Goal: Task Accomplishment & Management: Manage account settings

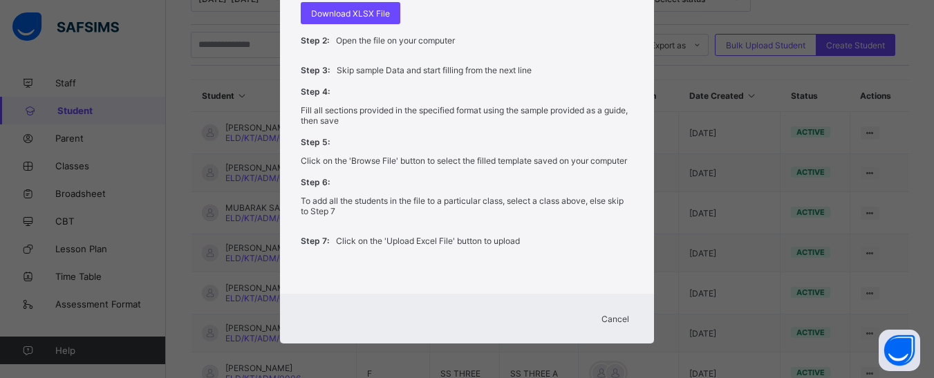
scroll to position [346, 0]
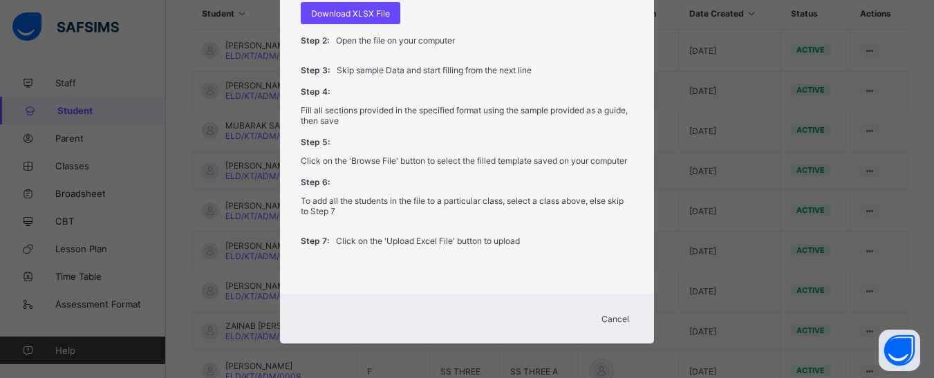
click at [619, 317] on span "Cancel" at bounding box center [615, 319] width 28 height 10
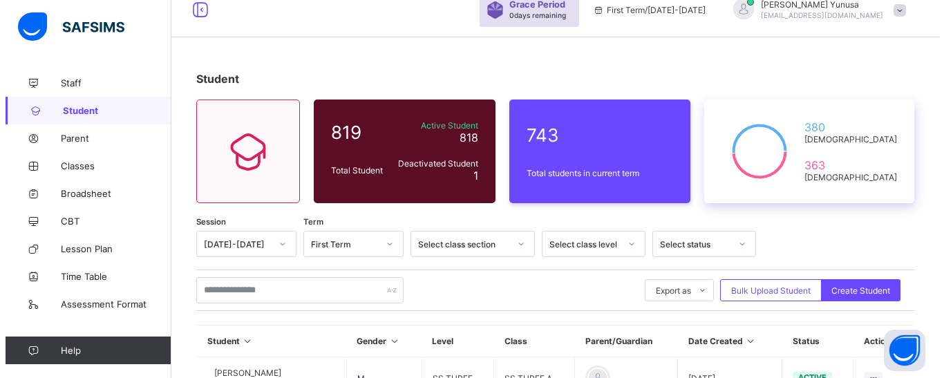
scroll to position [138, 0]
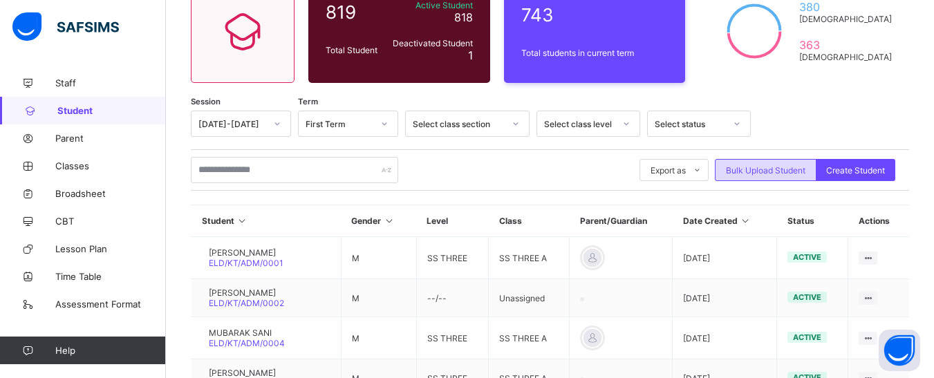
click at [777, 165] on span "Bulk Upload Student" at bounding box center [766, 170] width 80 height 10
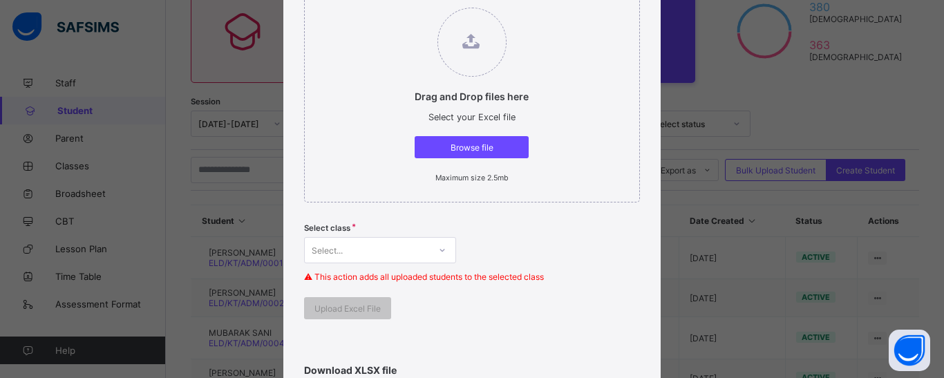
scroll to position [207, 0]
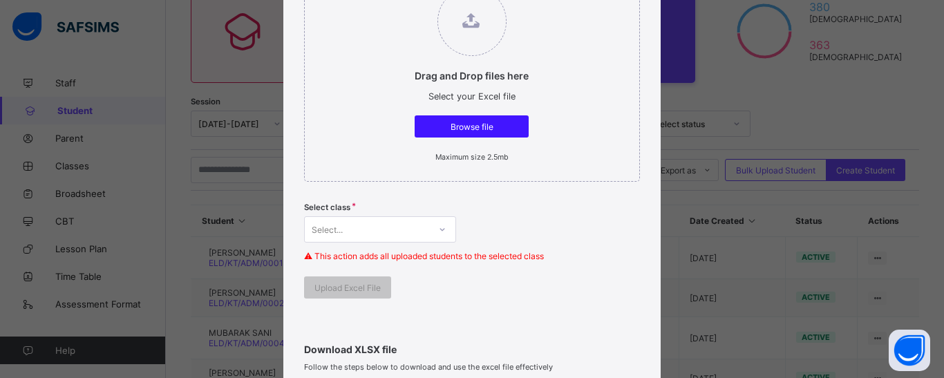
click at [470, 119] on div "Browse file" at bounding box center [472, 126] width 114 height 22
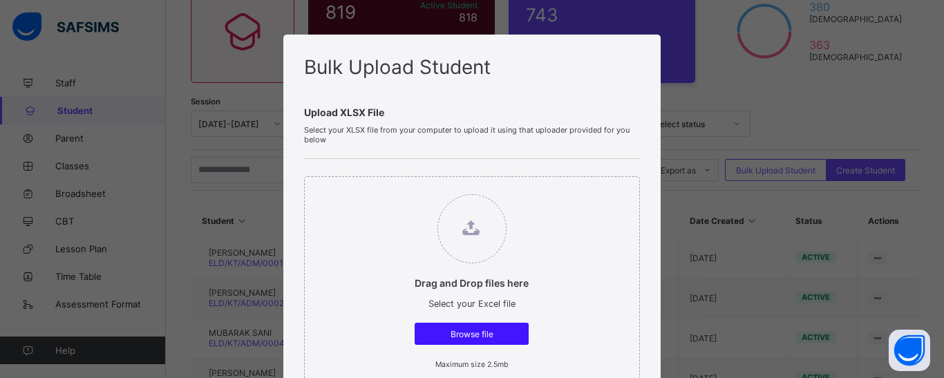
scroll to position [346, 0]
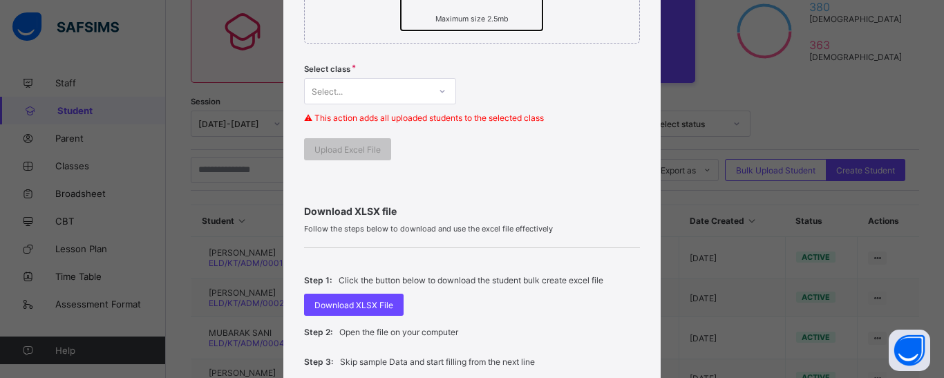
type input "**********"
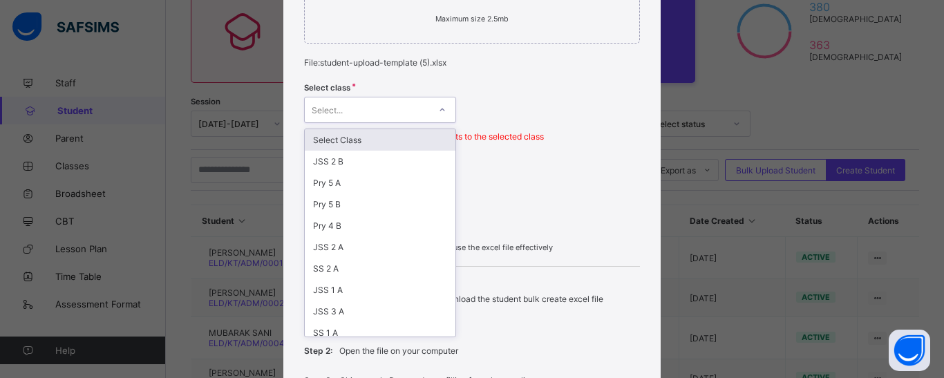
click at [373, 112] on div "Select..." at bounding box center [367, 109] width 124 height 19
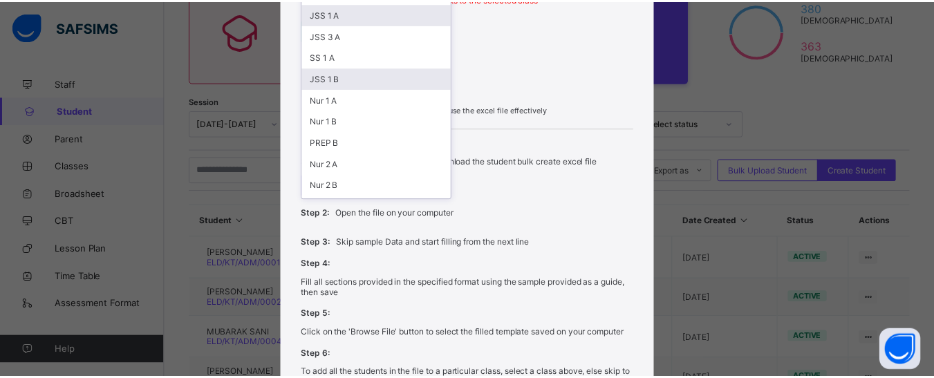
scroll to position [207, 0]
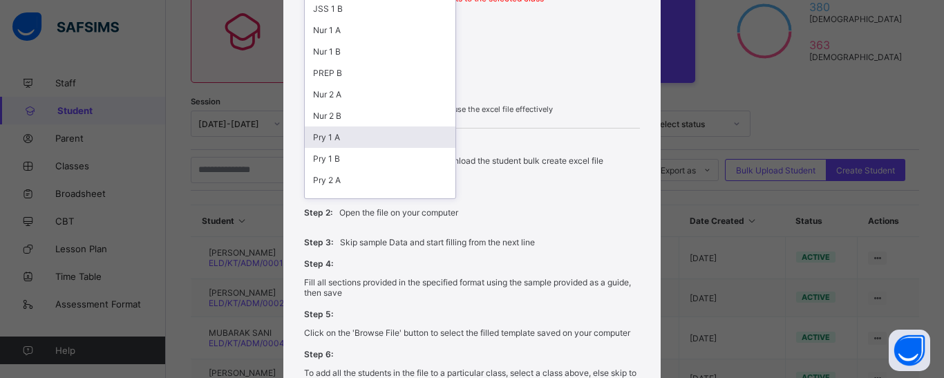
click at [328, 137] on div "Pry 1 A" at bounding box center [380, 137] width 151 height 21
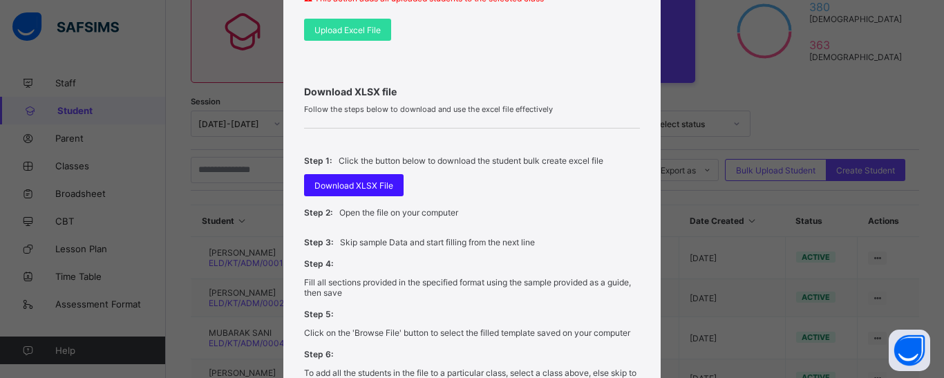
click at [352, 185] on span "Download XLSX File" at bounding box center [354, 185] width 79 height 10
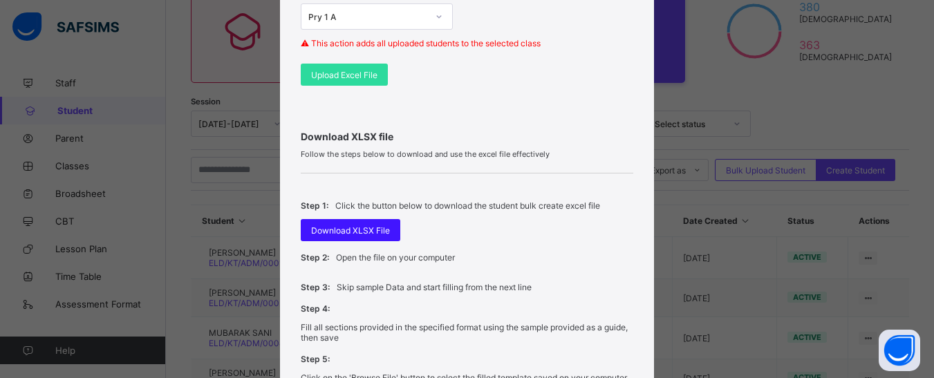
scroll to position [415, 0]
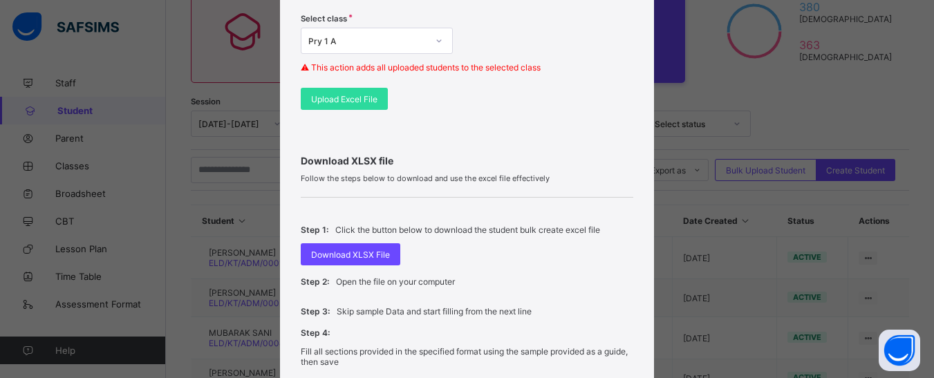
drag, startPoint x: 339, startPoint y: 104, endPoint x: 553, endPoint y: 6, distance: 235.1
click at [339, 104] on div "Upload Excel File" at bounding box center [344, 99] width 87 height 22
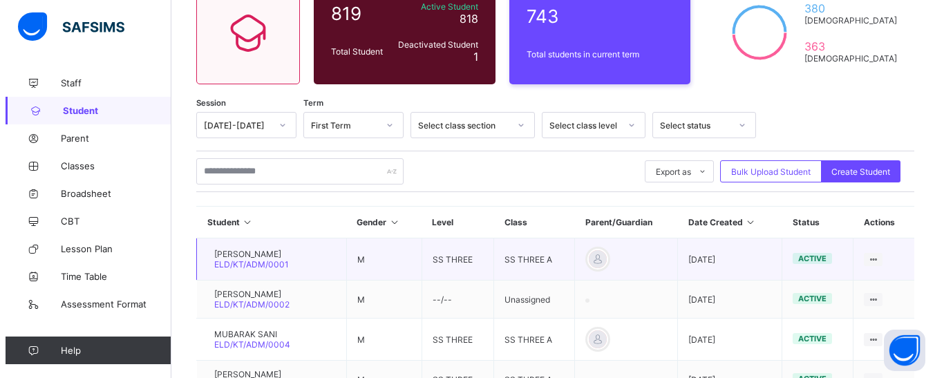
scroll to position [136, 0]
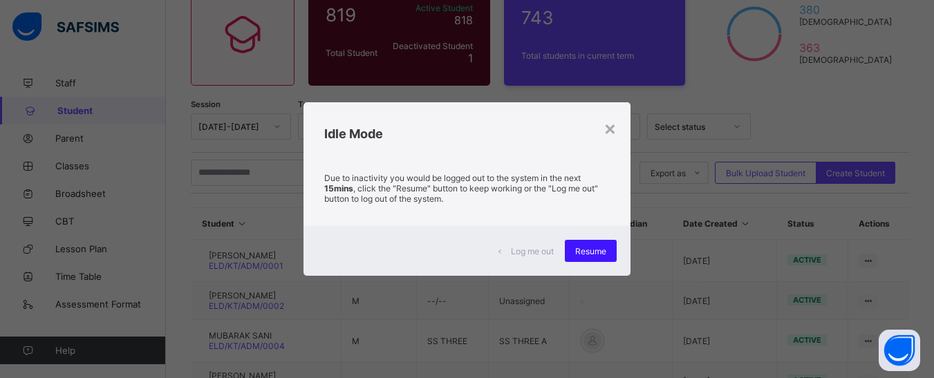
click at [595, 251] on span "Resume" at bounding box center [590, 251] width 31 height 10
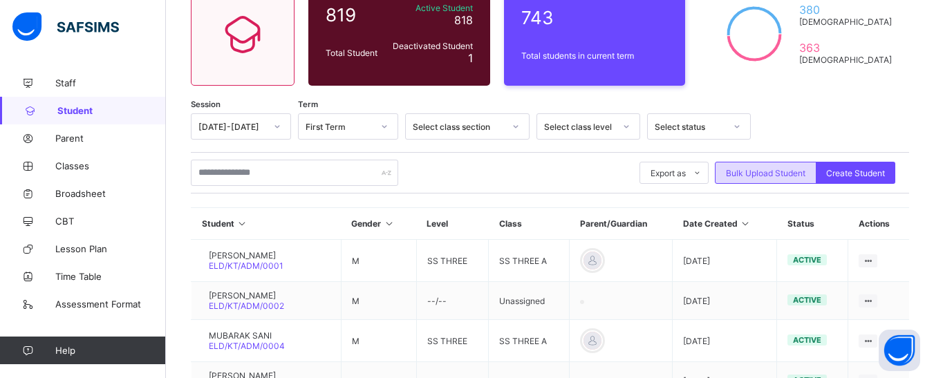
click at [765, 175] on span "Bulk Upload Student" at bounding box center [766, 173] width 80 height 10
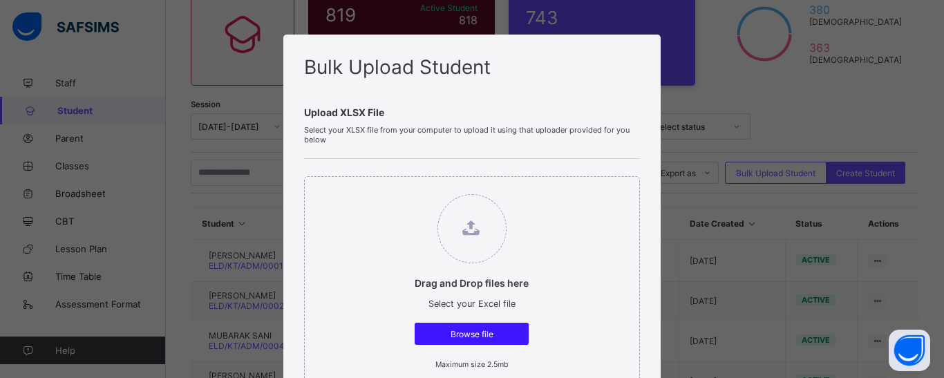
click at [449, 333] on span "Browse file" at bounding box center [471, 334] width 93 height 10
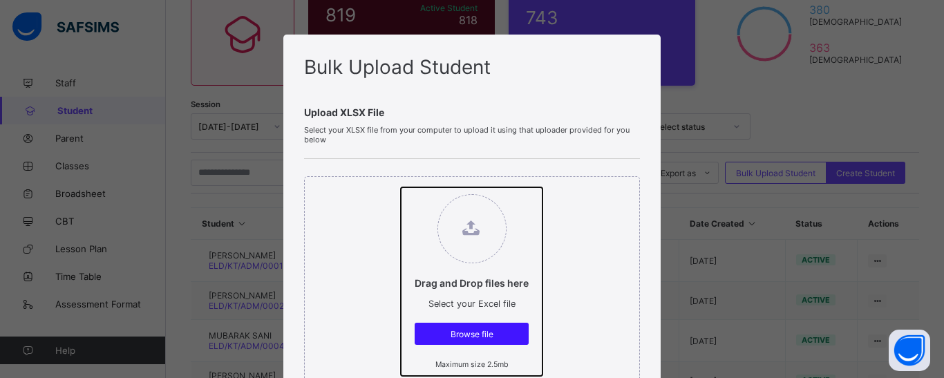
click at [401, 187] on input "Drag and Drop files here Select your Excel file Browse file Maximum size 2.5mb" at bounding box center [401, 187] width 0 height 0
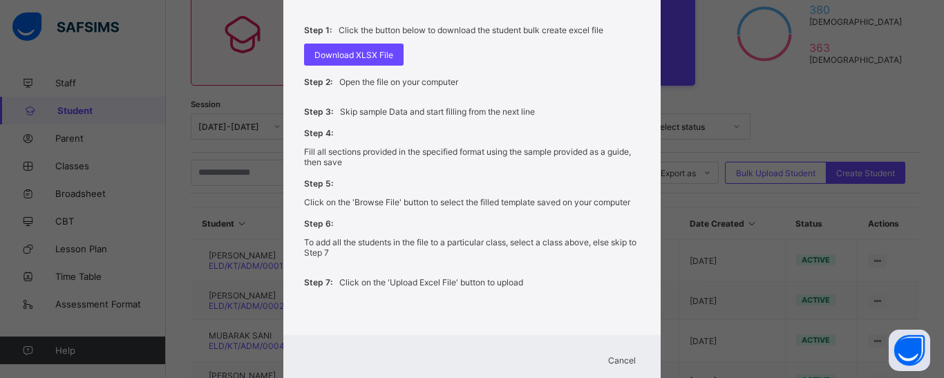
scroll to position [637, 0]
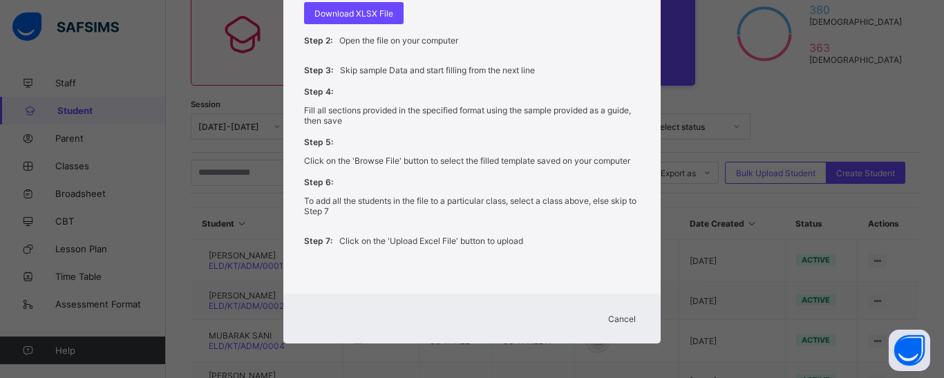
click at [615, 319] on span "Cancel" at bounding box center [622, 319] width 28 height 10
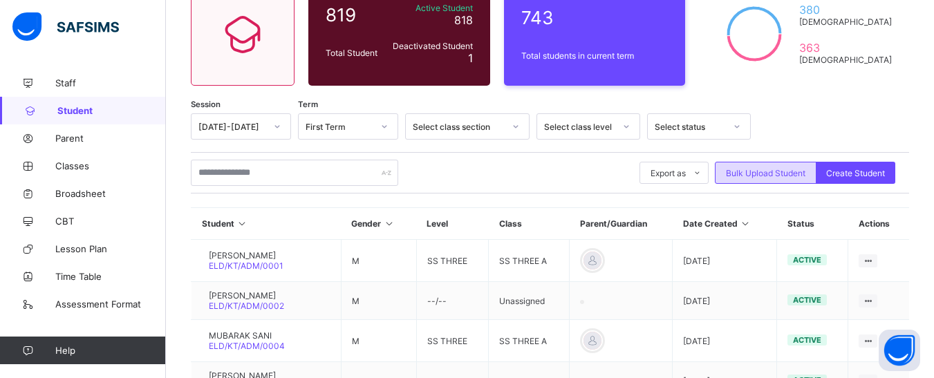
click at [786, 176] on span "Bulk Upload Student" at bounding box center [766, 173] width 80 height 10
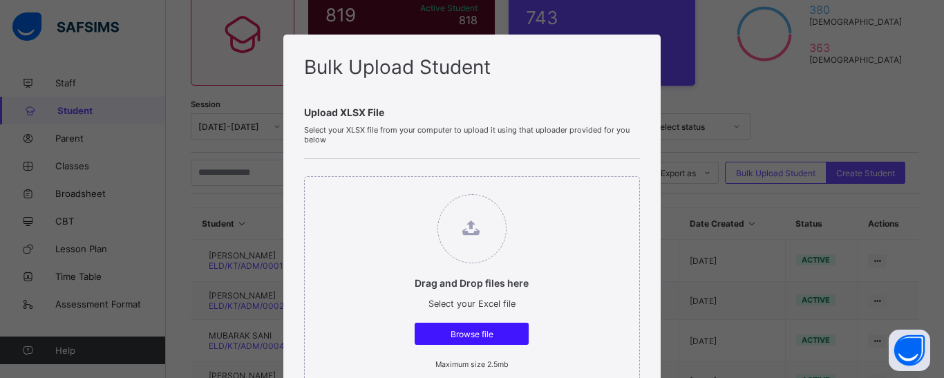
click at [454, 333] on span "Browse file" at bounding box center [471, 334] width 93 height 10
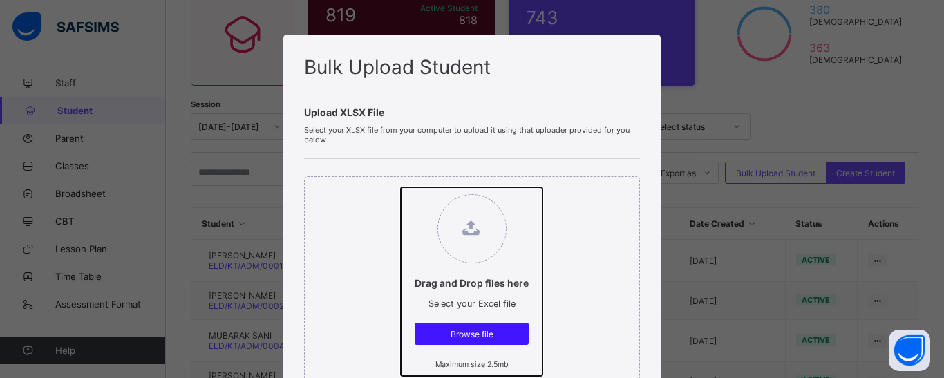
click at [401, 187] on input "Drag and Drop files here Select your Excel file Browse file Maximum size 2.5mb" at bounding box center [401, 187] width 0 height 0
type input "**********"
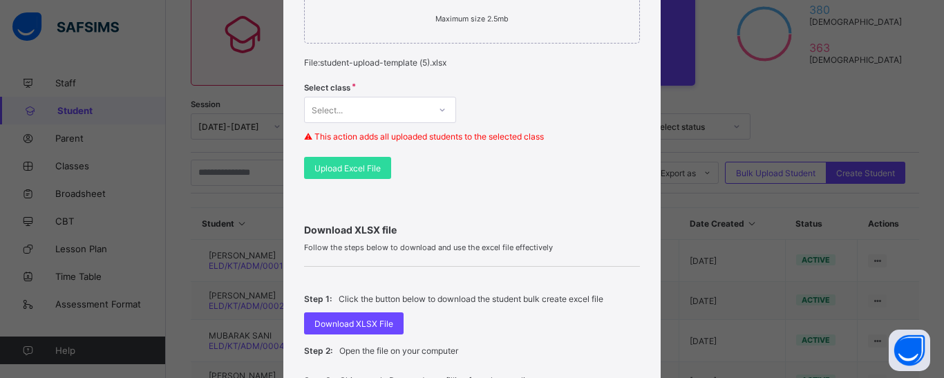
click at [441, 103] on icon at bounding box center [442, 110] width 8 height 14
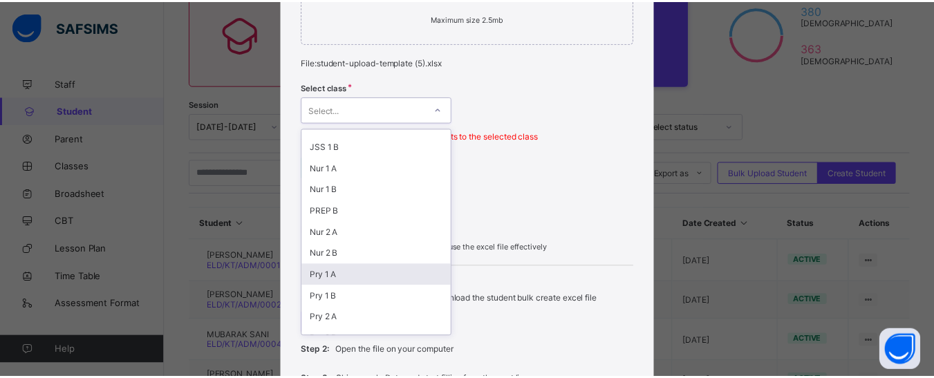
scroll to position [277, 0]
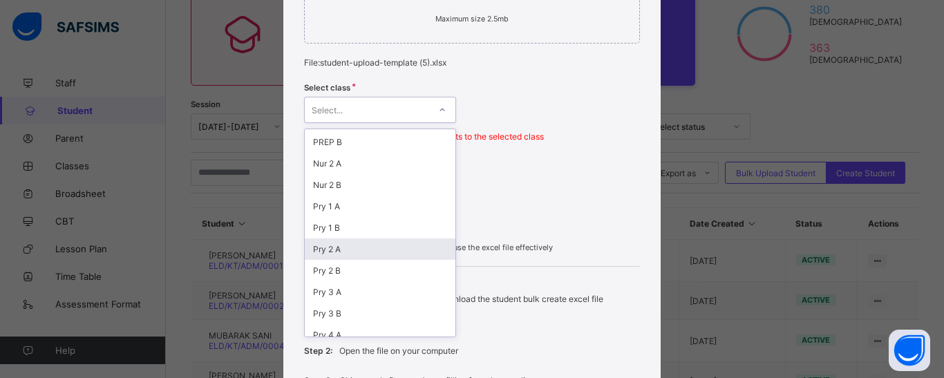
click at [333, 253] on div "Pry 2 A" at bounding box center [380, 249] width 151 height 21
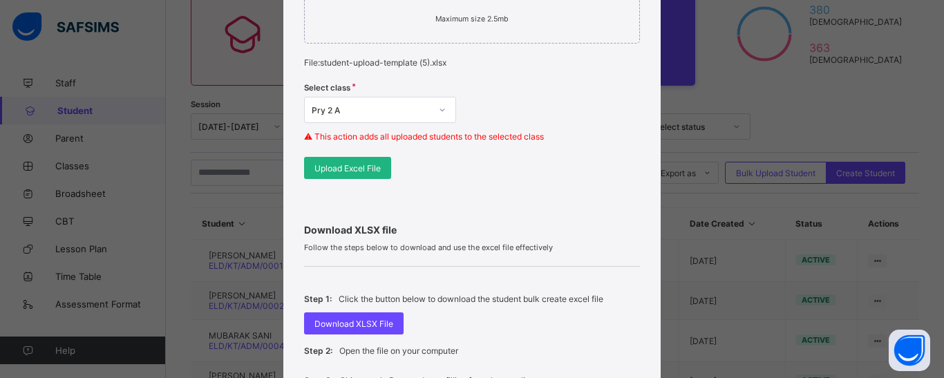
click at [353, 157] on div "Upload Excel File" at bounding box center [347, 168] width 87 height 22
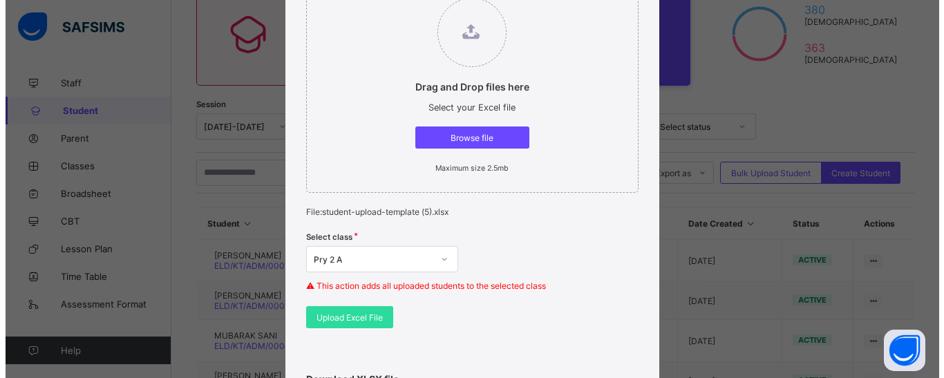
scroll to position [0, 0]
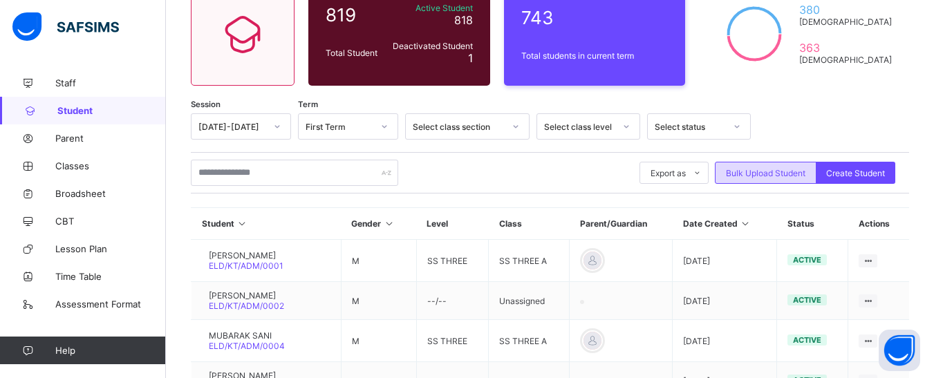
click at [753, 169] on span "Bulk Upload Student" at bounding box center [766, 173] width 80 height 10
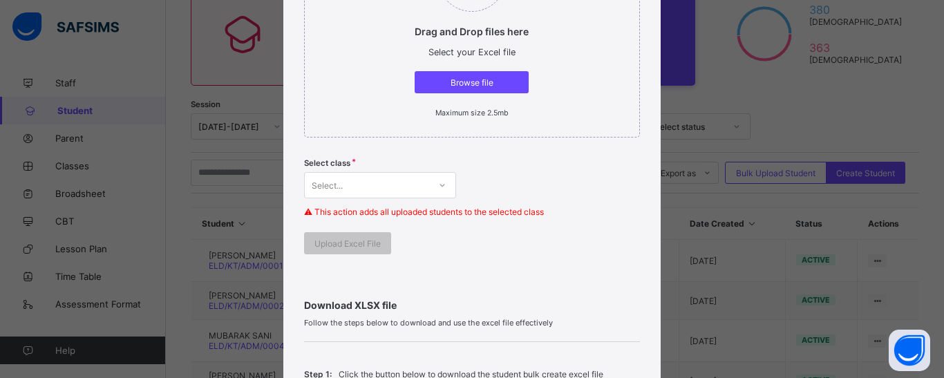
scroll to position [277, 0]
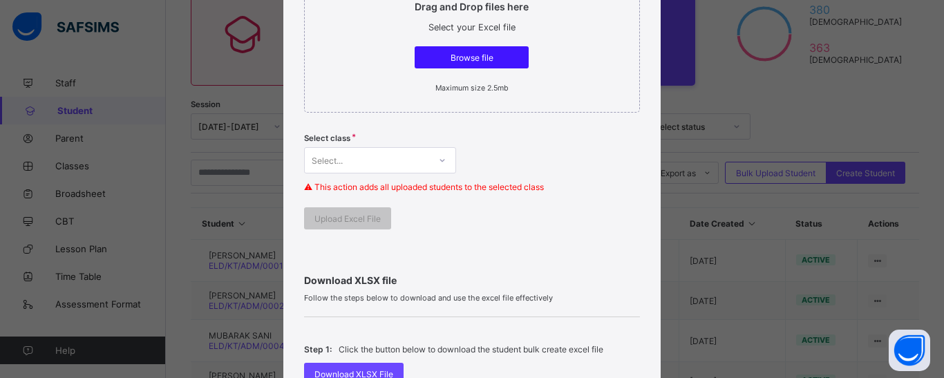
click at [471, 62] on span "Browse file" at bounding box center [471, 58] width 93 height 10
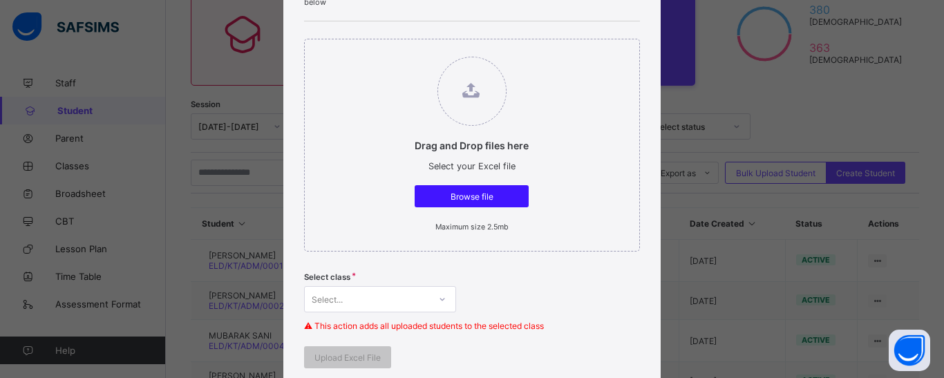
scroll to position [138, 0]
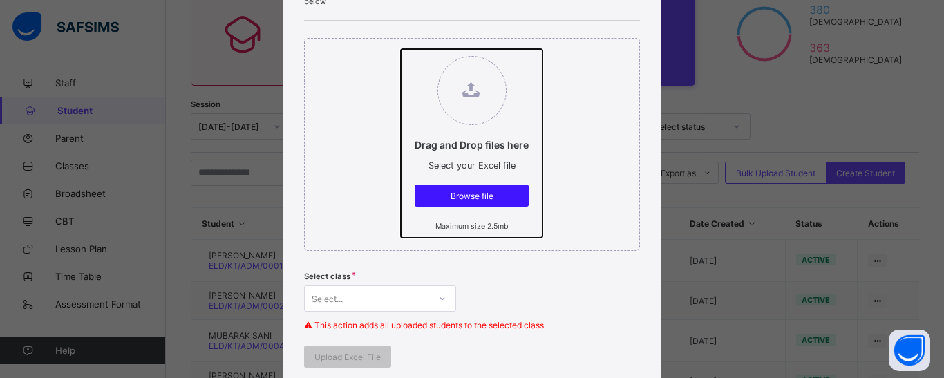
type input "**********"
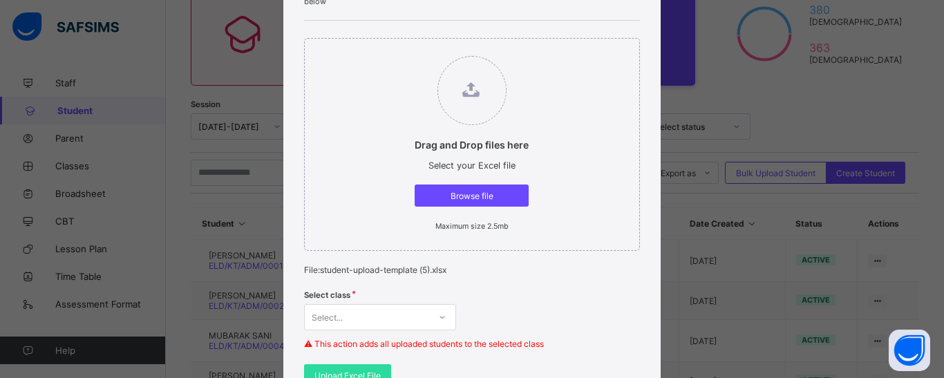
click at [433, 317] on div "Select..." at bounding box center [380, 317] width 152 height 26
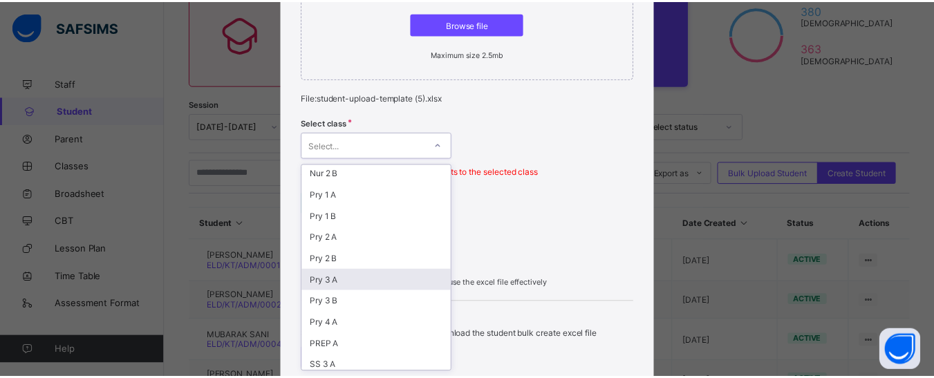
scroll to position [346, 0]
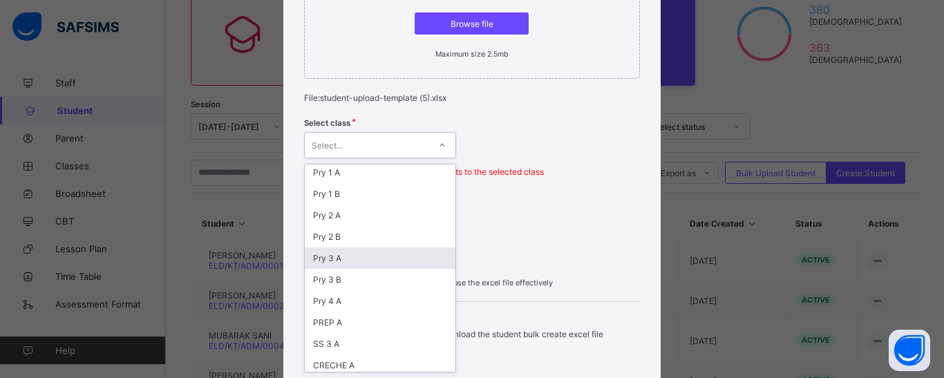
click at [334, 263] on div "Pry 3 A" at bounding box center [380, 258] width 151 height 21
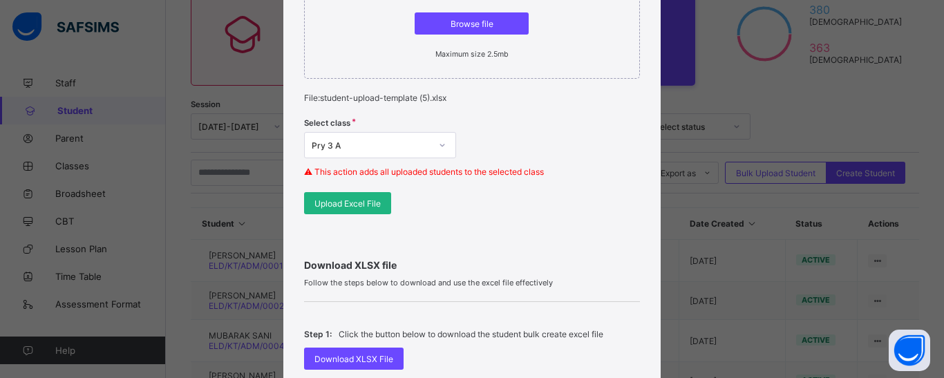
click at [333, 200] on span "Upload Excel File" at bounding box center [348, 203] width 66 height 10
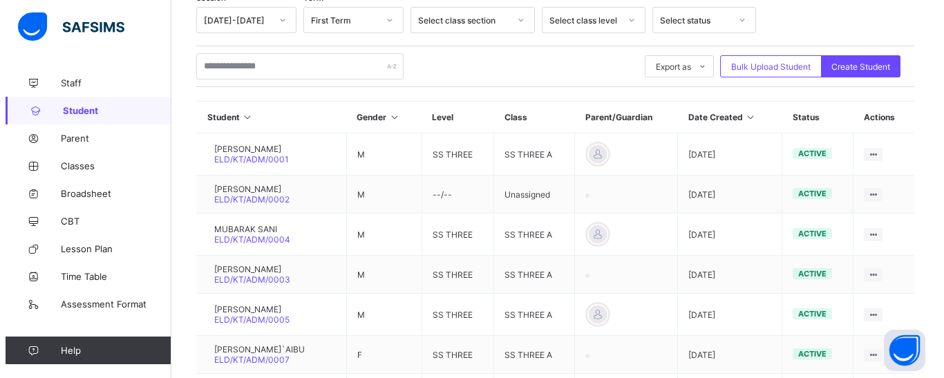
scroll to position [69, 0]
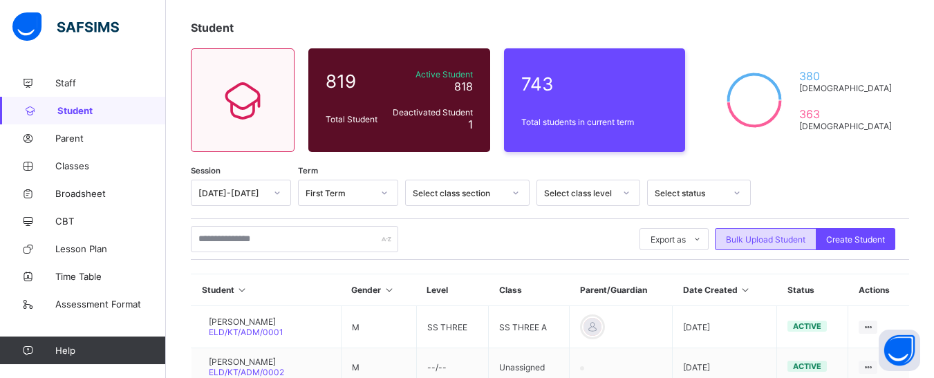
click at [778, 238] on span "Bulk Upload Student" at bounding box center [766, 239] width 80 height 10
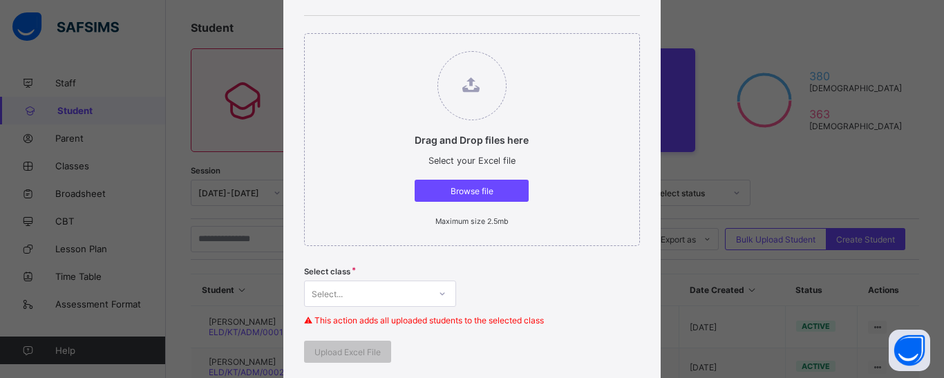
scroll to position [207, 0]
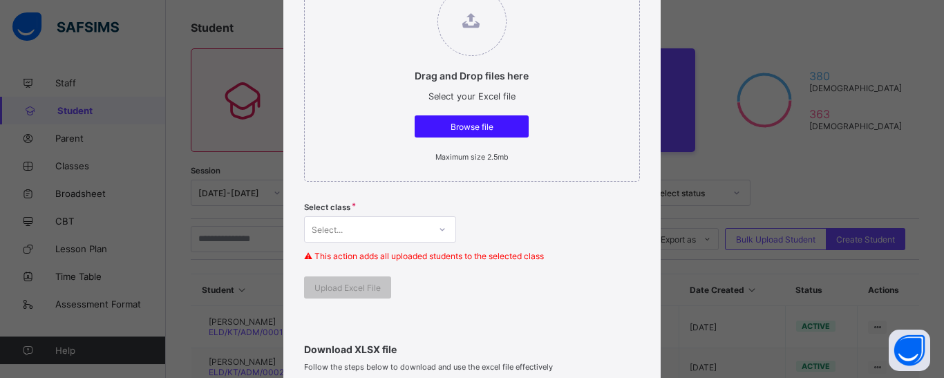
click at [467, 122] on span "Browse file" at bounding box center [471, 127] width 93 height 10
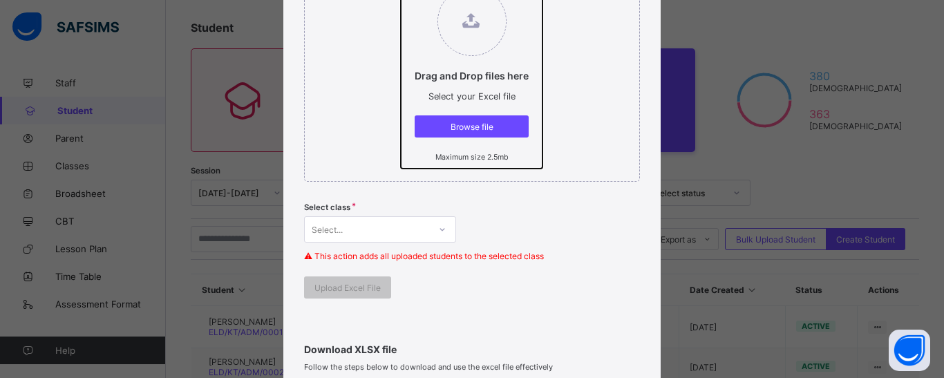
type input "**********"
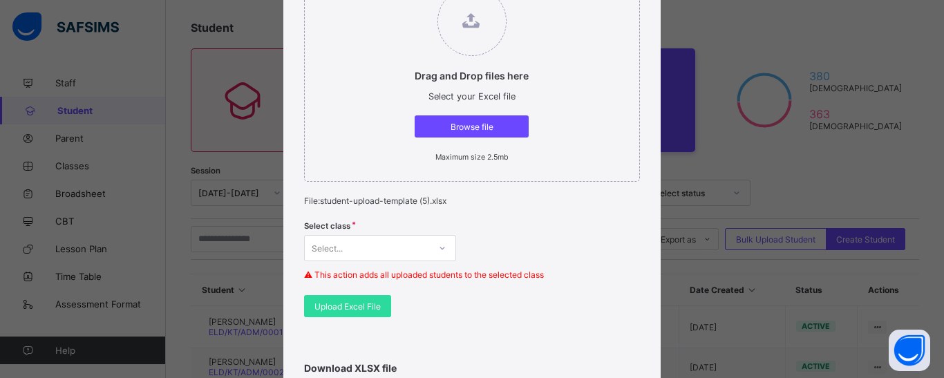
click at [442, 247] on div "Select..." at bounding box center [380, 248] width 152 height 26
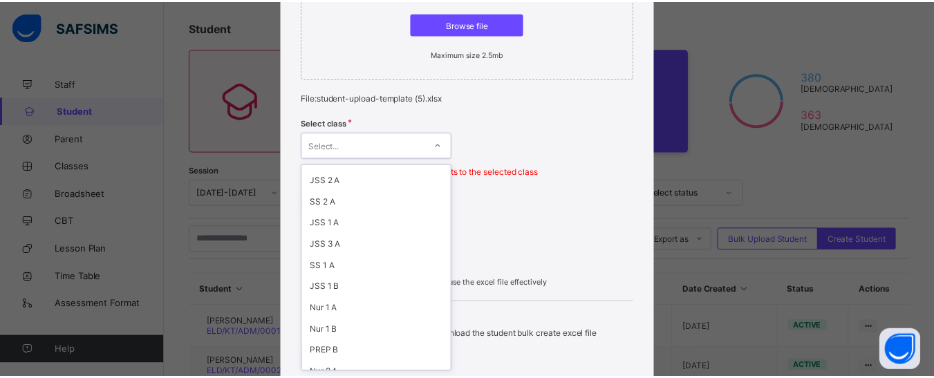
scroll to position [69, 0]
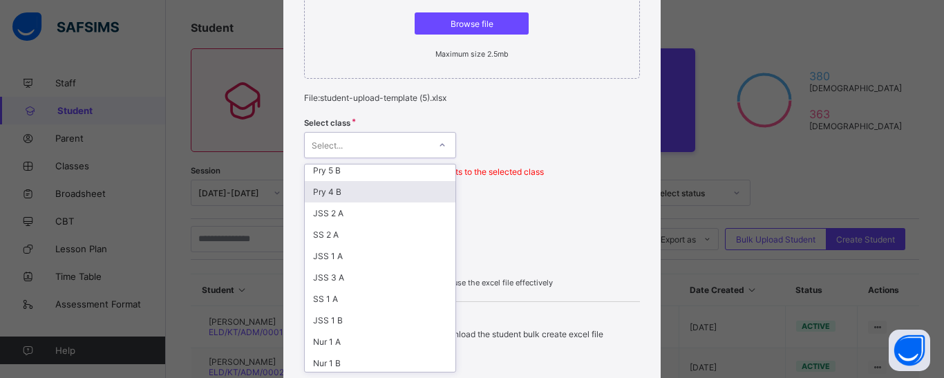
click at [335, 196] on div "Pry 4 B" at bounding box center [380, 191] width 151 height 21
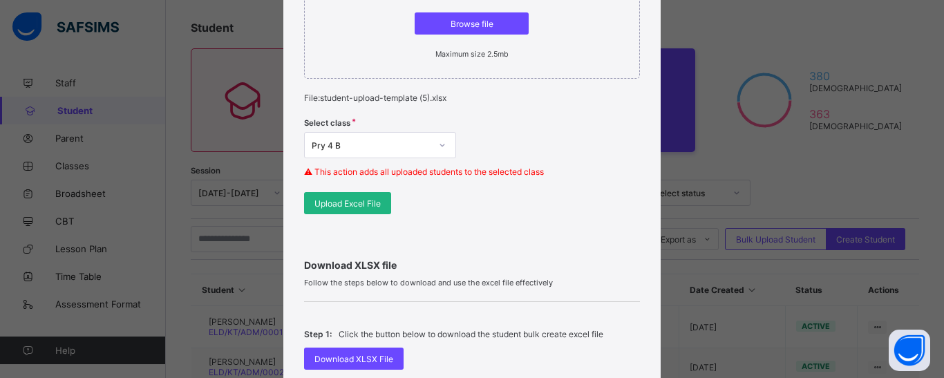
click at [346, 202] on span "Upload Excel File" at bounding box center [348, 203] width 66 height 10
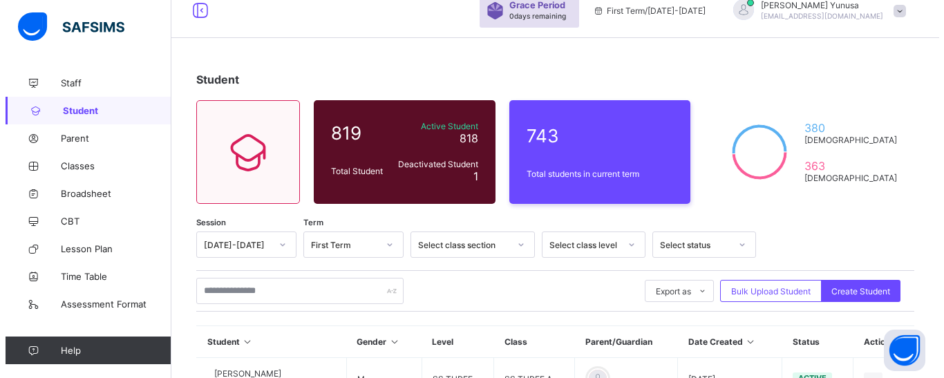
scroll to position [0, 0]
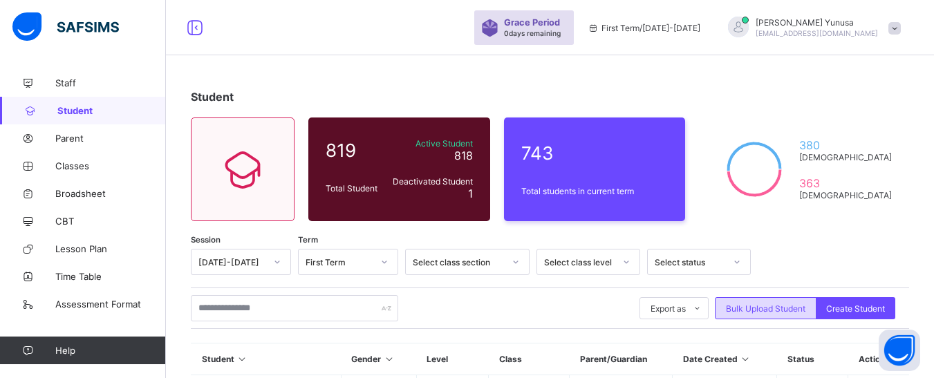
click at [760, 303] on span "Bulk Upload Student" at bounding box center [766, 308] width 80 height 10
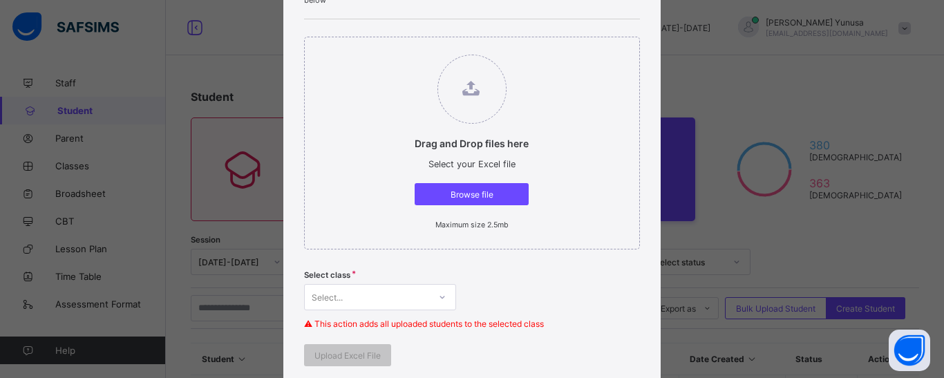
scroll to position [138, 0]
click at [483, 194] on span "Browse file" at bounding box center [471, 196] width 93 height 10
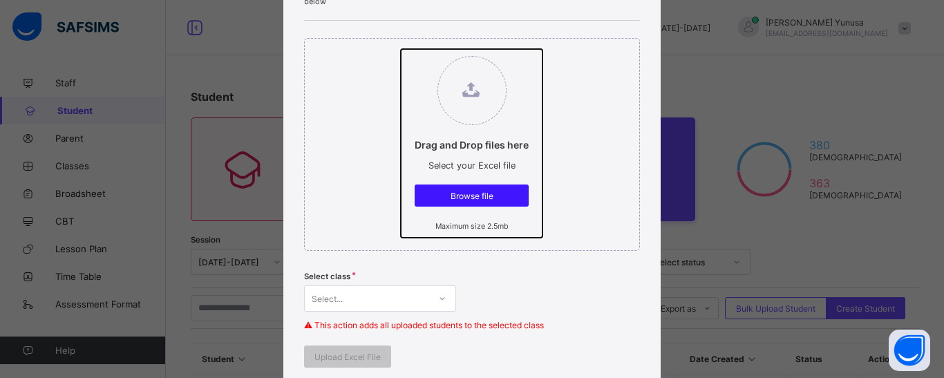
click at [401, 49] on input "Drag and Drop files here Select your Excel file Browse file Maximum size 2.5mb" at bounding box center [401, 49] width 0 height 0
type input "**********"
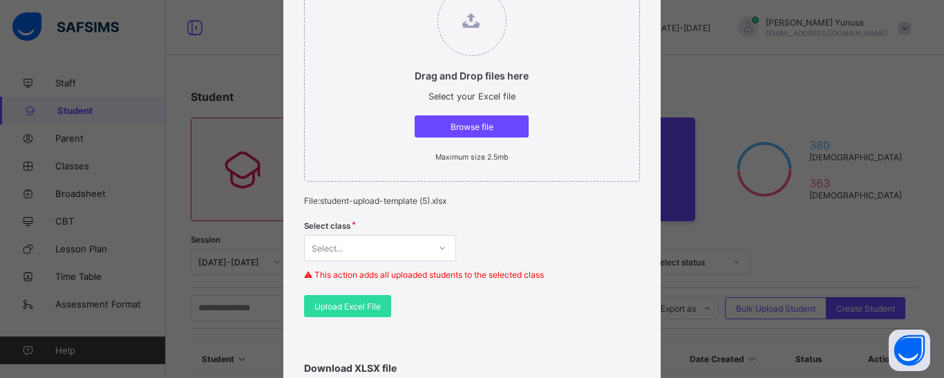
click at [407, 245] on div "Select..." at bounding box center [380, 248] width 152 height 26
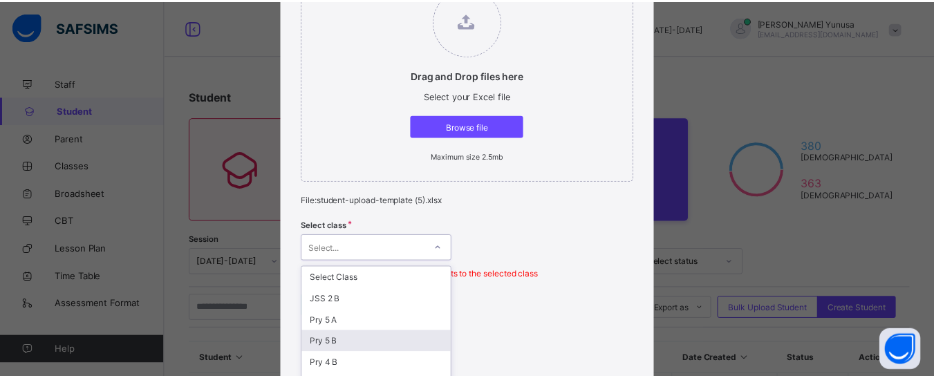
scroll to position [310, 0]
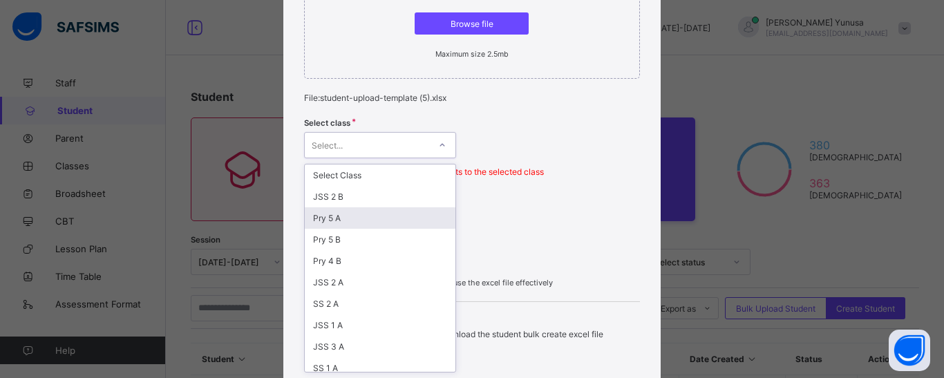
click at [333, 215] on div "Pry 5 A" at bounding box center [380, 217] width 151 height 21
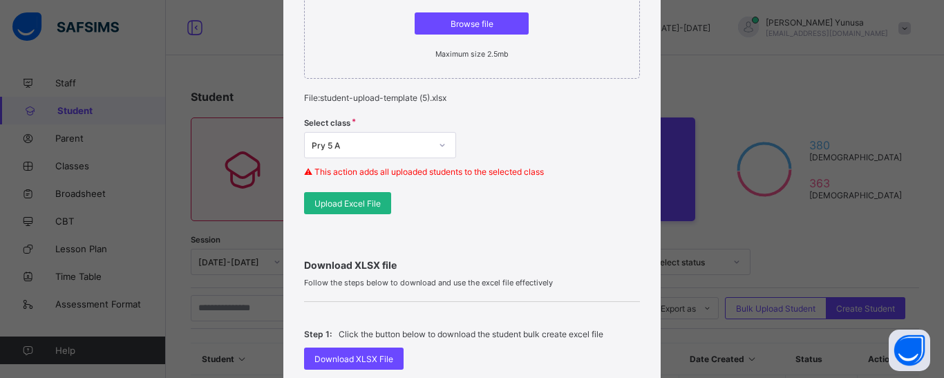
click at [359, 200] on span "Upload Excel File" at bounding box center [348, 203] width 66 height 10
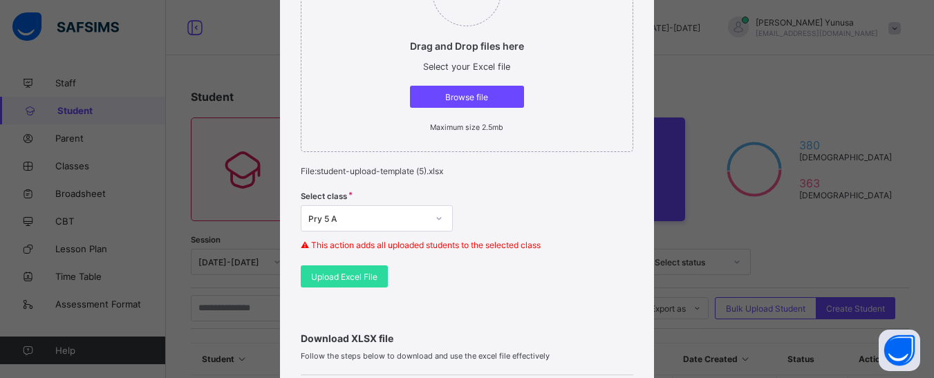
scroll to position [277, 0]
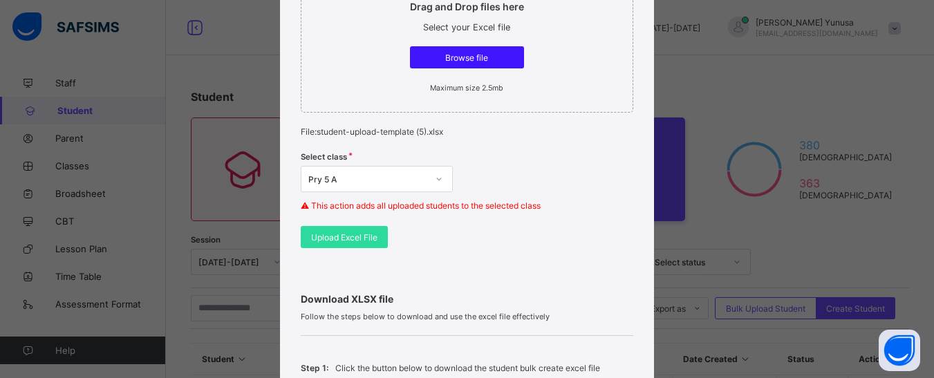
click at [495, 56] on span "Browse file" at bounding box center [466, 58] width 93 height 10
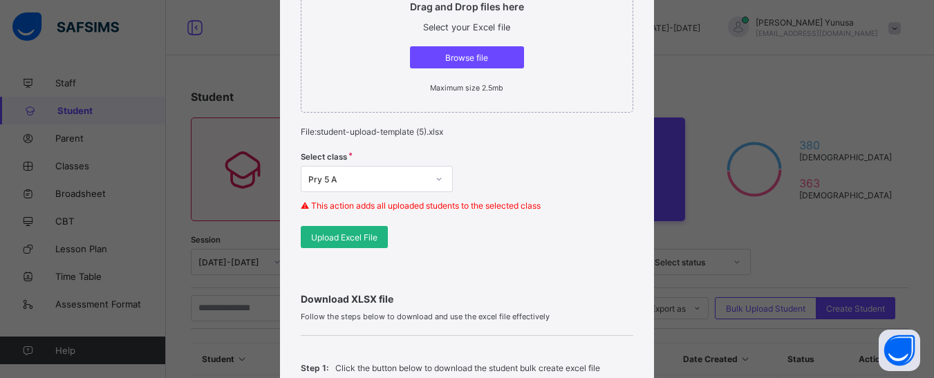
click at [354, 234] on span "Upload Excel File" at bounding box center [344, 237] width 66 height 10
click at [327, 239] on span "Upload Excel File" at bounding box center [344, 237] width 66 height 10
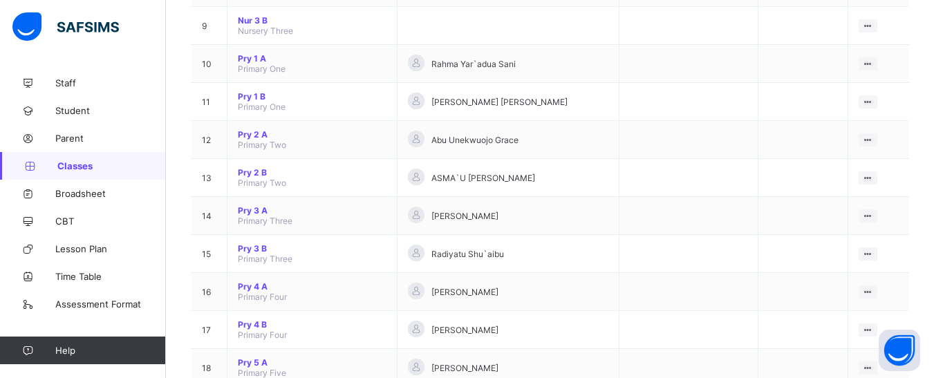
scroll to position [484, 0]
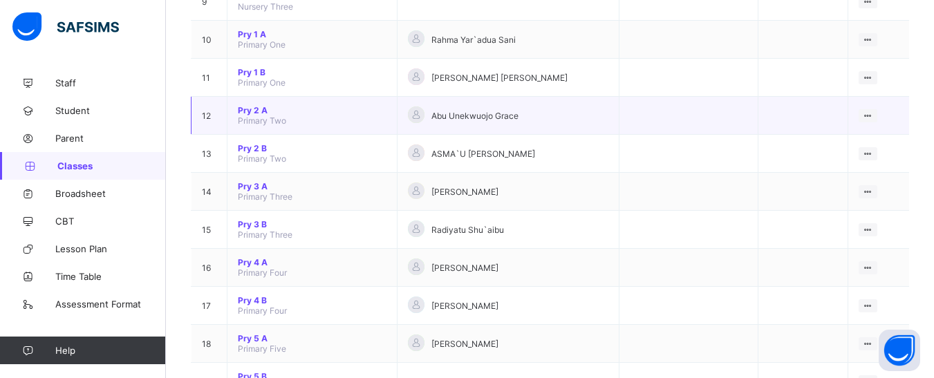
click at [267, 109] on span "Pry 2 A" at bounding box center [312, 110] width 149 height 10
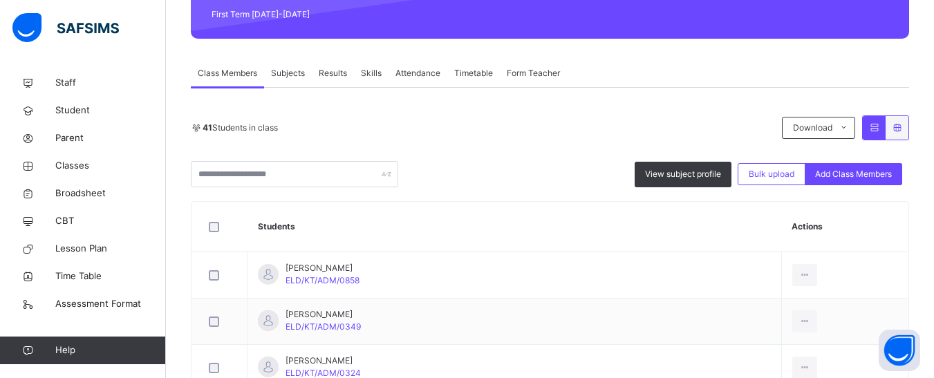
scroll to position [207, 0]
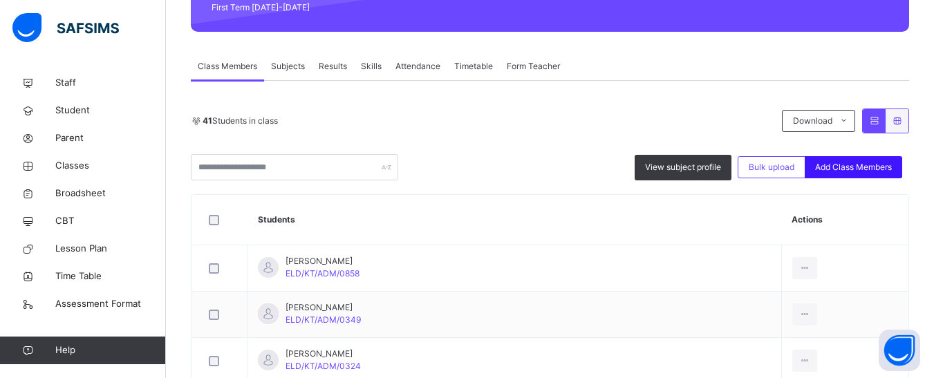
click at [874, 166] on span "Add Class Members" at bounding box center [853, 167] width 77 height 12
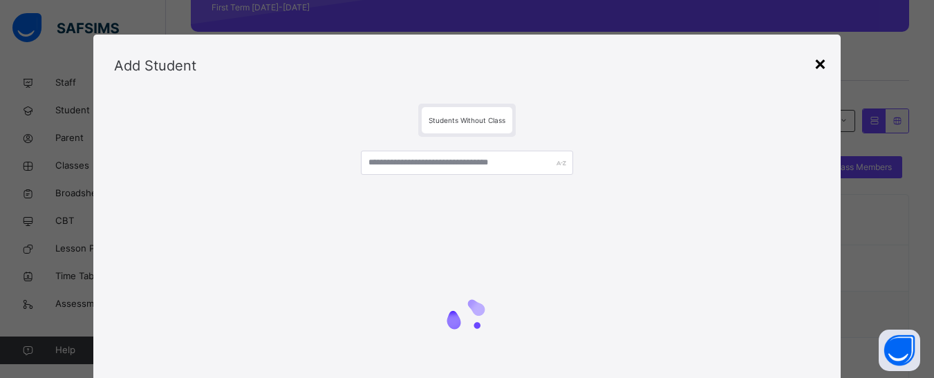
click at [814, 62] on div "×" at bounding box center [820, 62] width 13 height 29
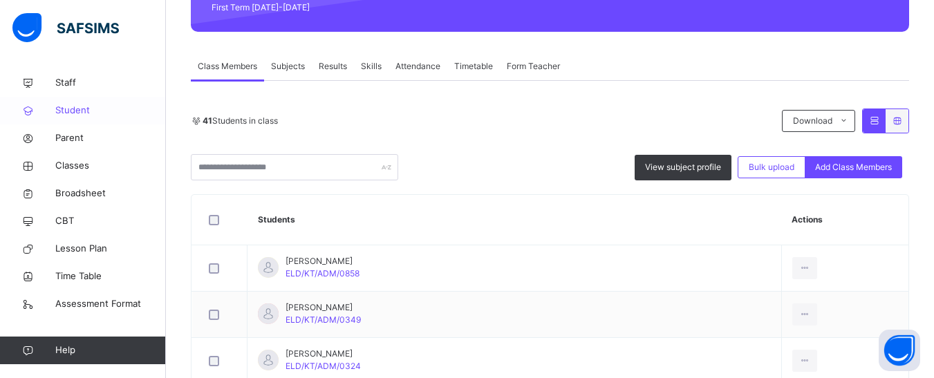
click at [69, 109] on span "Student" at bounding box center [110, 111] width 111 height 14
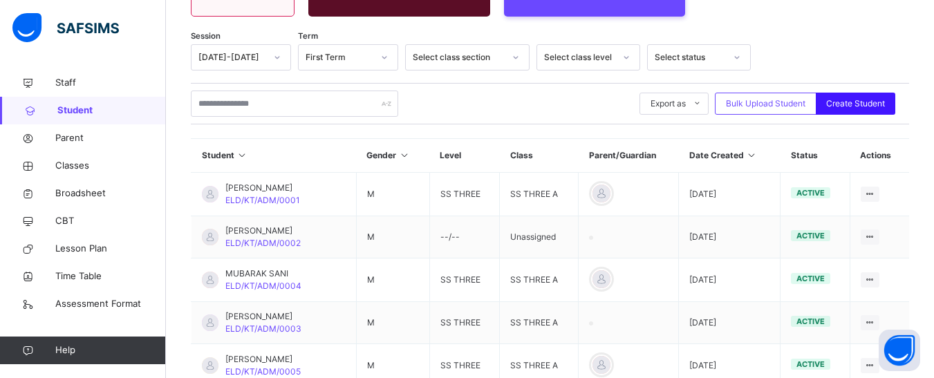
click at [862, 102] on span "Create Student" at bounding box center [855, 103] width 59 height 12
select select "**"
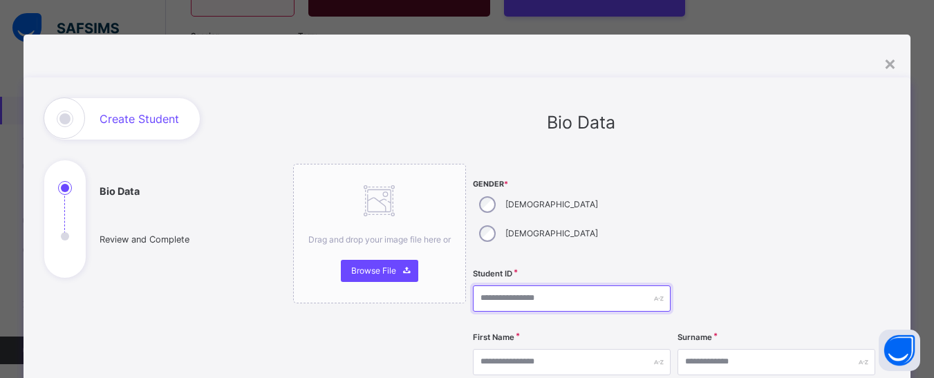
click at [499, 286] on input "text" at bounding box center [572, 299] width 198 height 26
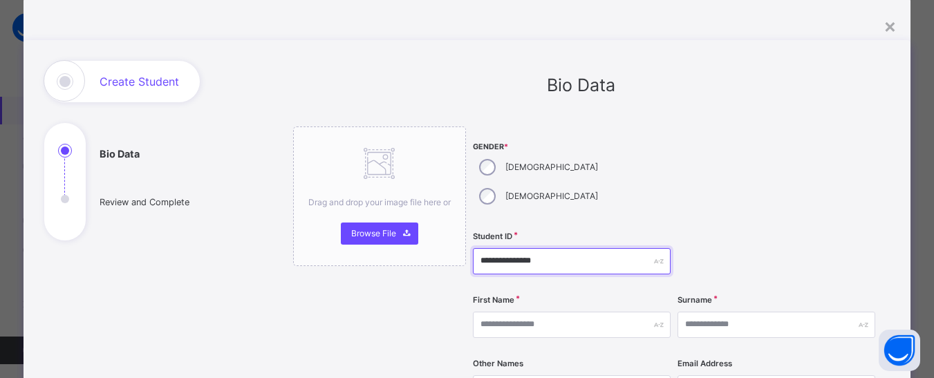
scroll to position [69, 0]
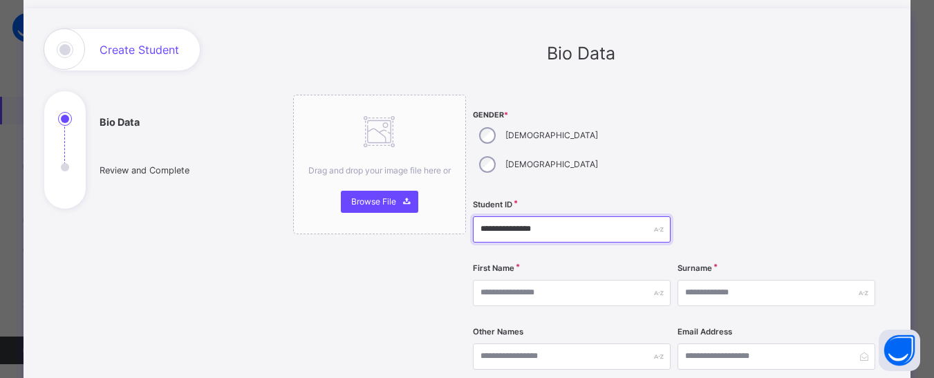
type input "**********"
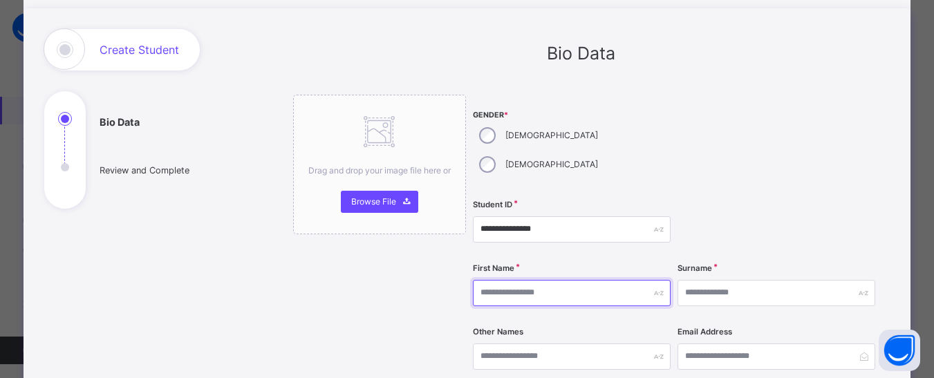
click at [538, 280] on input "text" at bounding box center [572, 293] width 198 height 26
type input "****"
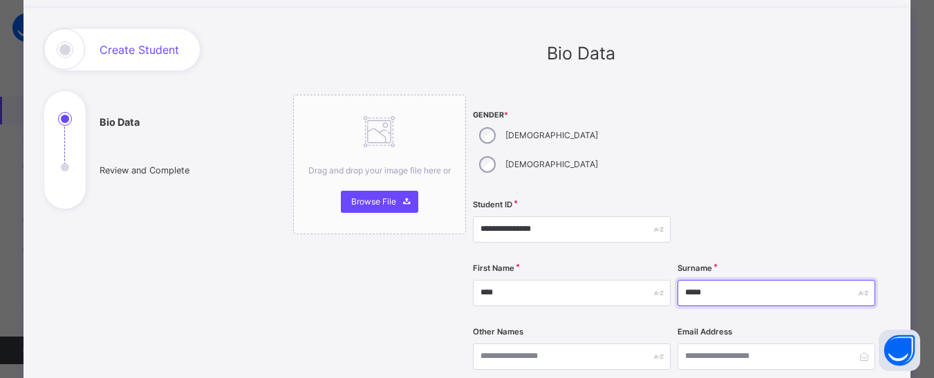
type input "*****"
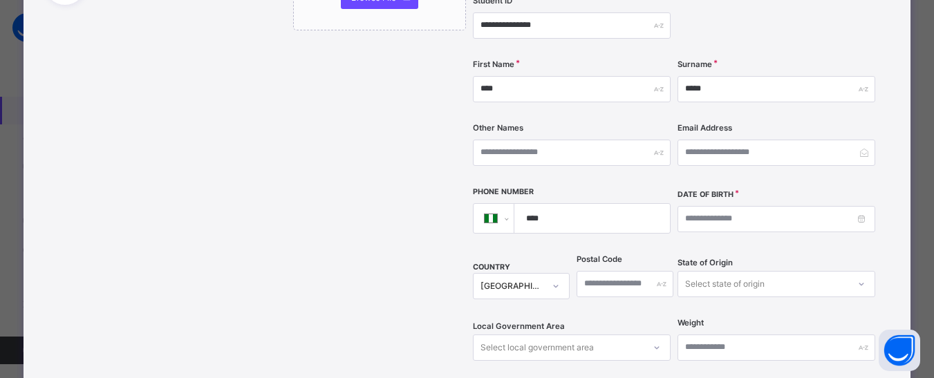
click at [589, 204] on input "****" at bounding box center [590, 218] width 144 height 29
type input "**********"
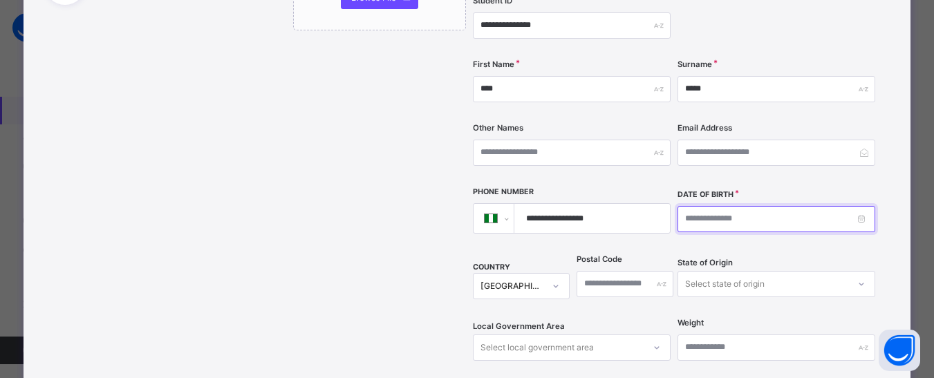
click at [863, 206] on input at bounding box center [777, 219] width 198 height 26
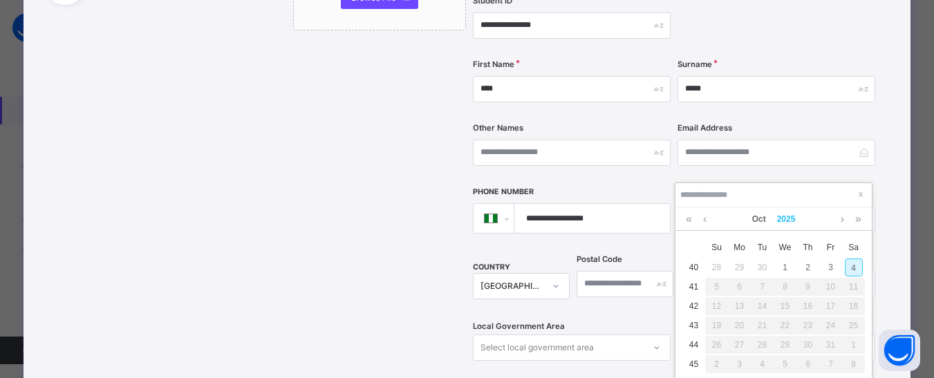
click at [789, 221] on link "2025" at bounding box center [787, 219] width 30 height 24
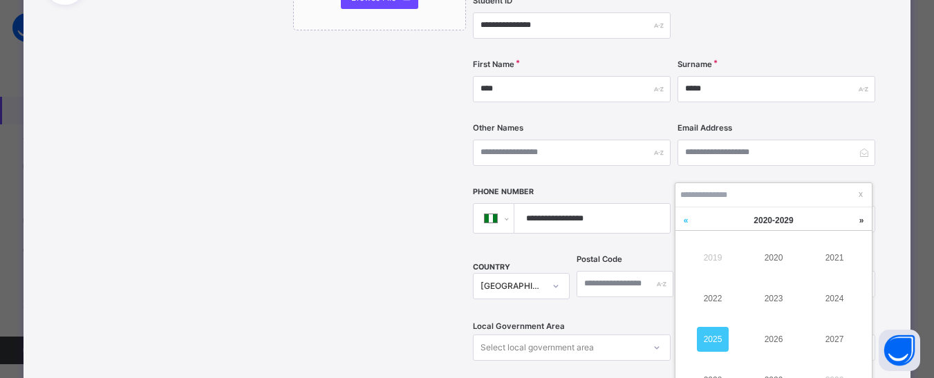
click at [685, 218] on link at bounding box center [685, 220] width 21 height 26
click at [772, 338] on link "2016" at bounding box center [774, 339] width 32 height 25
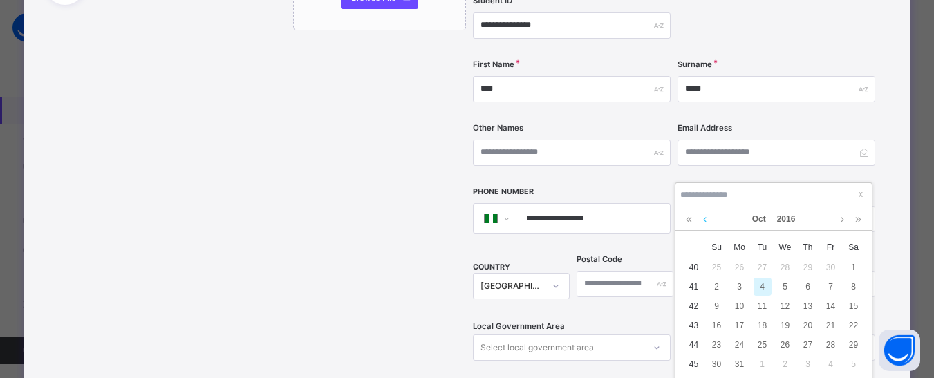
click at [702, 218] on link at bounding box center [705, 219] width 10 height 24
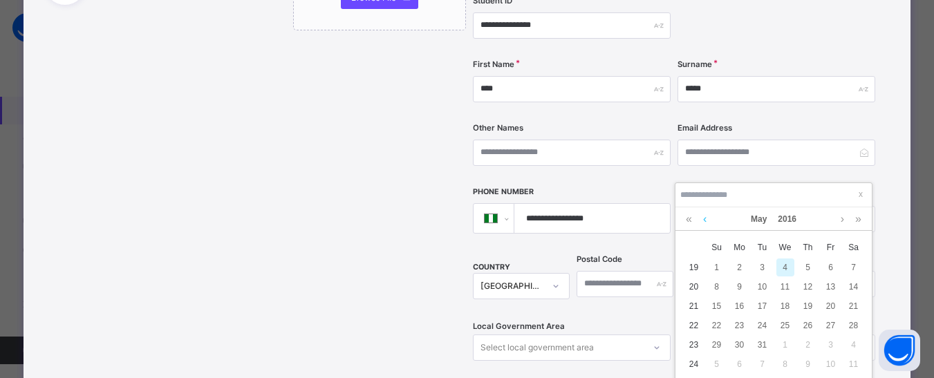
click at [702, 218] on link at bounding box center [705, 219] width 10 height 24
click at [763, 270] on div "1" at bounding box center [763, 268] width 18 height 18
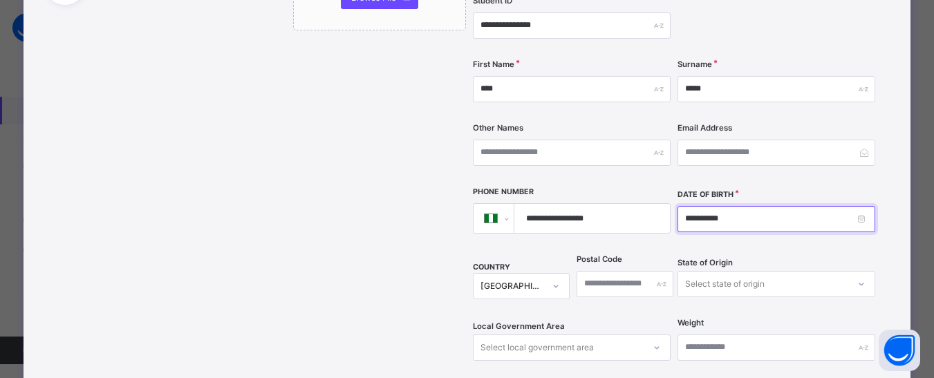
click at [864, 206] on input "**********" at bounding box center [777, 219] width 198 height 26
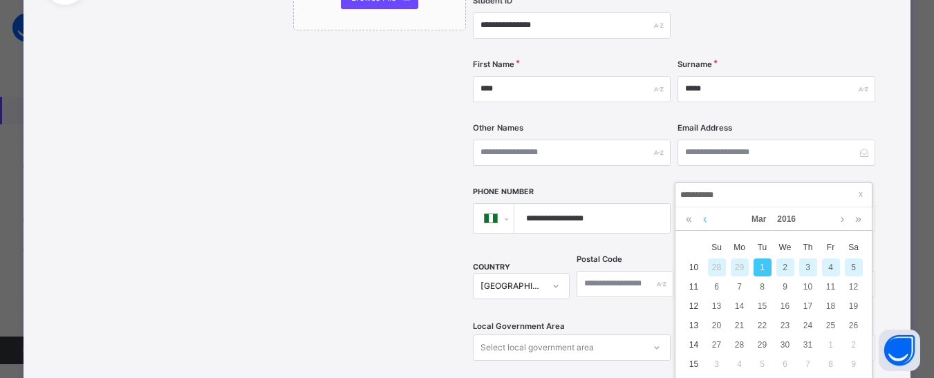
click at [705, 216] on link at bounding box center [705, 219] width 10 height 24
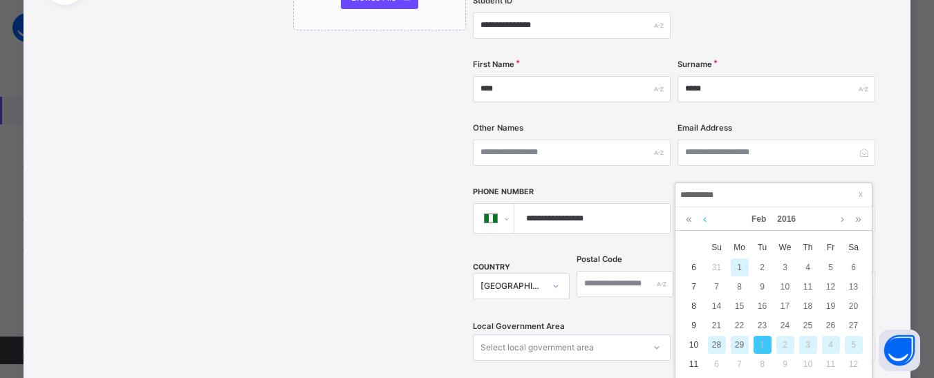
click at [705, 216] on link at bounding box center [705, 219] width 10 height 24
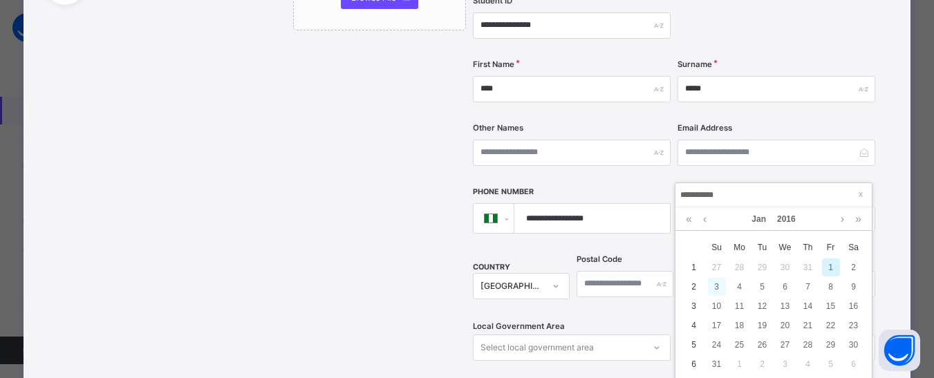
click at [715, 288] on div "3" at bounding box center [717, 287] width 18 height 18
type input "**********"
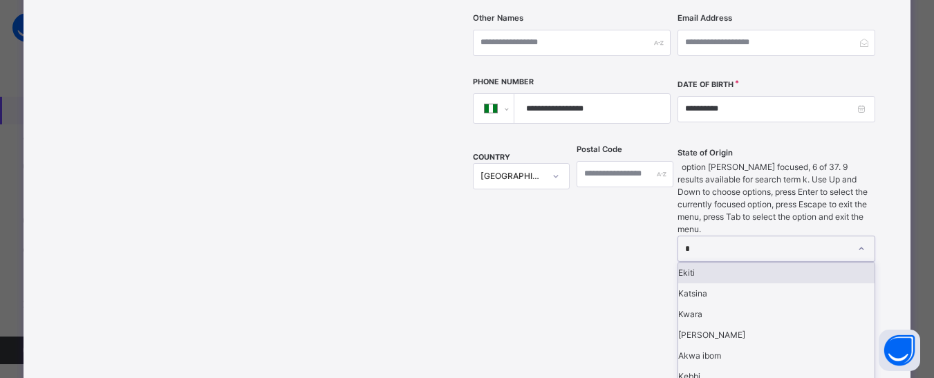
type input "**"
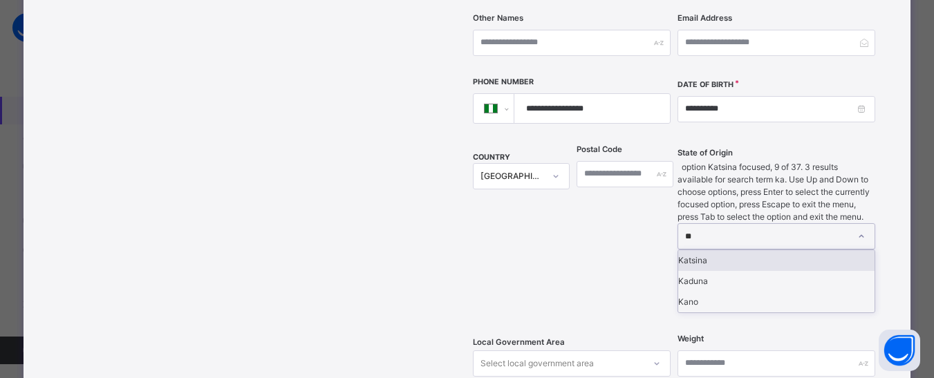
click at [721, 250] on div "Katsina" at bounding box center [776, 260] width 196 height 21
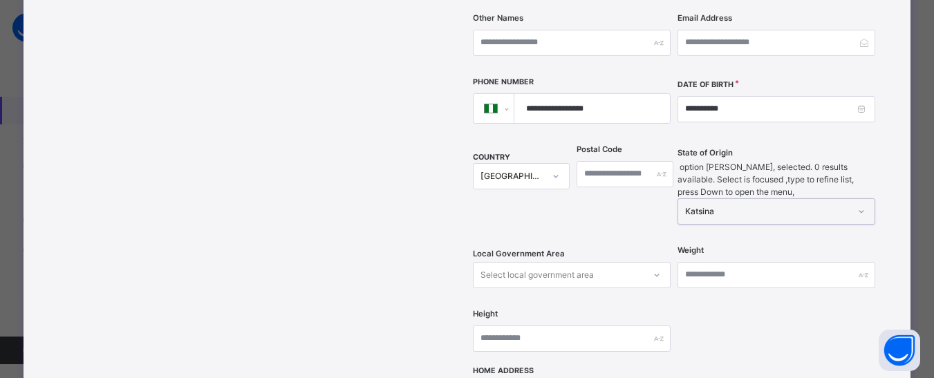
click at [660, 264] on div at bounding box center [657, 275] width 24 height 22
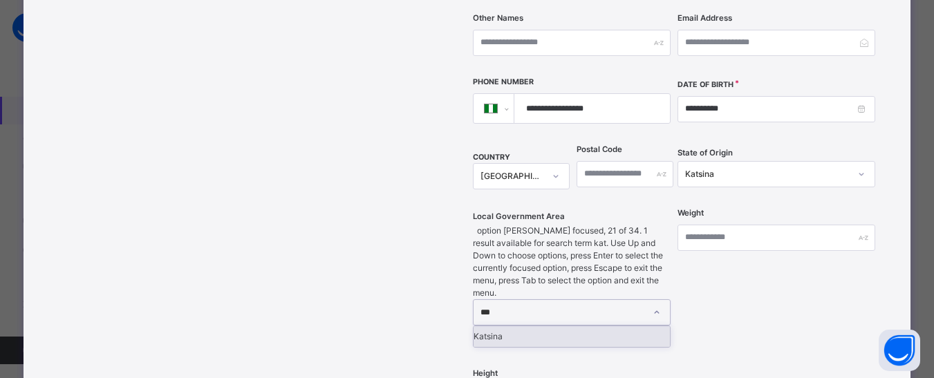
type input "****"
click at [589, 326] on div "Katsina" at bounding box center [572, 336] width 196 height 21
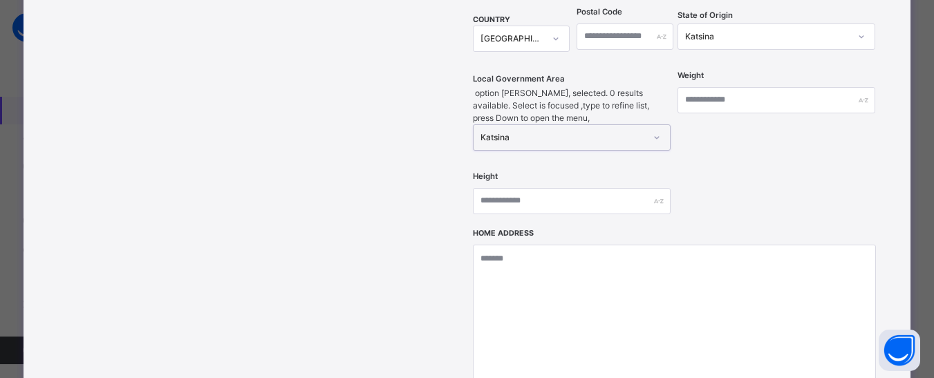
scroll to position [521, 0]
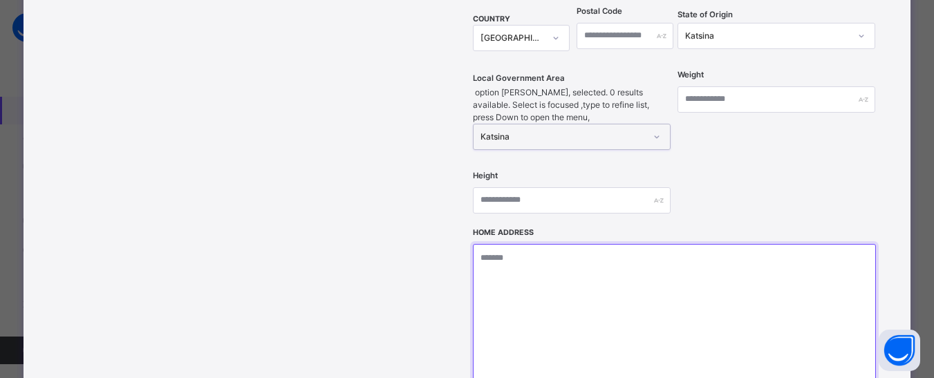
click at [573, 244] on textarea at bounding box center [674, 313] width 403 height 138
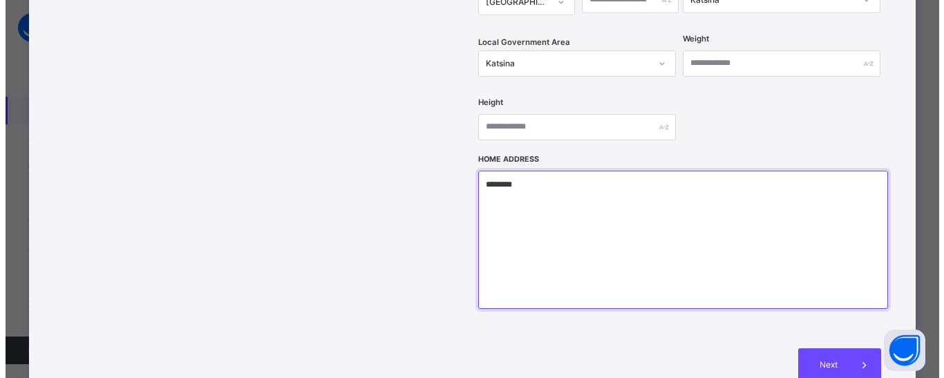
scroll to position [590, 0]
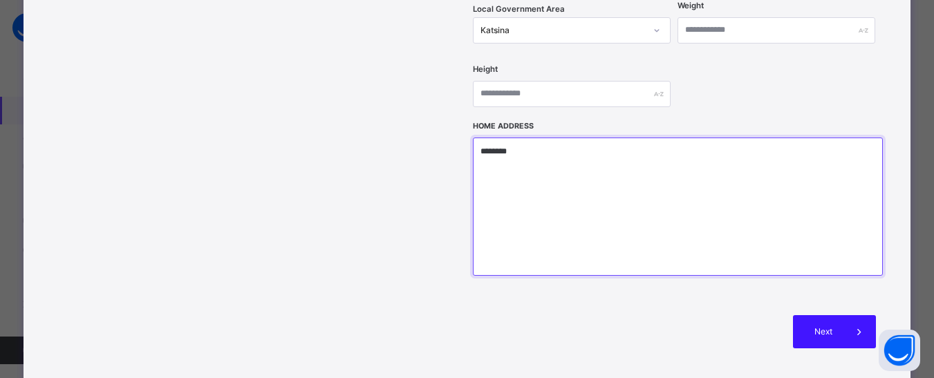
type textarea "********"
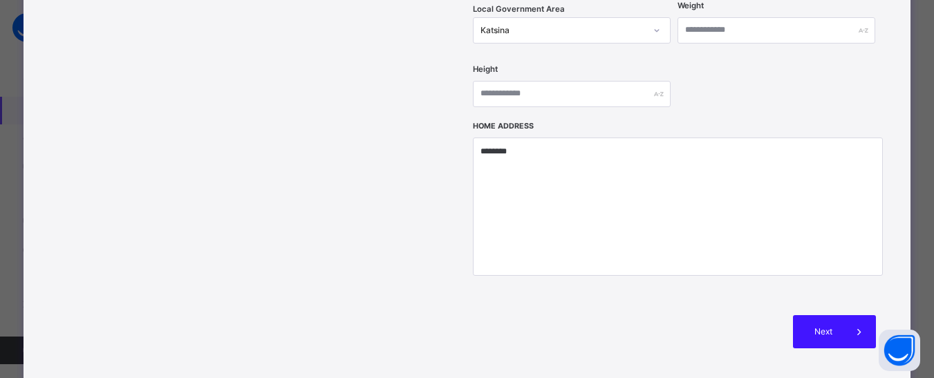
click at [837, 326] on span "Next" at bounding box center [822, 332] width 39 height 12
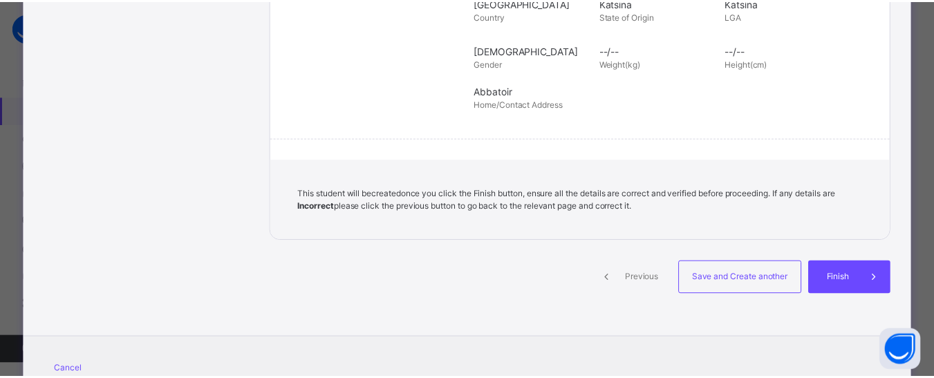
scroll to position [382, 0]
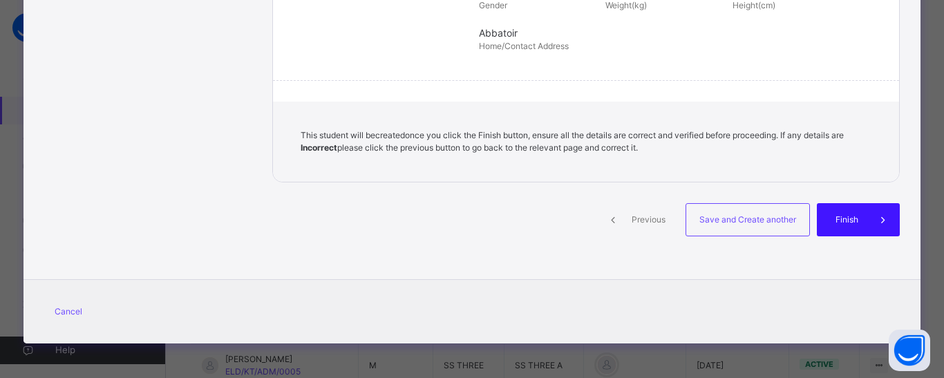
click at [835, 221] on span "Finish" at bounding box center [847, 220] width 39 height 12
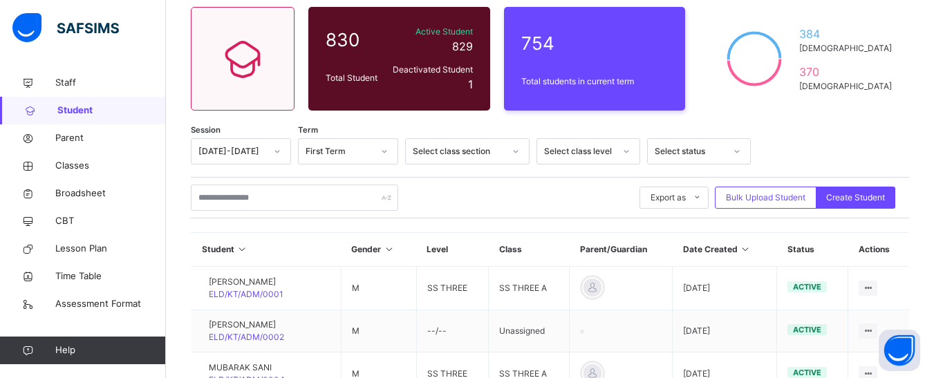
scroll to position [138, 0]
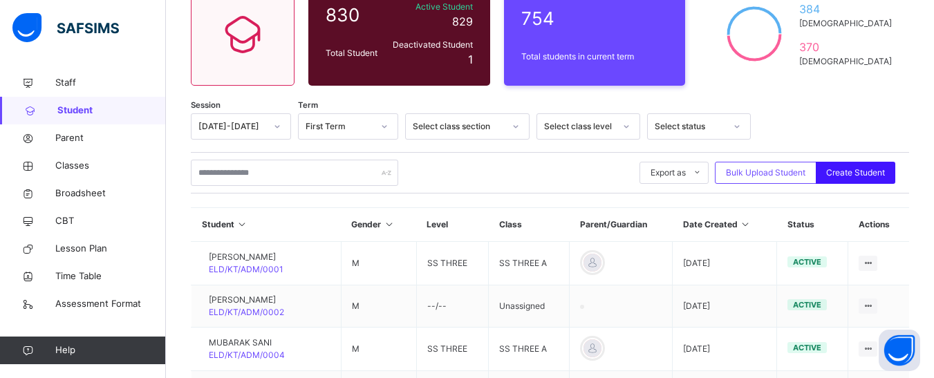
click at [864, 167] on span "Create Student" at bounding box center [855, 173] width 59 height 12
select select "**"
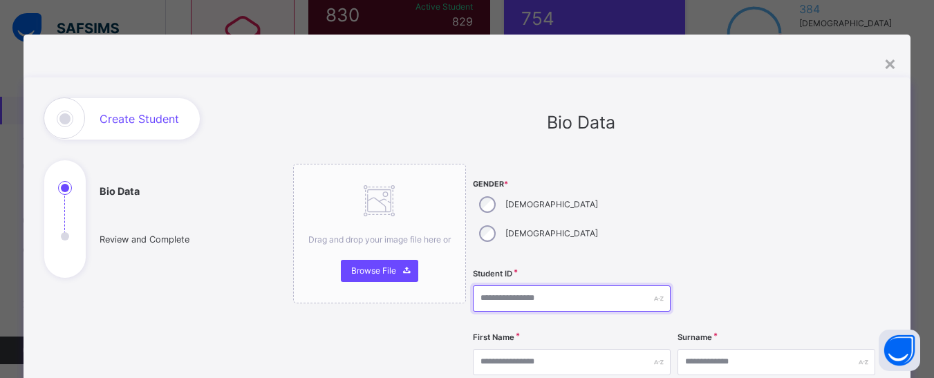
click at [501, 286] on input "text" at bounding box center [572, 299] width 198 height 26
type input "**********"
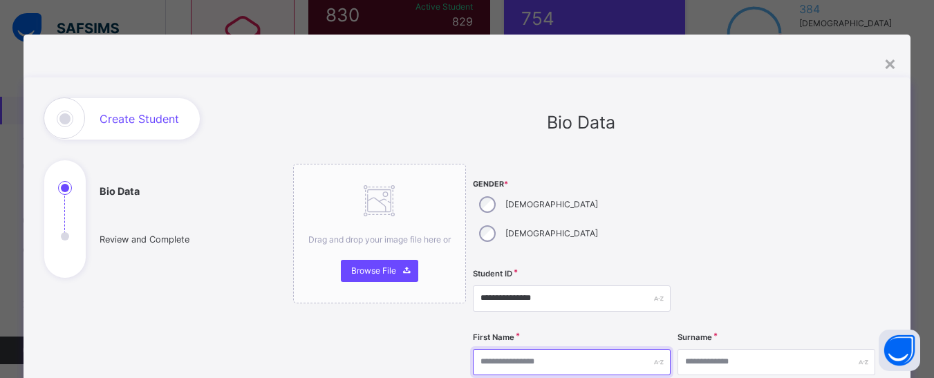
click at [523, 349] on input "text" at bounding box center [572, 362] width 198 height 26
type input "******"
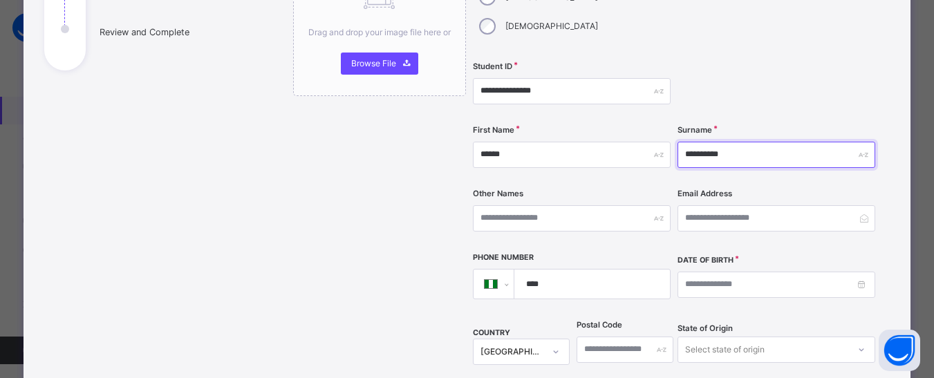
scroll to position [277, 0]
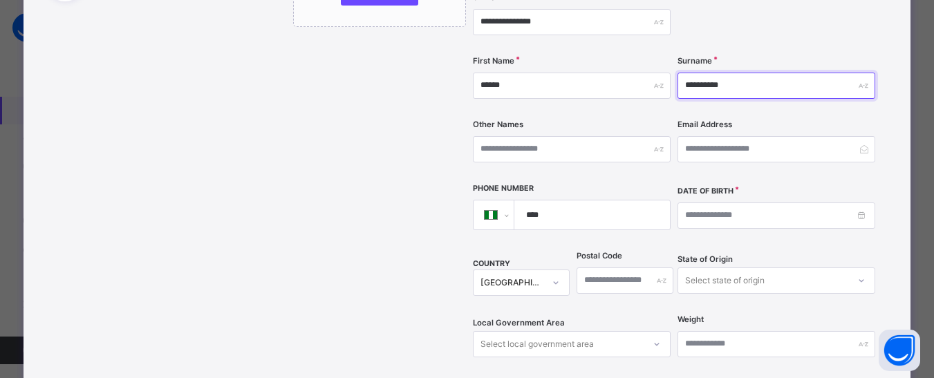
type input "**********"
click at [632, 200] on input "****" at bounding box center [590, 214] width 144 height 29
type input "**********"
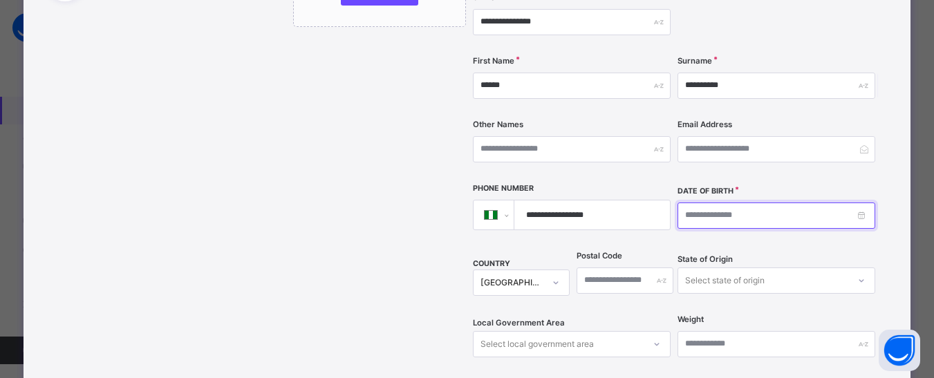
click at [866, 203] on input at bounding box center [777, 216] width 198 height 26
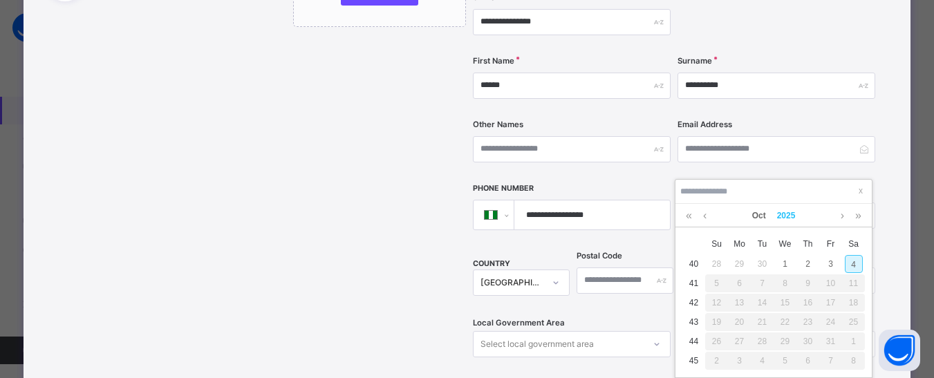
click at [785, 219] on link "2025" at bounding box center [787, 216] width 30 height 24
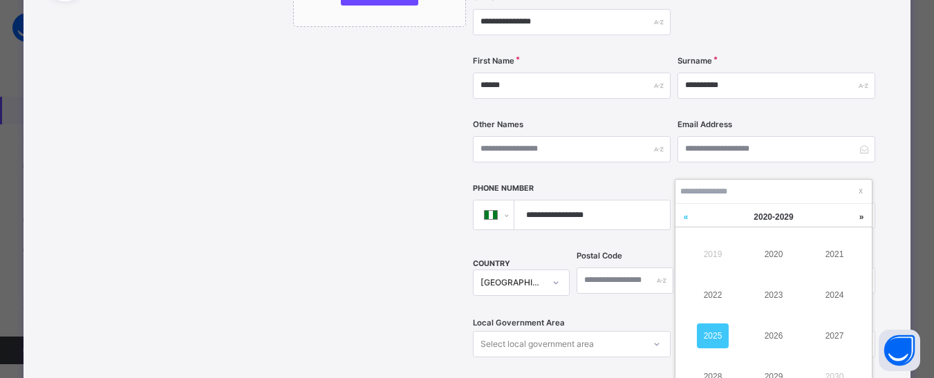
click at [680, 215] on link at bounding box center [685, 217] width 21 height 26
click at [833, 248] on link "2011" at bounding box center [835, 254] width 32 height 25
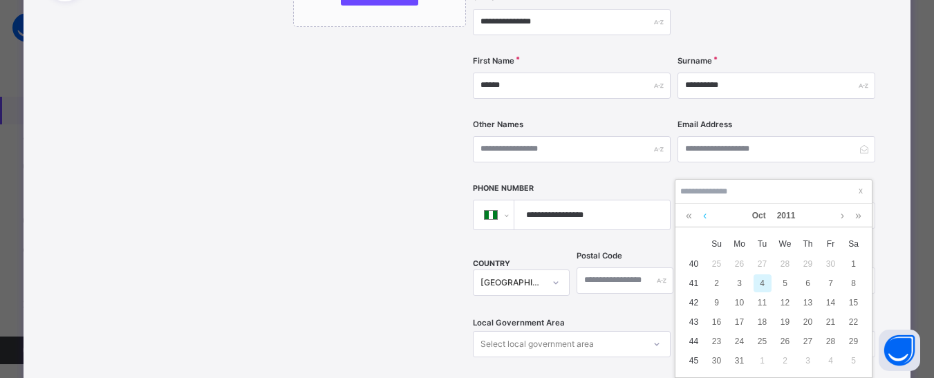
click at [701, 217] on link at bounding box center [705, 216] width 10 height 24
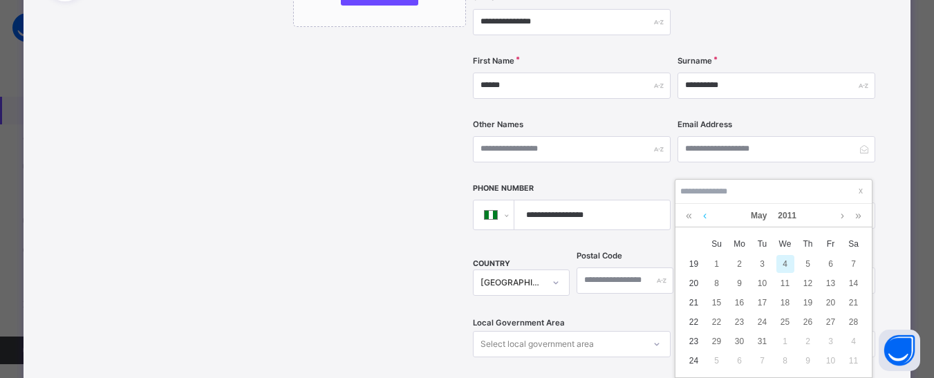
click at [701, 217] on link at bounding box center [705, 216] width 10 height 24
click at [850, 319] on div "26" at bounding box center [854, 322] width 18 height 18
type input "**********"
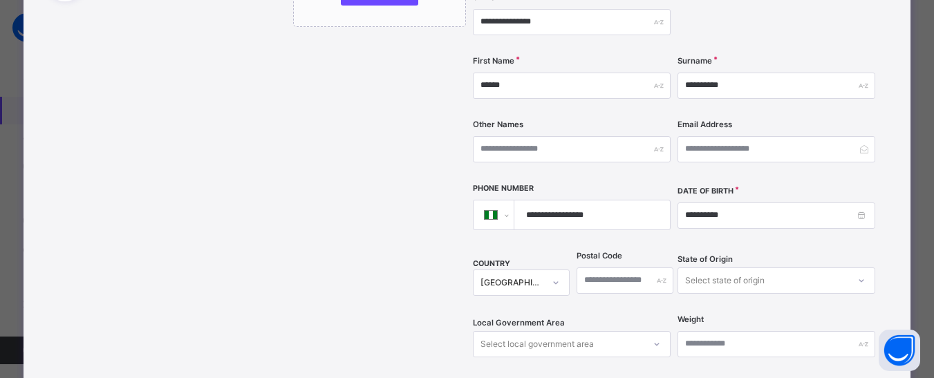
click at [764, 268] on div "Select state of origin" at bounding box center [777, 281] width 198 height 26
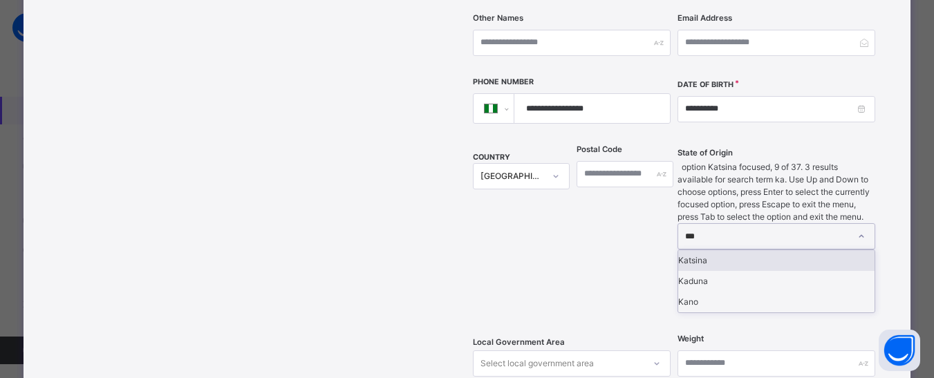
type input "****"
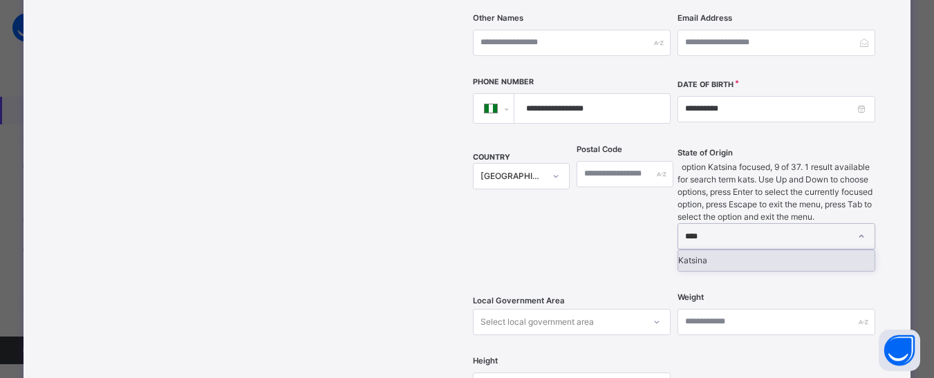
click at [733, 250] on div "Katsina" at bounding box center [776, 260] width 196 height 21
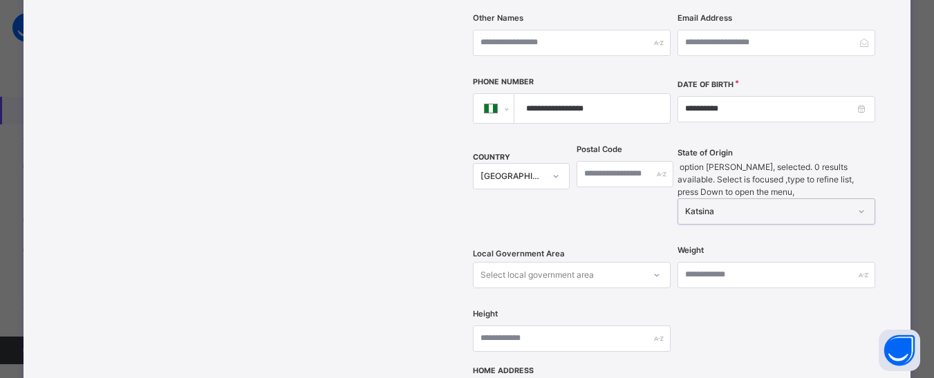
scroll to position [447, 0]
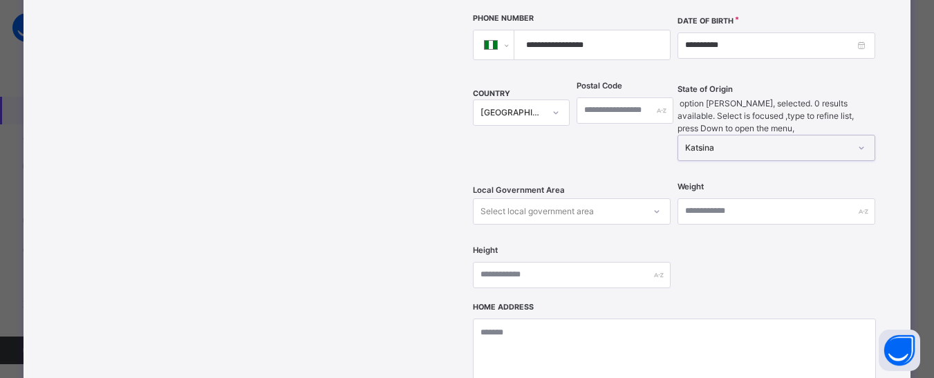
click at [658, 205] on div "Select local government area" at bounding box center [572, 211] width 198 height 26
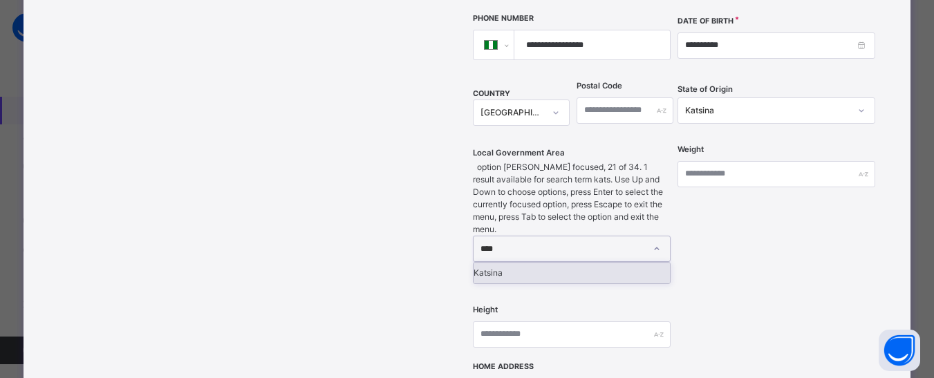
type input "*****"
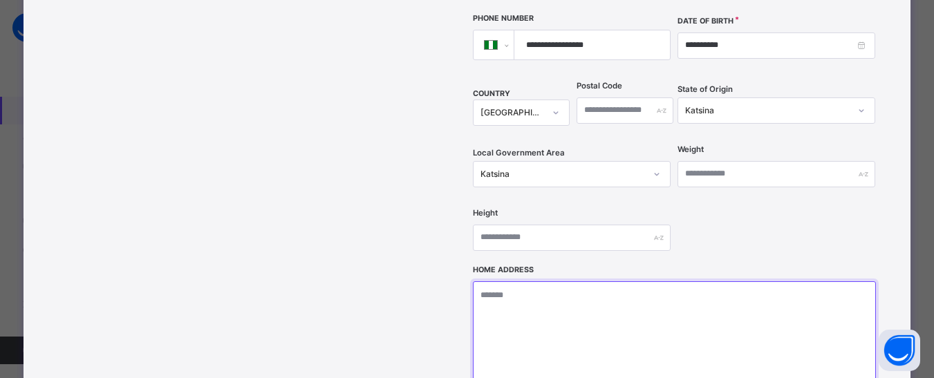
click at [523, 286] on textarea at bounding box center [674, 350] width 403 height 138
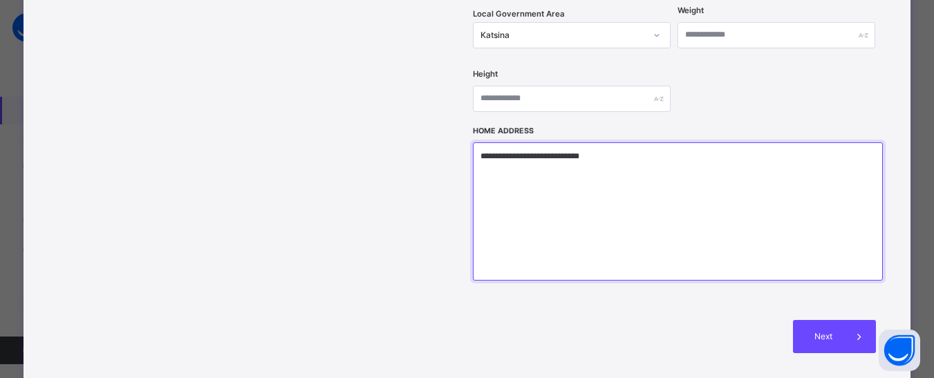
scroll to position [654, 0]
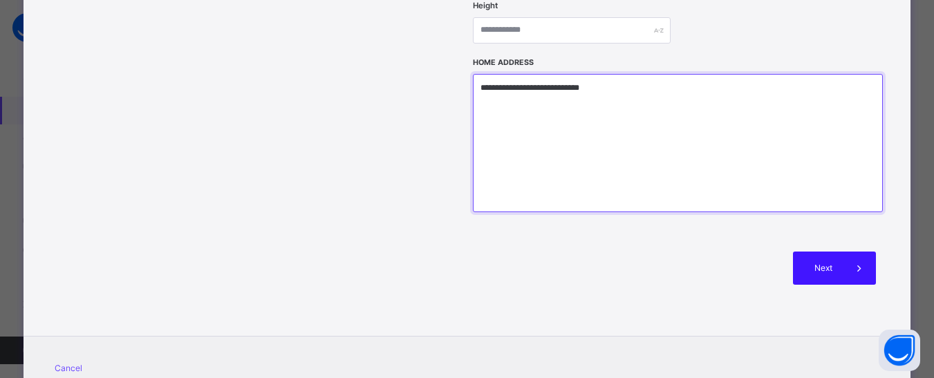
type textarea "**********"
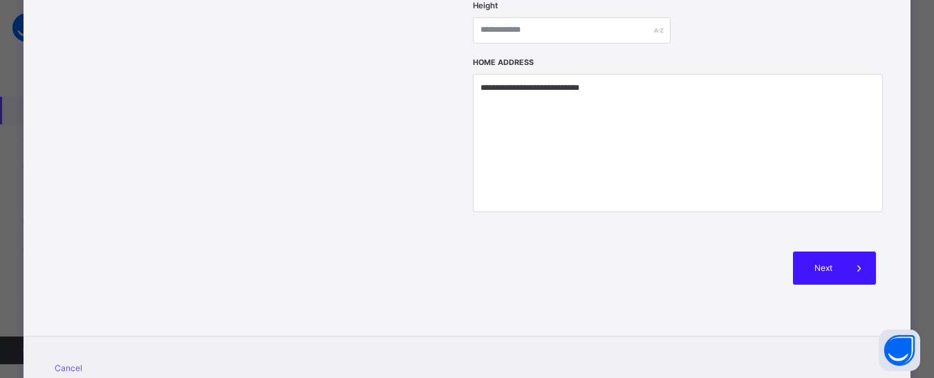
click at [852, 252] on span at bounding box center [859, 268] width 33 height 33
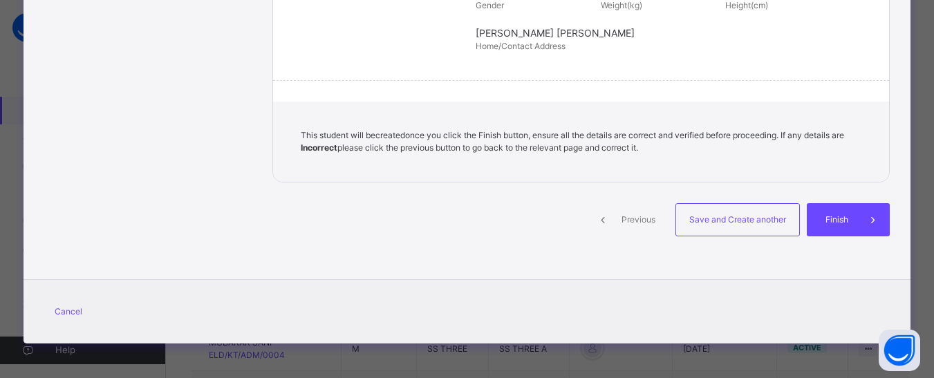
scroll to position [382, 0]
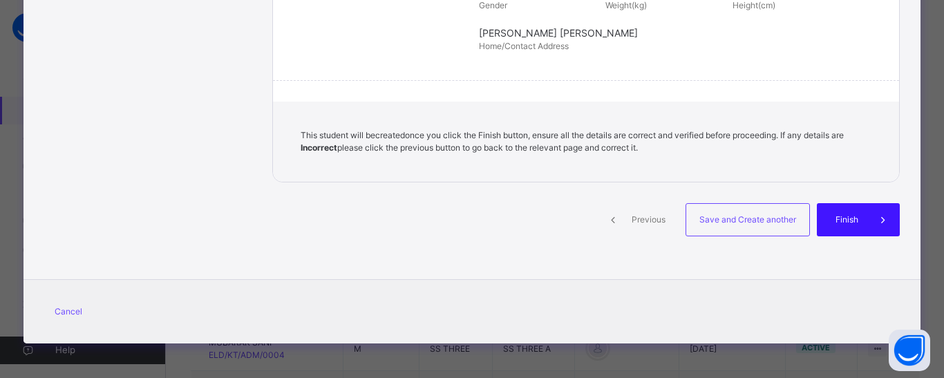
click at [857, 212] on div "Finish" at bounding box center [858, 219] width 83 height 33
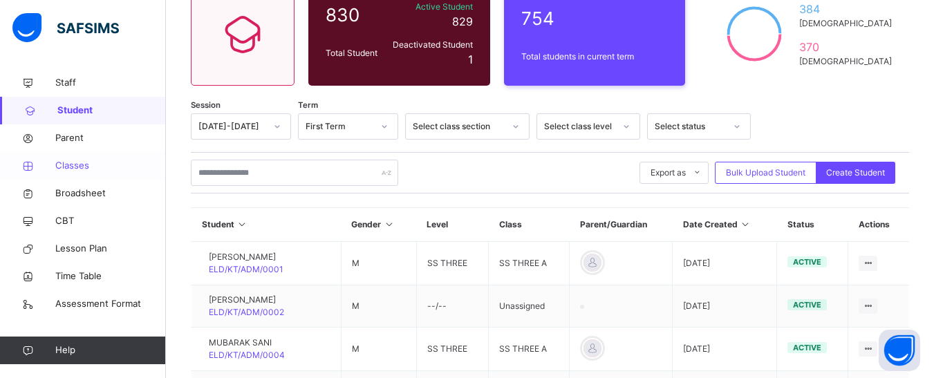
click at [62, 162] on span "Classes" at bounding box center [110, 166] width 111 height 14
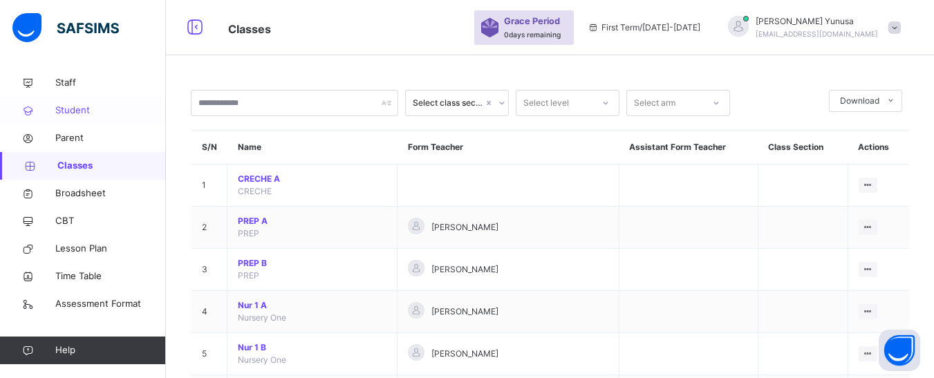
click at [68, 102] on link "Student" at bounding box center [83, 111] width 166 height 28
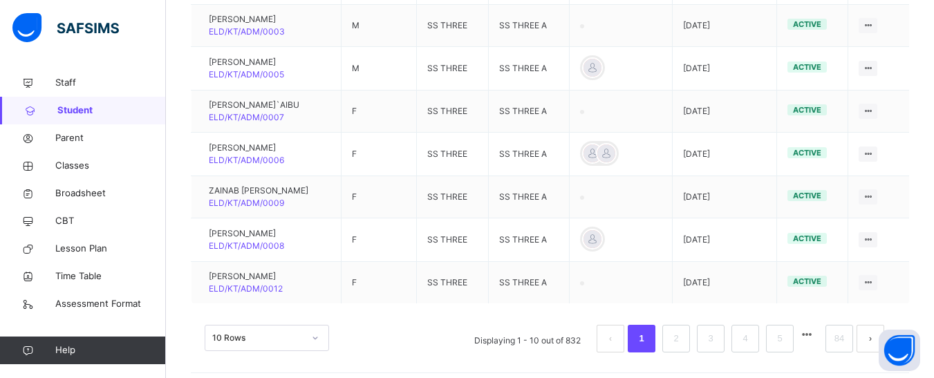
scroll to position [514, 0]
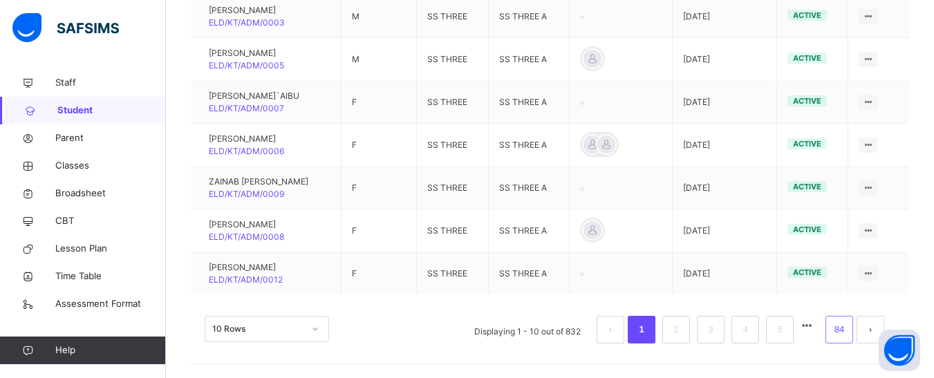
click at [853, 328] on li "84" at bounding box center [839, 330] width 28 height 28
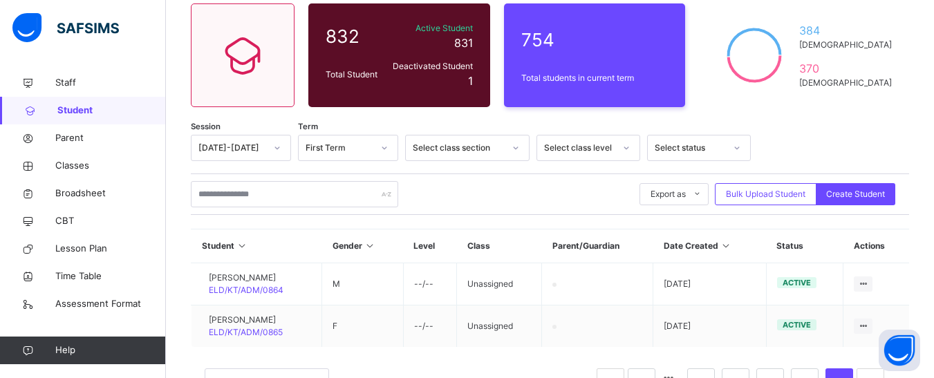
scroll to position [169, 0]
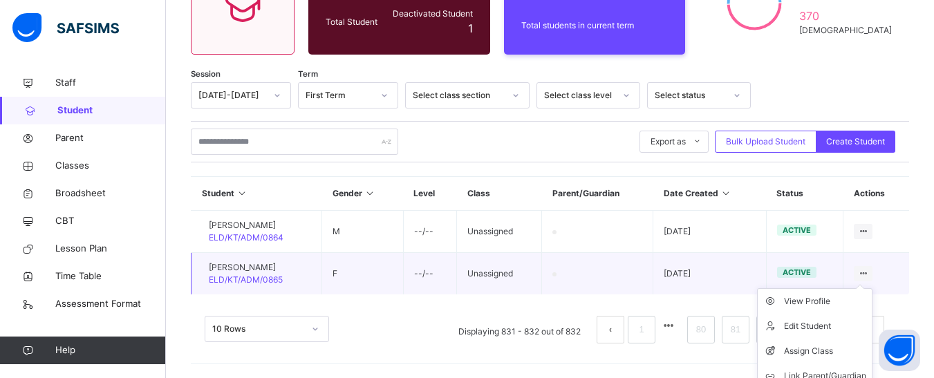
click at [869, 272] on icon at bounding box center [863, 273] width 12 height 10
click at [830, 351] on div "Assign Class" at bounding box center [825, 351] width 82 height 14
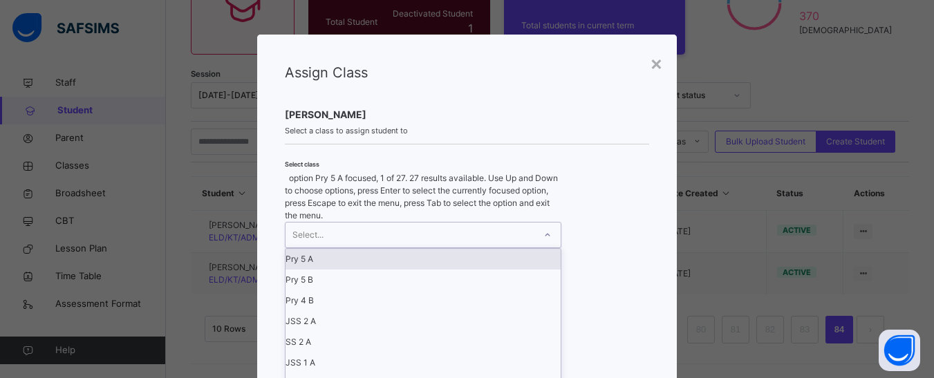
click at [395, 223] on div "Select..." at bounding box center [410, 235] width 249 height 25
click at [310, 253] on div "Pry 5 A" at bounding box center [423, 259] width 275 height 21
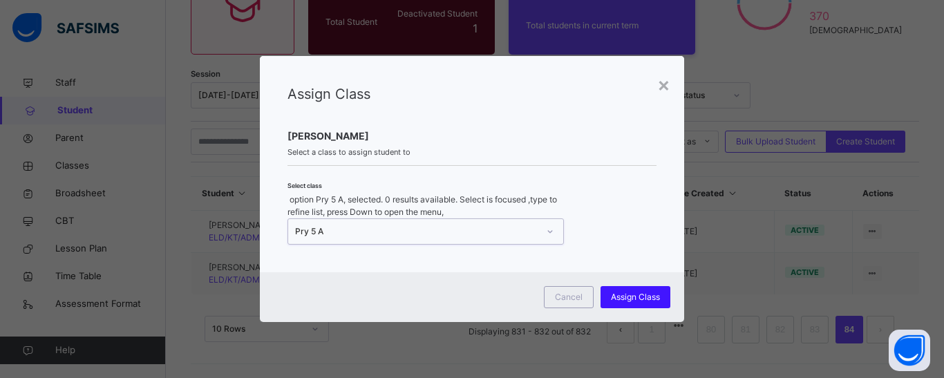
click at [630, 286] on div "Assign Class" at bounding box center [636, 297] width 70 height 22
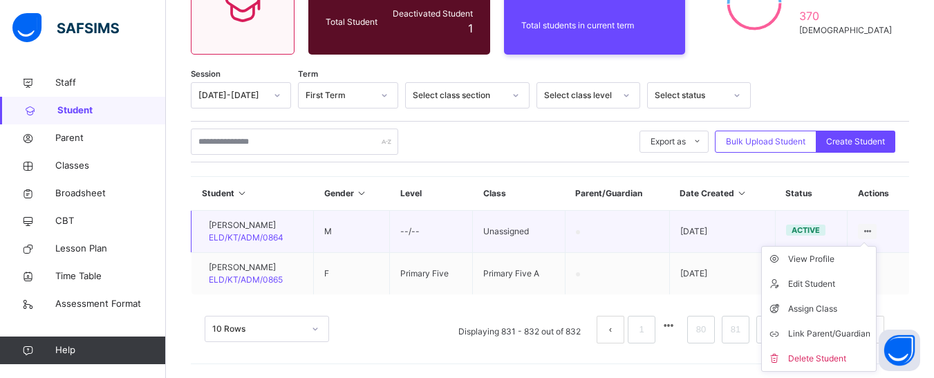
click at [873, 230] on icon at bounding box center [867, 231] width 12 height 10
click at [810, 281] on div "Edit Student" at bounding box center [829, 284] width 82 height 14
select select "**"
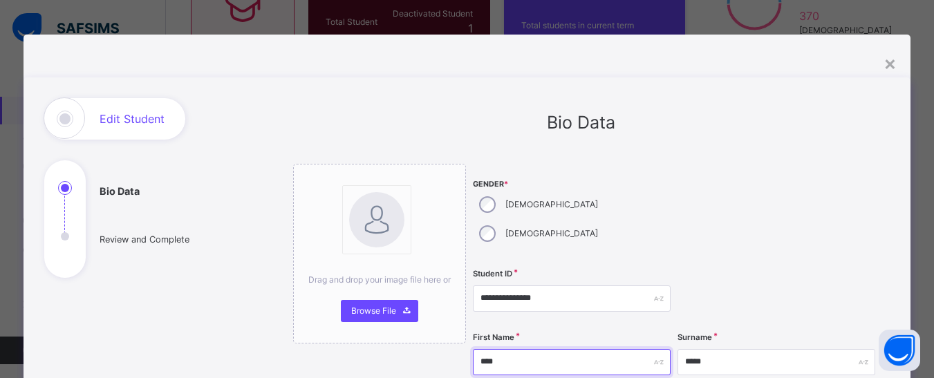
click at [478, 349] on input "****" at bounding box center [572, 362] width 198 height 26
type input "*****"
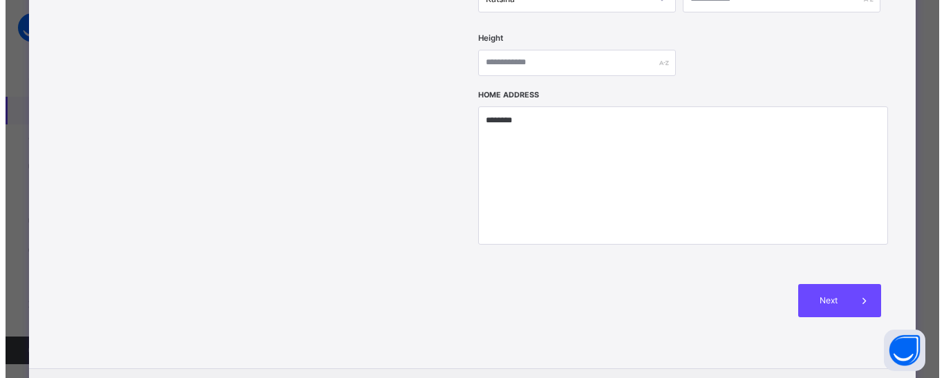
scroll to position [622, 0]
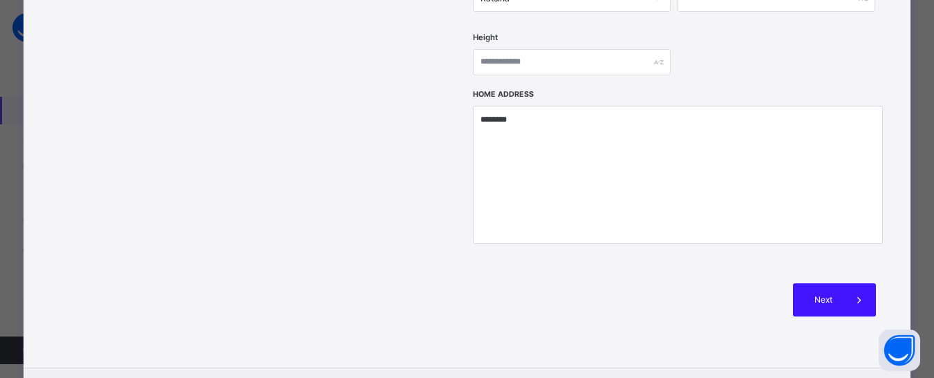
click at [863, 292] on icon at bounding box center [859, 300] width 15 height 17
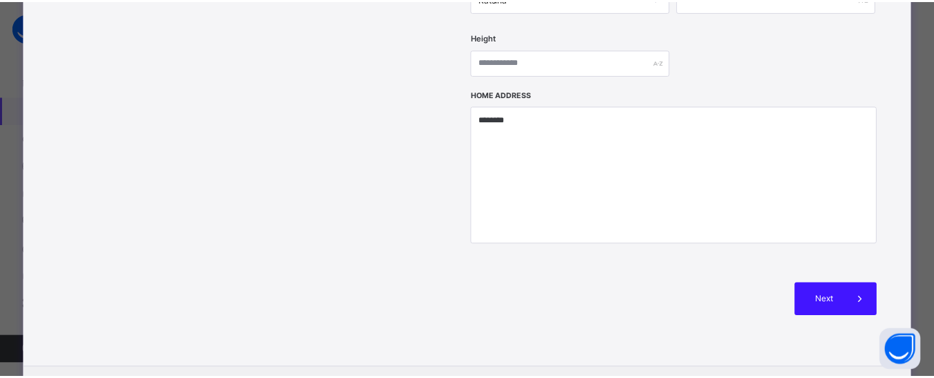
scroll to position [382, 0]
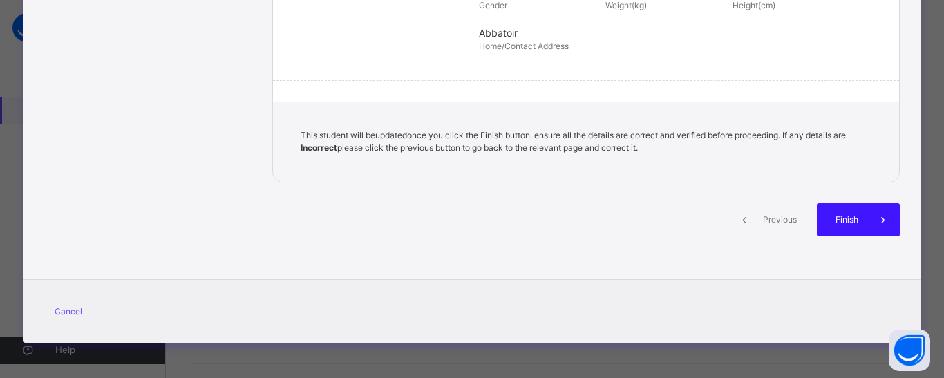
click at [859, 217] on span "Finish" at bounding box center [847, 220] width 39 height 12
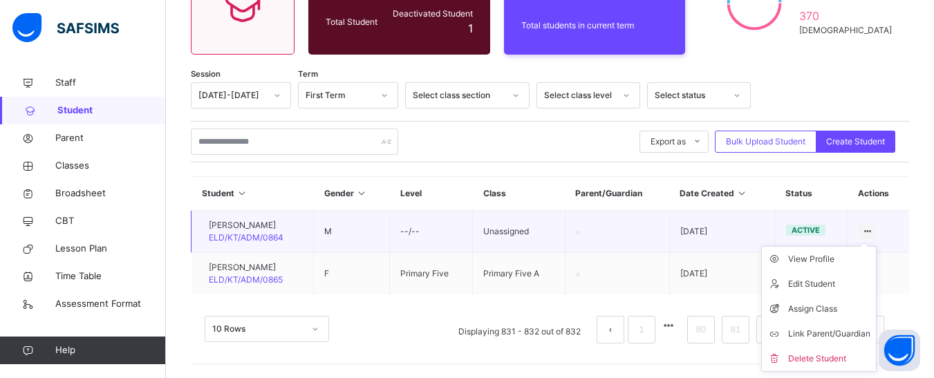
click at [873, 227] on icon at bounding box center [867, 231] width 12 height 10
click at [825, 306] on div "Assign Class" at bounding box center [829, 309] width 82 height 14
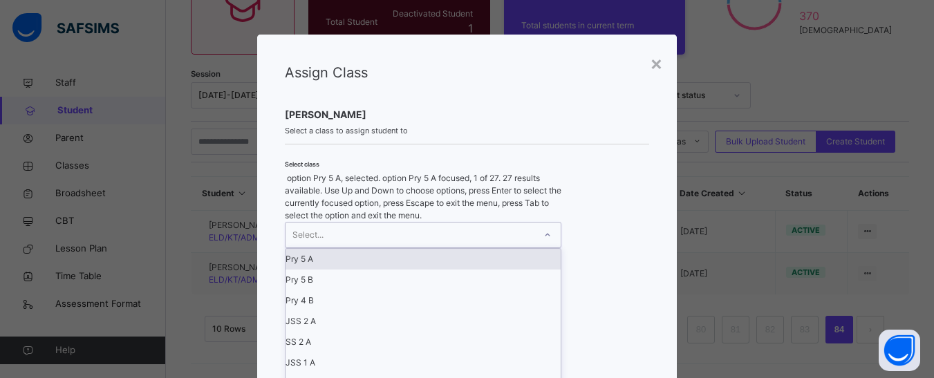
click at [375, 223] on div "Select..." at bounding box center [410, 235] width 249 height 25
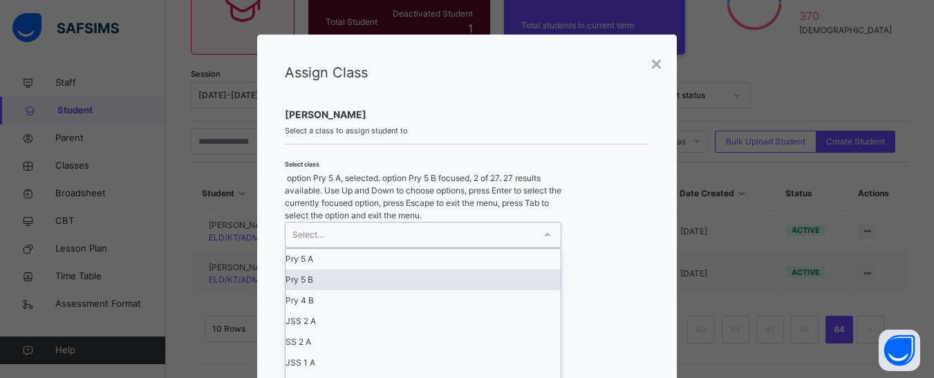
scroll to position [277, 0]
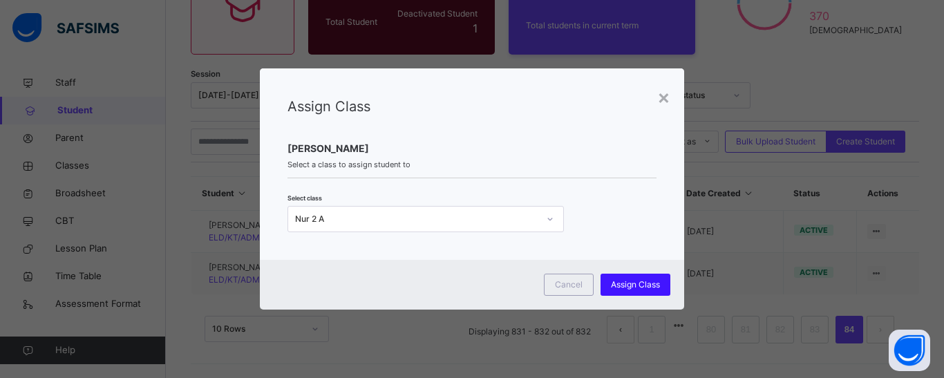
click at [618, 281] on span "Assign Class" at bounding box center [635, 285] width 49 height 12
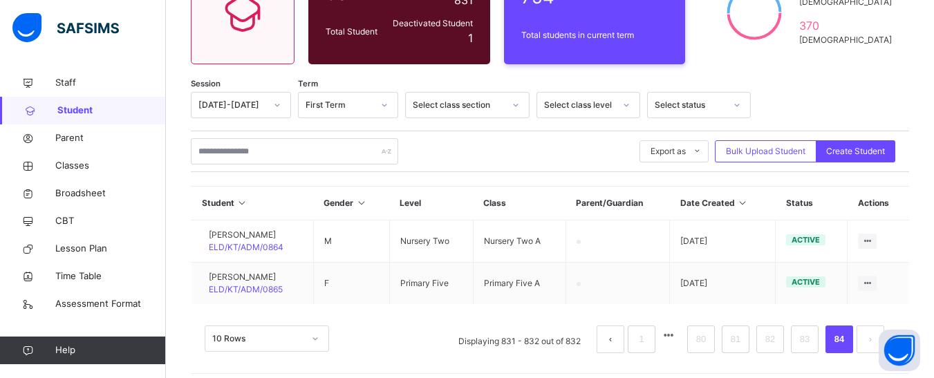
scroll to position [169, 0]
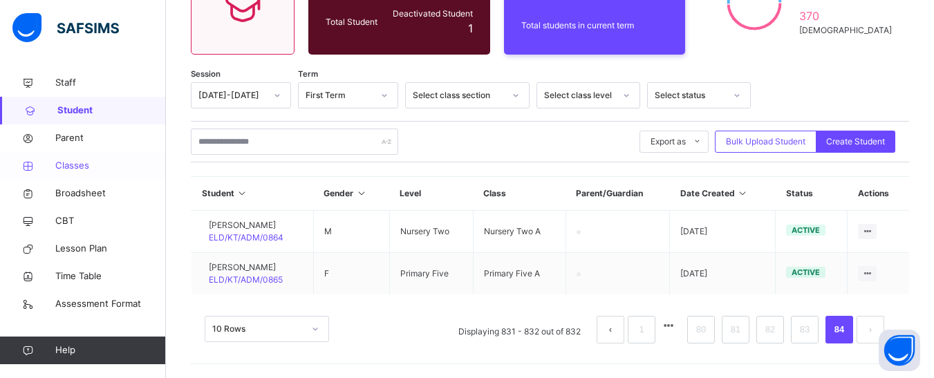
click at [66, 160] on span "Classes" at bounding box center [110, 166] width 111 height 14
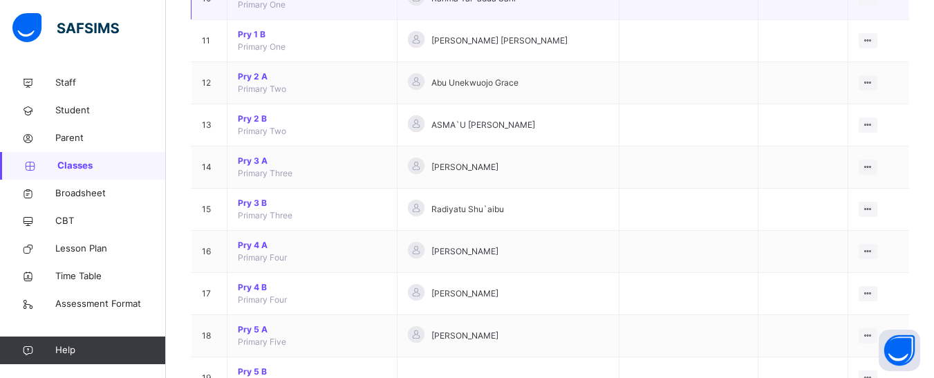
scroll to position [545, 0]
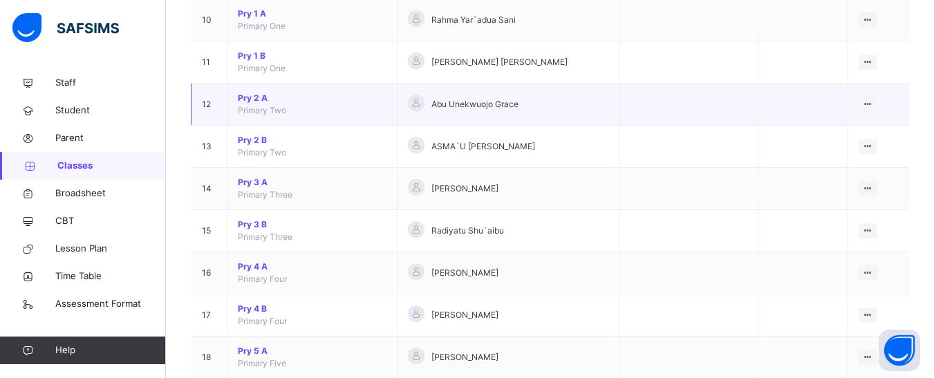
click at [254, 95] on span "Pry 2 A" at bounding box center [312, 98] width 149 height 12
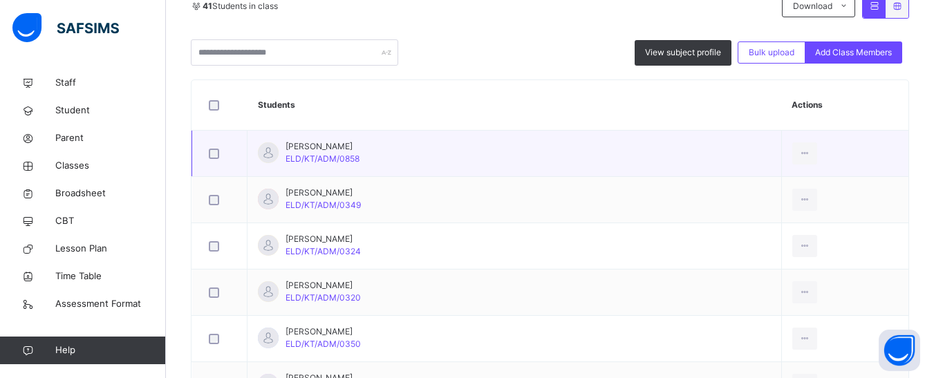
scroll to position [337, 0]
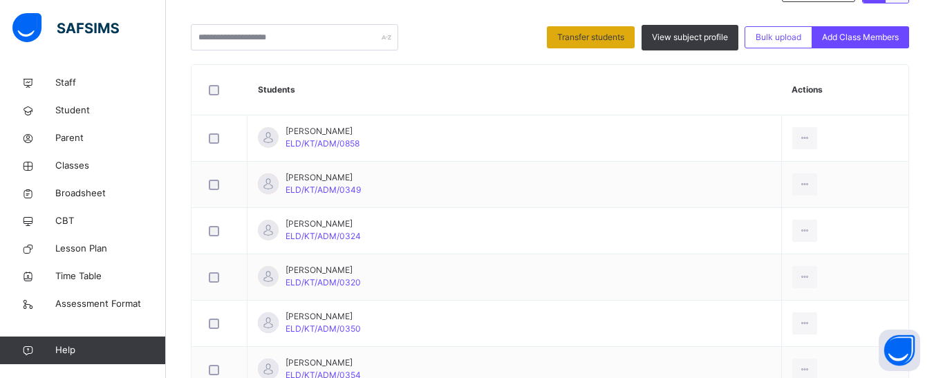
click at [599, 34] on span "Transfer students" at bounding box center [590, 37] width 67 height 12
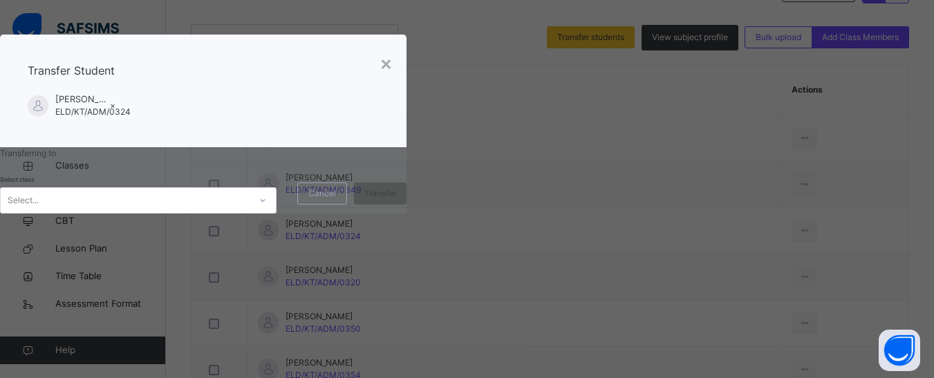
click at [267, 207] on icon at bounding box center [263, 201] width 8 height 14
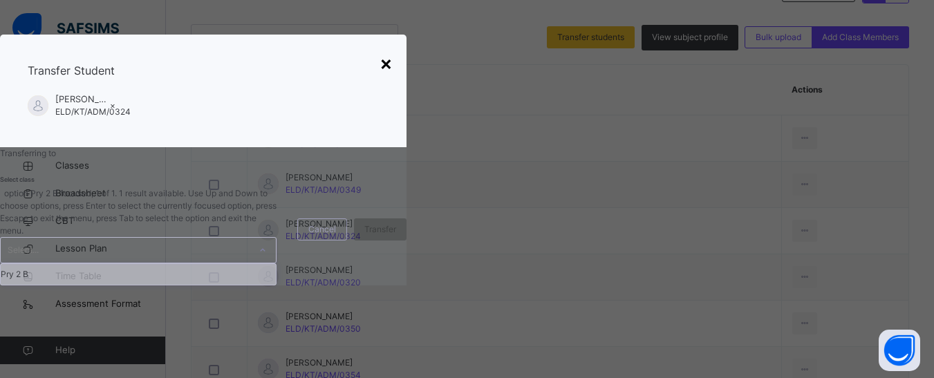
click at [393, 77] on div "×" at bounding box center [386, 62] width 13 height 29
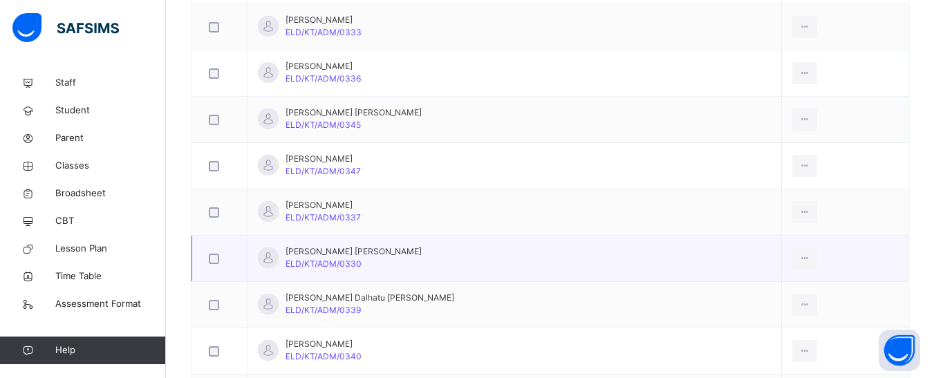
scroll to position [1305, 0]
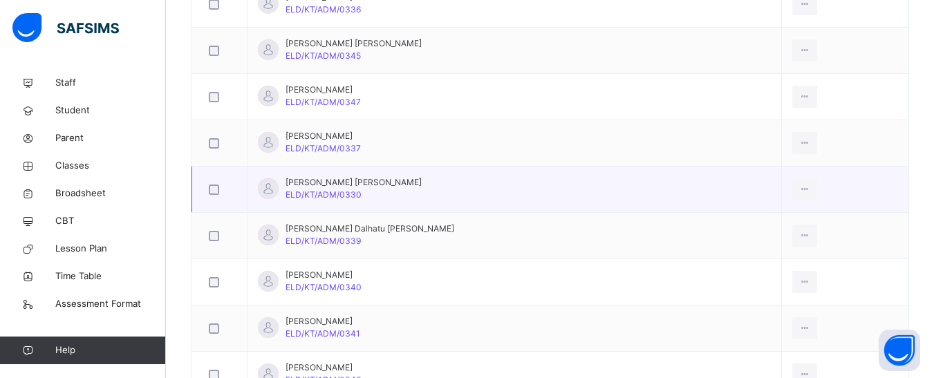
click at [220, 189] on div at bounding box center [219, 190] width 27 height 10
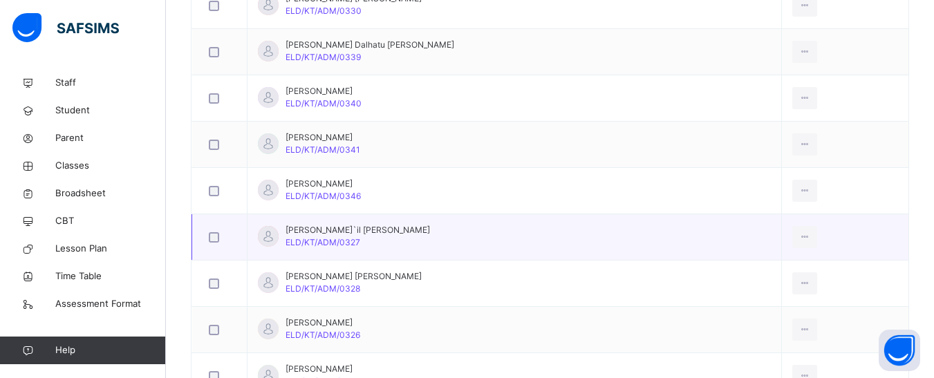
scroll to position [1513, 0]
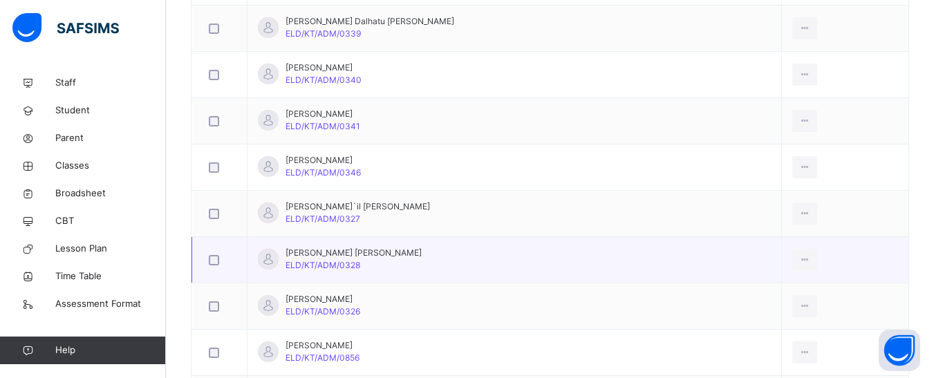
click at [216, 265] on div at bounding box center [220, 259] width 34 height 29
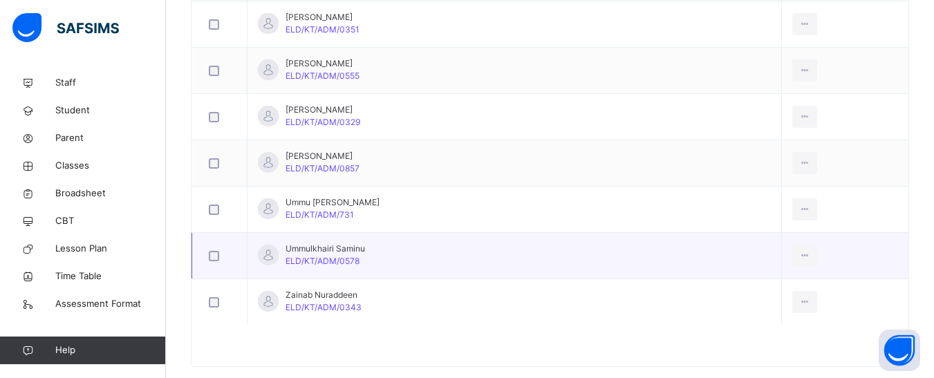
scroll to position [2050, 0]
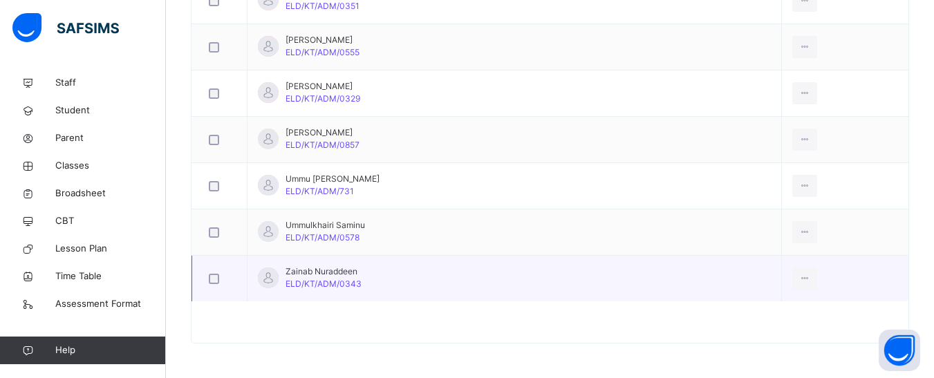
click at [220, 279] on div at bounding box center [219, 279] width 27 height 10
click at [763, 337] on div "Remove from Class" at bounding box center [773, 335] width 75 height 14
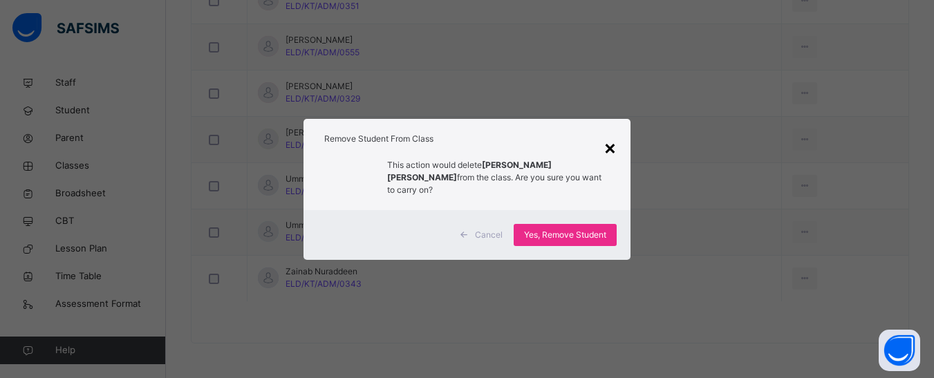
click at [611, 158] on div "×" at bounding box center [610, 147] width 13 height 29
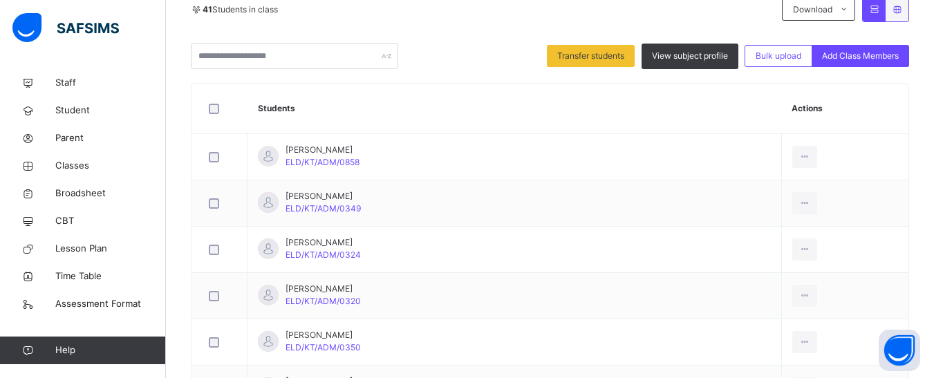
scroll to position [321, 0]
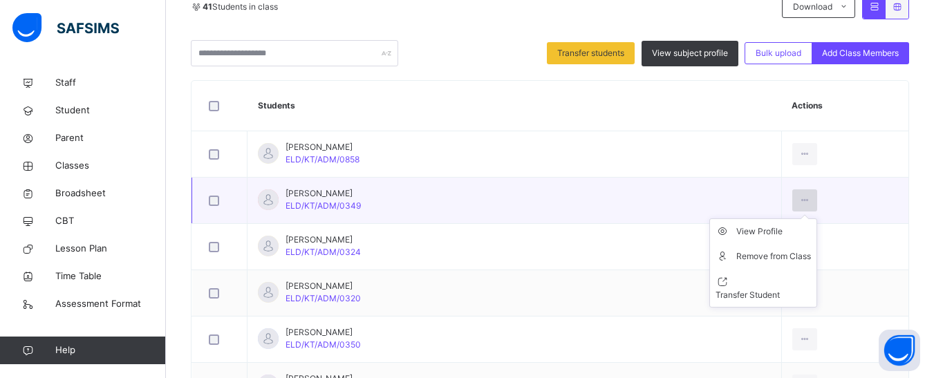
click at [799, 205] on icon at bounding box center [805, 200] width 12 height 12
click at [766, 254] on div "Remove from Class" at bounding box center [773, 257] width 75 height 14
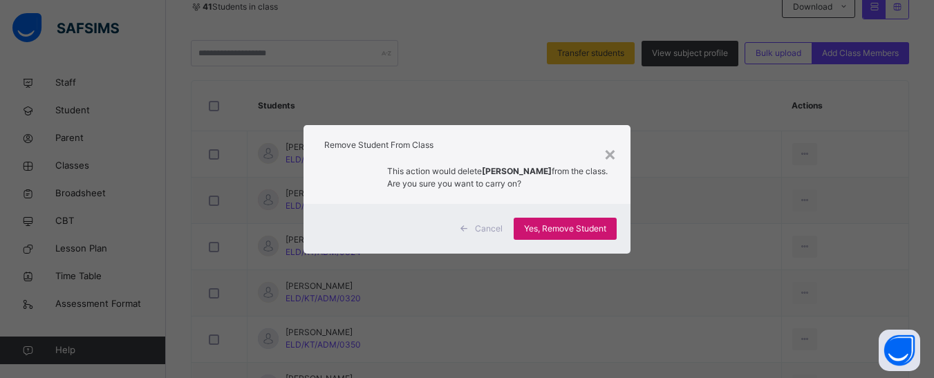
click at [556, 227] on span "Yes, Remove Student" at bounding box center [565, 229] width 82 height 12
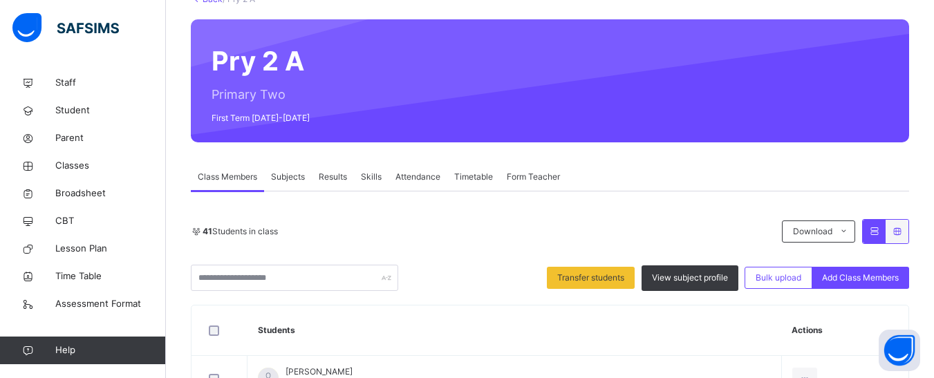
scroll to position [252, 0]
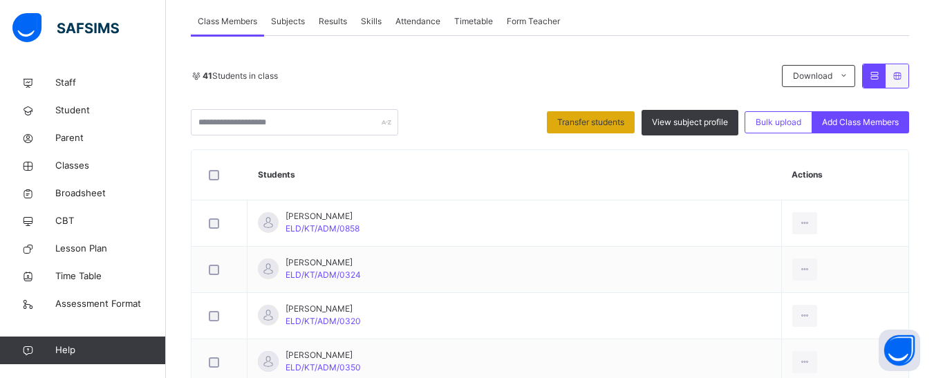
click at [621, 119] on span "Transfer students" at bounding box center [590, 122] width 67 height 12
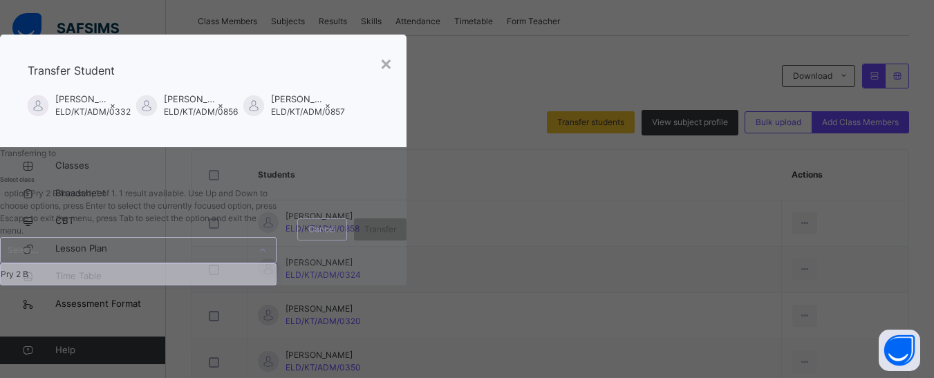
click at [250, 263] on div "Select..." at bounding box center [125, 250] width 249 height 25
click at [276, 285] on div "Pry 2 B" at bounding box center [138, 274] width 275 height 21
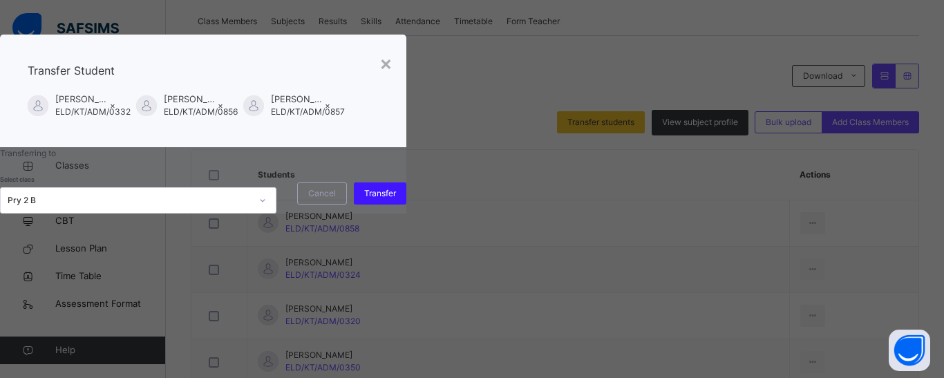
click at [396, 200] on span "Transfer" at bounding box center [380, 193] width 32 height 12
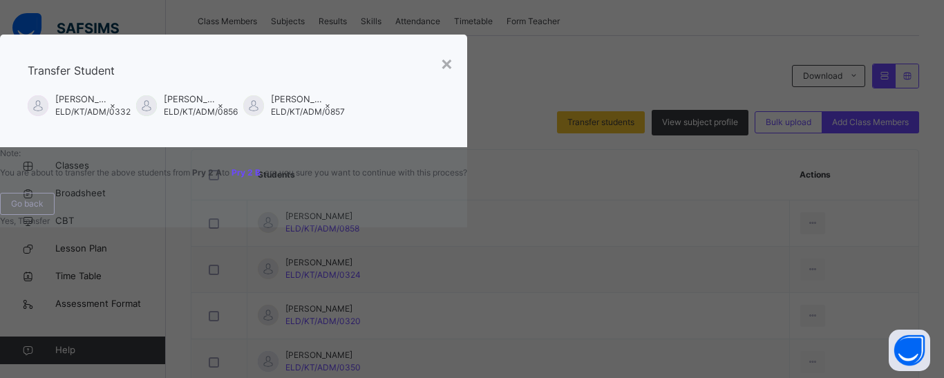
click at [50, 226] on span "Yes, Transfer" at bounding box center [25, 221] width 50 height 10
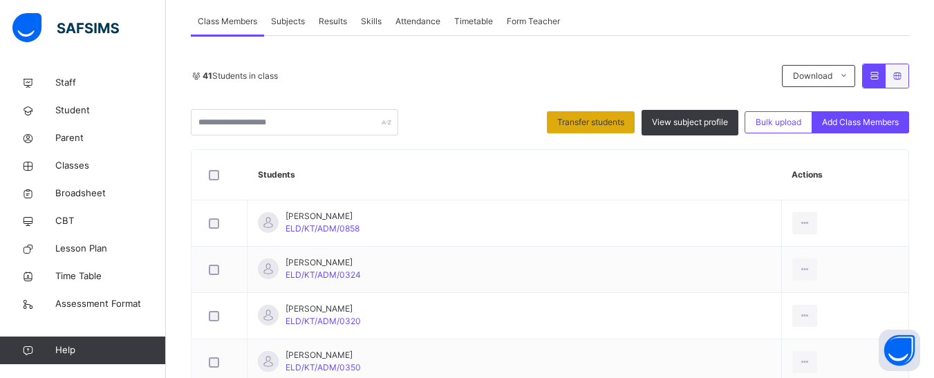
click at [579, 120] on span "Transfer students" at bounding box center [590, 122] width 67 height 12
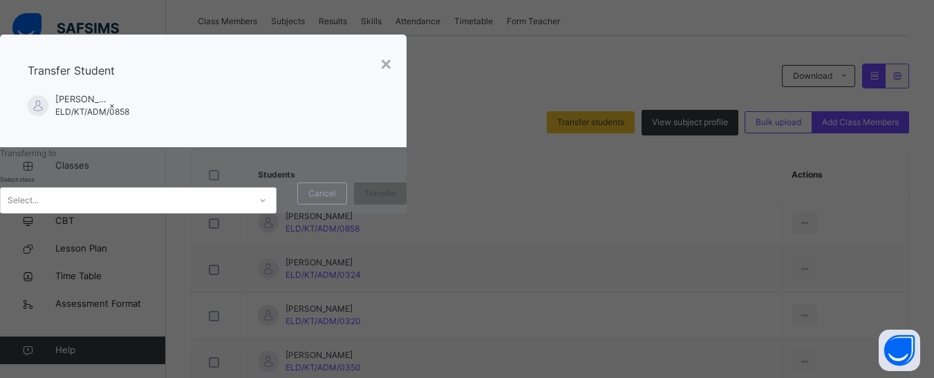
click at [39, 214] on div "Select..." at bounding box center [23, 200] width 31 height 26
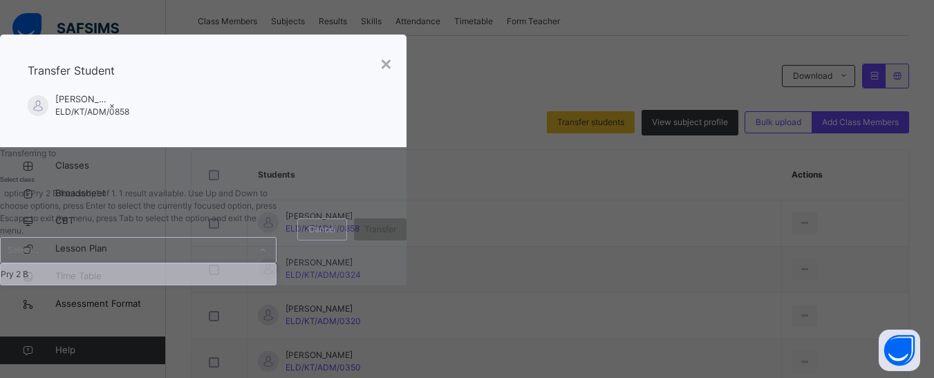
click at [276, 285] on div "Pry 2 B" at bounding box center [138, 274] width 275 height 21
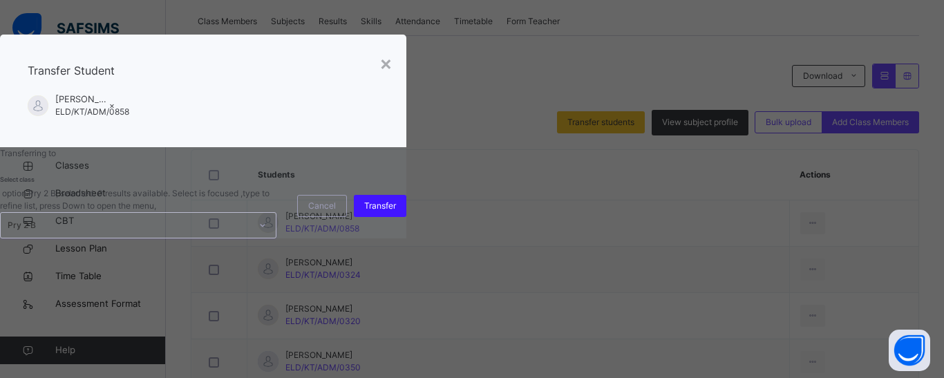
click at [407, 217] on div "Transfer" at bounding box center [380, 206] width 53 height 22
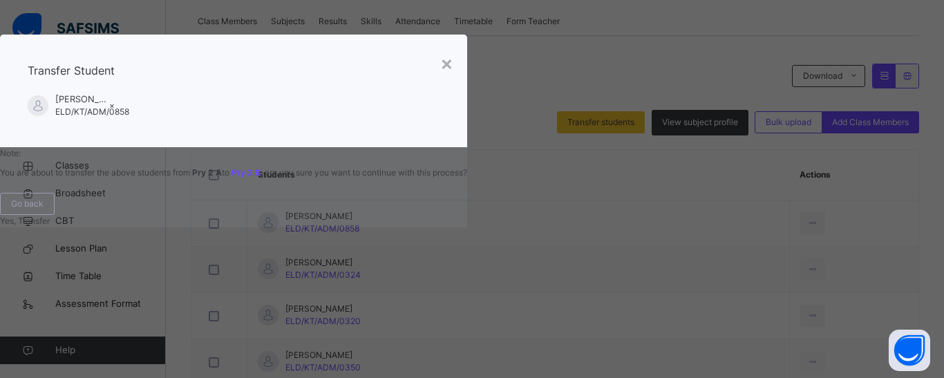
click at [50, 226] on span "Yes, Transfer" at bounding box center [25, 221] width 50 height 10
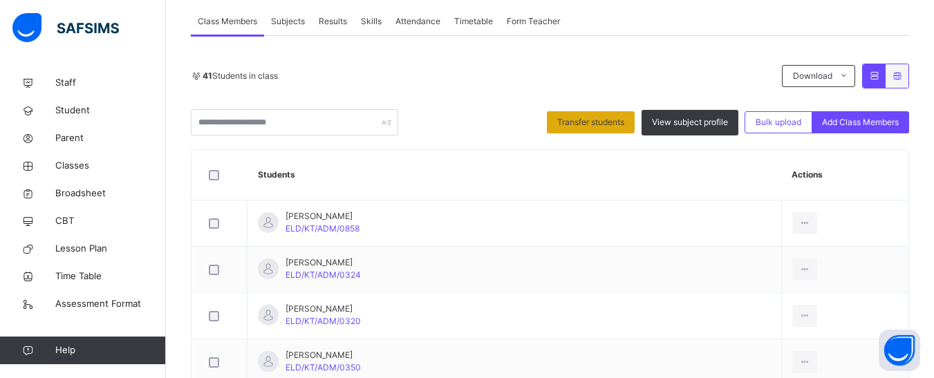
click at [614, 121] on span "Transfer students" at bounding box center [590, 122] width 67 height 12
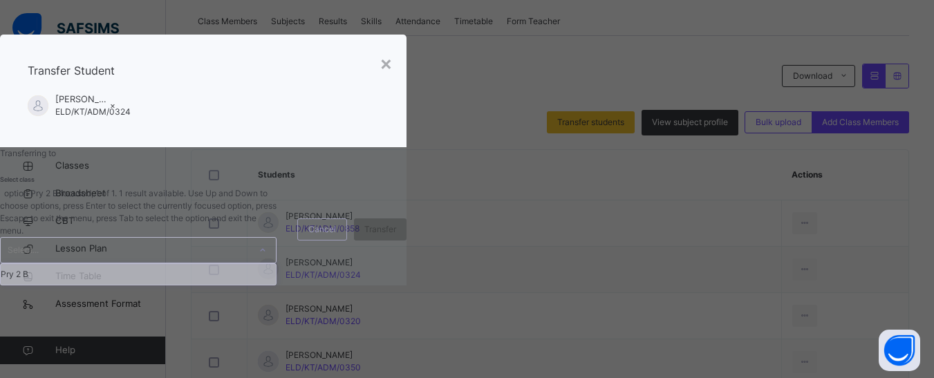
click at [274, 261] on div at bounding box center [263, 250] width 24 height 22
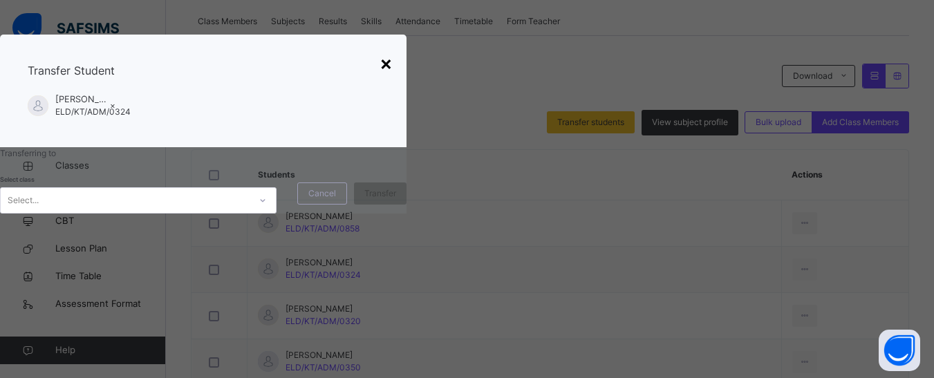
click at [393, 77] on div "×" at bounding box center [386, 62] width 13 height 29
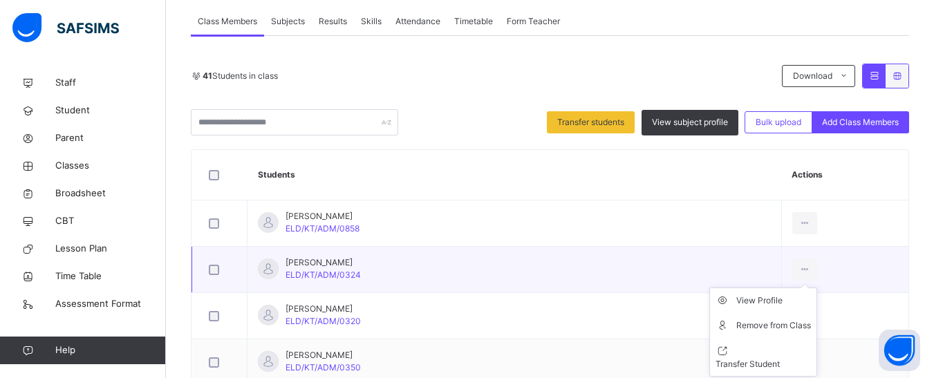
click at [794, 288] on ul "View Profile Remove from Class Transfer Student" at bounding box center [763, 332] width 108 height 89
click at [763, 321] on div "Remove from Class" at bounding box center [773, 326] width 75 height 14
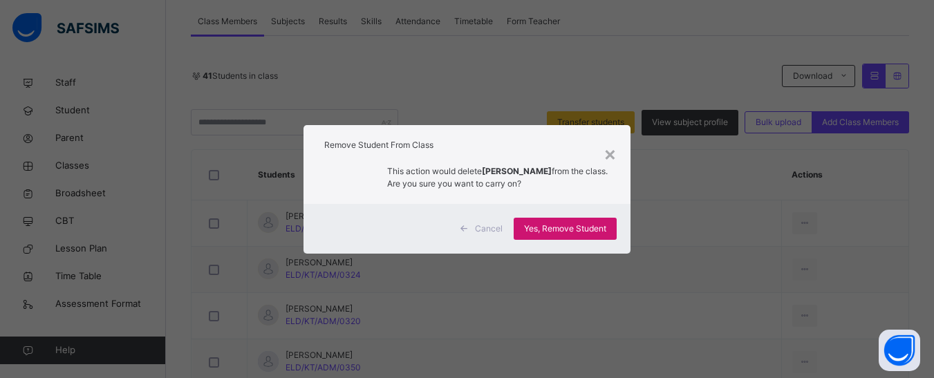
click at [589, 225] on span "Yes, Remove Student" at bounding box center [565, 229] width 82 height 12
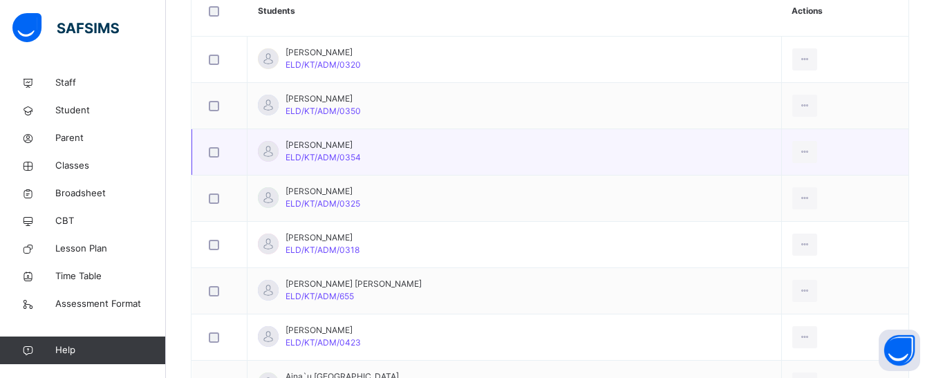
scroll to position [460, 0]
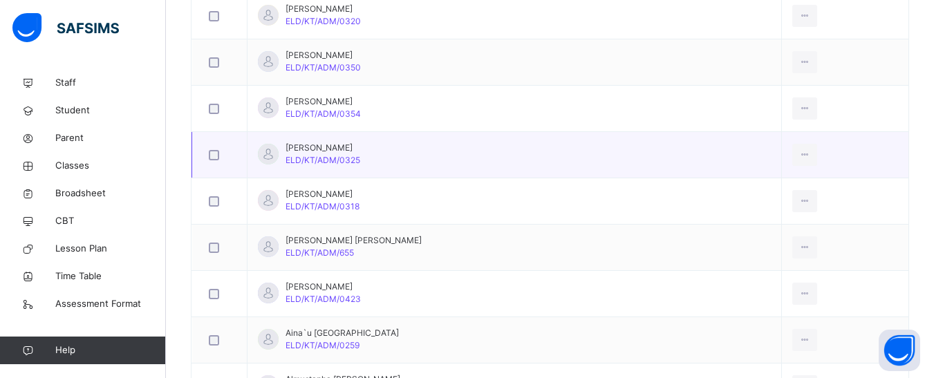
click at [208, 155] on div at bounding box center [219, 155] width 27 height 10
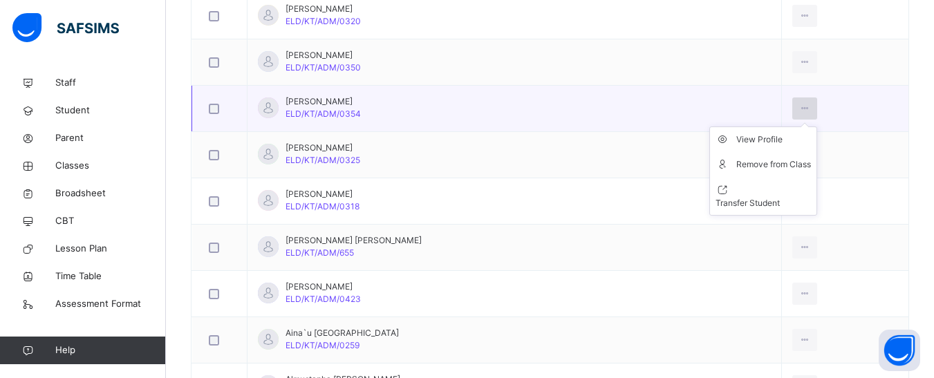
click at [799, 105] on icon at bounding box center [805, 108] width 12 height 12
click at [757, 163] on div "Remove from Class" at bounding box center [773, 165] width 75 height 14
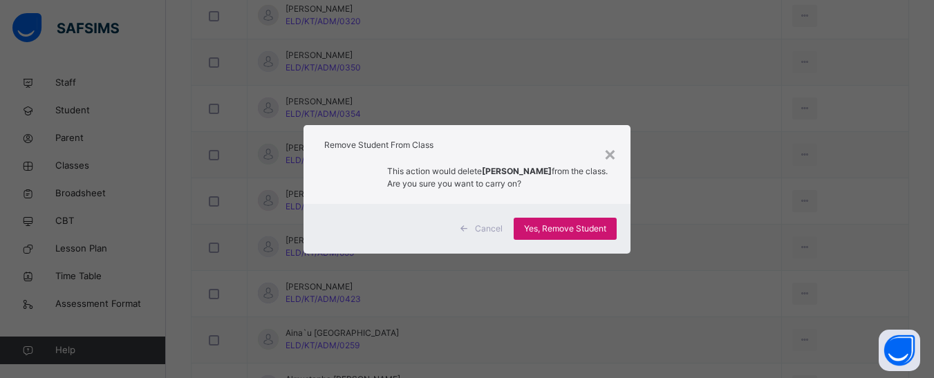
click at [575, 235] on span "Yes, Remove Student" at bounding box center [565, 229] width 82 height 12
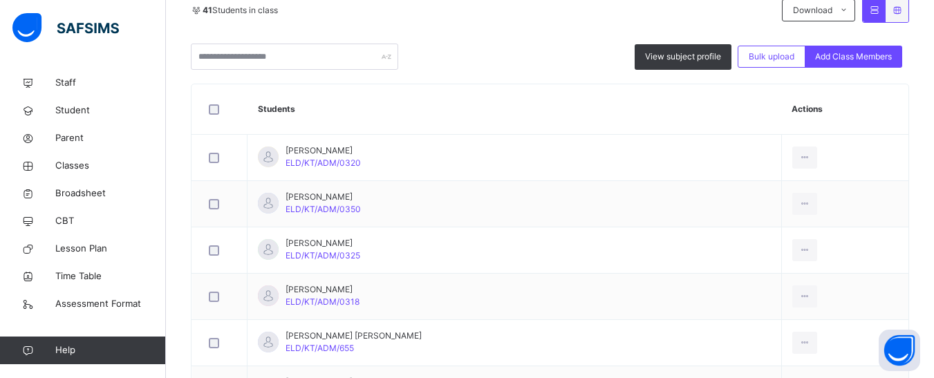
scroll to position [321, 0]
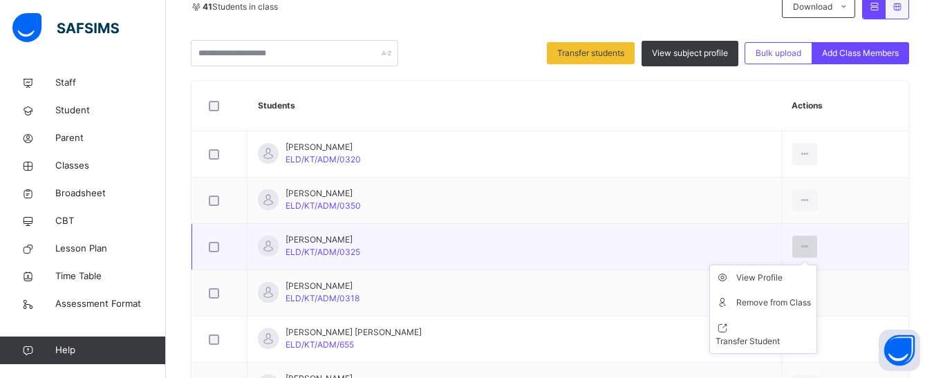
click at [799, 243] on icon at bounding box center [805, 247] width 12 height 12
click at [766, 301] on div "Remove from Class" at bounding box center [773, 303] width 75 height 14
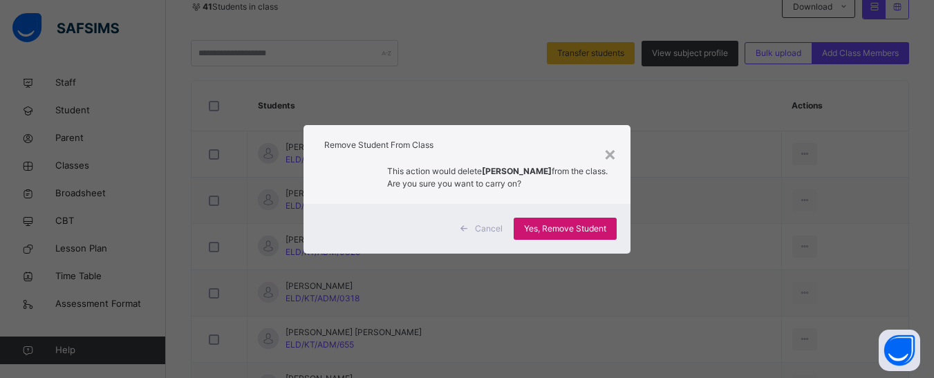
click at [559, 221] on div "Yes, Remove Student" at bounding box center [565, 229] width 103 height 22
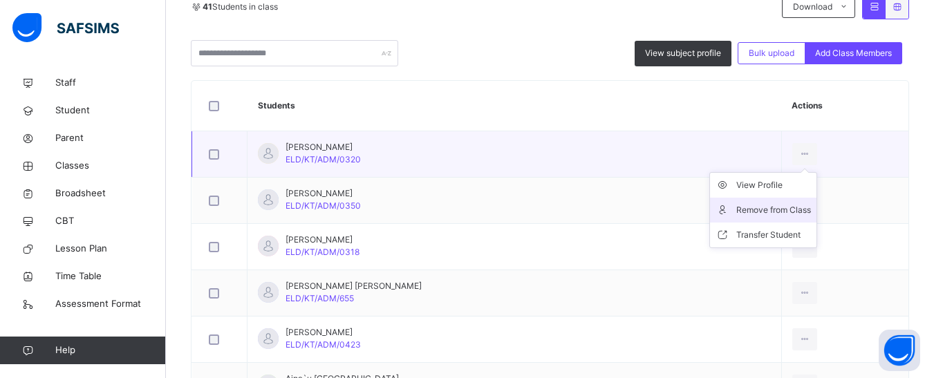
click at [755, 205] on div "Remove from Class" at bounding box center [773, 210] width 75 height 14
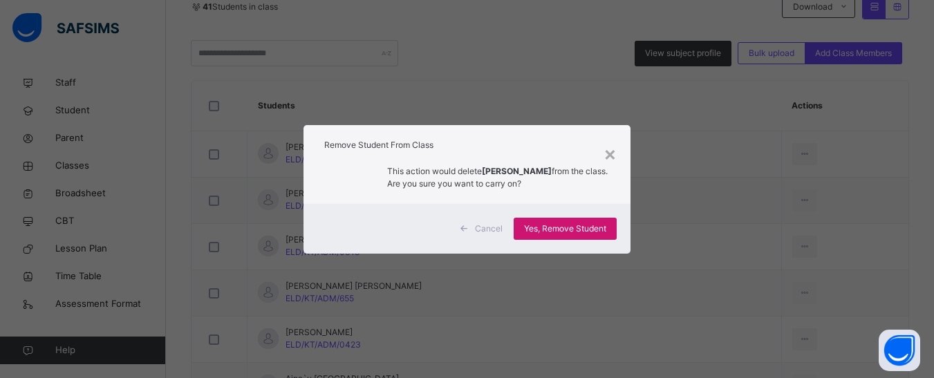
click at [583, 224] on span "Yes, Remove Student" at bounding box center [565, 229] width 82 height 12
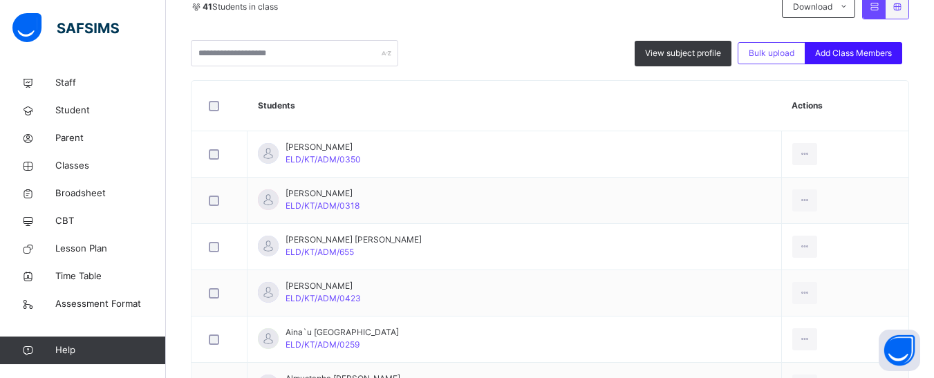
click at [864, 52] on span "Add Class Members" at bounding box center [853, 53] width 77 height 12
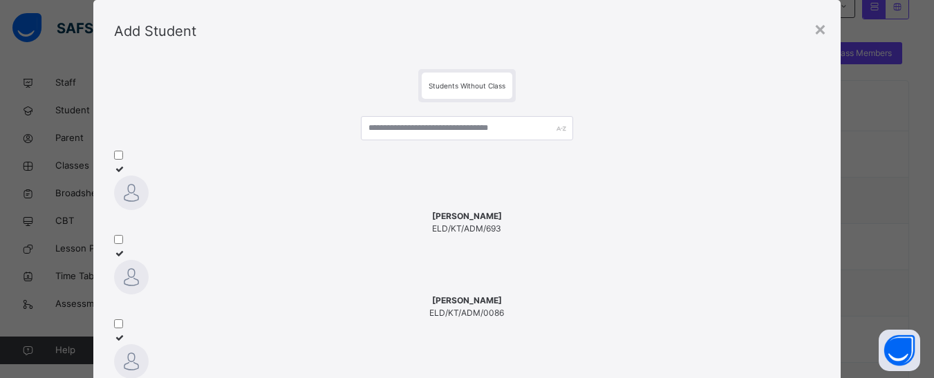
scroll to position [0, 0]
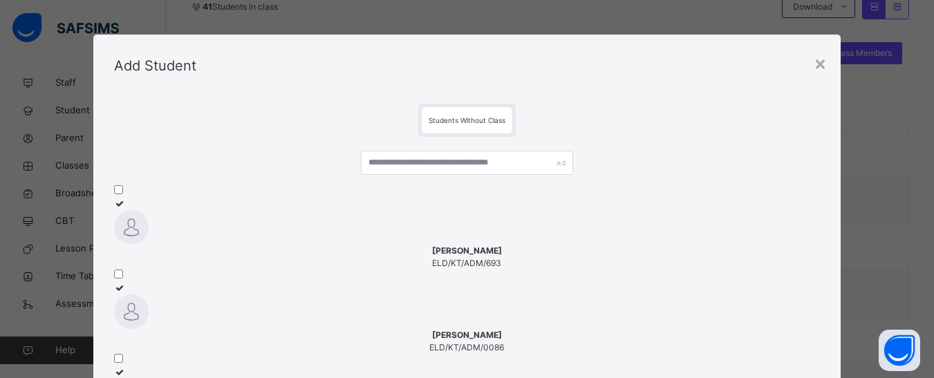
click at [465, 114] on div "Students Without Class" at bounding box center [467, 120] width 91 height 26
click at [465, 120] on span "Students Without Class" at bounding box center [467, 120] width 77 height 8
click at [420, 165] on input "text" at bounding box center [467, 163] width 212 height 24
type input "*"
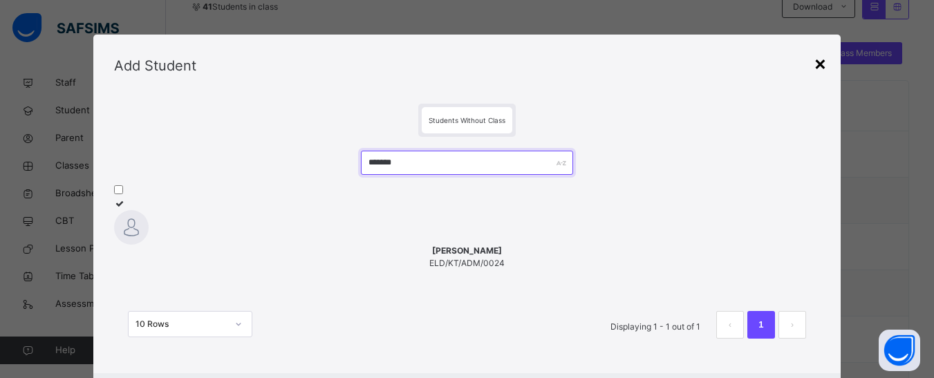
type input "******"
click at [816, 64] on div "×" at bounding box center [820, 62] width 13 height 29
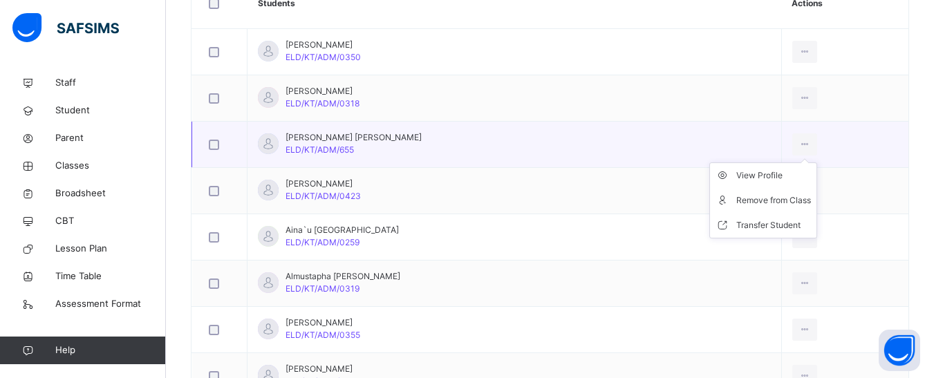
scroll to position [460, 0]
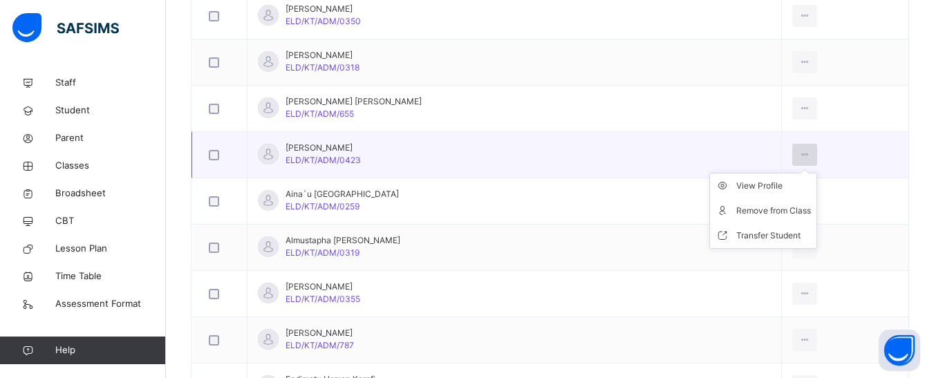
click at [799, 151] on icon at bounding box center [805, 155] width 12 height 12
click at [803, 152] on div at bounding box center [805, 155] width 26 height 22
click at [762, 212] on div "Remove from Class" at bounding box center [773, 211] width 75 height 14
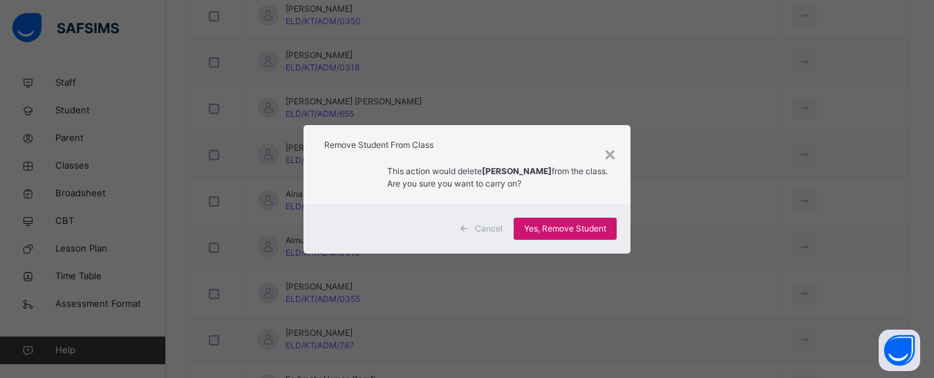
click at [588, 226] on span "Yes, Remove Student" at bounding box center [565, 229] width 82 height 12
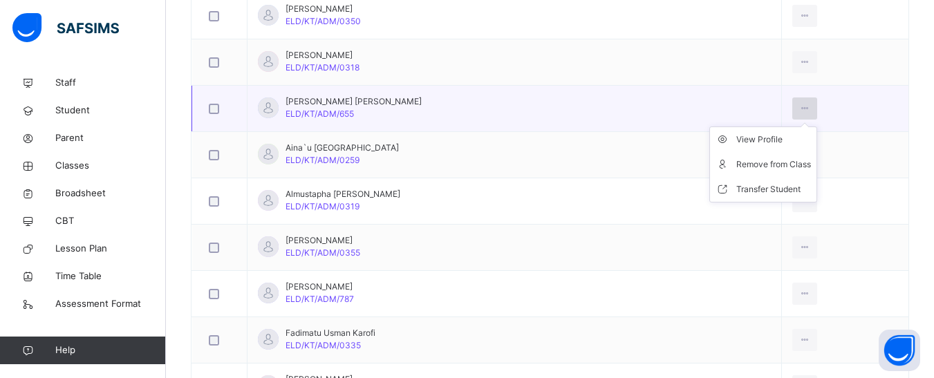
click at [796, 100] on div at bounding box center [805, 108] width 26 height 22
click at [762, 163] on div "Remove from Class" at bounding box center [773, 165] width 75 height 14
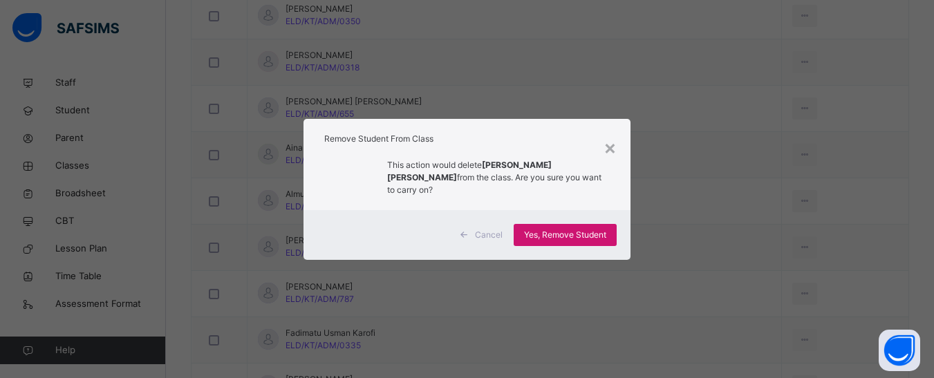
click at [584, 229] on span "Yes, Remove Student" at bounding box center [565, 235] width 82 height 12
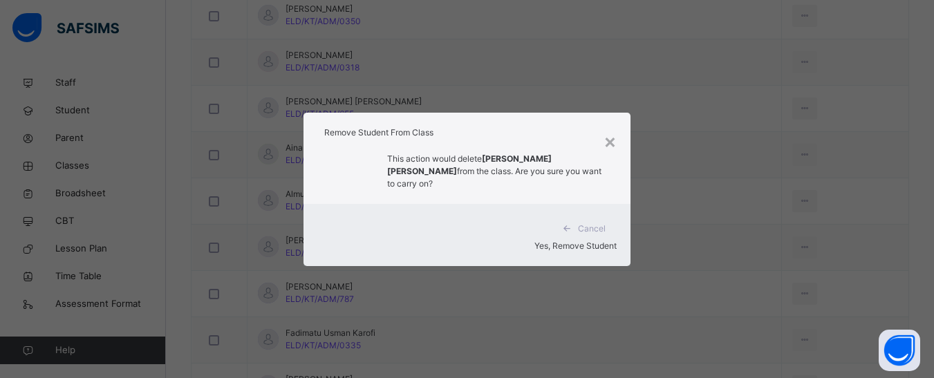
click at [588, 241] on span "Yes, Remove Student" at bounding box center [575, 246] width 82 height 10
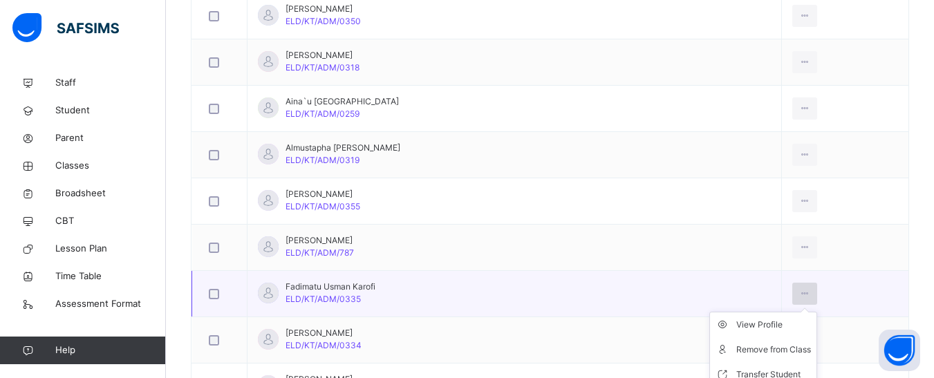
click at [799, 292] on icon at bounding box center [805, 294] width 12 height 12
click at [759, 352] on div "Remove from Class" at bounding box center [773, 350] width 75 height 14
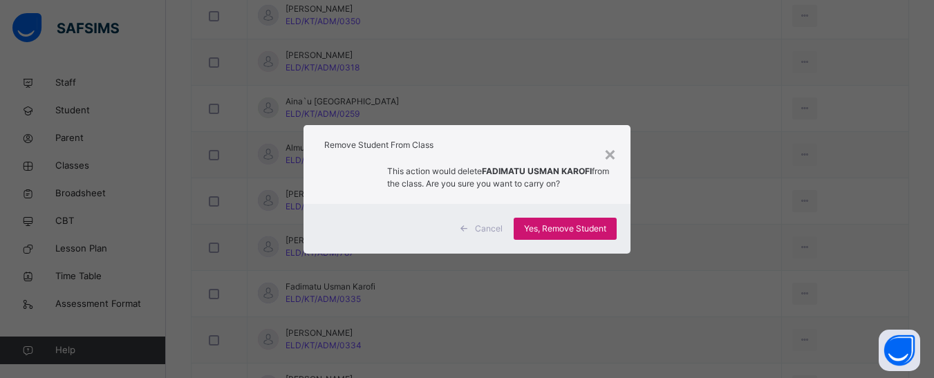
click at [572, 230] on span "Yes, Remove Student" at bounding box center [565, 229] width 82 height 12
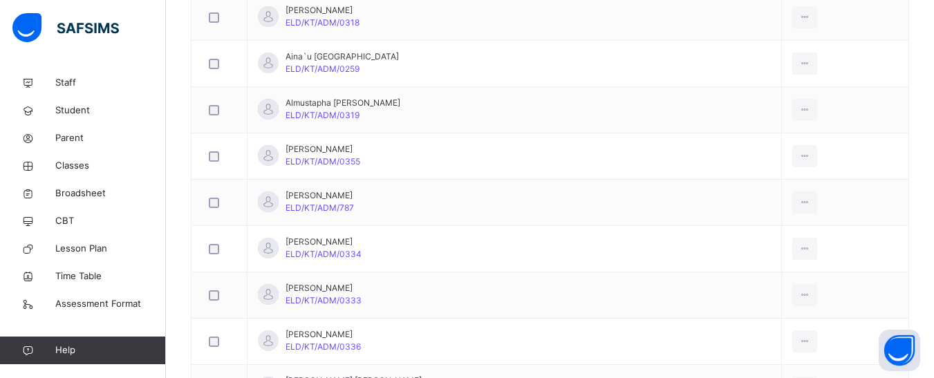
scroll to position [598, 0]
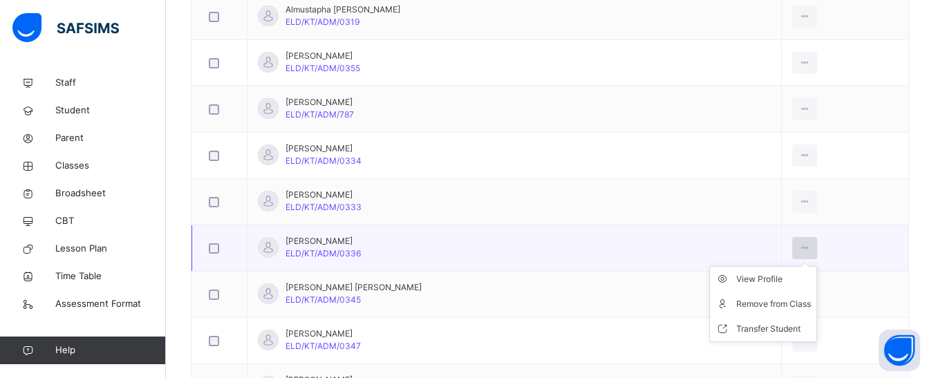
click at [799, 245] on icon at bounding box center [805, 248] width 12 height 12
click at [751, 300] on div "Remove from Class" at bounding box center [773, 304] width 75 height 14
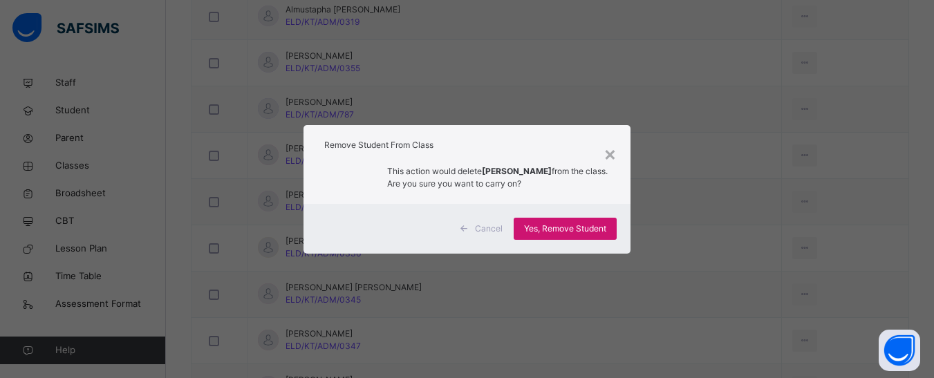
click at [585, 223] on span "Yes, Remove Student" at bounding box center [565, 229] width 82 height 12
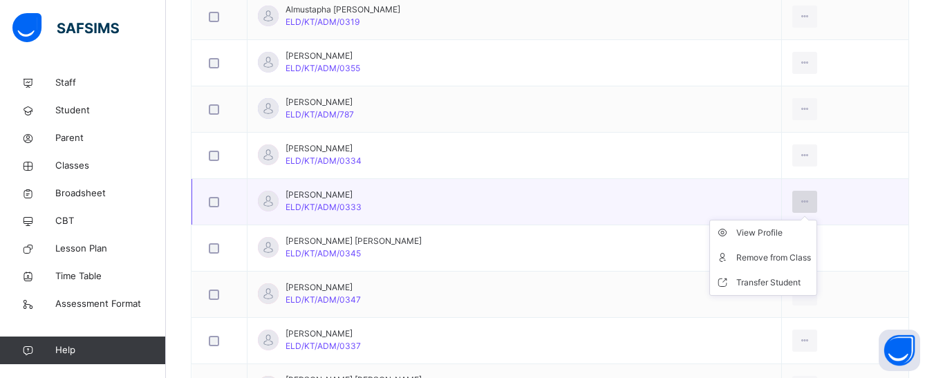
click at [799, 205] on icon at bounding box center [805, 202] width 12 height 12
click at [757, 255] on div "Remove from Class" at bounding box center [773, 258] width 75 height 14
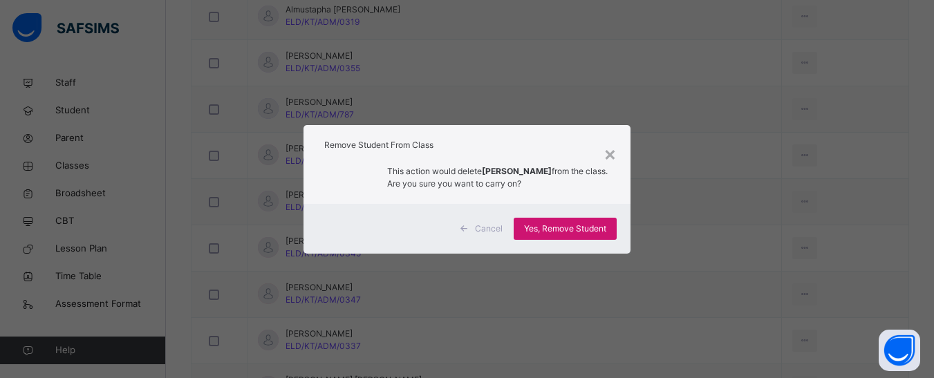
click at [575, 233] on span "Yes, Remove Student" at bounding box center [565, 229] width 82 height 12
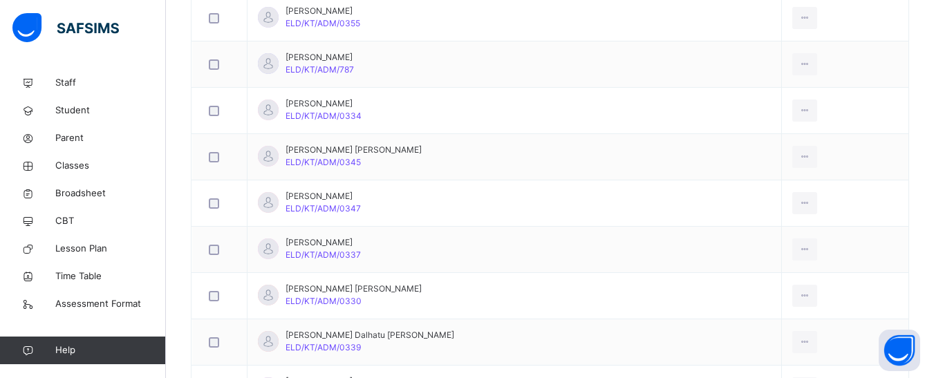
scroll to position [736, 0]
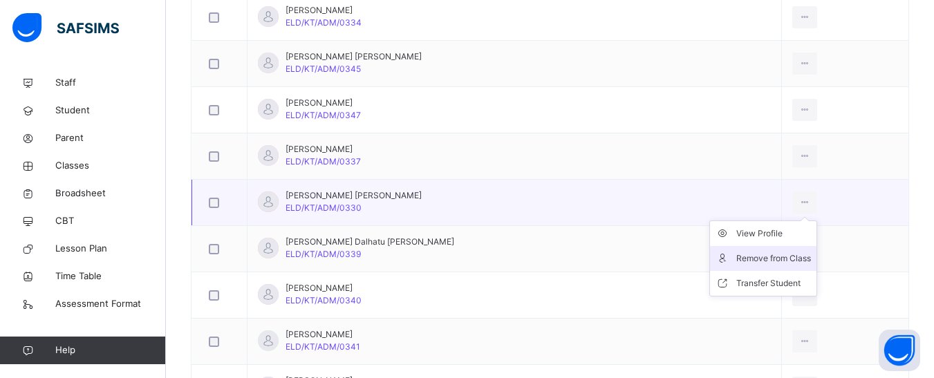
click at [799, 198] on icon at bounding box center [805, 202] width 12 height 12
click at [769, 256] on div "Remove from Class" at bounding box center [773, 259] width 75 height 14
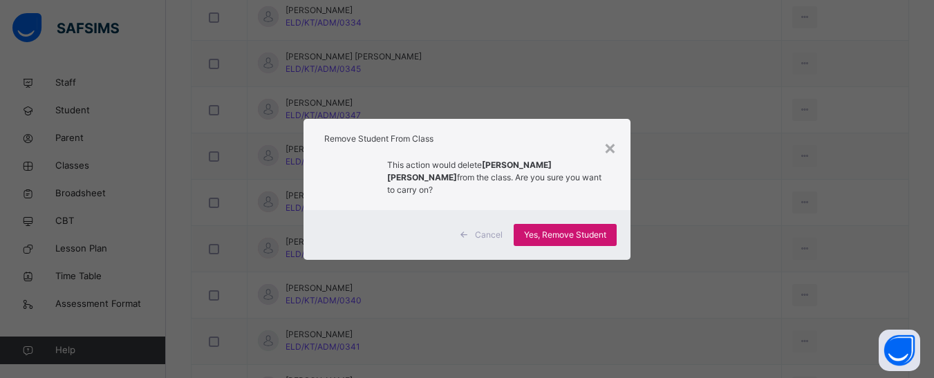
click at [595, 231] on span "Yes, Remove Student" at bounding box center [565, 235] width 82 height 12
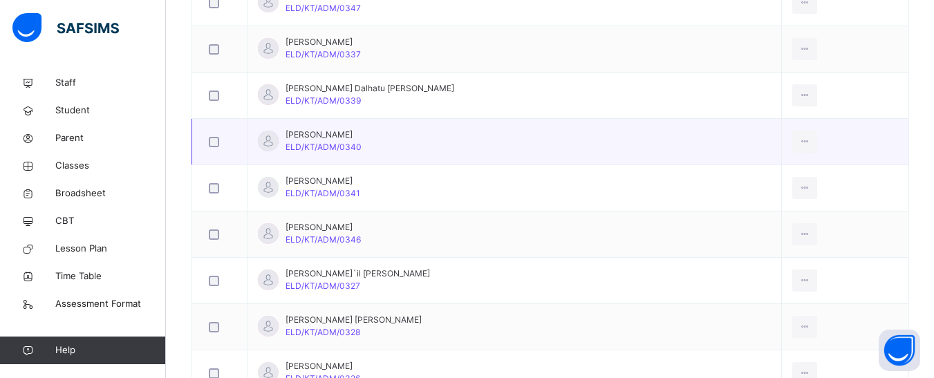
scroll to position [875, 0]
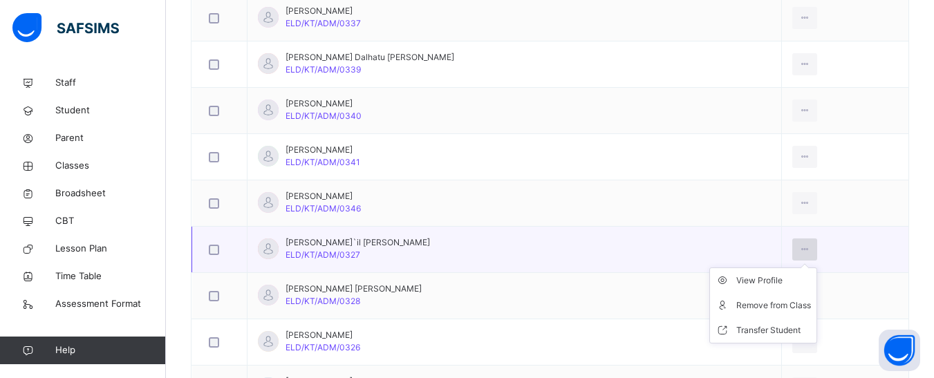
click at [799, 244] on icon at bounding box center [805, 249] width 12 height 12
click at [763, 301] on div "Remove from Class" at bounding box center [773, 306] width 75 height 14
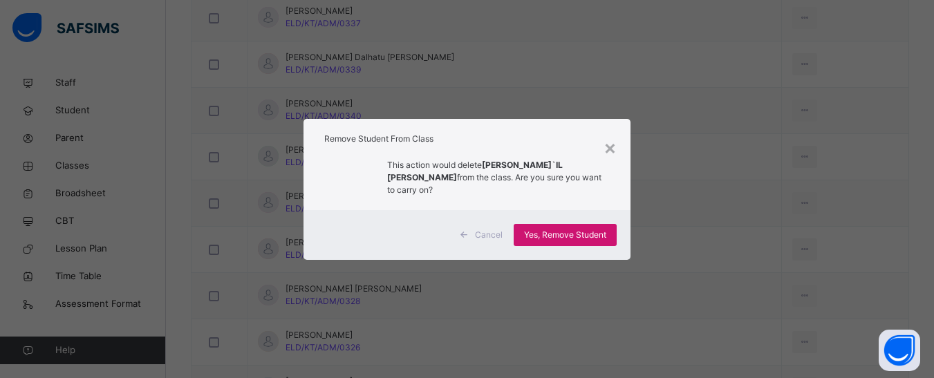
click at [576, 229] on span "Yes, Remove Student" at bounding box center [565, 235] width 82 height 12
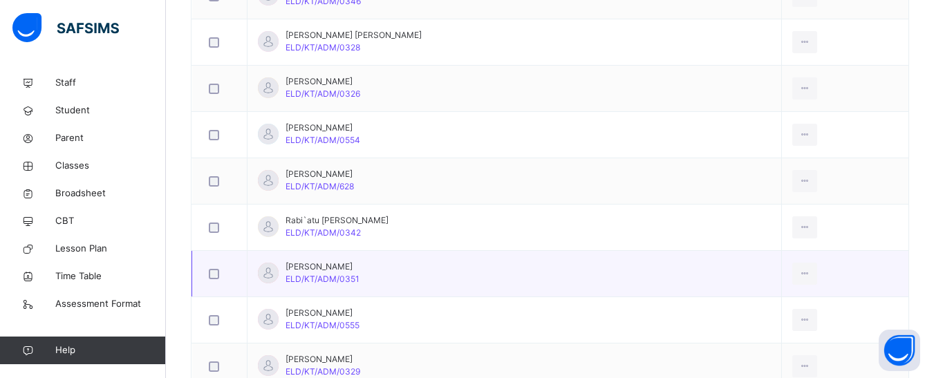
scroll to position [1151, 0]
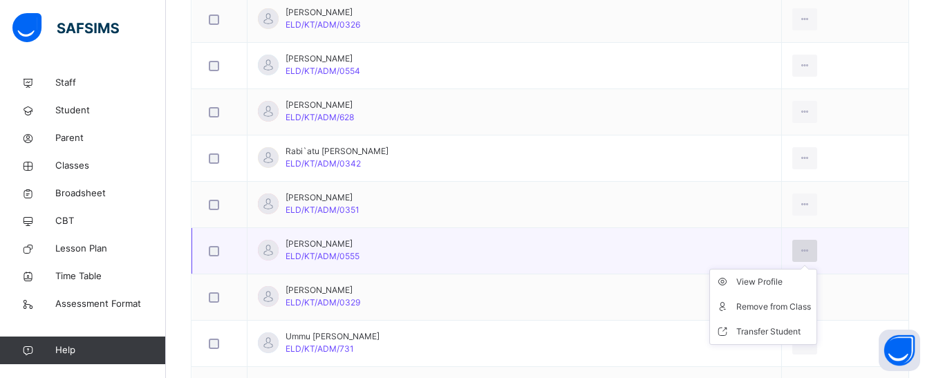
click at [799, 250] on icon at bounding box center [805, 251] width 12 height 12
click at [772, 308] on div "Remove from Class" at bounding box center [773, 307] width 75 height 14
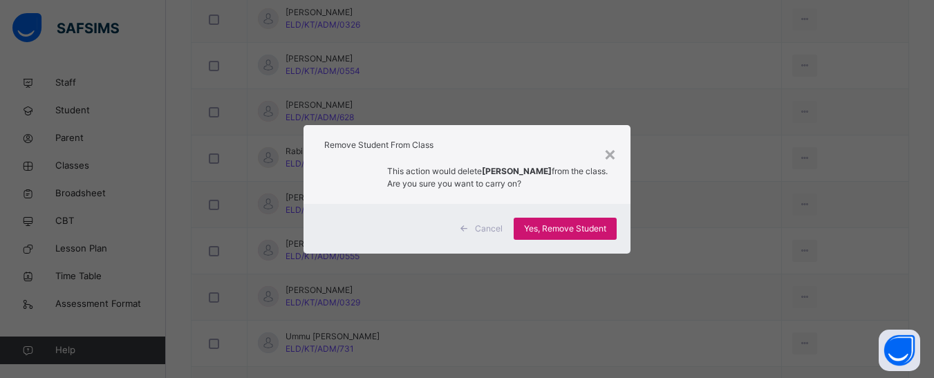
click at [595, 231] on span "Yes, Remove Student" at bounding box center [565, 229] width 82 height 12
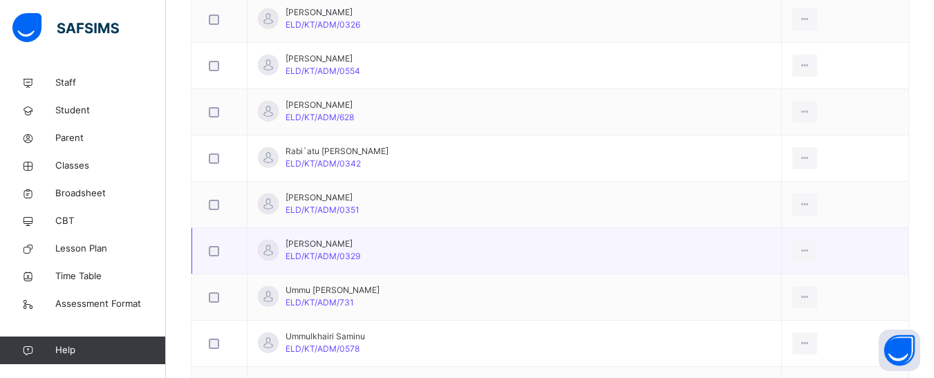
scroll to position [1220, 0]
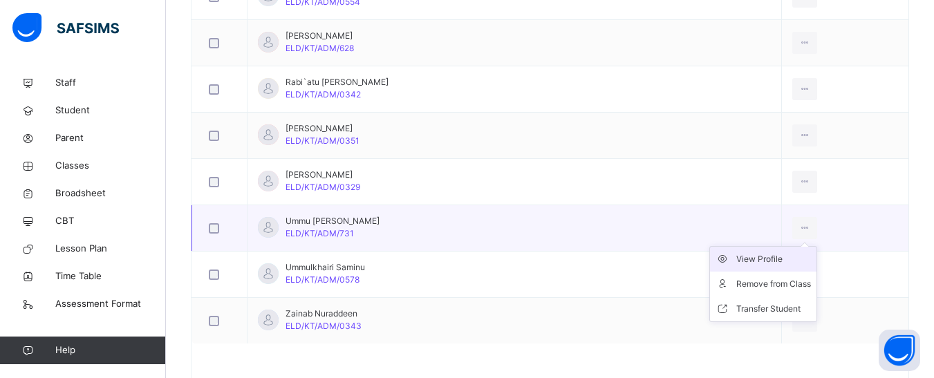
click at [799, 230] on icon at bounding box center [805, 228] width 12 height 12
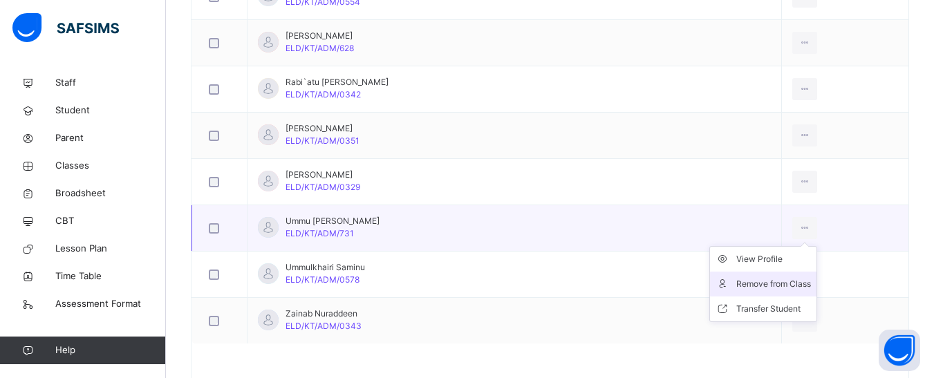
click at [769, 281] on div "Remove from Class" at bounding box center [773, 284] width 75 height 14
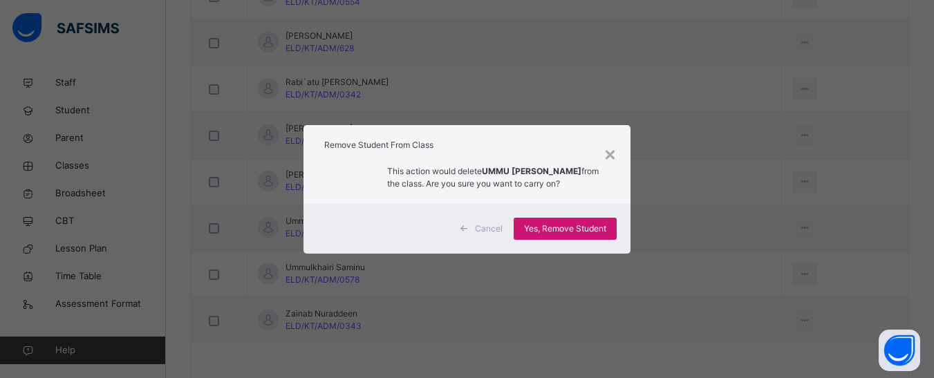
click at [608, 234] on div "Yes, Remove Student" at bounding box center [565, 229] width 103 height 22
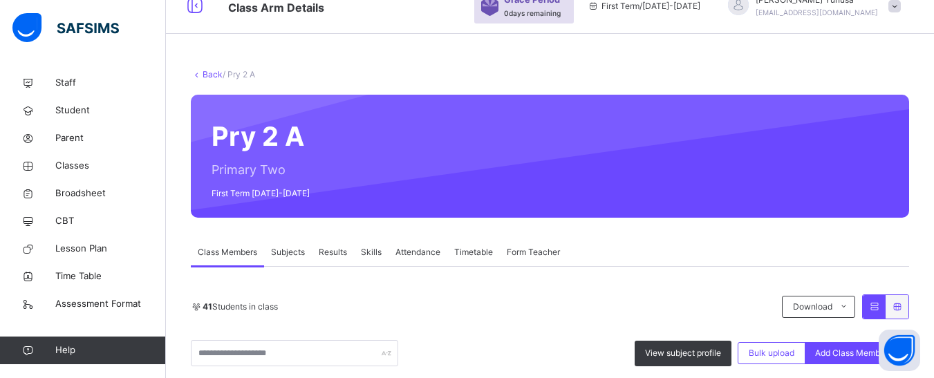
scroll to position [1216, 0]
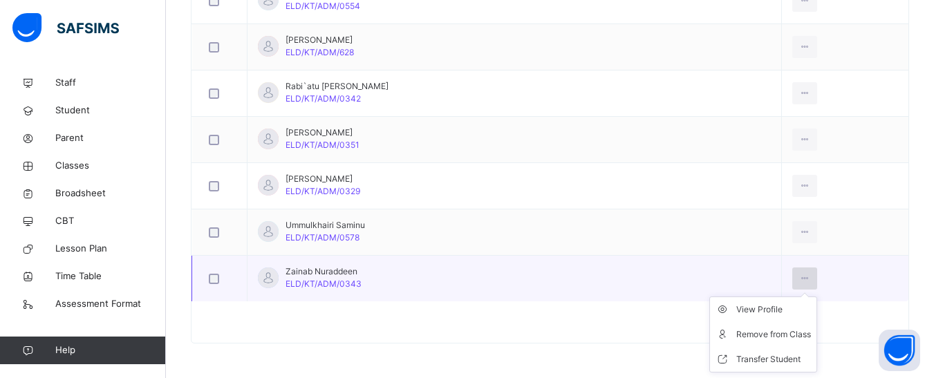
click at [799, 274] on icon at bounding box center [805, 278] width 12 height 12
click at [765, 333] on div "Remove from Class" at bounding box center [773, 335] width 75 height 14
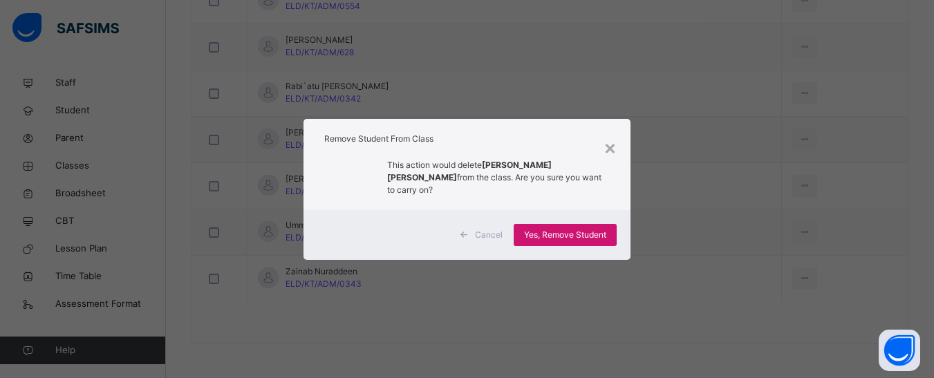
click at [600, 236] on div "Yes, Remove Student" at bounding box center [565, 235] width 103 height 22
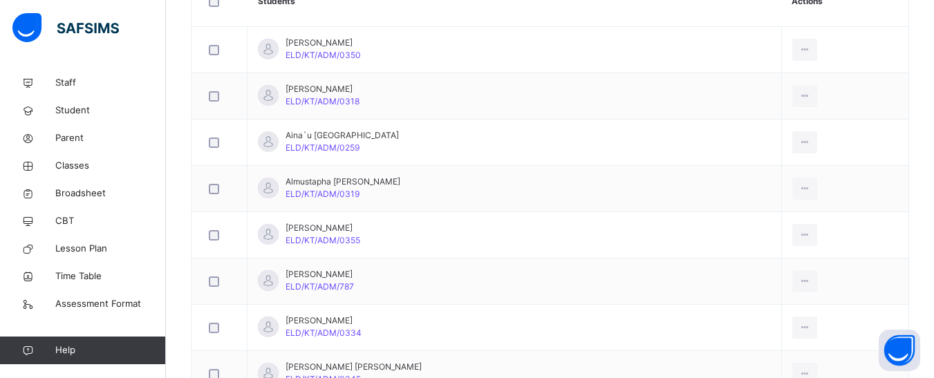
scroll to position [409, 0]
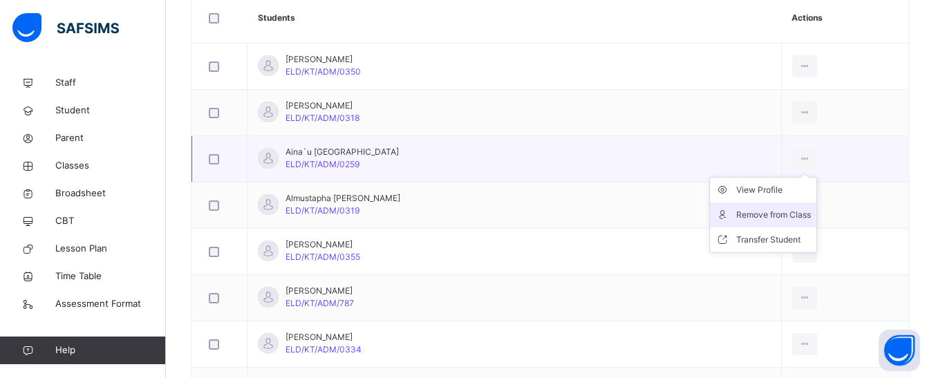
click at [751, 208] on div "Remove from Class" at bounding box center [773, 215] width 75 height 14
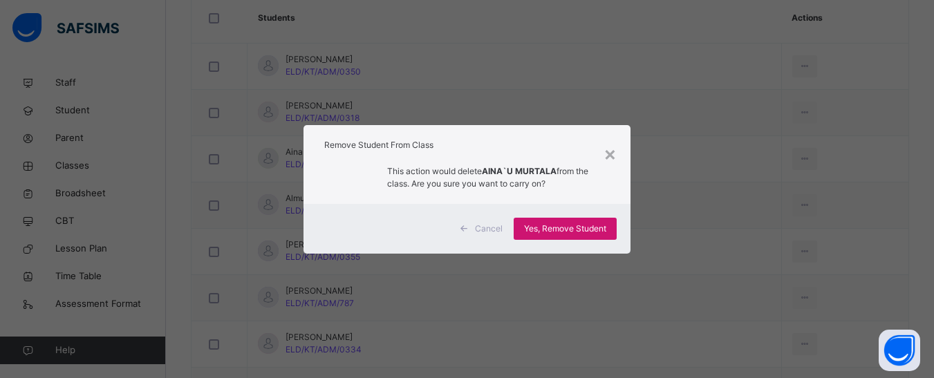
click at [540, 223] on span "Yes, Remove Student" at bounding box center [565, 229] width 82 height 12
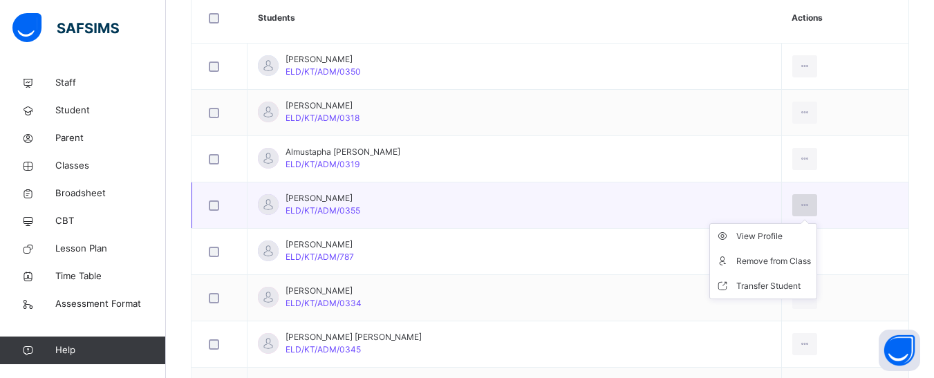
click at [799, 207] on icon at bounding box center [805, 205] width 12 height 12
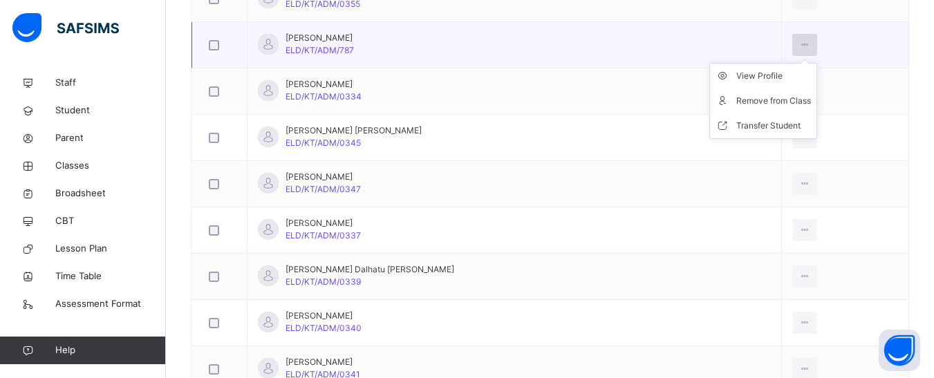
scroll to position [617, 0]
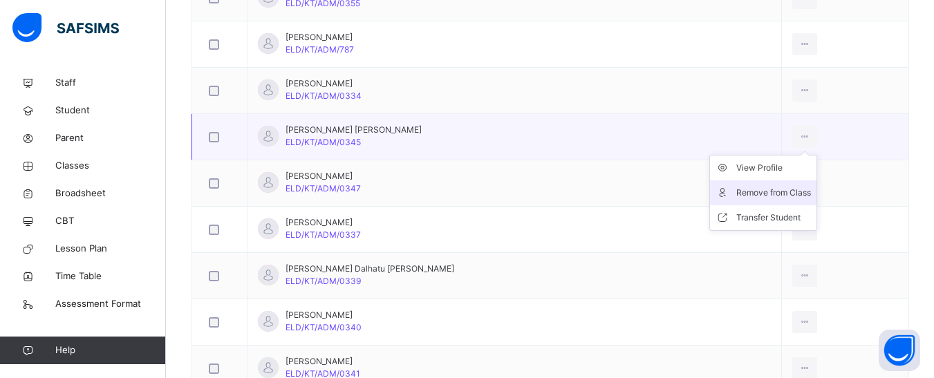
click at [747, 190] on div "Remove from Class" at bounding box center [773, 193] width 75 height 14
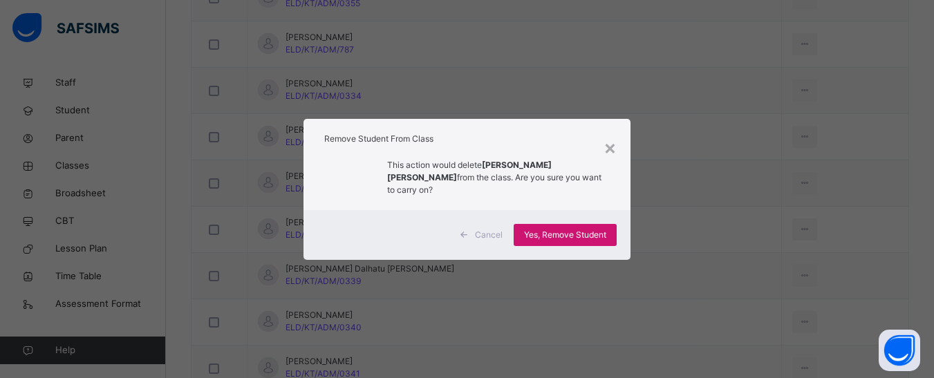
click at [571, 224] on div "Yes, Remove Student" at bounding box center [565, 235] width 103 height 22
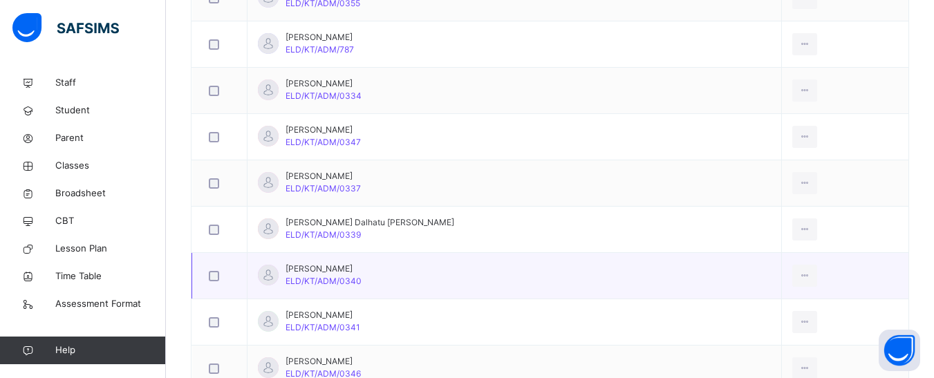
scroll to position [686, 0]
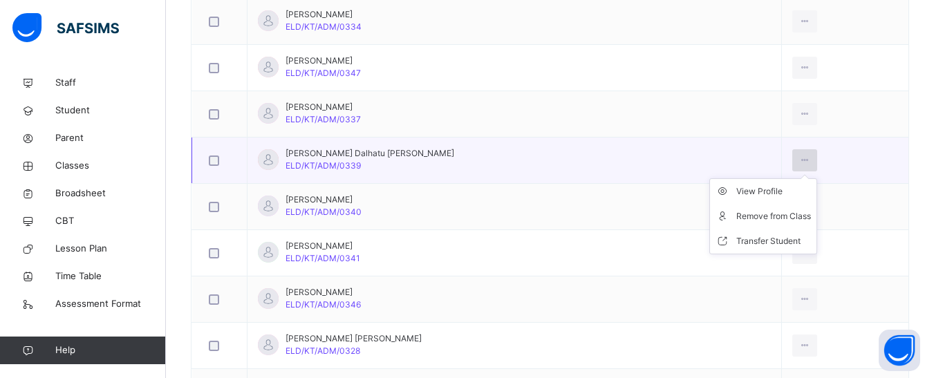
click at [792, 160] on div at bounding box center [805, 160] width 26 height 22
click at [770, 207] on li "Remove from Class" at bounding box center [763, 216] width 106 height 25
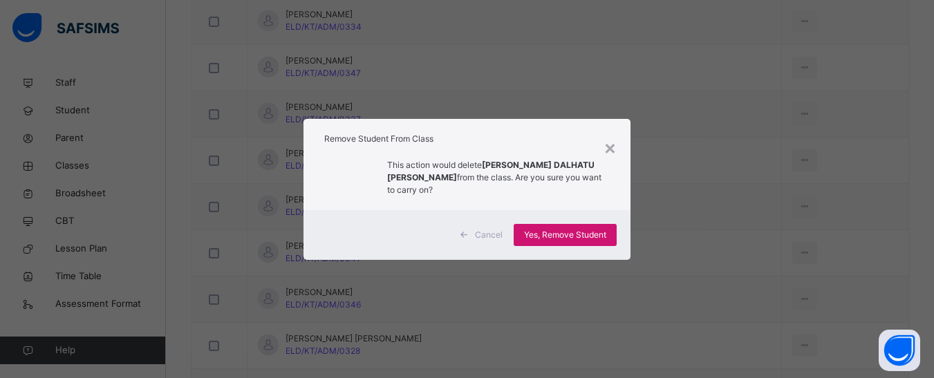
click at [554, 234] on span "Yes, Remove Student" at bounding box center [565, 235] width 82 height 12
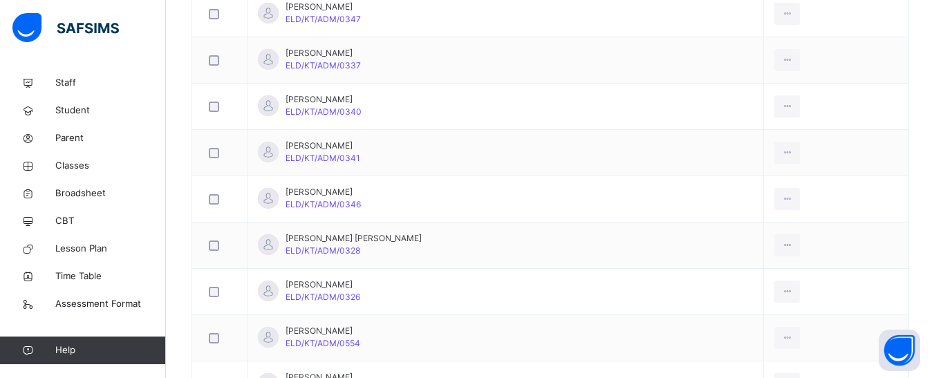
scroll to position [755, 0]
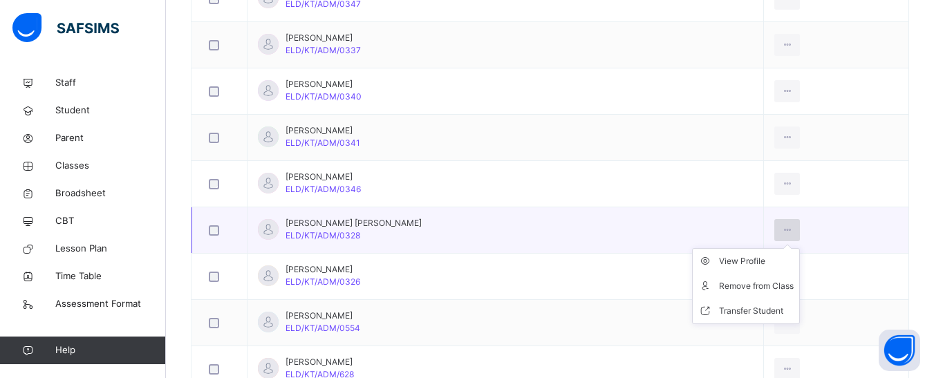
click at [790, 225] on icon at bounding box center [787, 230] width 12 height 12
click at [750, 286] on div "Remove from Class" at bounding box center [756, 286] width 75 height 14
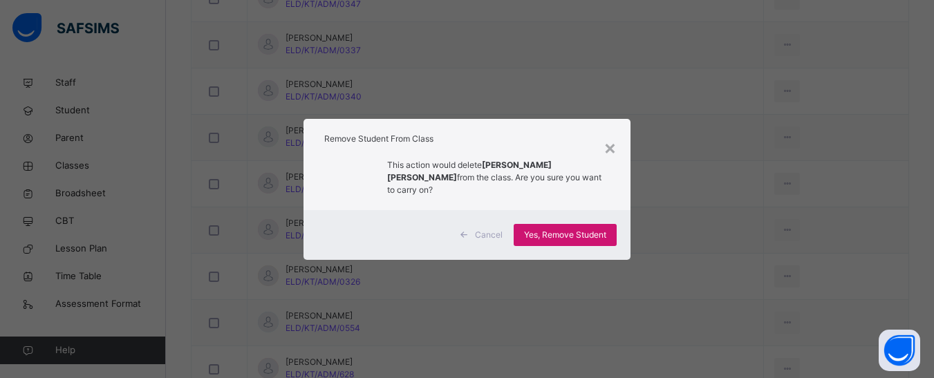
click at [551, 233] on span "Yes, Remove Student" at bounding box center [565, 235] width 82 height 12
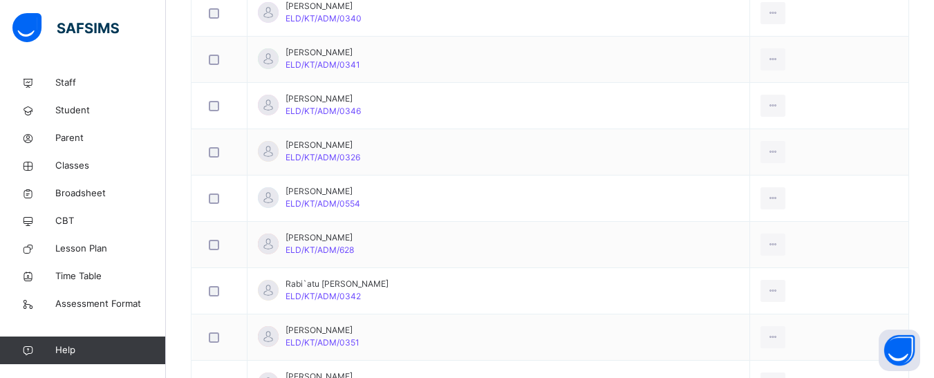
scroll to position [893, 0]
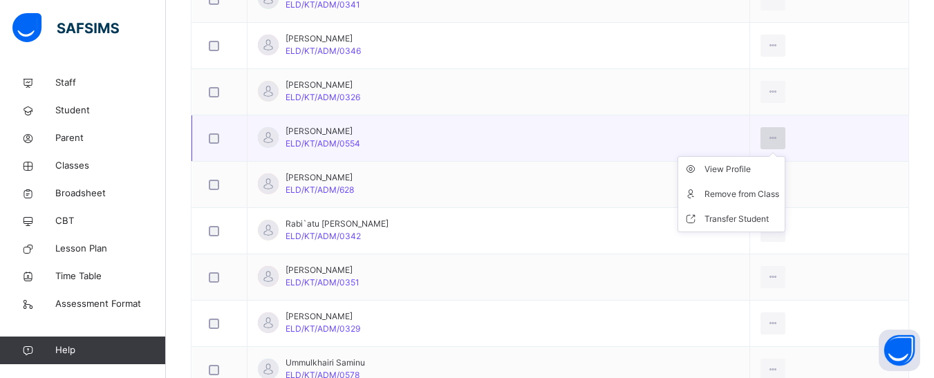
click at [779, 138] on icon at bounding box center [773, 138] width 12 height 12
click at [751, 196] on div "Remove from Class" at bounding box center [741, 194] width 75 height 14
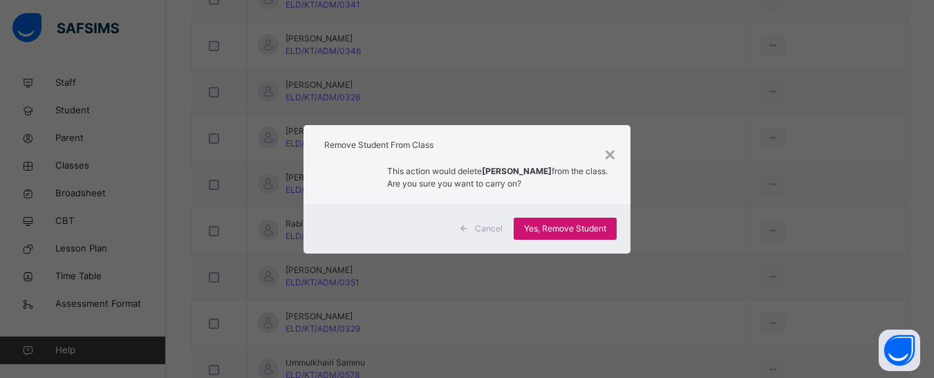
click at [575, 227] on span "Yes, Remove Student" at bounding box center [565, 229] width 82 height 12
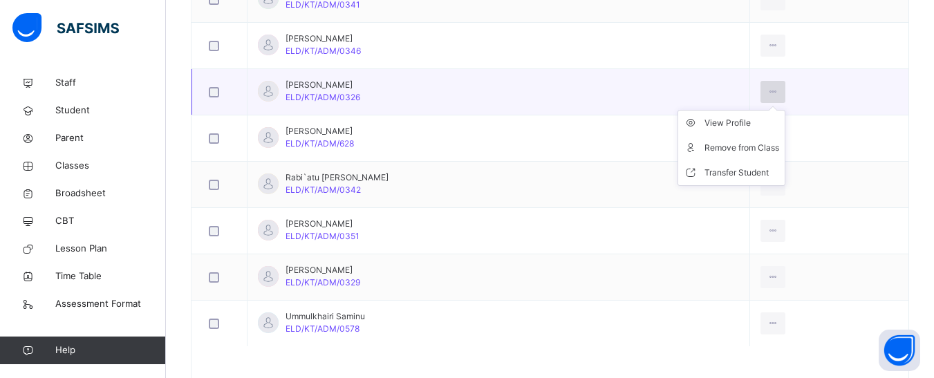
click at [779, 89] on icon at bounding box center [773, 92] width 12 height 12
click at [769, 142] on div "Remove from Class" at bounding box center [741, 148] width 75 height 14
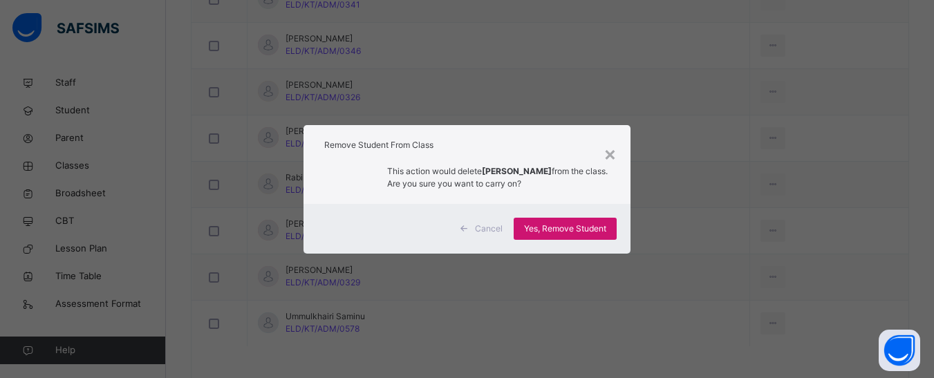
click at [565, 226] on div "Yes, Remove Student" at bounding box center [565, 229] width 103 height 22
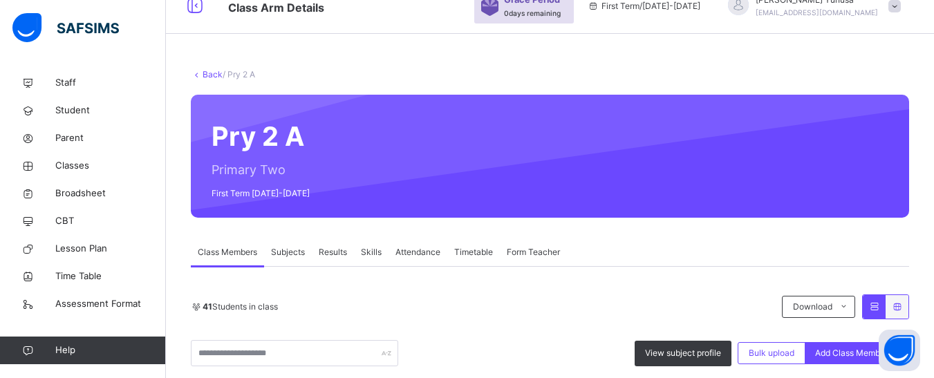
scroll to position [892, 0]
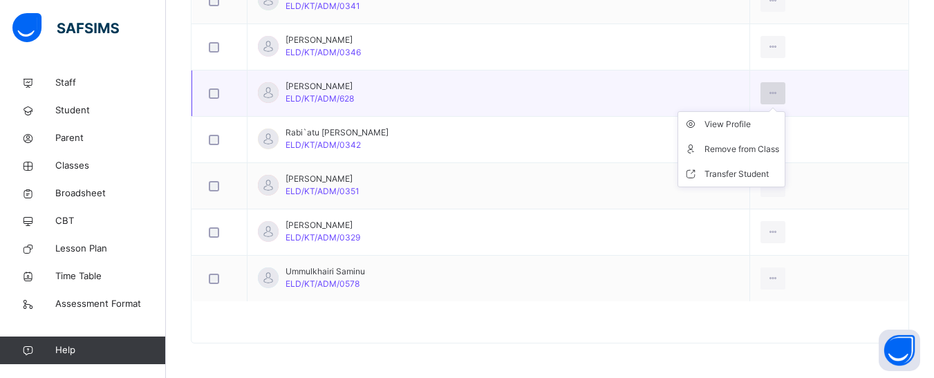
click at [779, 95] on icon at bounding box center [773, 93] width 12 height 12
click at [753, 146] on div "Remove from Class" at bounding box center [741, 149] width 75 height 14
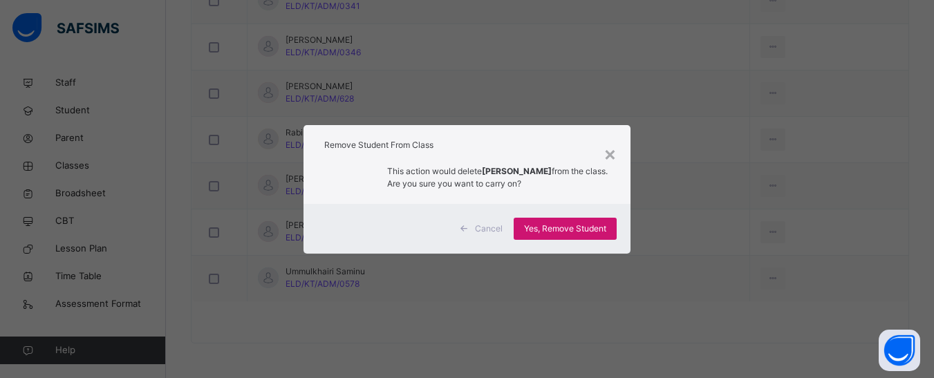
click at [562, 232] on span "Yes, Remove Student" at bounding box center [565, 229] width 82 height 12
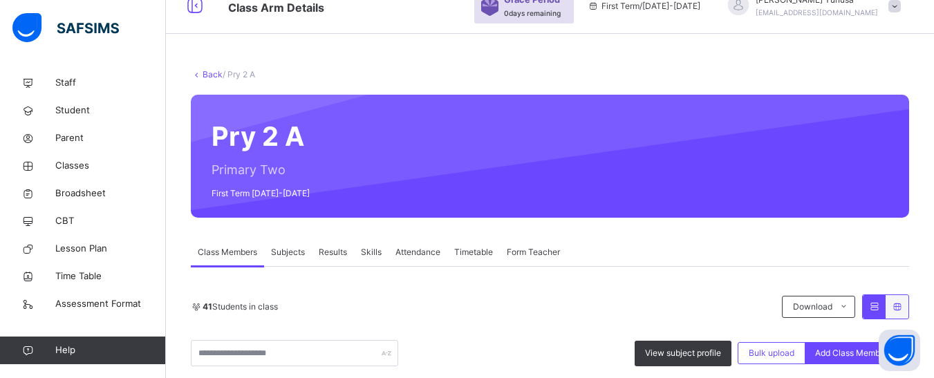
scroll to position [846, 0]
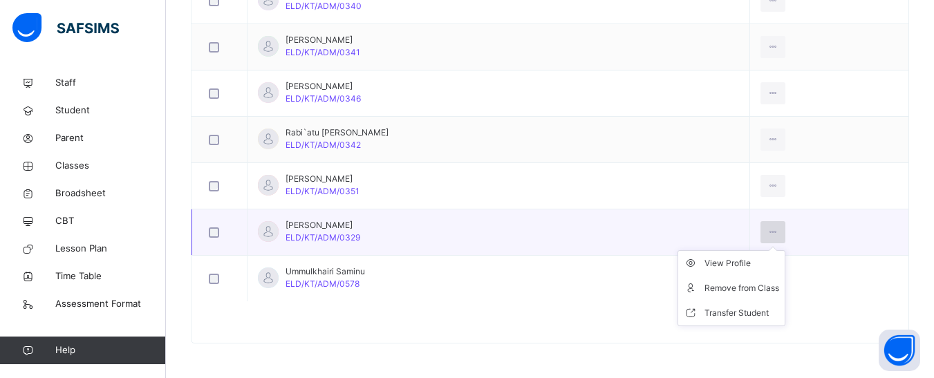
click at [777, 230] on icon at bounding box center [773, 232] width 12 height 12
click at [719, 292] on div "Remove from Class" at bounding box center [741, 288] width 75 height 14
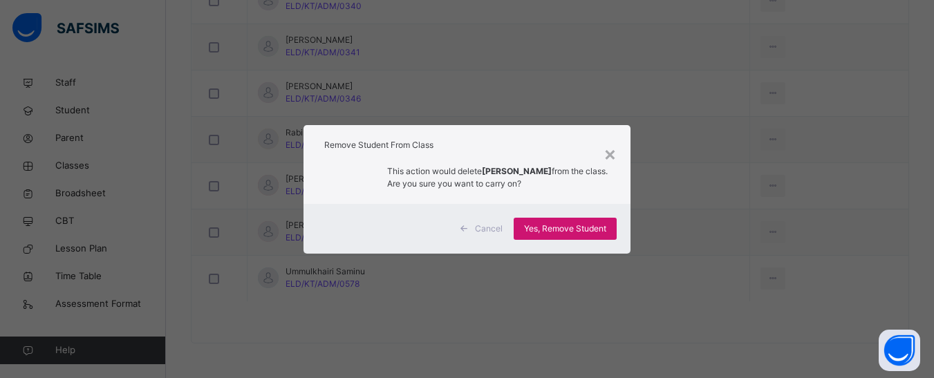
click at [588, 234] on span "Yes, Remove Student" at bounding box center [565, 229] width 82 height 12
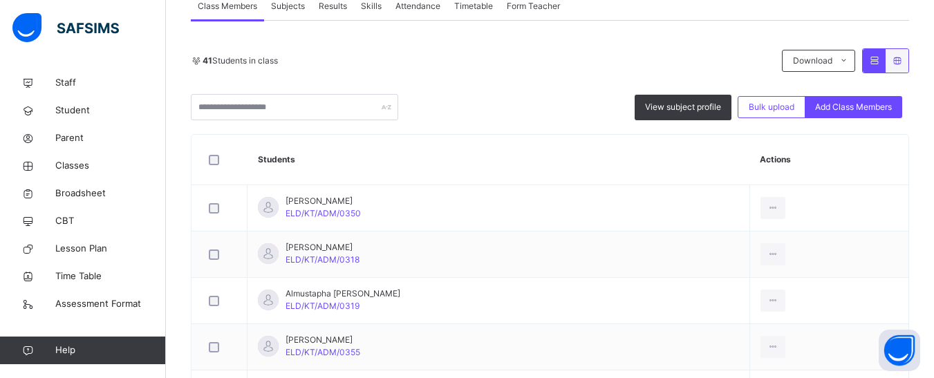
scroll to position [277, 0]
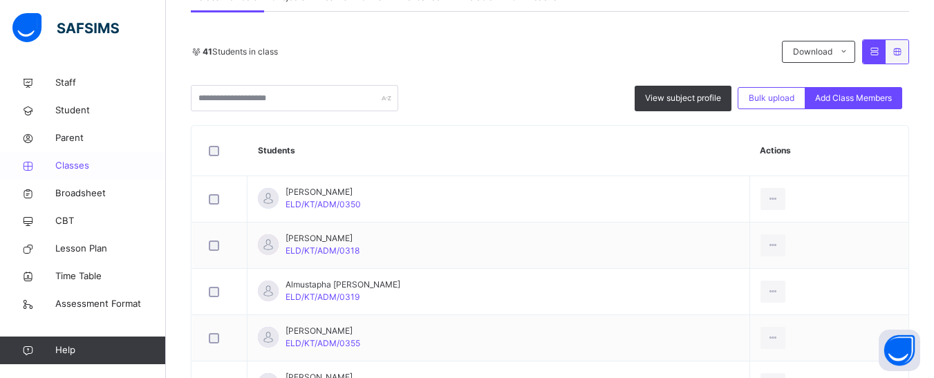
click at [75, 161] on span "Classes" at bounding box center [110, 166] width 111 height 14
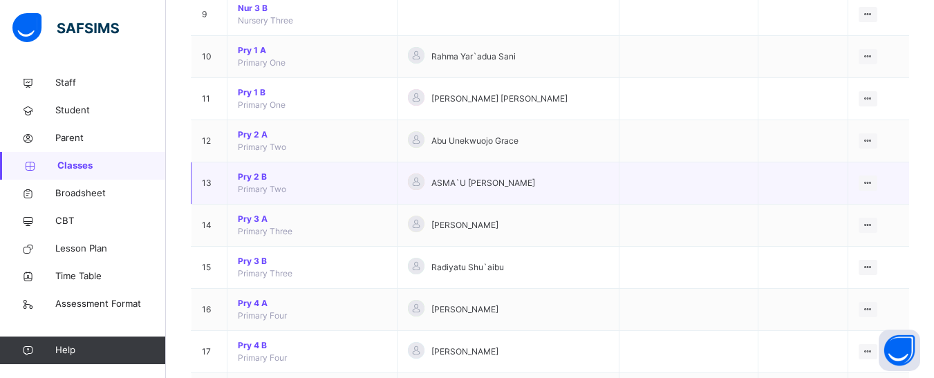
scroll to position [484, 0]
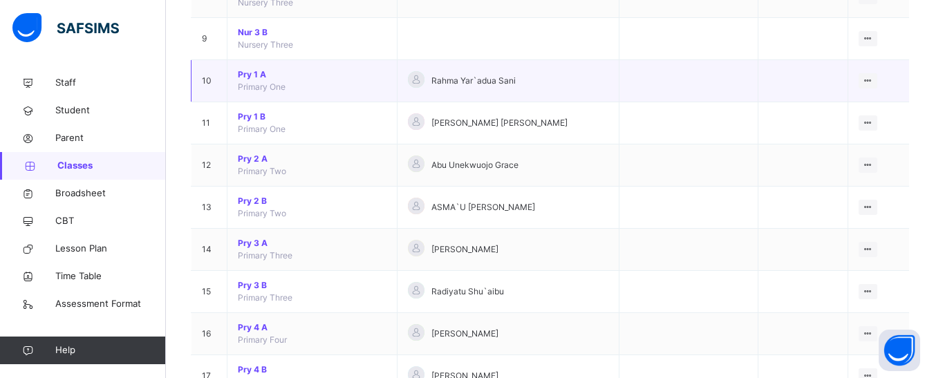
click at [255, 75] on span "Pry 1 A" at bounding box center [312, 74] width 149 height 12
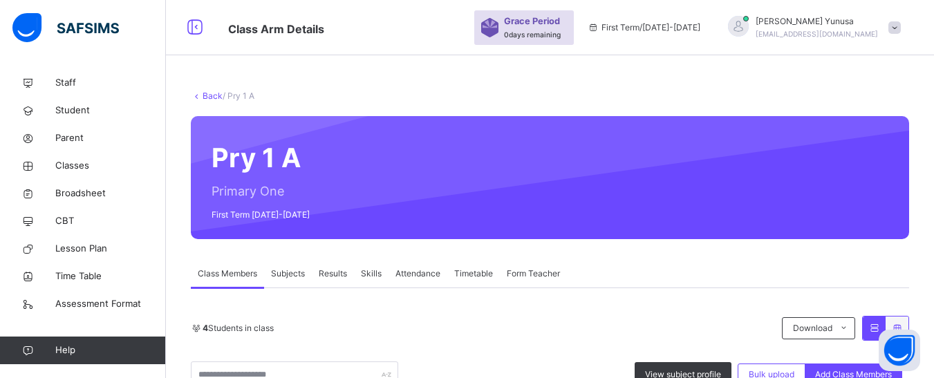
scroll to position [336, 0]
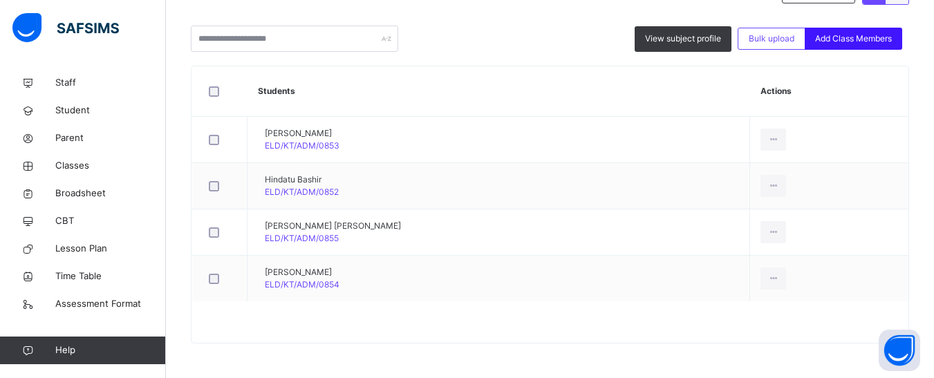
click at [850, 32] on span "Add Class Members" at bounding box center [853, 38] width 77 height 12
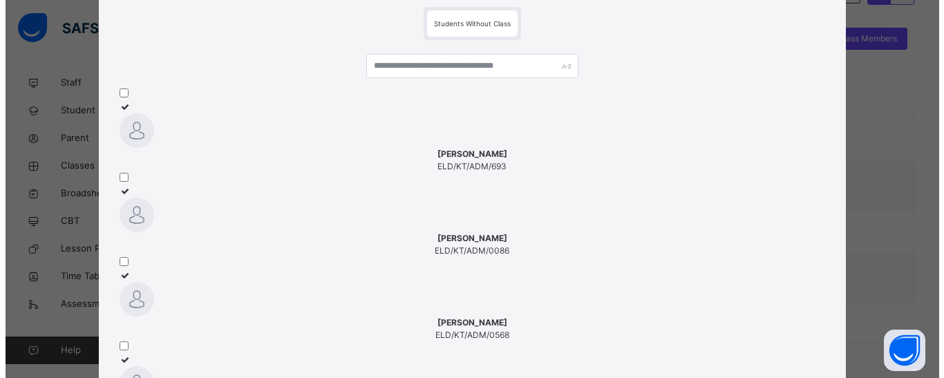
scroll to position [69, 0]
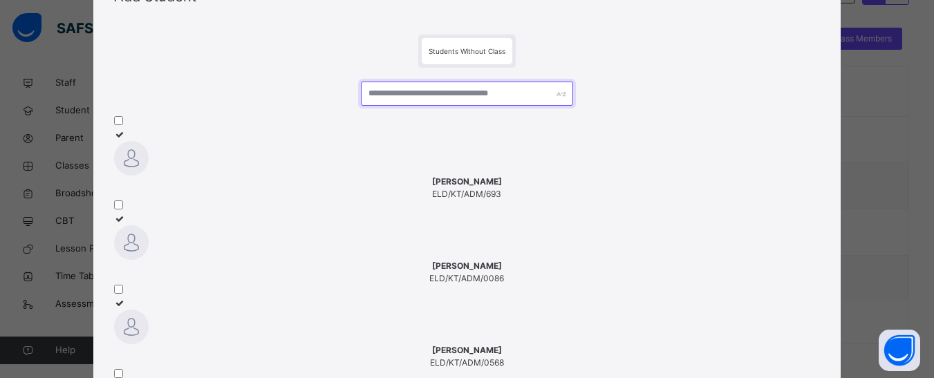
click at [424, 101] on input "text" at bounding box center [467, 94] width 212 height 24
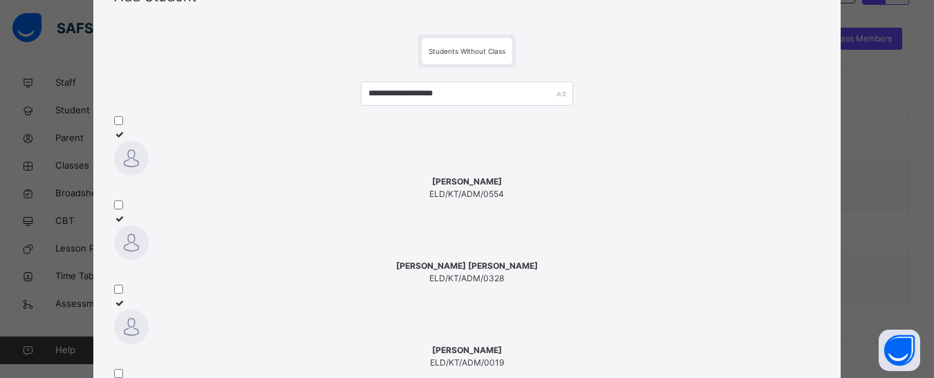
click at [149, 169] on img at bounding box center [131, 158] width 35 height 35
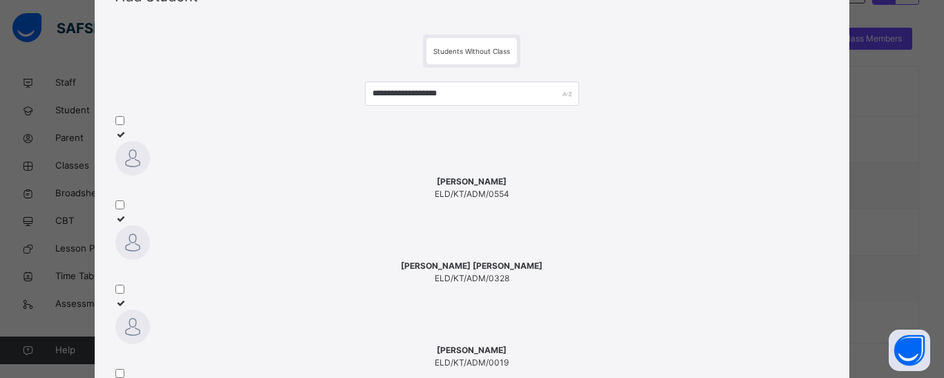
click at [313, 260] on div "MUHAMMAD SANUSI BAWA ELD/KT/ADM/0328" at bounding box center [472, 272] width 714 height 25
click at [442, 96] on input "**********" at bounding box center [472, 94] width 214 height 24
click at [472, 96] on input "**********" at bounding box center [472, 94] width 214 height 24
type input "*"
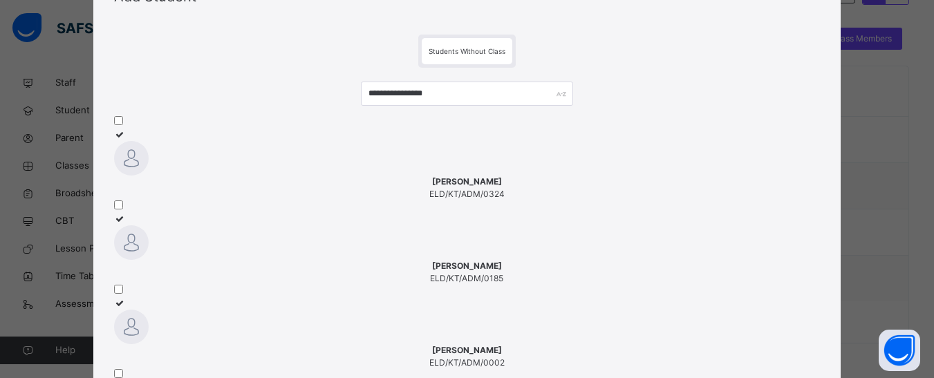
click at [194, 164] on div at bounding box center [467, 158] width 706 height 35
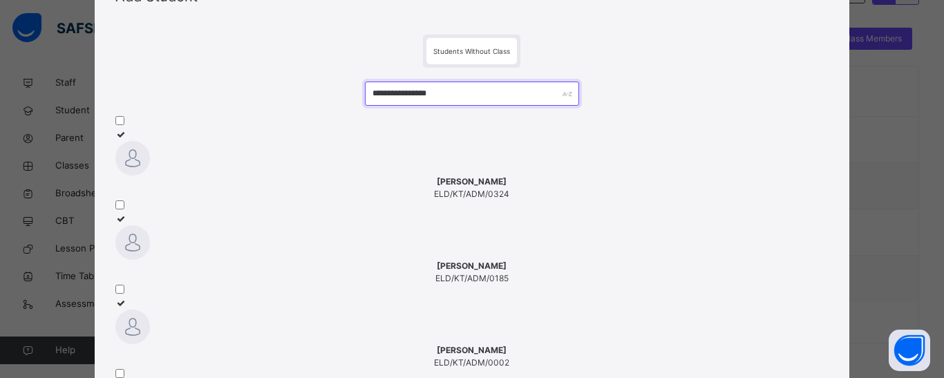
click at [471, 90] on input "**********" at bounding box center [472, 94] width 214 height 24
type input "*"
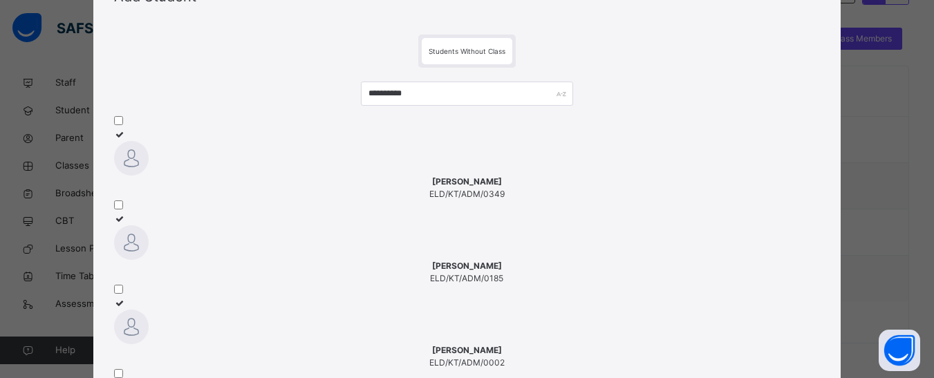
click at [176, 176] on div at bounding box center [467, 158] width 706 height 35
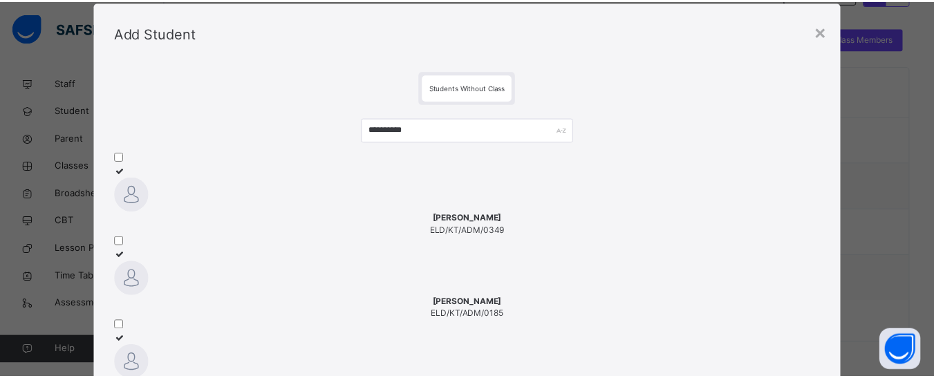
scroll to position [0, 0]
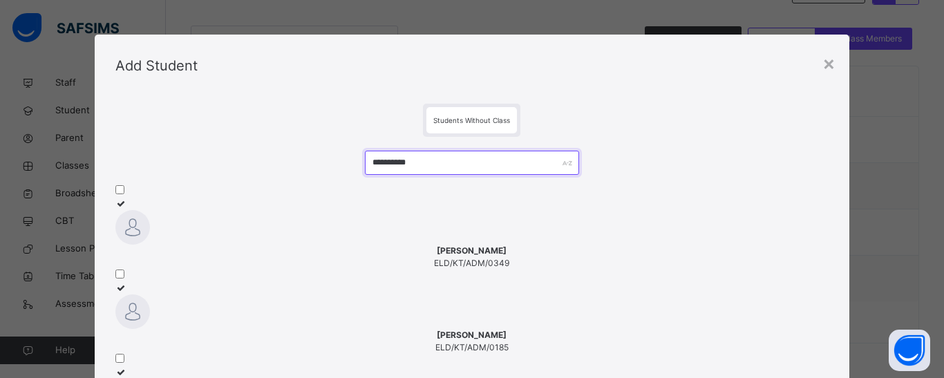
click at [418, 158] on input "**********" at bounding box center [472, 163] width 214 height 24
type input "*"
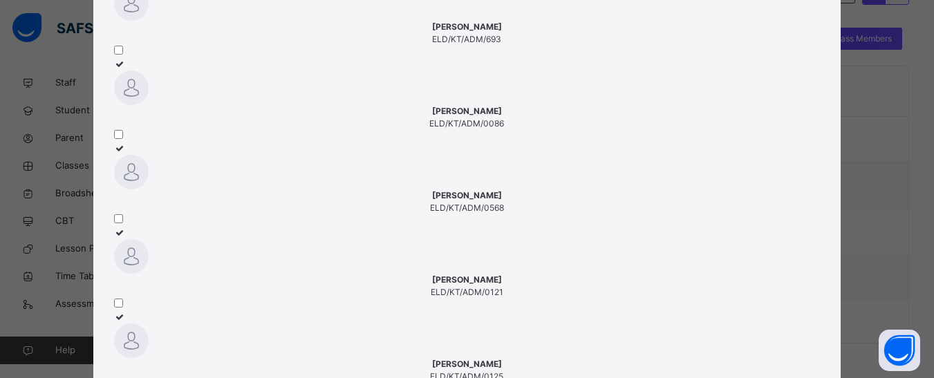
scroll to position [239, 0]
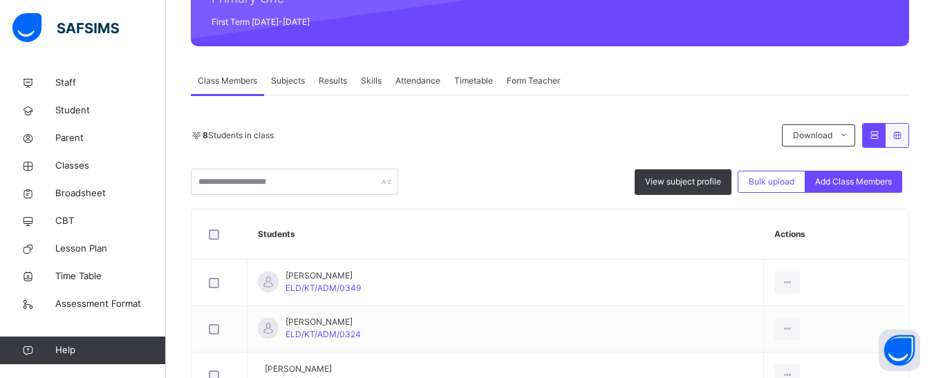
scroll to position [176, 0]
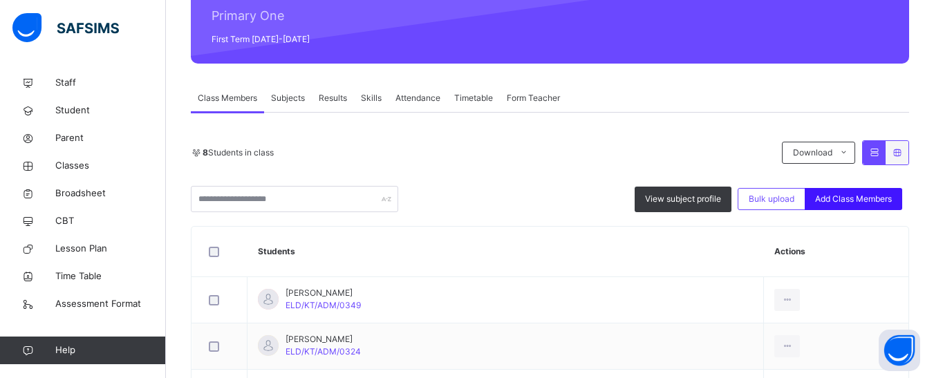
click at [839, 192] on div "Add Class Members" at bounding box center [853, 199] width 97 height 22
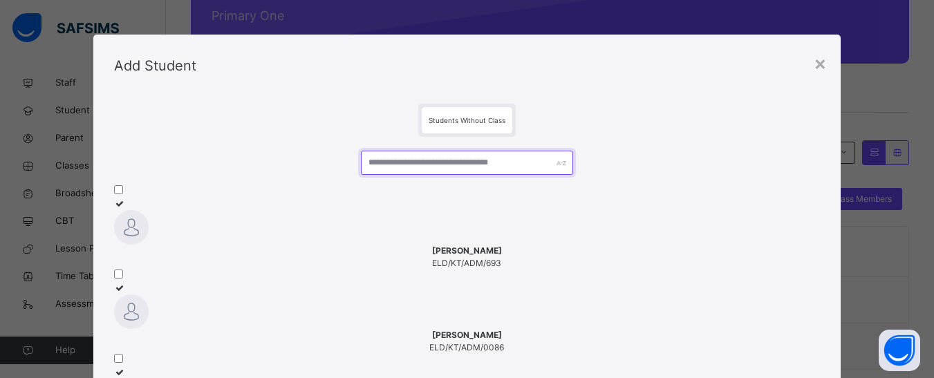
click at [449, 164] on input "text" at bounding box center [467, 163] width 212 height 24
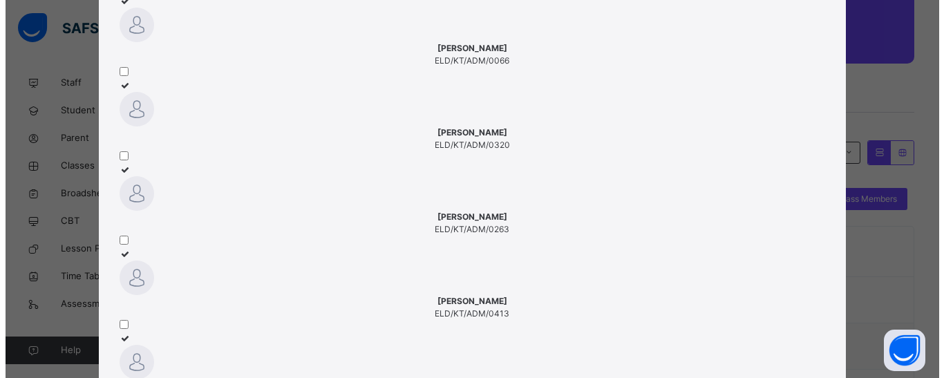
scroll to position [207, 0]
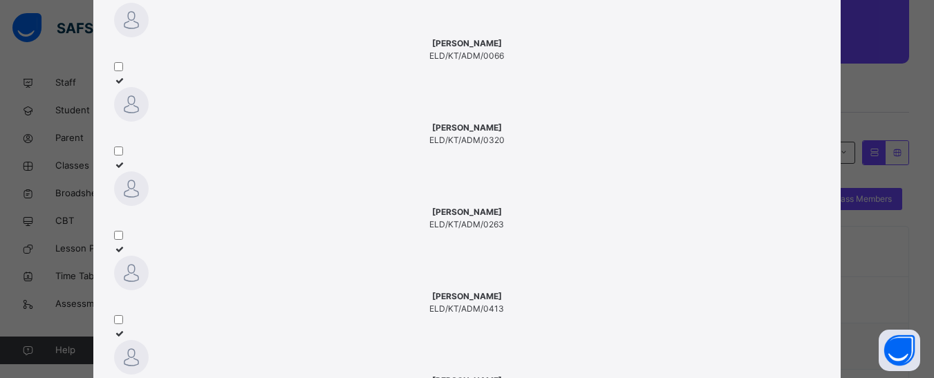
click at [149, 87] on img at bounding box center [131, 104] width 35 height 35
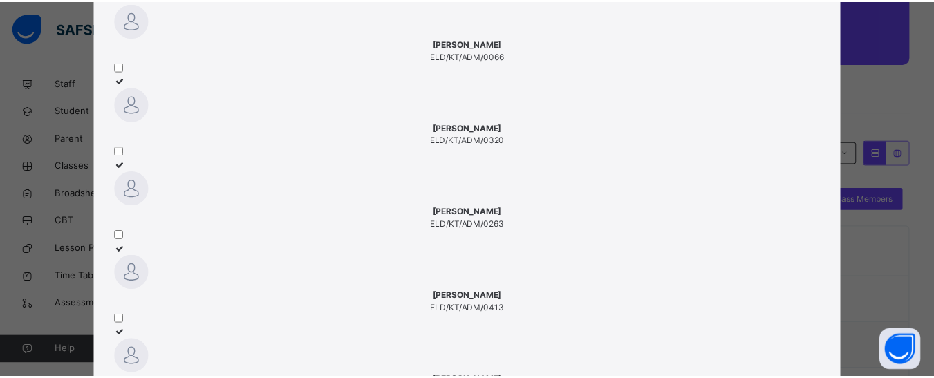
scroll to position [0, 0]
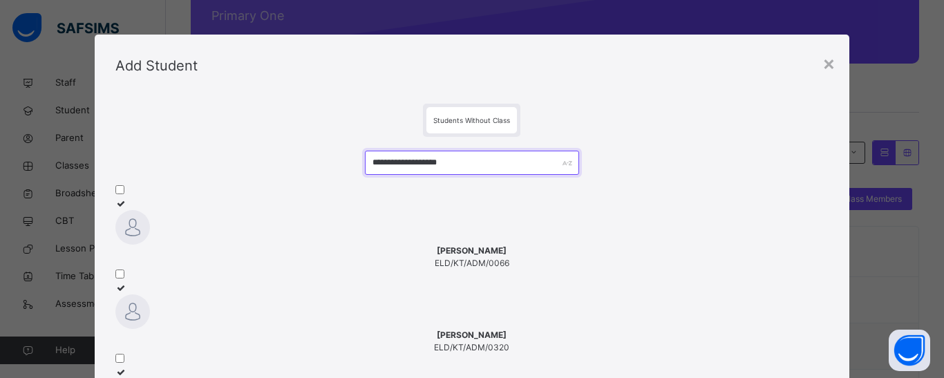
drag, startPoint x: 463, startPoint y: 162, endPoint x: 357, endPoint y: 168, distance: 105.9
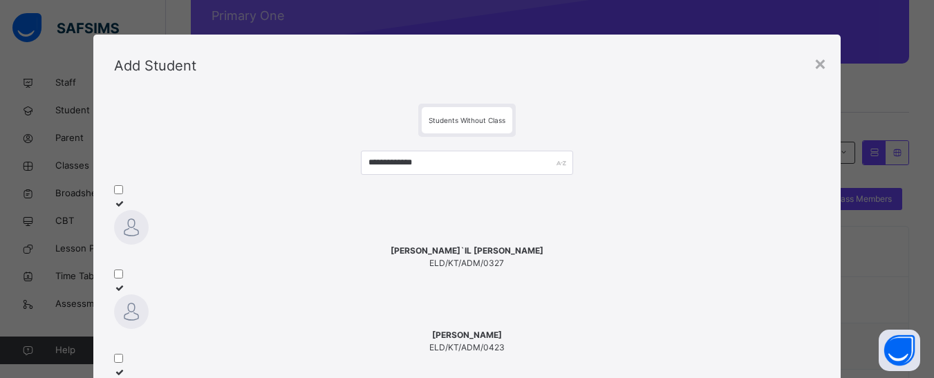
click at [149, 295] on img at bounding box center [131, 312] width 35 height 35
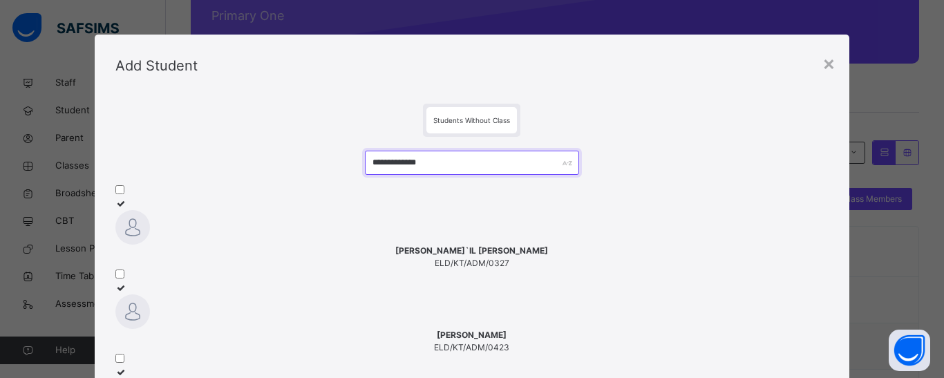
click at [447, 160] on input "**********" at bounding box center [472, 163] width 214 height 24
type input "*"
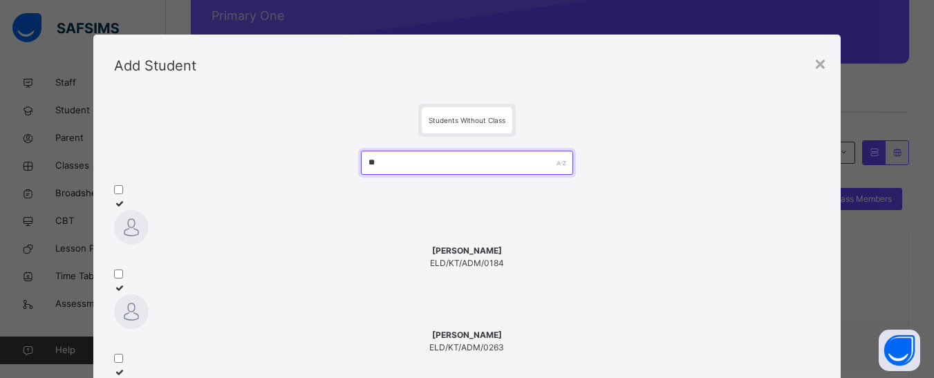
type input "*"
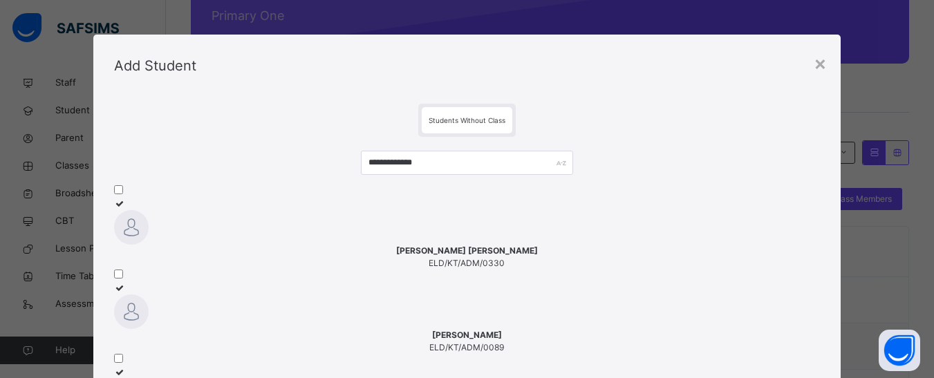
click at [169, 257] on span "IBRAHIM ABUBAKAR ABDULLAHI" at bounding box center [467, 251] width 706 height 12
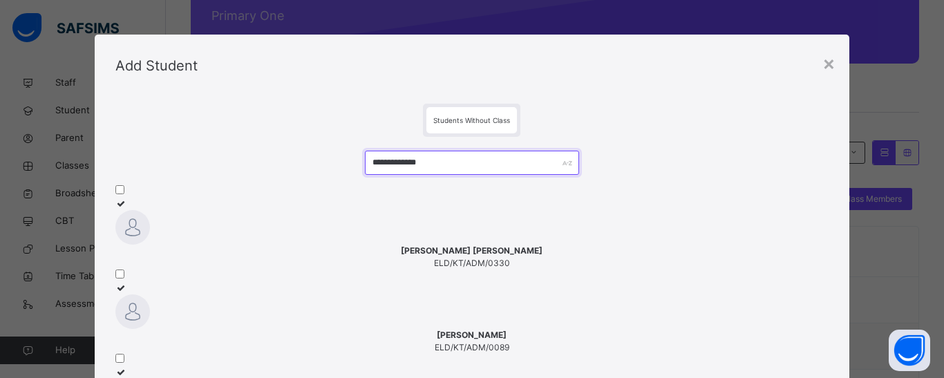
click at [429, 165] on input "**********" at bounding box center [472, 163] width 214 height 24
type input "*"
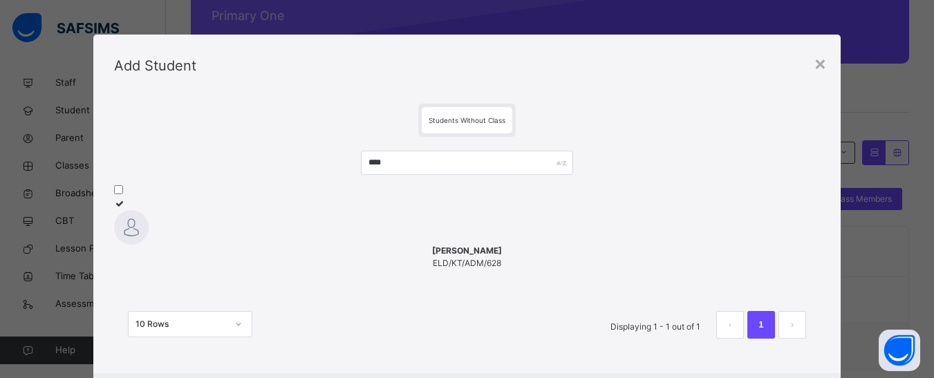
click at [191, 240] on div at bounding box center [467, 227] width 706 height 35
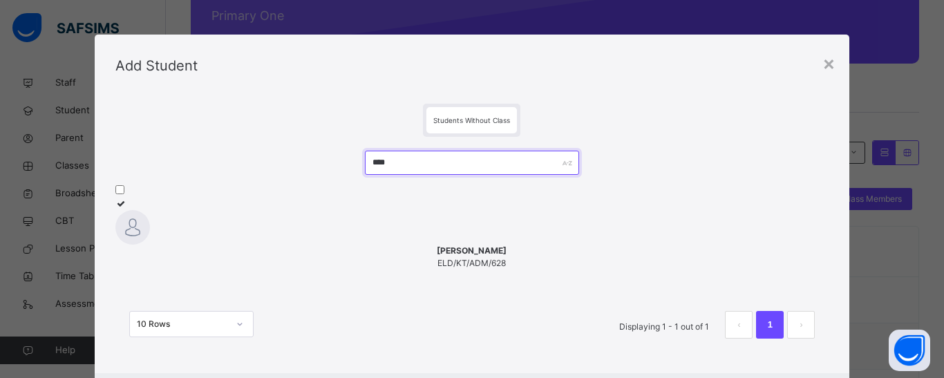
click at [458, 162] on input "****" at bounding box center [472, 163] width 214 height 24
type input "*"
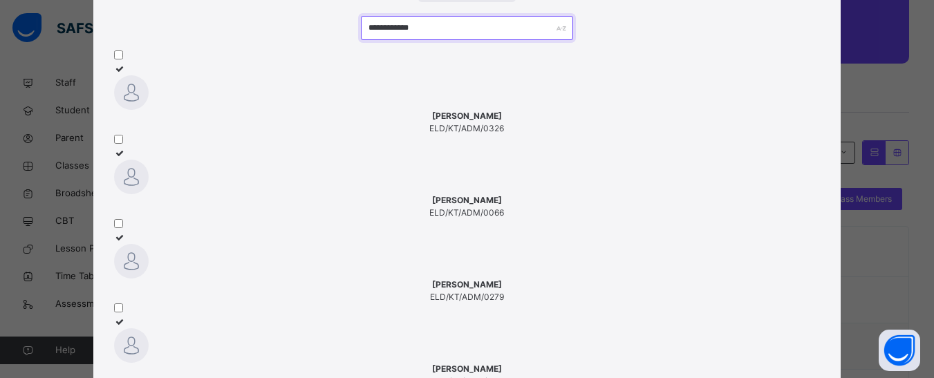
scroll to position [138, 0]
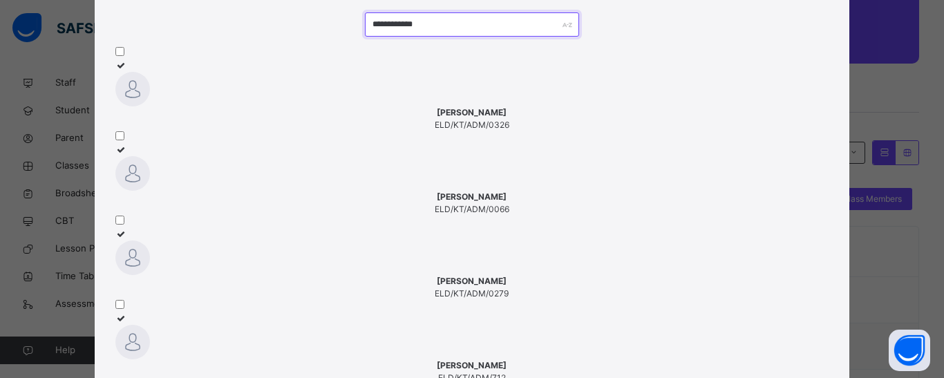
click at [448, 26] on input "**********" at bounding box center [472, 24] width 214 height 24
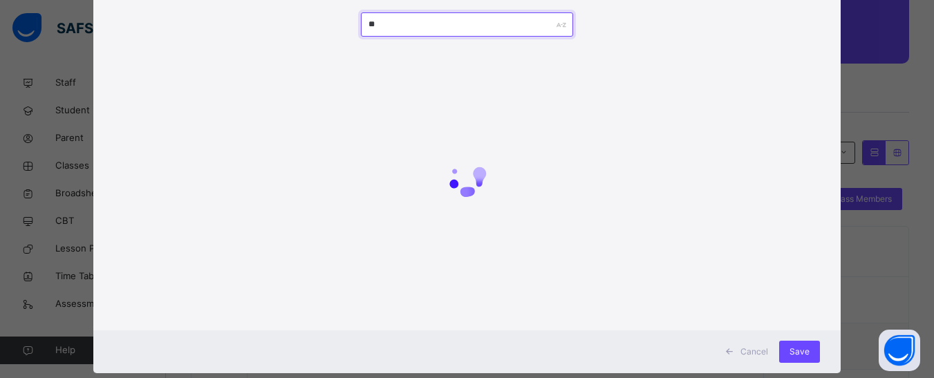
type input "*"
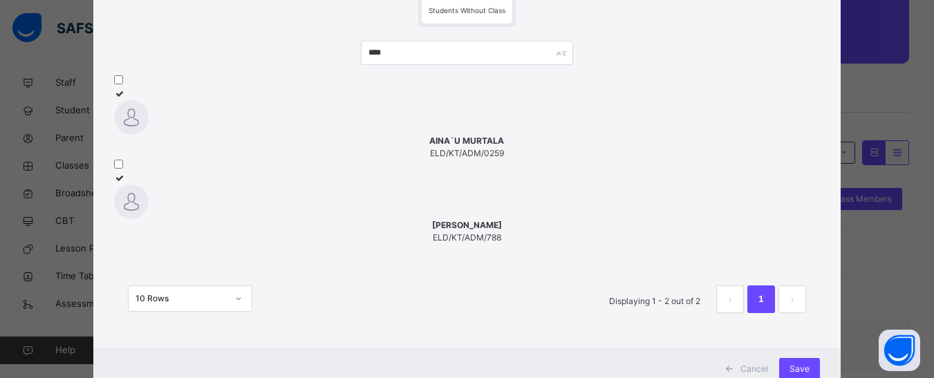
click at [203, 135] on div at bounding box center [467, 117] width 706 height 35
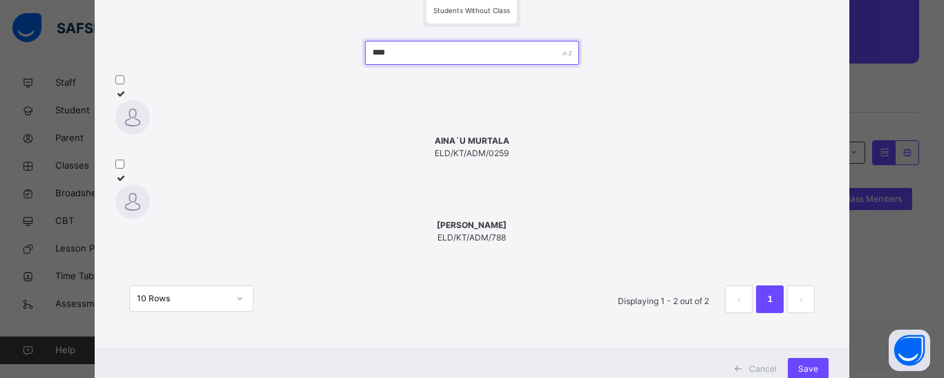
click at [404, 58] on input "****" at bounding box center [472, 53] width 214 height 24
type input "*"
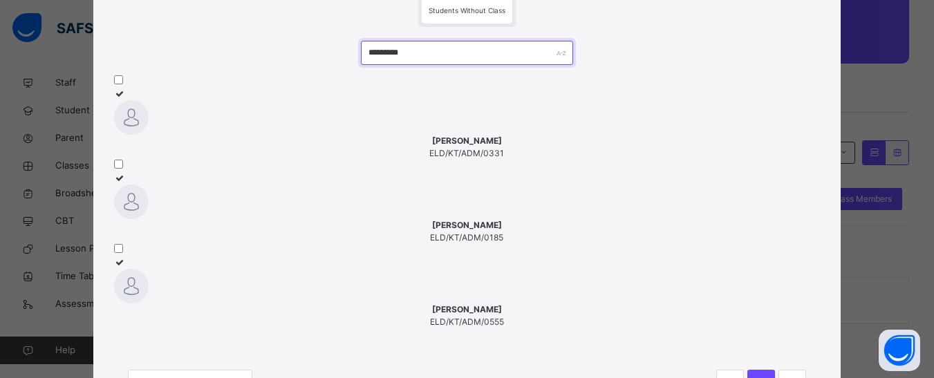
type input "*********"
click at [149, 269] on img at bounding box center [131, 286] width 35 height 35
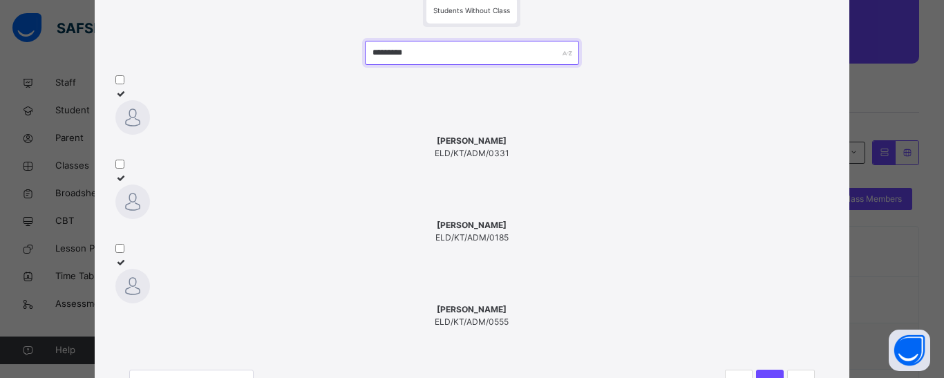
drag, startPoint x: 431, startPoint y: 53, endPoint x: 368, endPoint y: 59, distance: 62.5
click at [368, 59] on input "*********" at bounding box center [472, 53] width 214 height 24
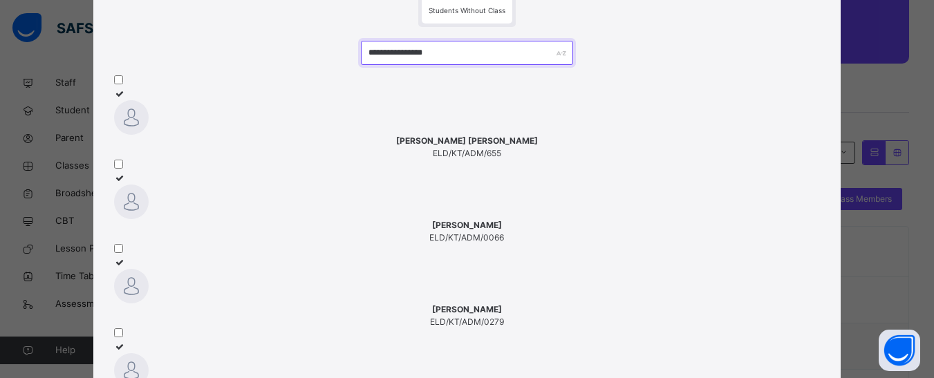
type input "**********"
click at [149, 124] on img at bounding box center [131, 117] width 35 height 35
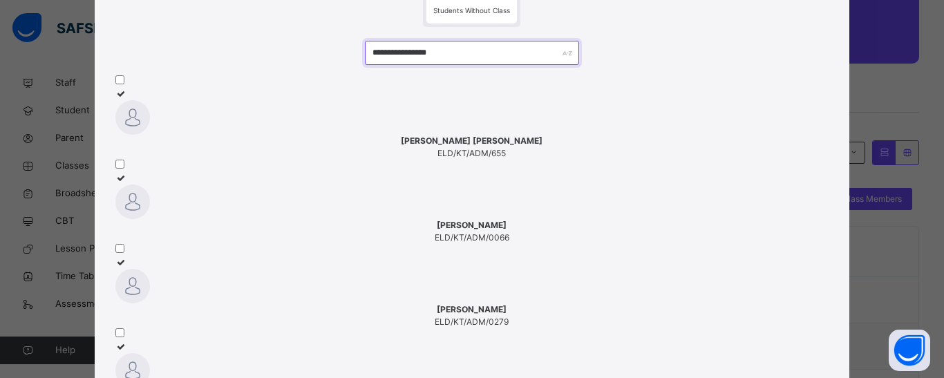
click at [451, 56] on input "**********" at bounding box center [472, 53] width 214 height 24
drag, startPoint x: 451, startPoint y: 56, endPoint x: 367, endPoint y: 57, distance: 83.7
click at [367, 57] on input "**********" at bounding box center [472, 53] width 214 height 24
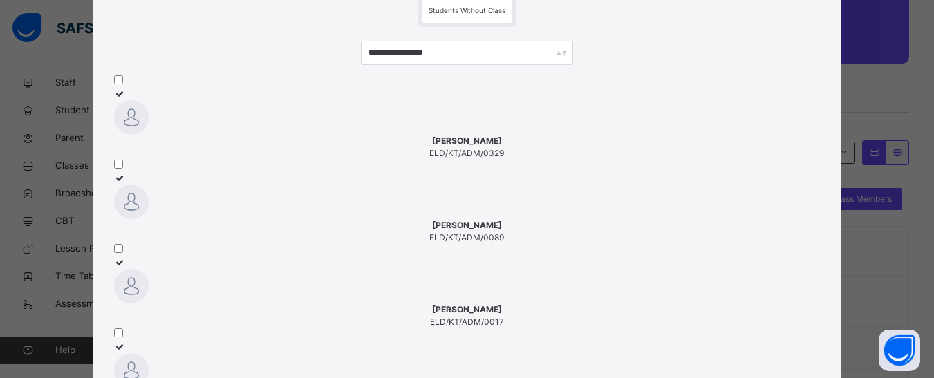
click at [198, 144] on div "SULAIMAN IBRAHIM SULAIMAN ELD/KT/ADM/0329" at bounding box center [467, 147] width 706 height 25
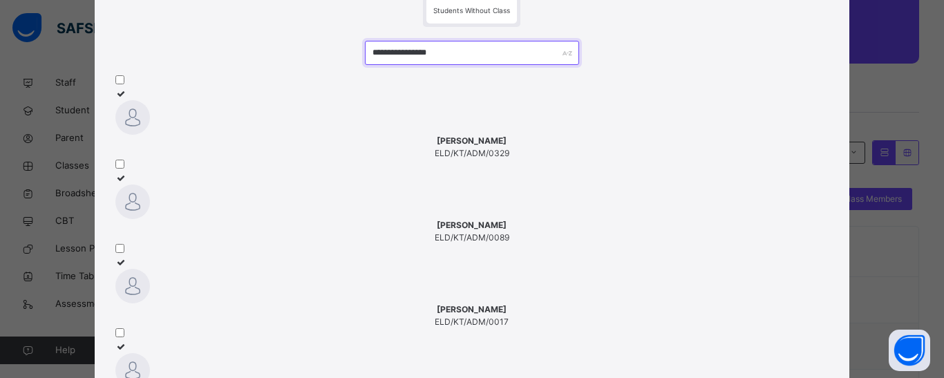
drag, startPoint x: 445, startPoint y: 50, endPoint x: 371, endPoint y: 60, distance: 73.9
click at [371, 60] on input "**********" at bounding box center [472, 53] width 214 height 24
type input "*"
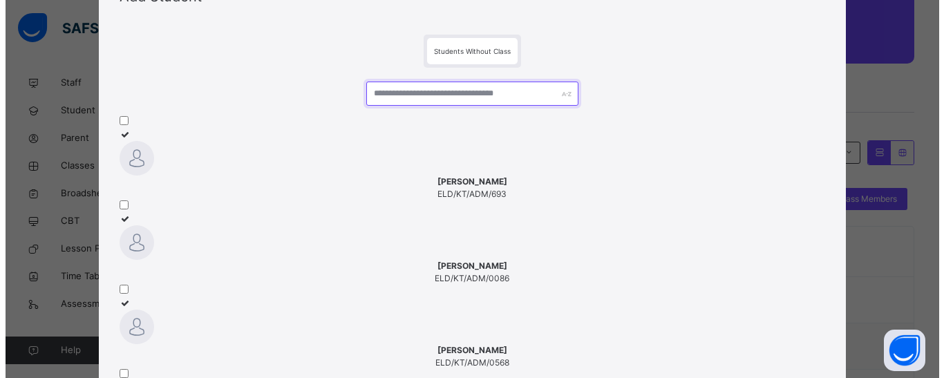
scroll to position [0, 0]
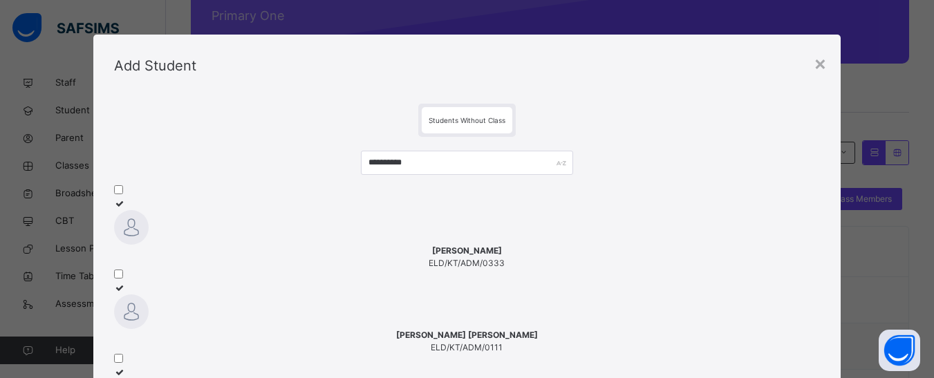
click at [187, 245] on div at bounding box center [467, 227] width 706 height 35
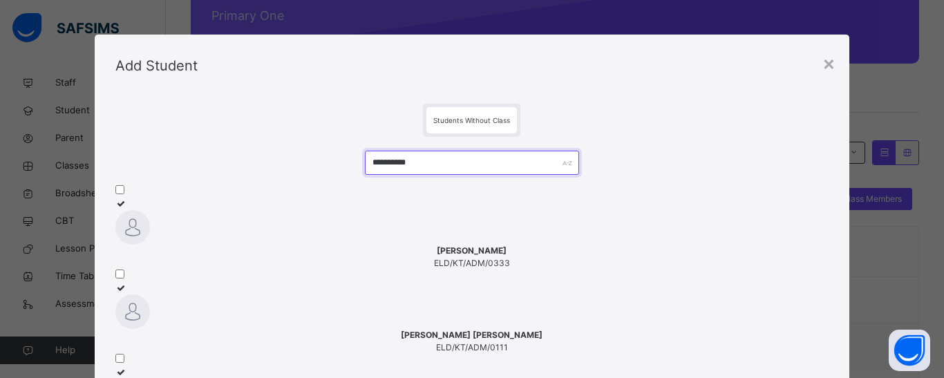
drag, startPoint x: 421, startPoint y: 165, endPoint x: 368, endPoint y: 165, distance: 52.5
click at [368, 165] on input "**********" at bounding box center [472, 163] width 214 height 24
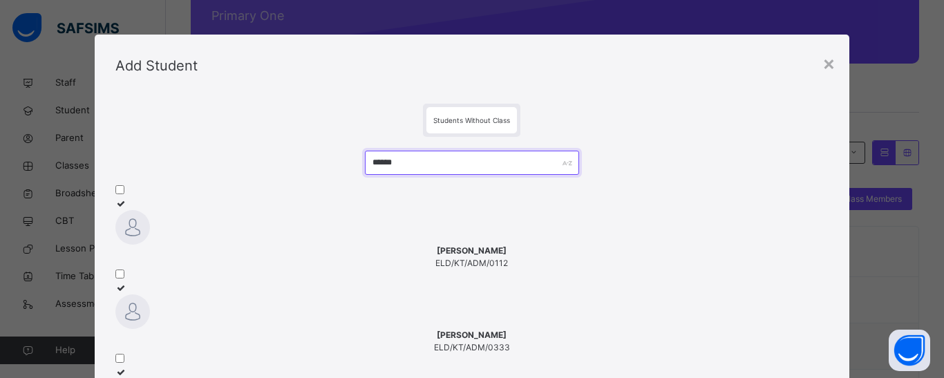
click at [373, 160] on input "******" at bounding box center [472, 163] width 214 height 24
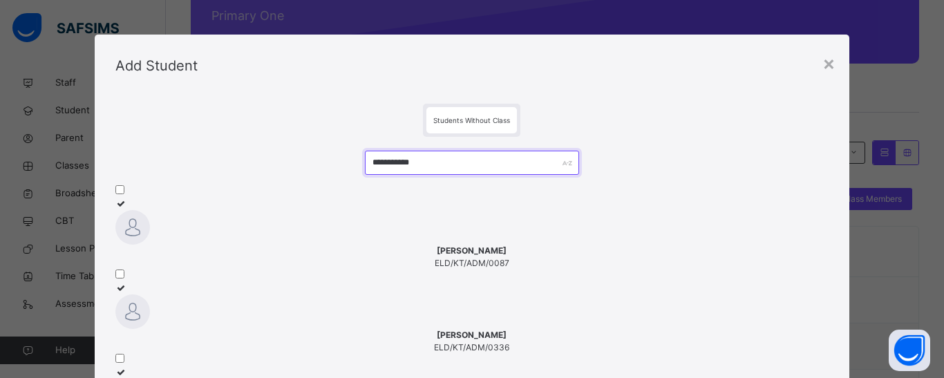
click at [460, 158] on input "**********" at bounding box center [472, 163] width 214 height 24
drag, startPoint x: 460, startPoint y: 158, endPoint x: 371, endPoint y: 165, distance: 89.5
click at [371, 165] on input "**********" at bounding box center [472, 163] width 214 height 24
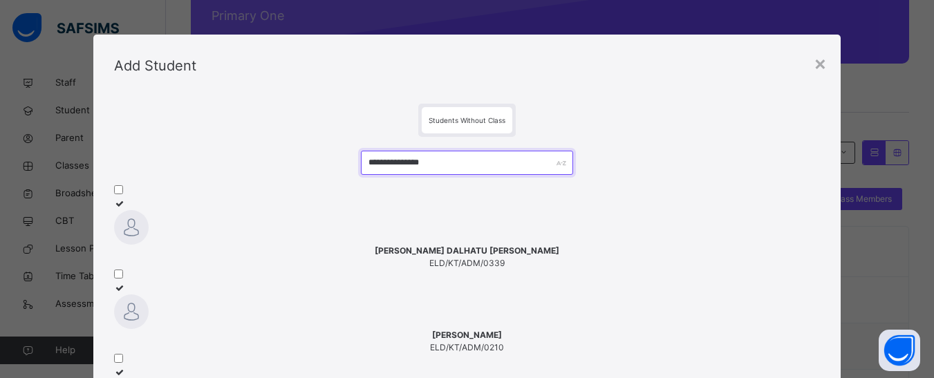
type input "**********"
click at [199, 257] on span "KHADIJA DALHATU IBRAHIM" at bounding box center [467, 251] width 706 height 12
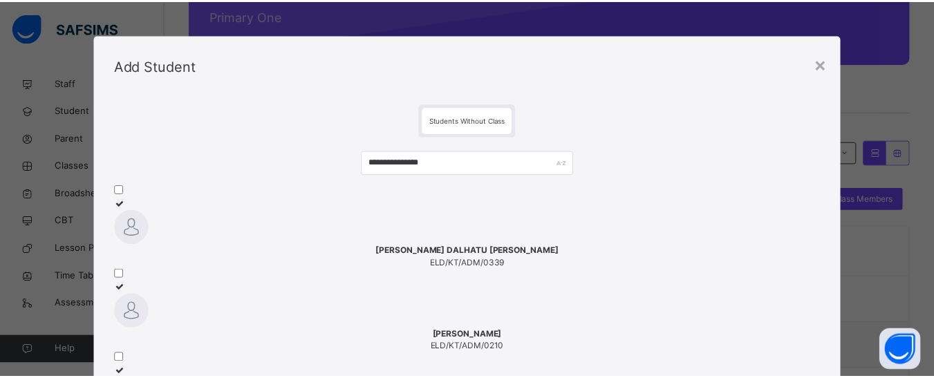
scroll to position [110, 0]
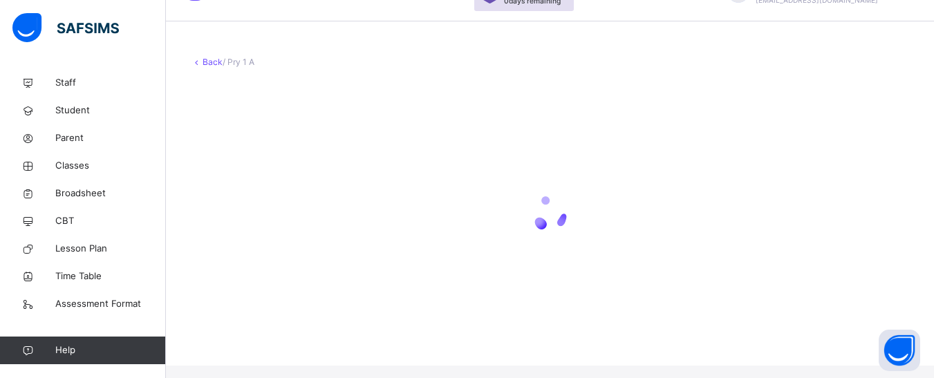
scroll to position [21, 0]
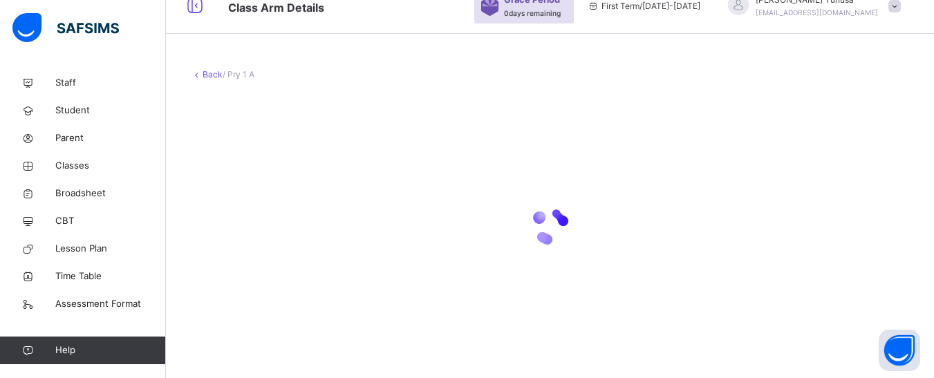
click at [811, 321] on div at bounding box center [550, 226] width 718 height 263
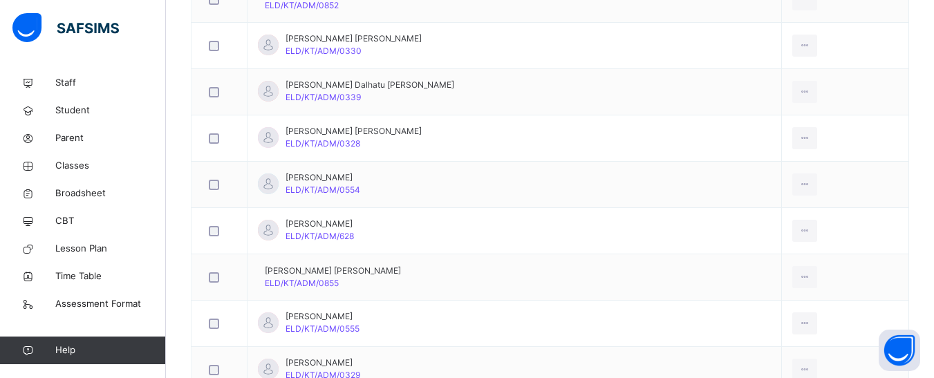
scroll to position [985, 0]
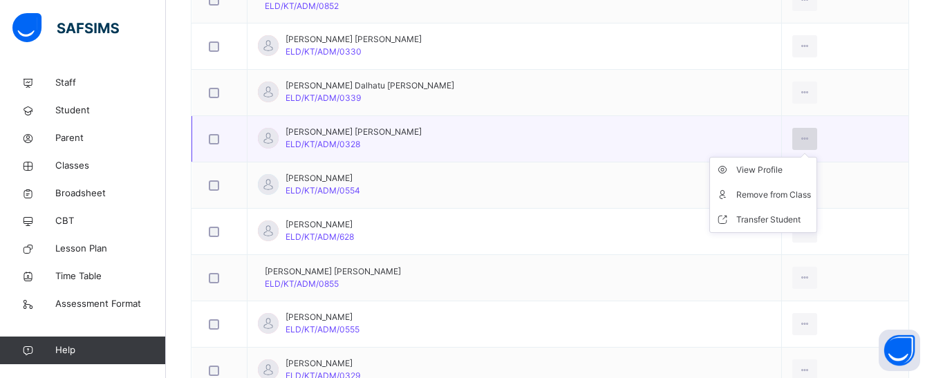
click at [799, 139] on icon at bounding box center [805, 139] width 12 height 12
click at [752, 200] on div "Remove from Class" at bounding box center [773, 195] width 75 height 14
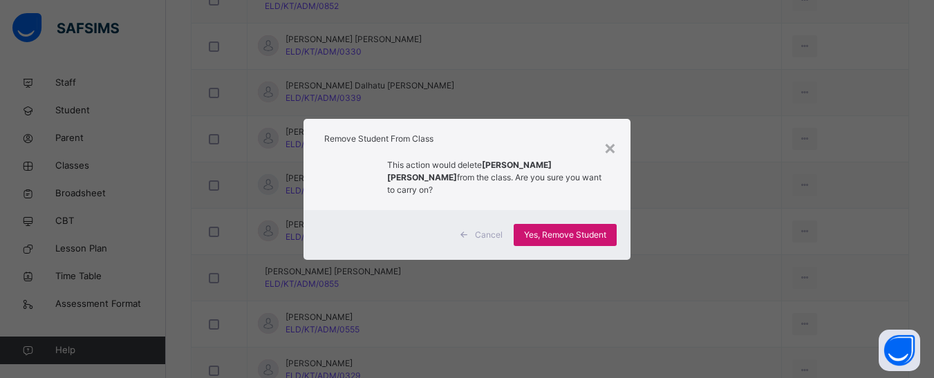
click at [581, 229] on span "Yes, Remove Student" at bounding box center [565, 235] width 82 height 12
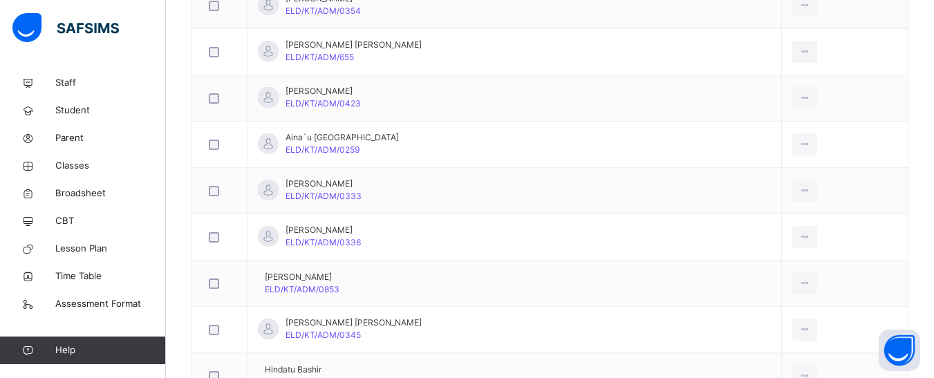
scroll to position [662, 0]
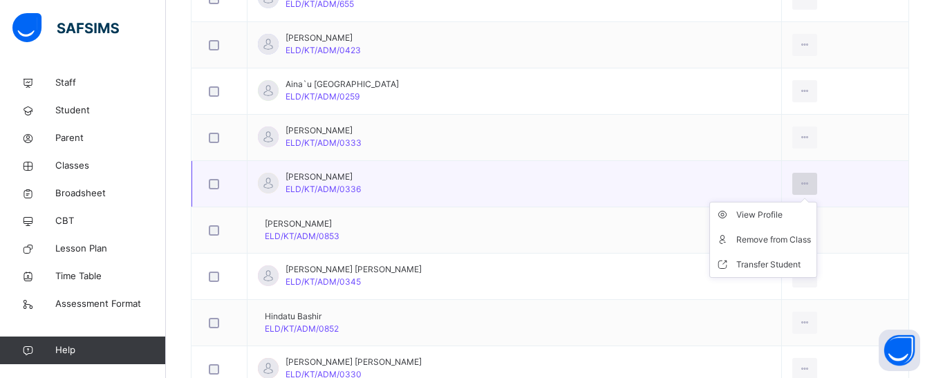
click at [799, 187] on icon at bounding box center [805, 184] width 12 height 12
click at [736, 243] on div "Remove from Class" at bounding box center [773, 240] width 75 height 14
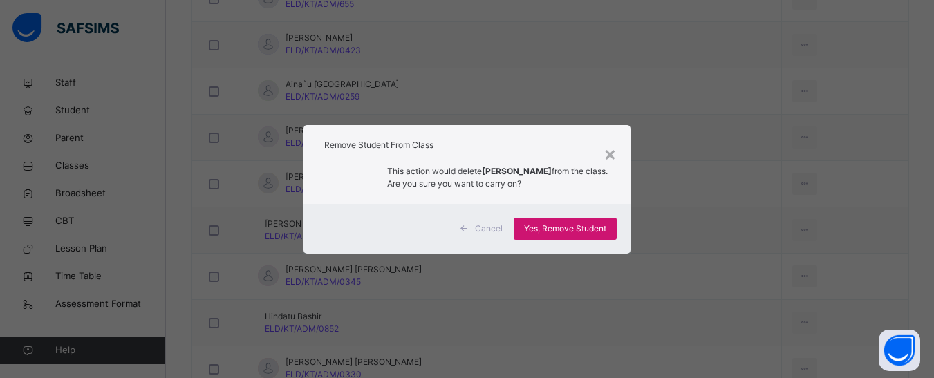
click at [580, 223] on span "Yes, Remove Student" at bounding box center [565, 229] width 82 height 12
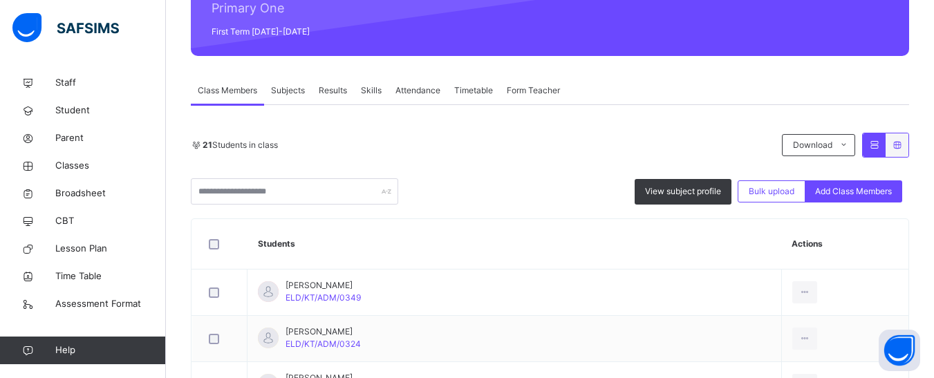
scroll to position [178, 0]
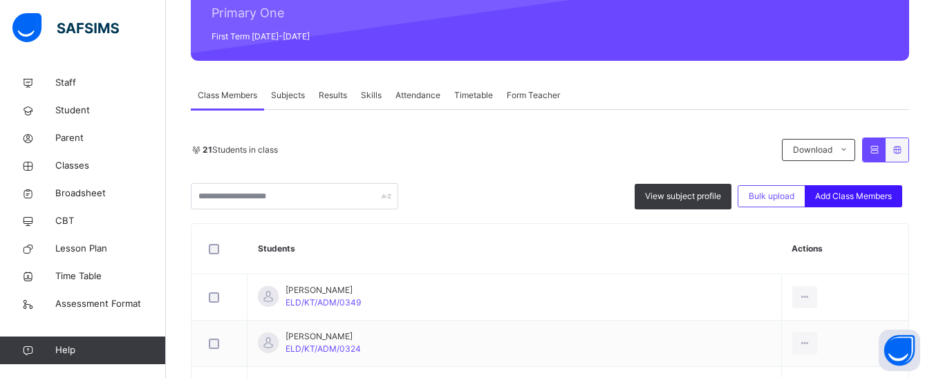
click at [861, 196] on span "Add Class Members" at bounding box center [853, 196] width 77 height 12
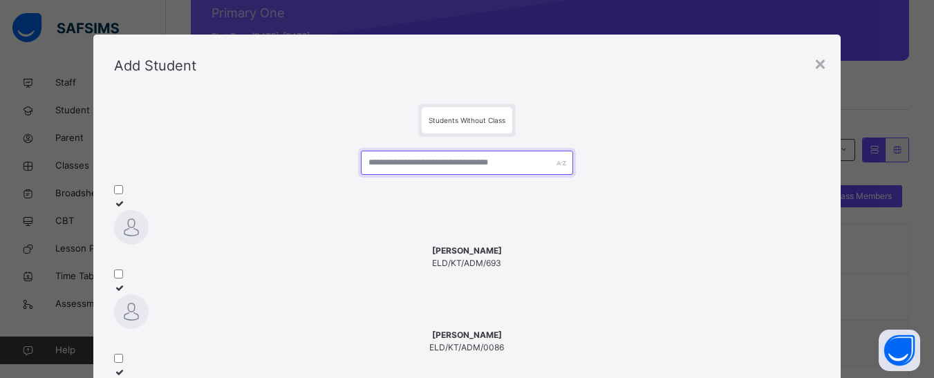
click at [437, 168] on input "text" at bounding box center [467, 163] width 212 height 24
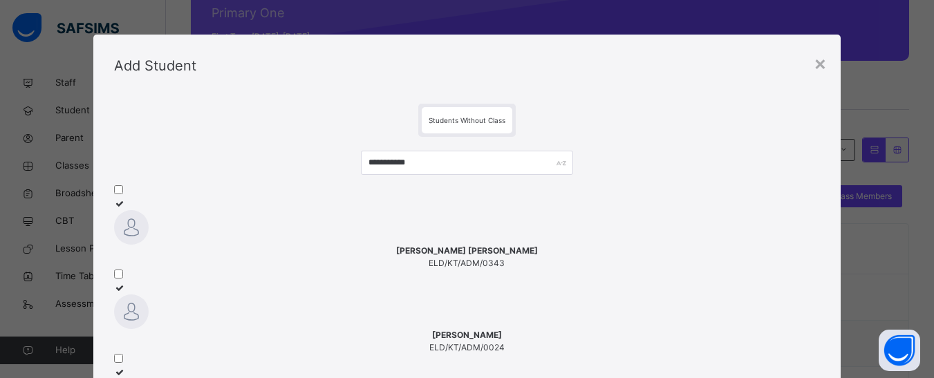
click at [149, 245] on img at bounding box center [131, 227] width 35 height 35
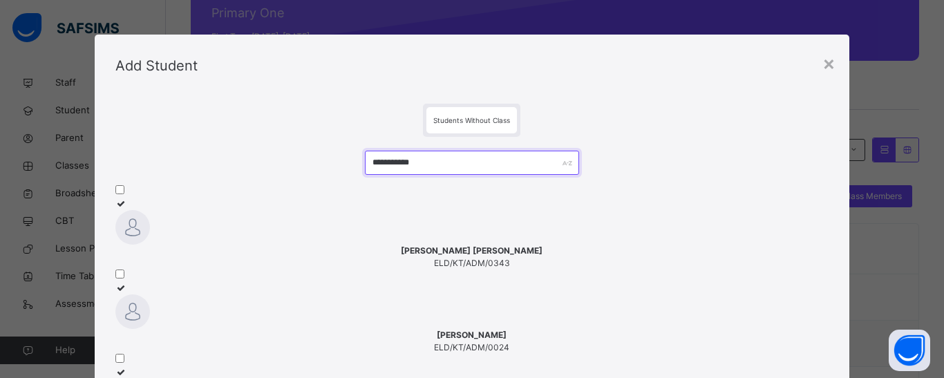
drag, startPoint x: 437, startPoint y: 161, endPoint x: 370, endPoint y: 165, distance: 67.1
click at [370, 165] on input "**********" at bounding box center [472, 163] width 214 height 24
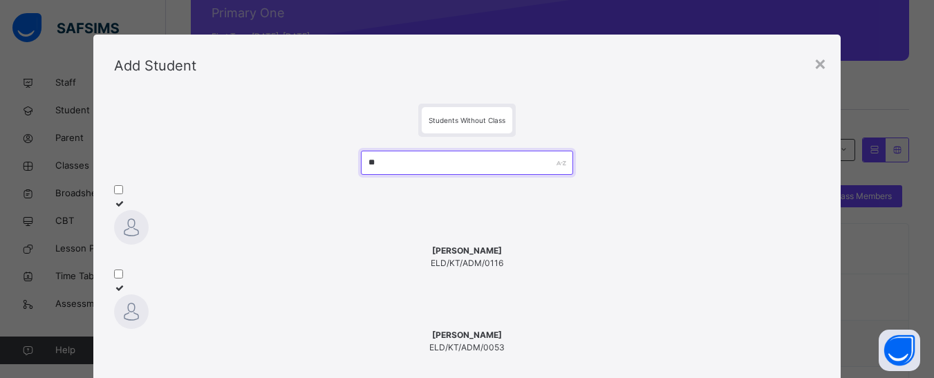
type input "*"
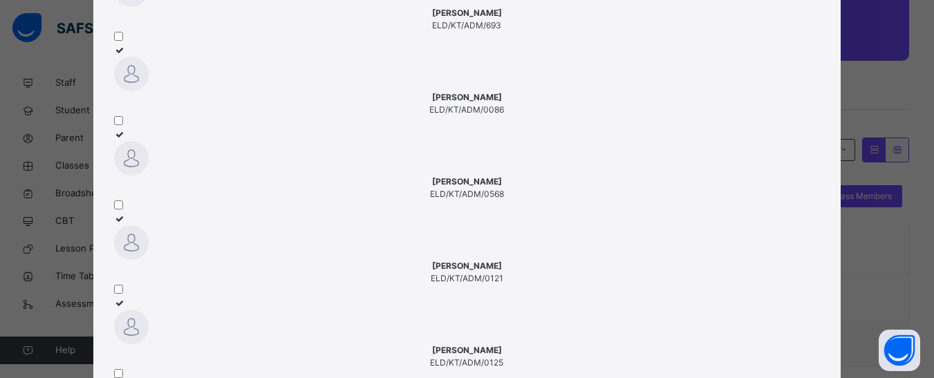
scroll to position [239, 0]
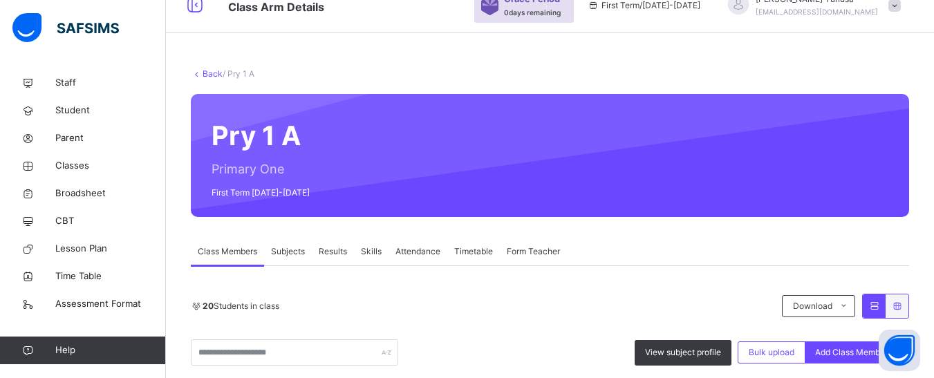
scroll to position [0, 0]
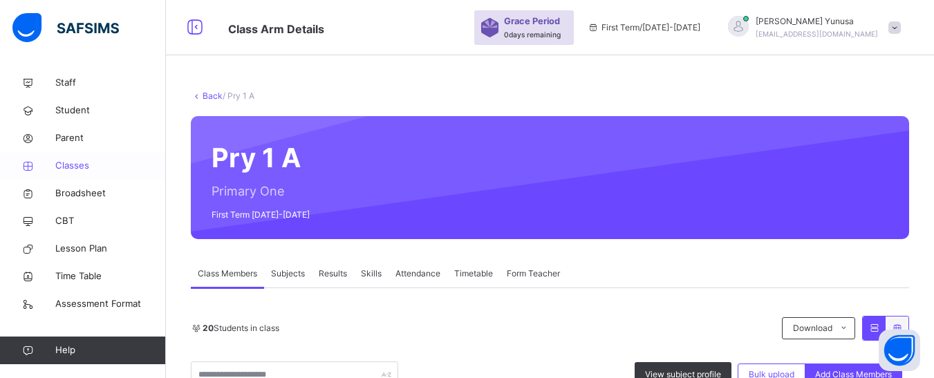
click at [62, 170] on span "Classes" at bounding box center [110, 166] width 111 height 14
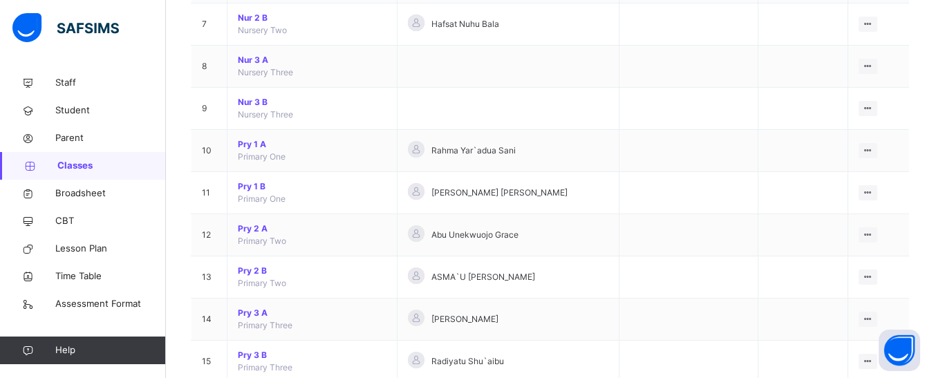
scroll to position [415, 0]
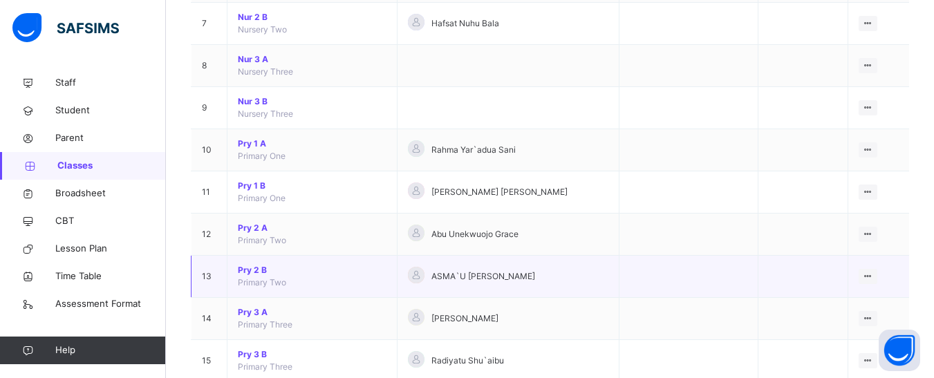
click at [254, 268] on span "Pry 2 B" at bounding box center [312, 270] width 149 height 12
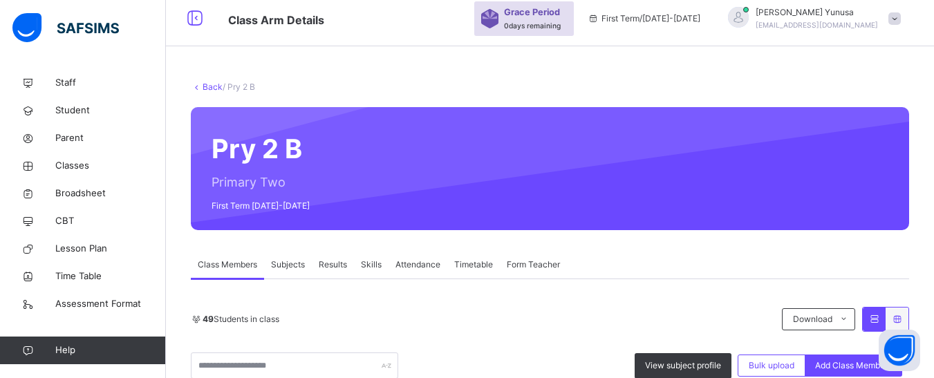
scroll to position [415, 0]
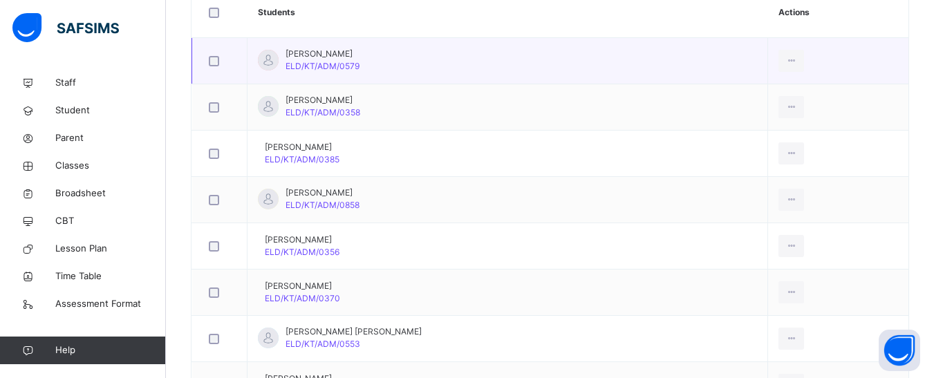
click at [375, 59] on td "Abdulhakim Haruna ELD/KT/ADM/0579" at bounding box center [508, 61] width 521 height 46
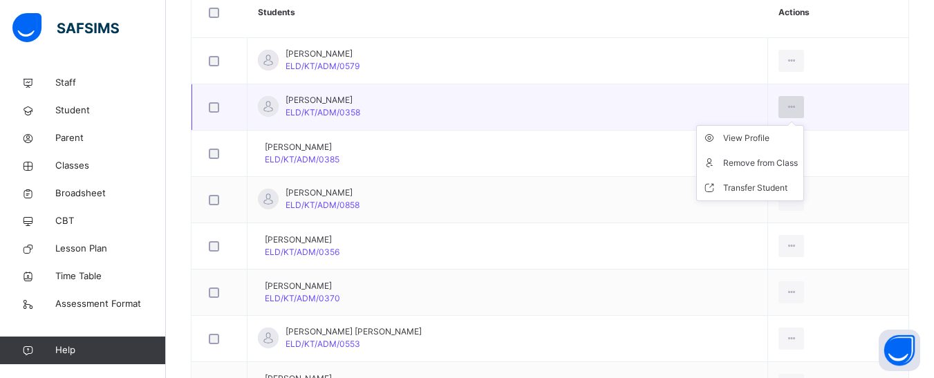
click at [785, 104] on icon at bounding box center [791, 107] width 12 height 12
click at [746, 158] on div "Remove from Class" at bounding box center [760, 163] width 75 height 14
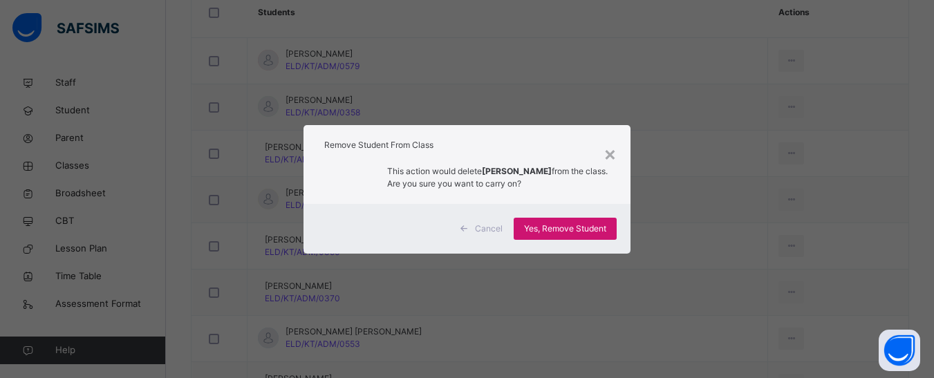
click at [577, 229] on span "Yes, Remove Student" at bounding box center [565, 229] width 82 height 12
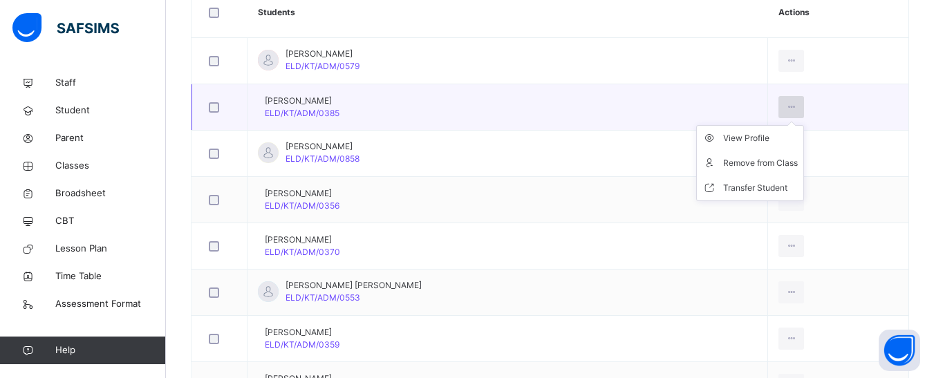
click at [785, 109] on icon at bounding box center [791, 107] width 12 height 12
click at [740, 167] on div "Remove from Class" at bounding box center [760, 163] width 75 height 14
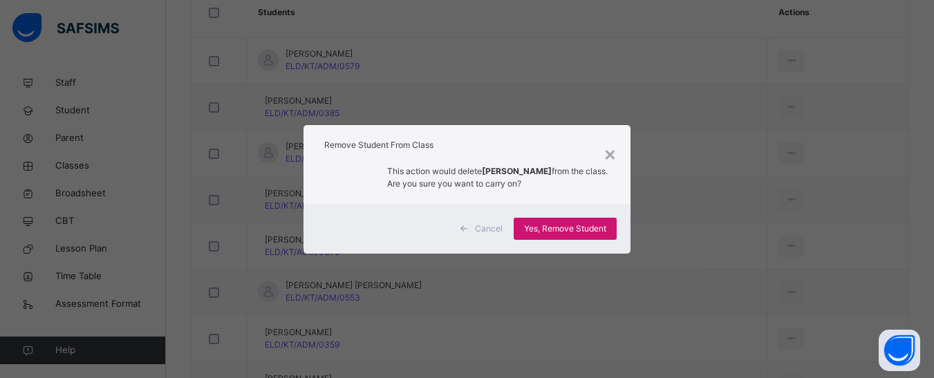
click at [573, 227] on span "Yes, Remove Student" at bounding box center [565, 229] width 82 height 12
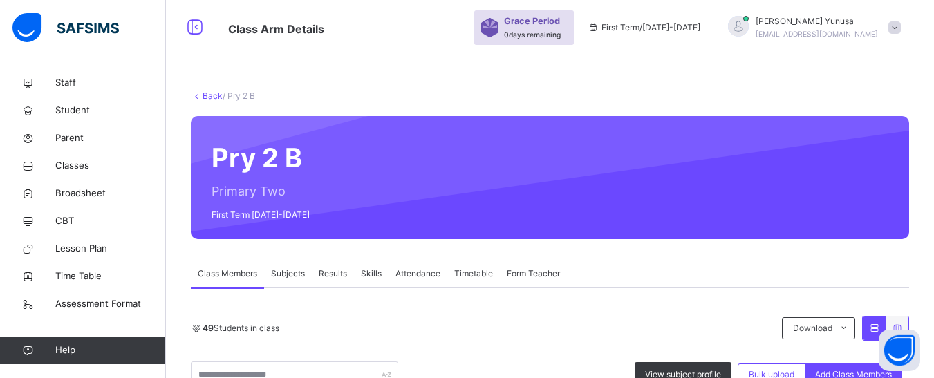
scroll to position [415, 0]
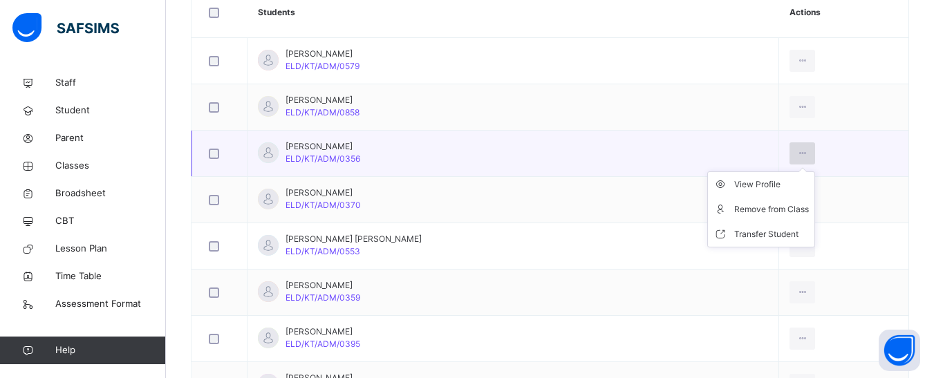
click at [796, 153] on icon at bounding box center [802, 153] width 12 height 12
click at [734, 206] on div "Remove from Class" at bounding box center [771, 210] width 75 height 14
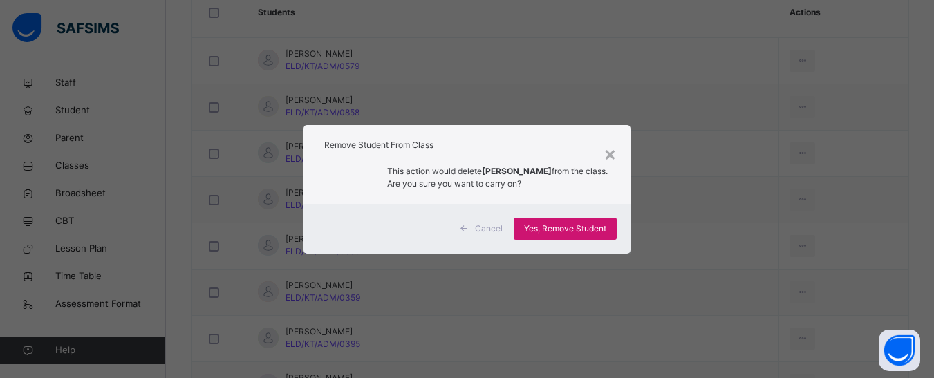
click at [599, 232] on span "Yes, Remove Student" at bounding box center [565, 229] width 82 height 12
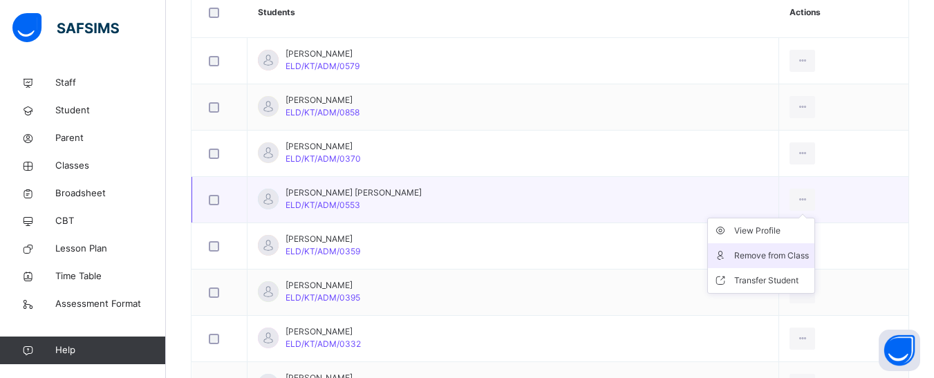
click at [734, 256] on div "Remove from Class" at bounding box center [771, 256] width 75 height 14
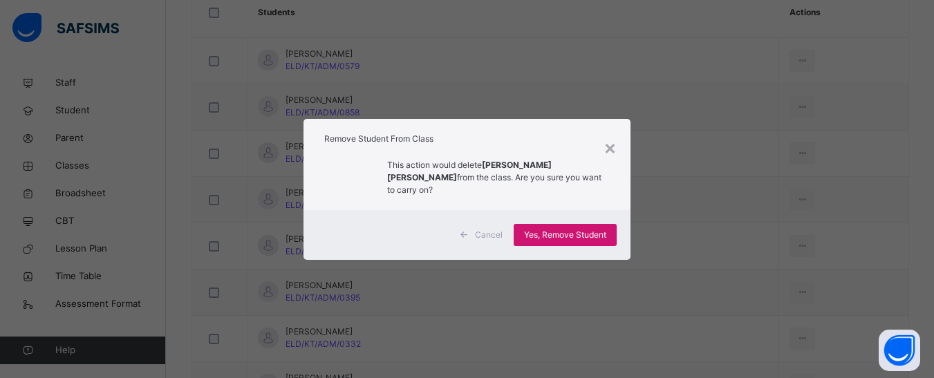
click at [533, 231] on span "Yes, Remove Student" at bounding box center [565, 235] width 82 height 12
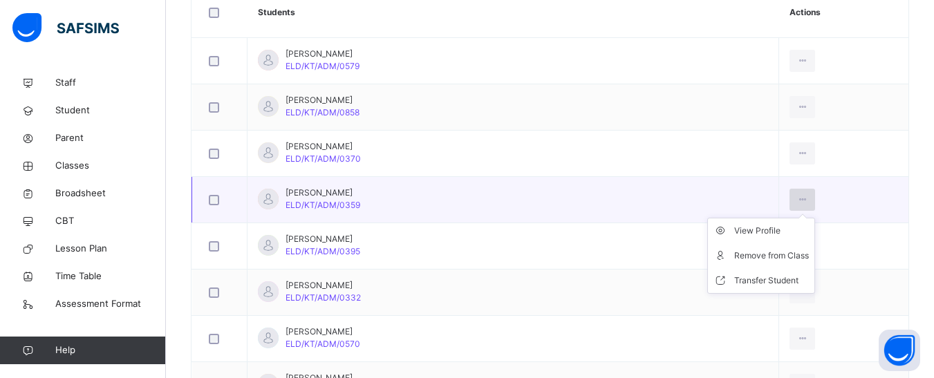
click at [796, 201] on icon at bounding box center [802, 200] width 12 height 12
click at [734, 259] on div "Remove from Class" at bounding box center [771, 256] width 75 height 14
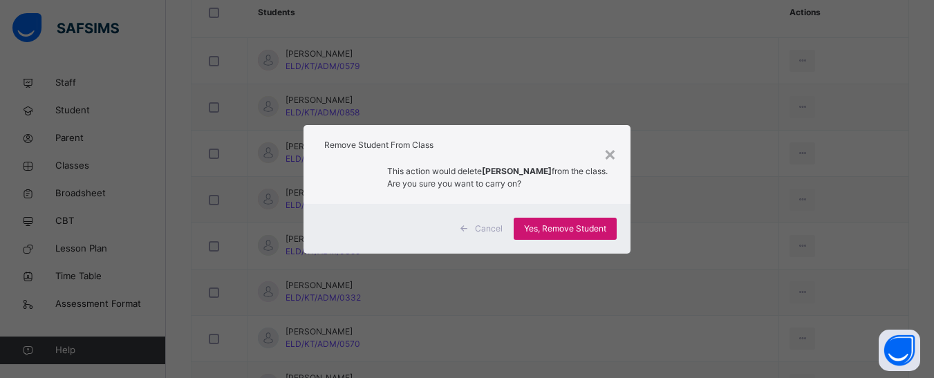
click at [590, 221] on div "Yes, Remove Student" at bounding box center [565, 229] width 103 height 22
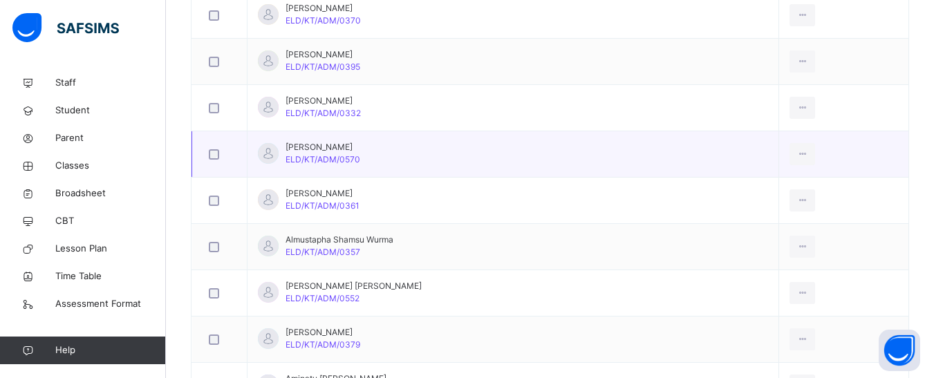
scroll to position [622, 0]
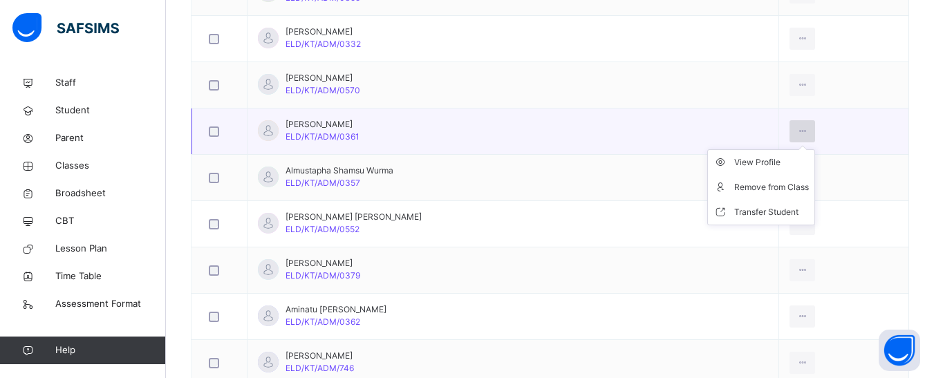
click at [796, 127] on icon at bounding box center [802, 131] width 12 height 12
click at [796, 132] on icon at bounding box center [802, 131] width 12 height 12
click at [734, 189] on div "Remove from Class" at bounding box center [771, 187] width 75 height 14
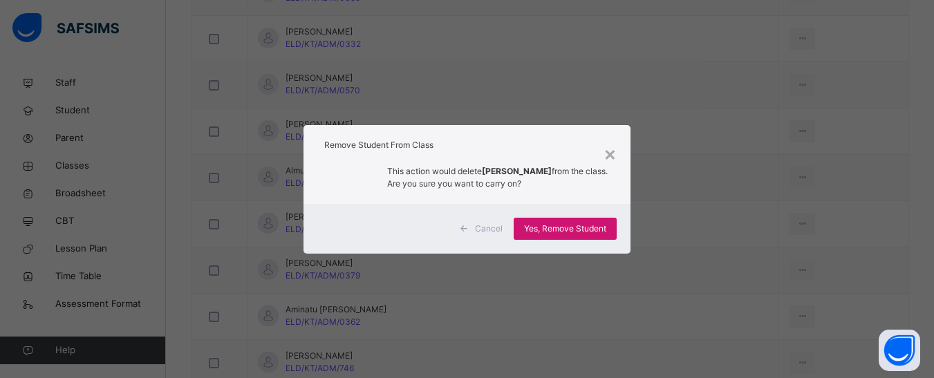
click at [597, 225] on span "Yes, Remove Student" at bounding box center [565, 229] width 82 height 12
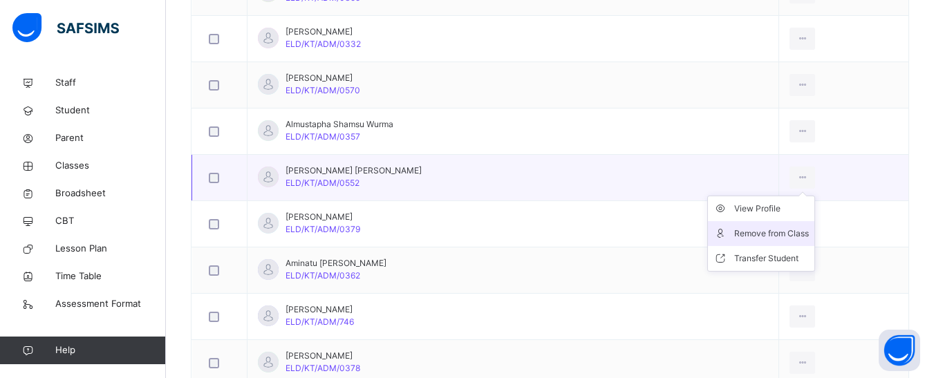
click at [734, 230] on div "Remove from Class" at bounding box center [771, 234] width 75 height 14
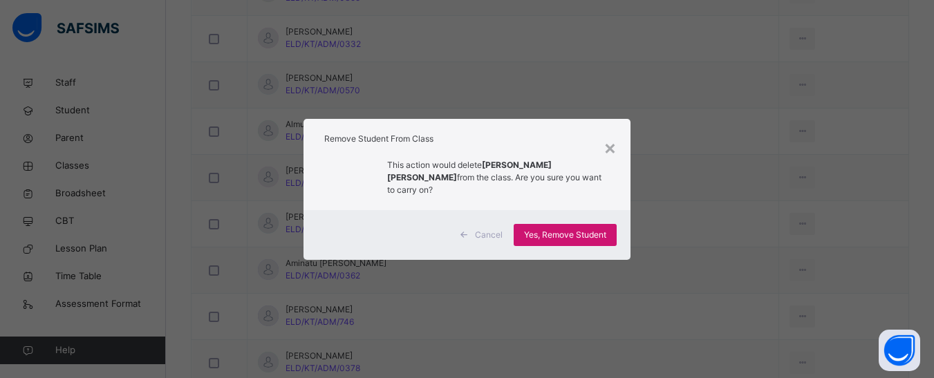
click at [536, 229] on span "Yes, Remove Student" at bounding box center [565, 235] width 82 height 12
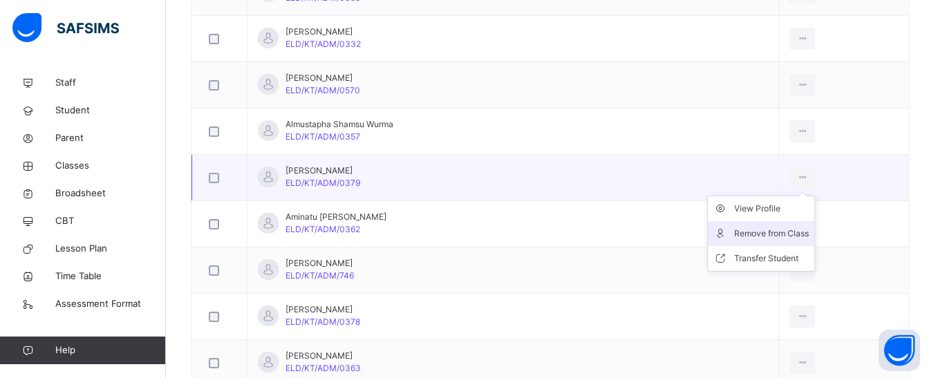
click at [734, 238] on div "Remove from Class" at bounding box center [771, 234] width 75 height 14
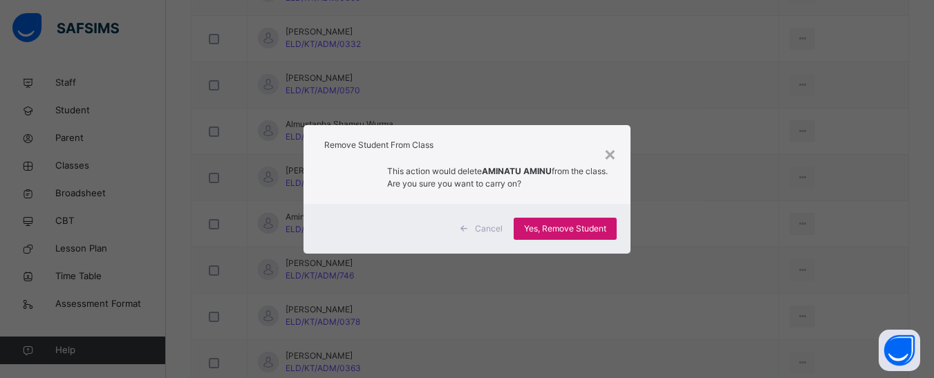
click at [587, 225] on span "Yes, Remove Student" at bounding box center [565, 229] width 82 height 12
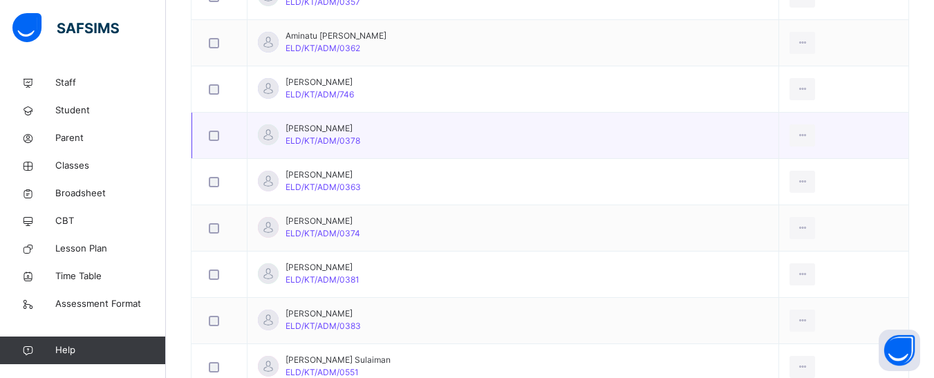
scroll to position [760, 0]
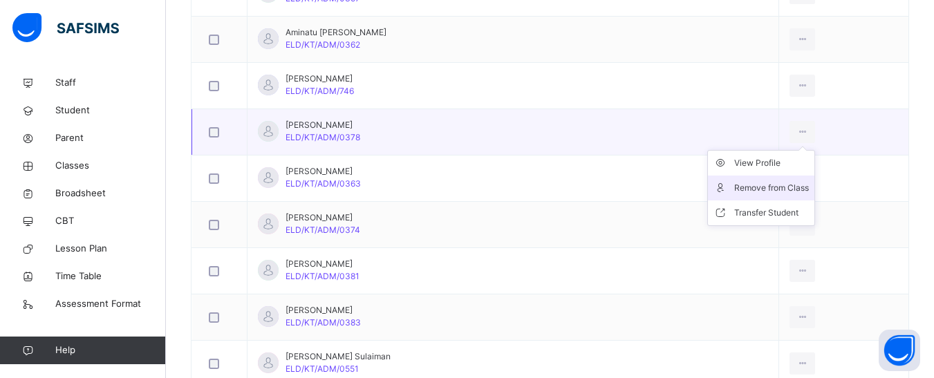
click at [751, 179] on li "Remove from Class" at bounding box center [761, 188] width 106 height 25
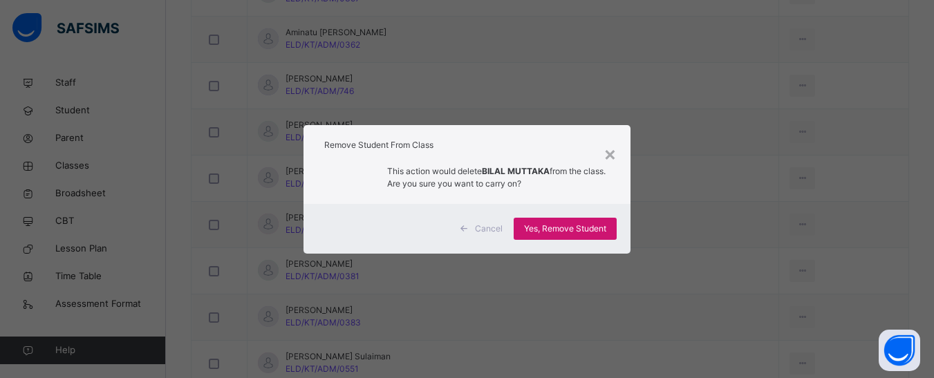
click at [584, 223] on span "Yes, Remove Student" at bounding box center [565, 229] width 82 height 12
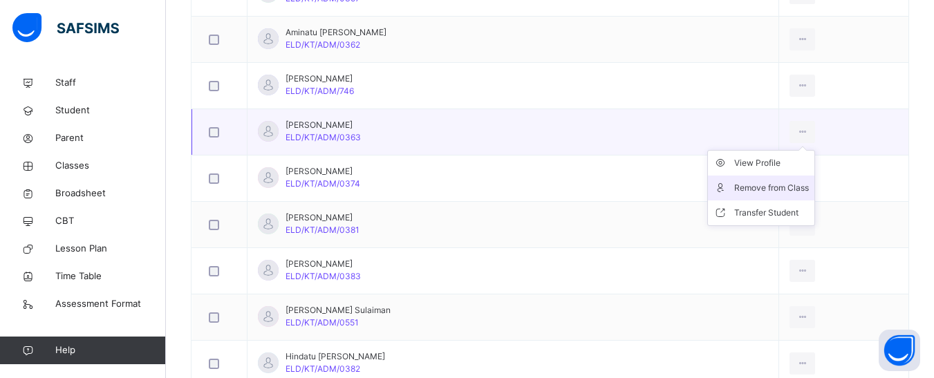
click at [747, 193] on div "Remove from Class" at bounding box center [771, 188] width 75 height 14
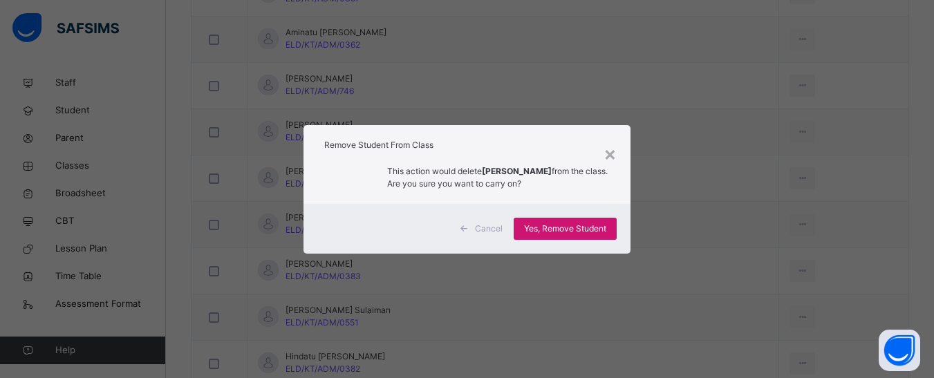
click at [564, 234] on span "Yes, Remove Student" at bounding box center [565, 229] width 82 height 12
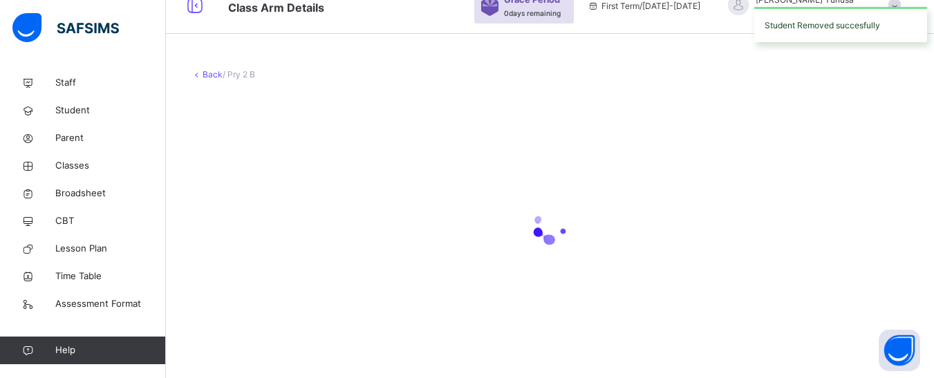
click at [562, 227] on icon at bounding box center [550, 225] width 55 height 55
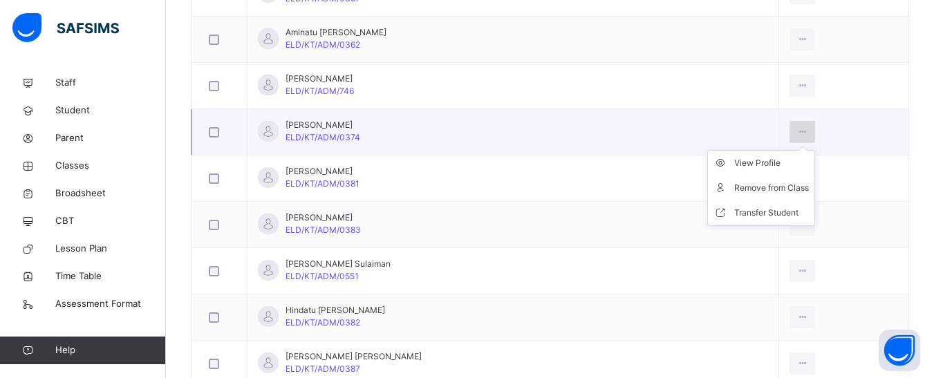
click at [796, 128] on icon at bounding box center [802, 132] width 12 height 12
click at [746, 192] on div "Remove from Class" at bounding box center [771, 188] width 75 height 14
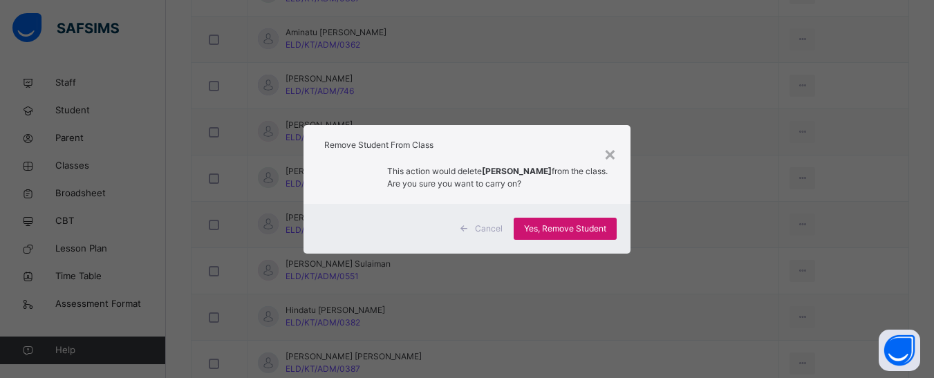
click at [582, 221] on div "Yes, Remove Student" at bounding box center [565, 229] width 103 height 22
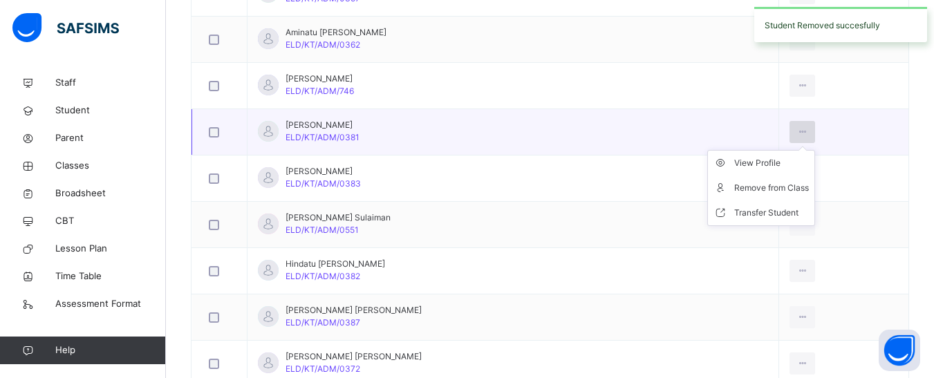
click at [796, 131] on icon at bounding box center [802, 132] width 12 height 12
click at [790, 129] on div at bounding box center [803, 132] width 26 height 22
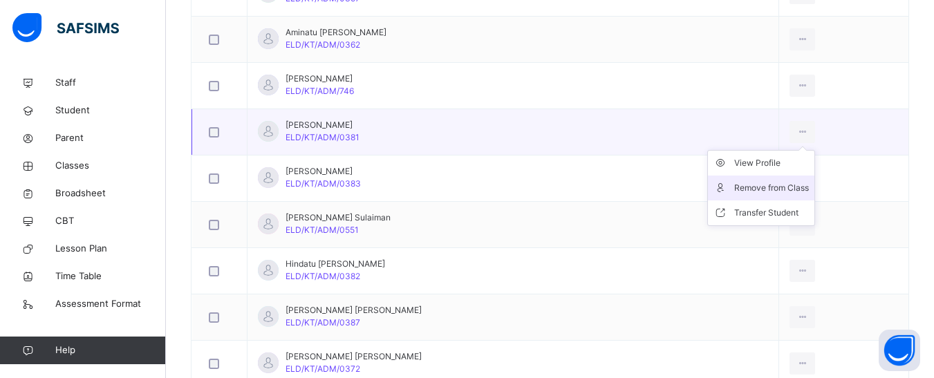
click at [734, 187] on div "Remove from Class" at bounding box center [771, 188] width 75 height 14
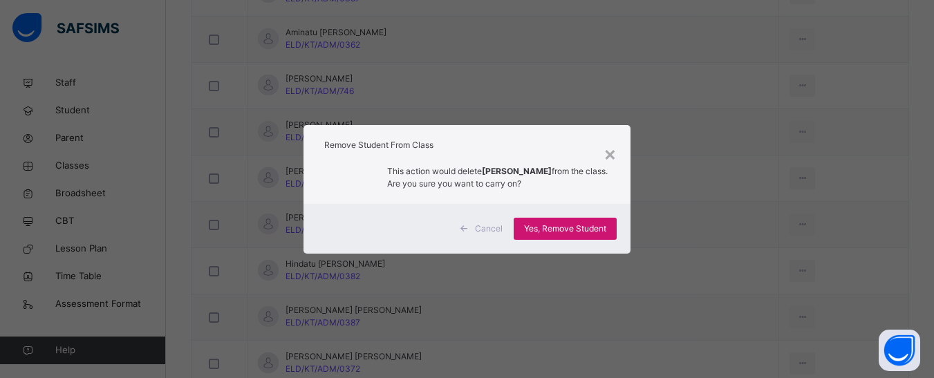
click at [572, 226] on span "Yes, Remove Student" at bounding box center [565, 229] width 82 height 12
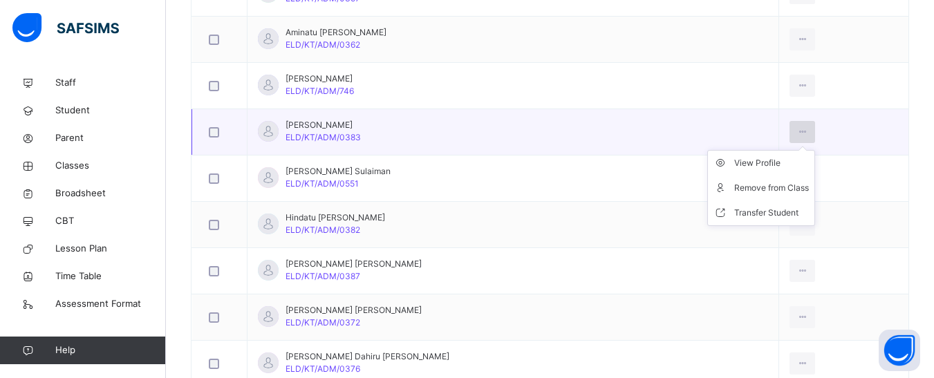
click at [796, 128] on icon at bounding box center [802, 132] width 12 height 12
click at [754, 180] on li "Remove from Class" at bounding box center [761, 188] width 106 height 25
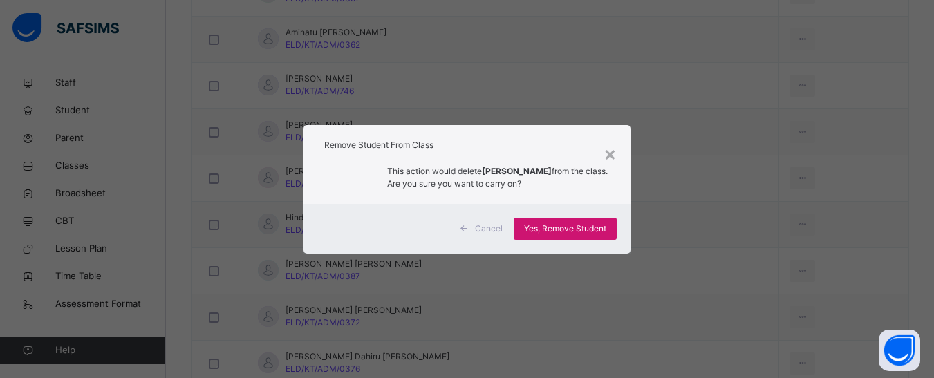
click at [617, 223] on div "Yes, Remove Student" at bounding box center [565, 229] width 103 height 22
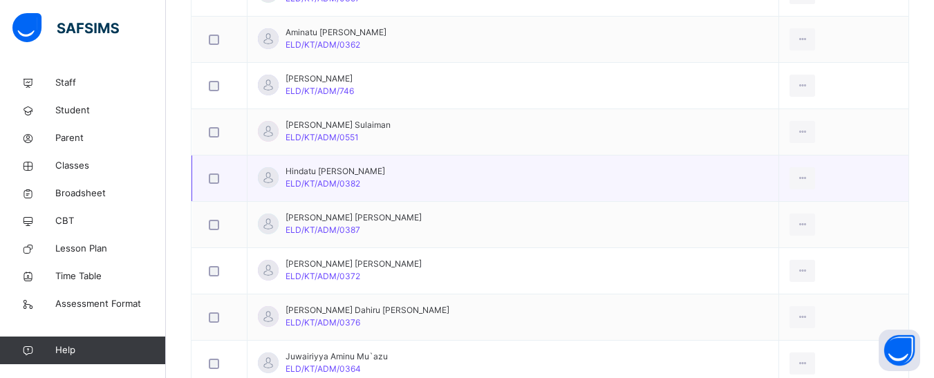
scroll to position [830, 0]
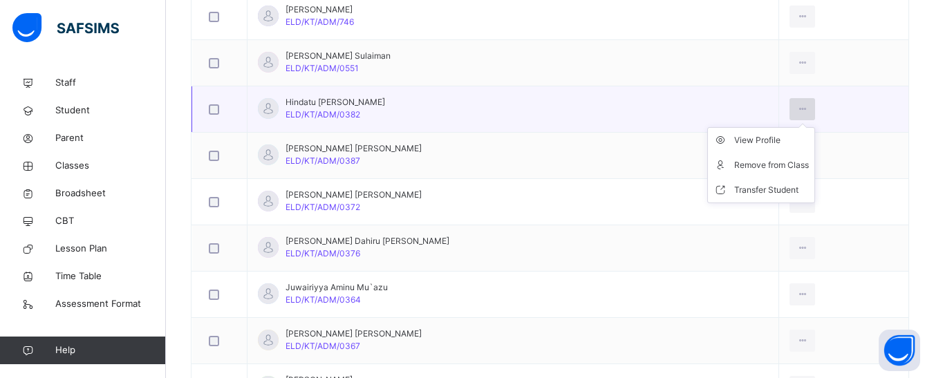
click at [796, 104] on icon at bounding box center [802, 109] width 12 height 12
click at [740, 166] on div "Remove from Class" at bounding box center [771, 165] width 75 height 14
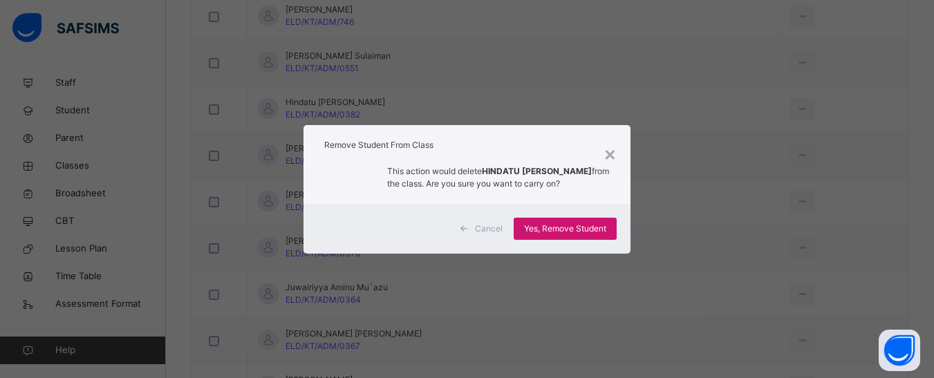
click at [548, 230] on span "Yes, Remove Student" at bounding box center [565, 229] width 82 height 12
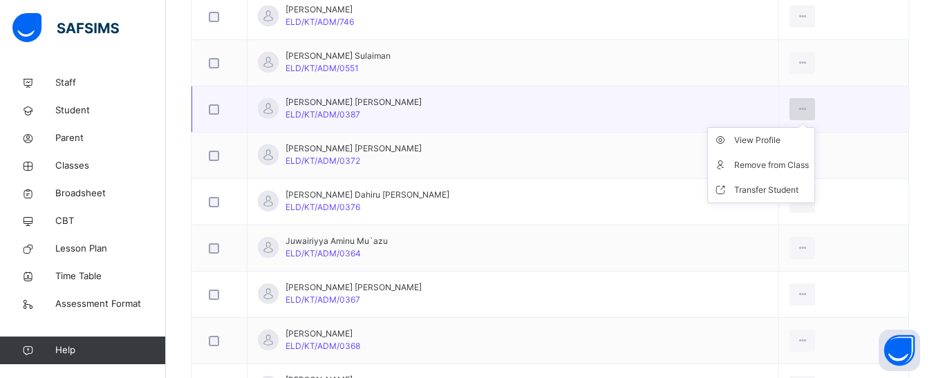
click at [796, 104] on icon at bounding box center [802, 109] width 12 height 12
click at [745, 141] on div "View Profile" at bounding box center [771, 140] width 75 height 14
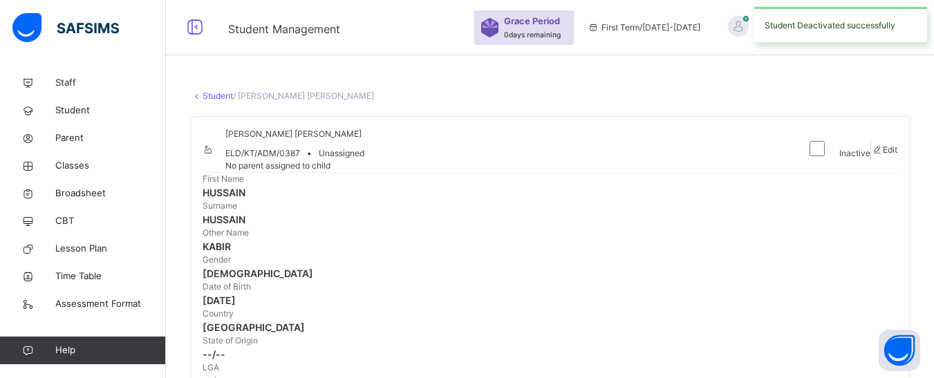
click at [211, 95] on link "Student" at bounding box center [218, 96] width 30 height 10
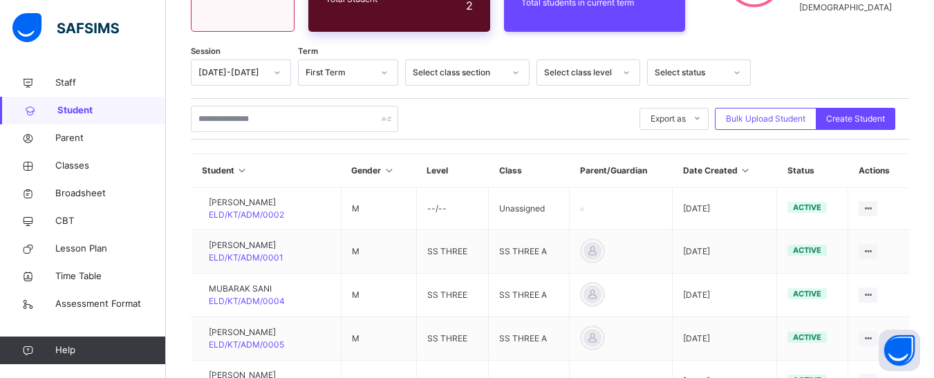
scroll to position [168, 0]
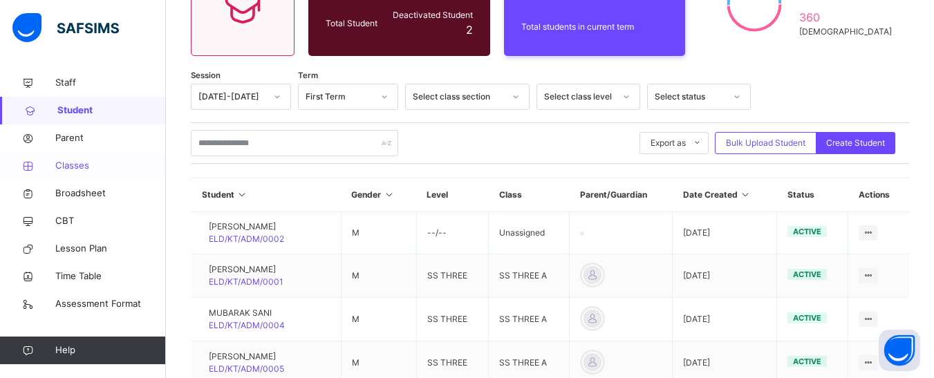
click at [69, 162] on span "Classes" at bounding box center [110, 166] width 111 height 14
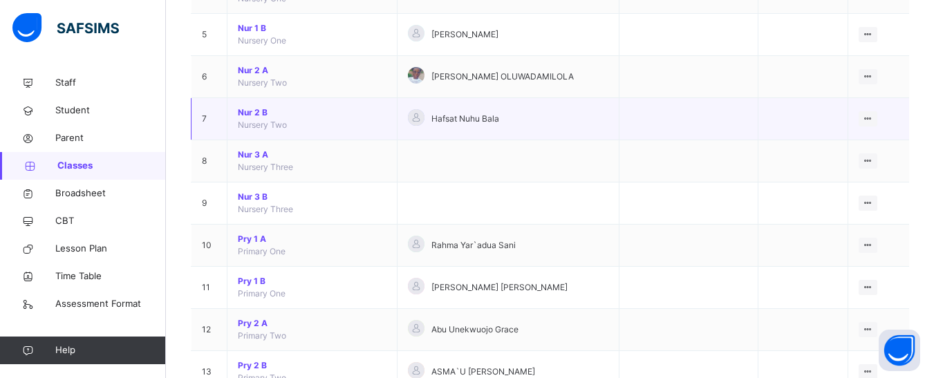
scroll to position [346, 0]
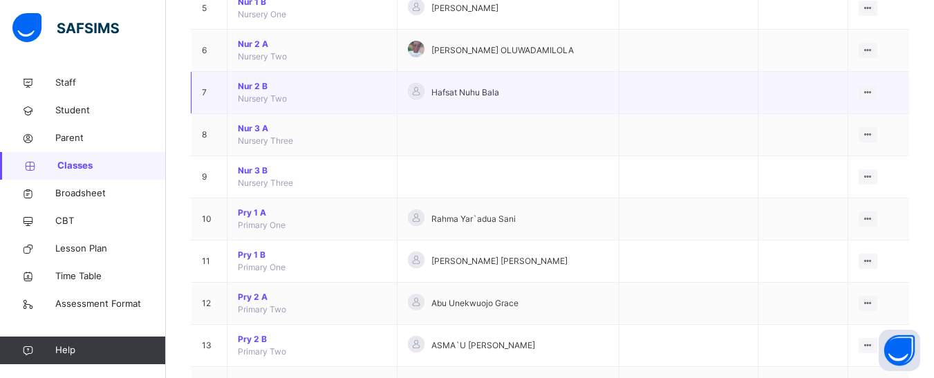
click at [255, 80] on span "Nur 2 B" at bounding box center [312, 86] width 149 height 12
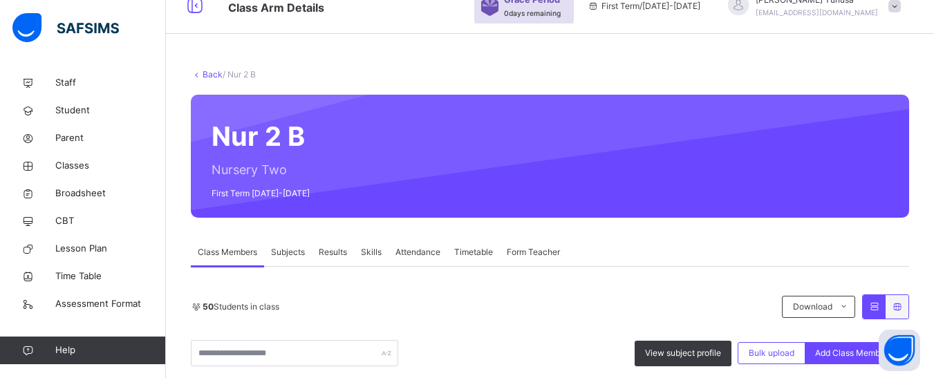
scroll to position [346, 0]
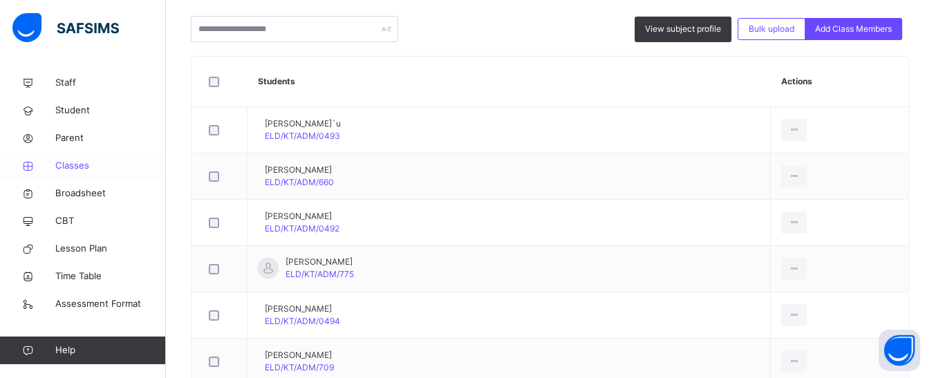
click at [71, 160] on span "Classes" at bounding box center [110, 166] width 111 height 14
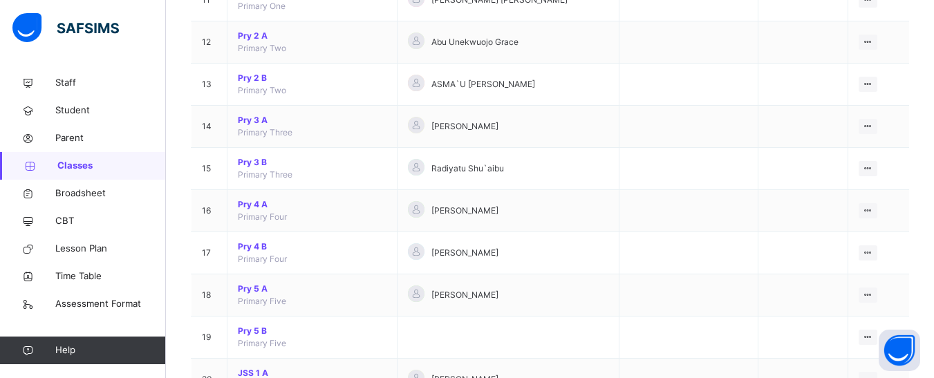
scroll to position [622, 0]
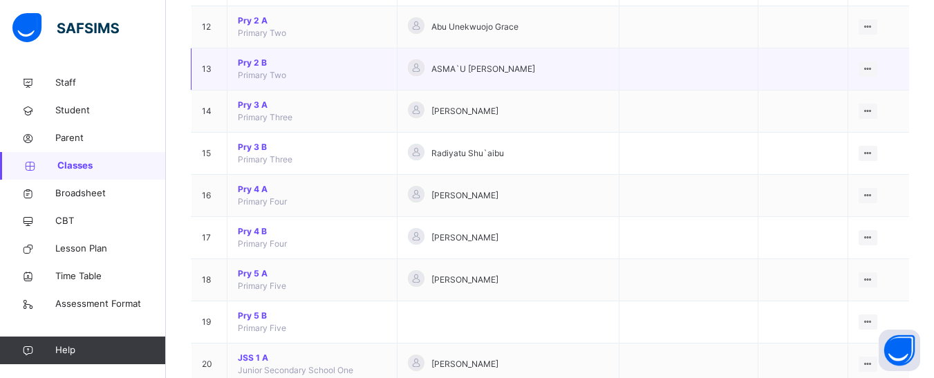
click at [254, 62] on span "Pry 2 B" at bounding box center [312, 63] width 149 height 12
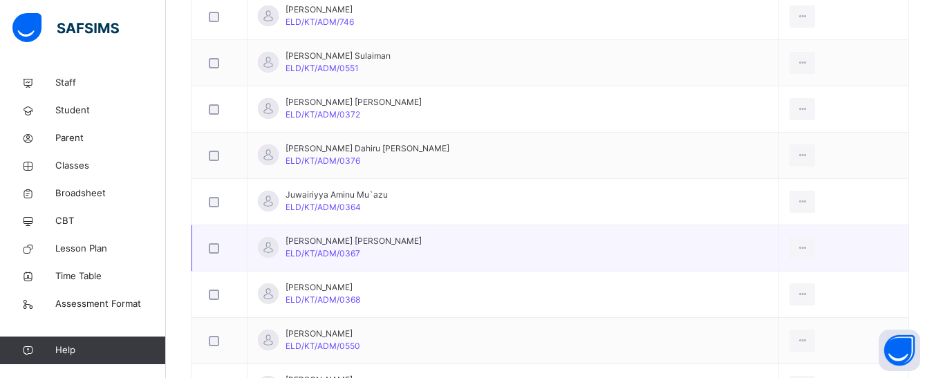
scroll to position [899, 0]
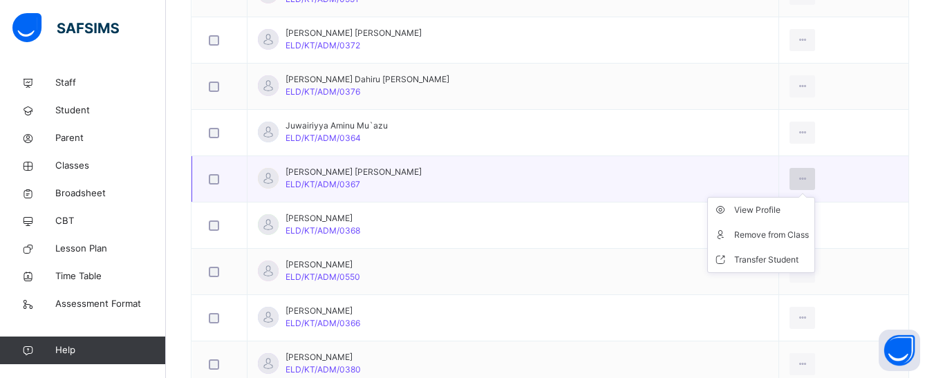
click at [796, 181] on icon at bounding box center [802, 179] width 12 height 12
click at [755, 232] on div "Remove from Class" at bounding box center [771, 235] width 75 height 14
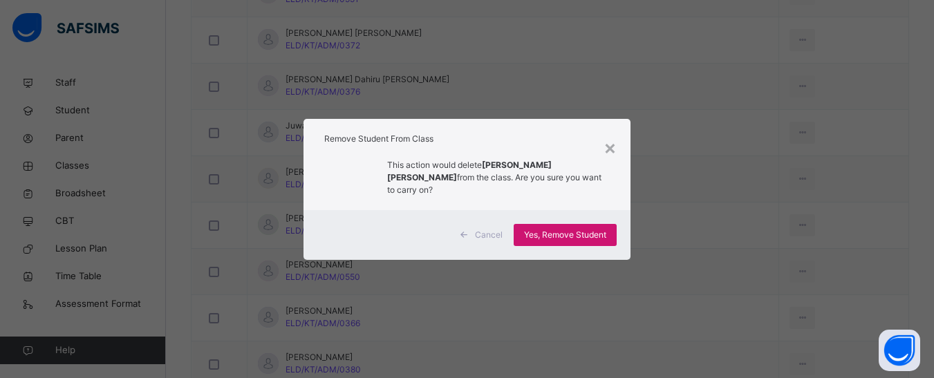
click at [551, 232] on span "Yes, Remove Student" at bounding box center [565, 235] width 82 height 12
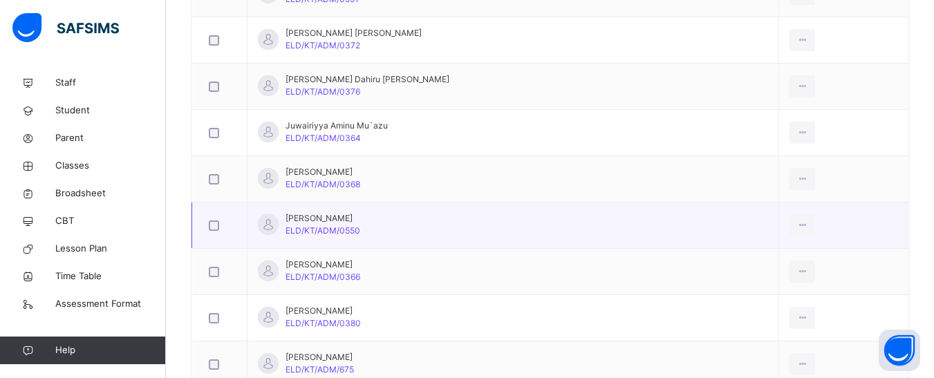
scroll to position [968, 0]
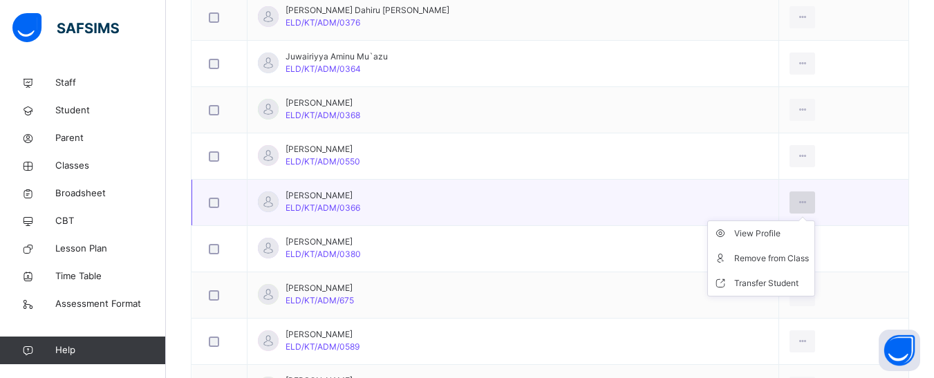
click at [796, 204] on icon at bounding box center [802, 202] width 12 height 12
click at [751, 259] on div "Remove from Class" at bounding box center [771, 259] width 75 height 14
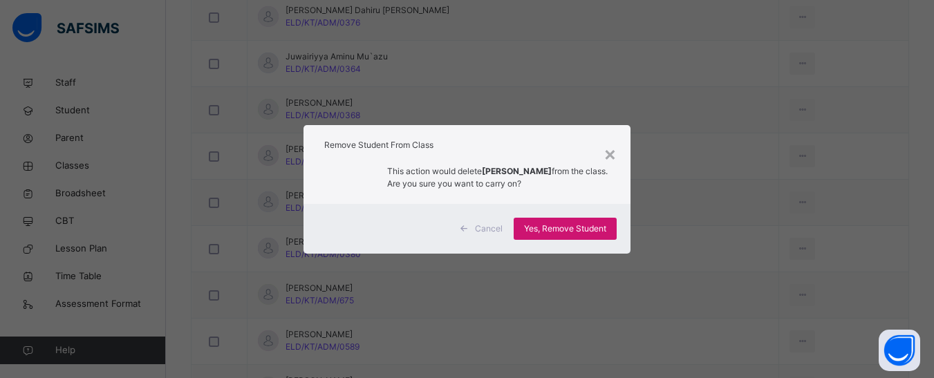
click at [577, 229] on span "Yes, Remove Student" at bounding box center [565, 229] width 82 height 12
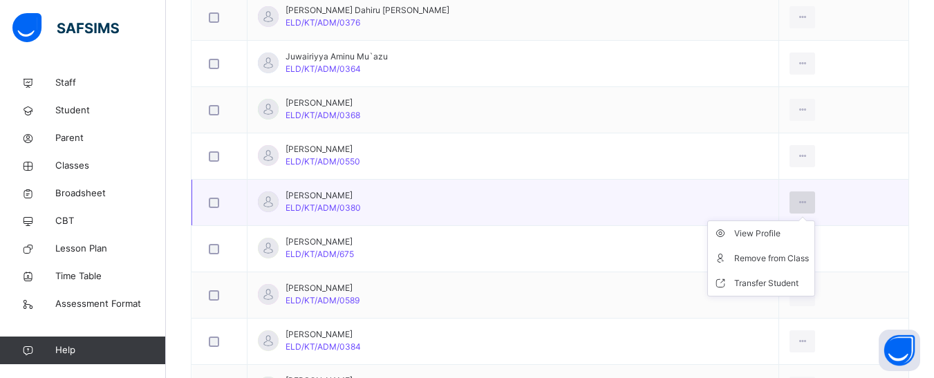
click at [796, 202] on icon at bounding box center [802, 202] width 12 height 12
click at [742, 259] on div "Remove from Class" at bounding box center [771, 259] width 75 height 14
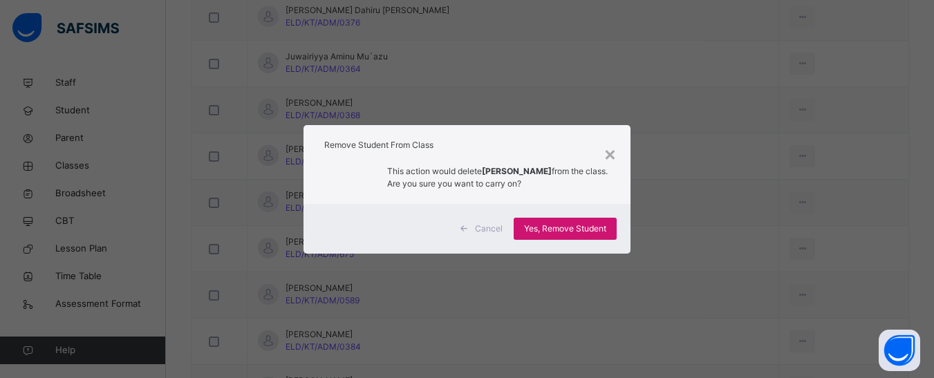
click at [562, 232] on span "Yes, Remove Student" at bounding box center [565, 229] width 82 height 12
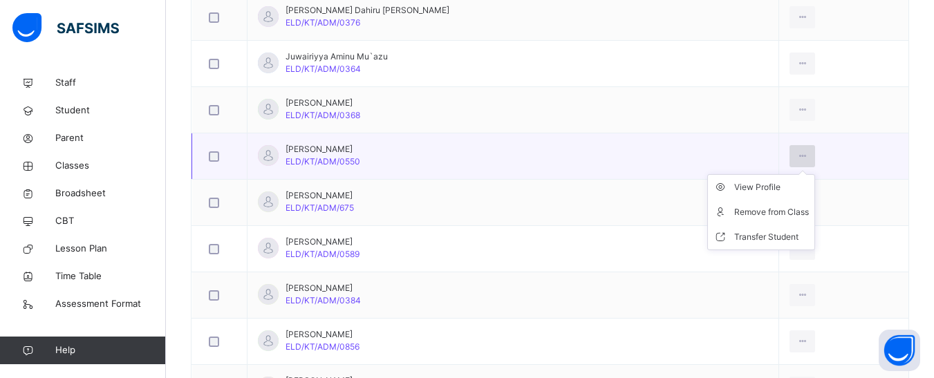
click at [796, 151] on icon at bounding box center [802, 156] width 12 height 12
click at [741, 209] on div "Remove from Class" at bounding box center [771, 212] width 75 height 14
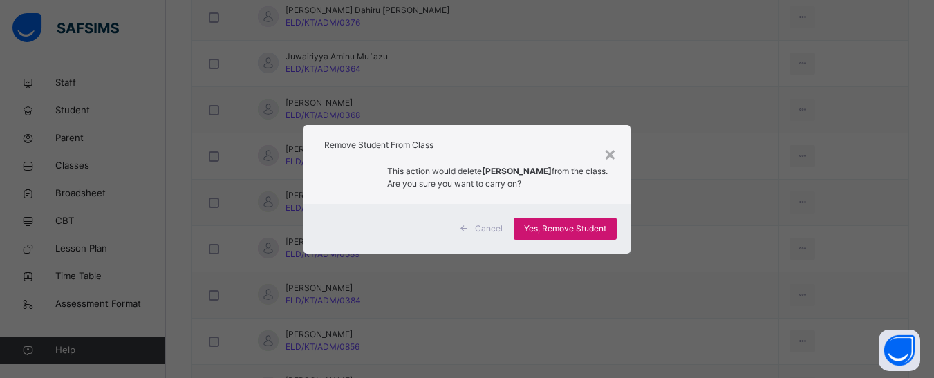
click at [577, 226] on span "Yes, Remove Student" at bounding box center [565, 229] width 82 height 12
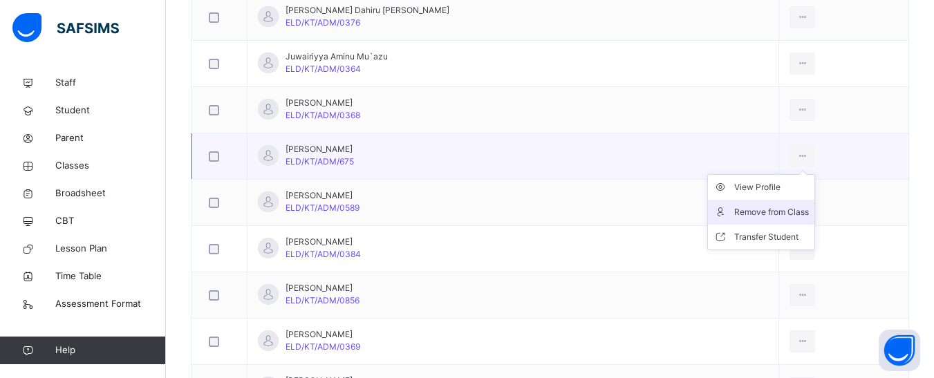
click at [760, 206] on div "Remove from Class" at bounding box center [771, 212] width 75 height 14
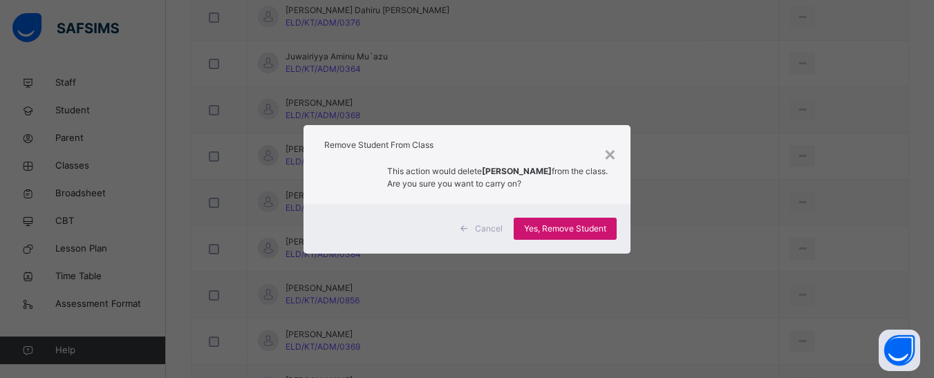
click at [573, 229] on span "Yes, Remove Student" at bounding box center [565, 229] width 82 height 12
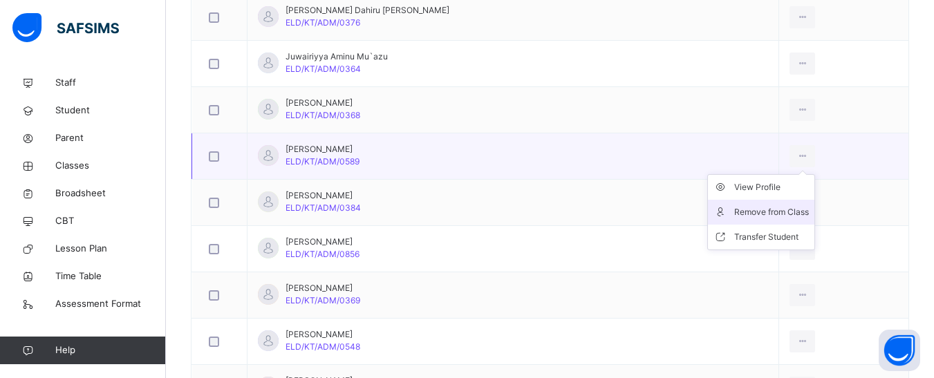
click at [754, 211] on div "Remove from Class" at bounding box center [771, 212] width 75 height 14
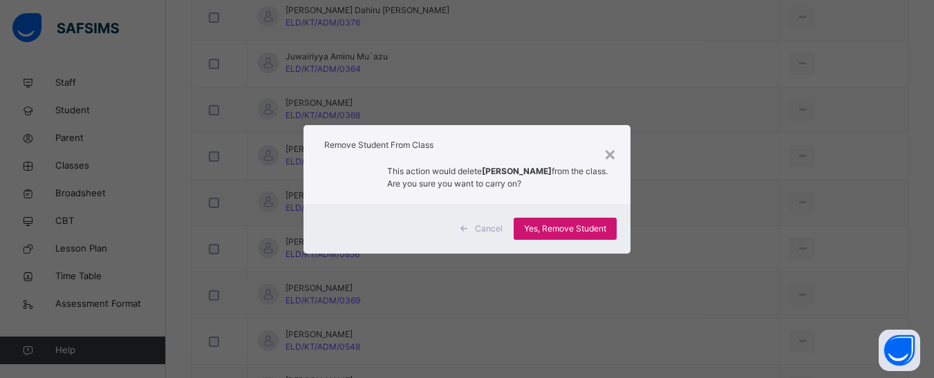
click at [595, 231] on span "Yes, Remove Student" at bounding box center [565, 229] width 82 height 12
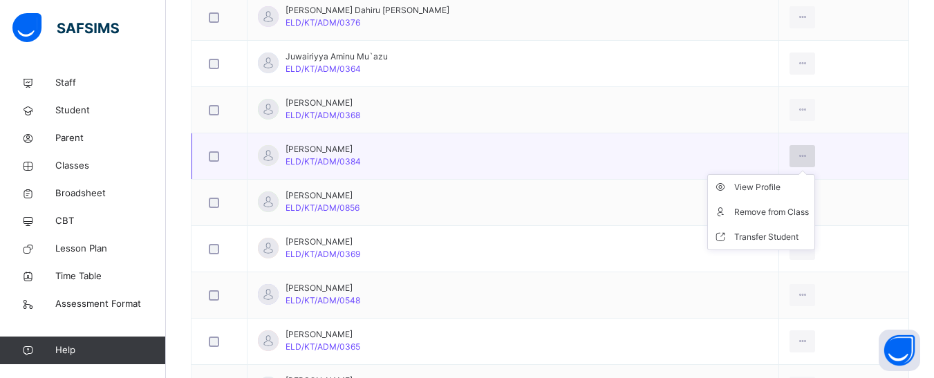
click at [790, 153] on div at bounding box center [803, 156] width 26 height 22
click at [734, 209] on div "Remove from Class" at bounding box center [771, 212] width 75 height 14
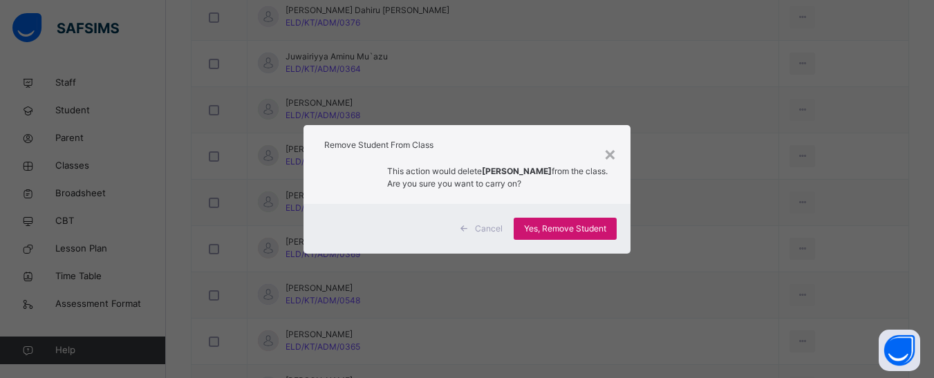
click at [554, 227] on span "Yes, Remove Student" at bounding box center [565, 229] width 82 height 12
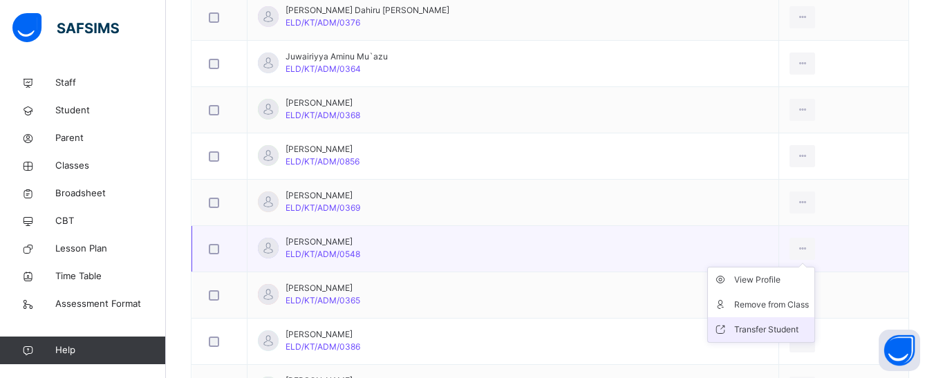
click at [796, 248] on icon at bounding box center [802, 249] width 12 height 12
click at [734, 301] on div "Remove from Class" at bounding box center [771, 305] width 75 height 14
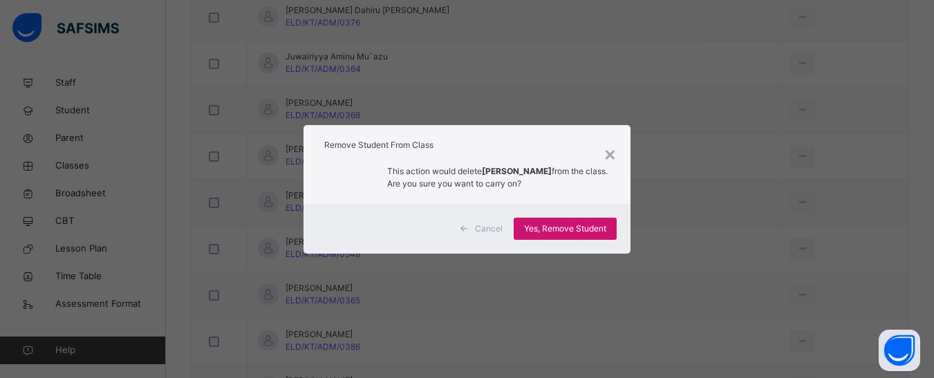
click at [537, 223] on span "Yes, Remove Student" at bounding box center [565, 229] width 82 height 12
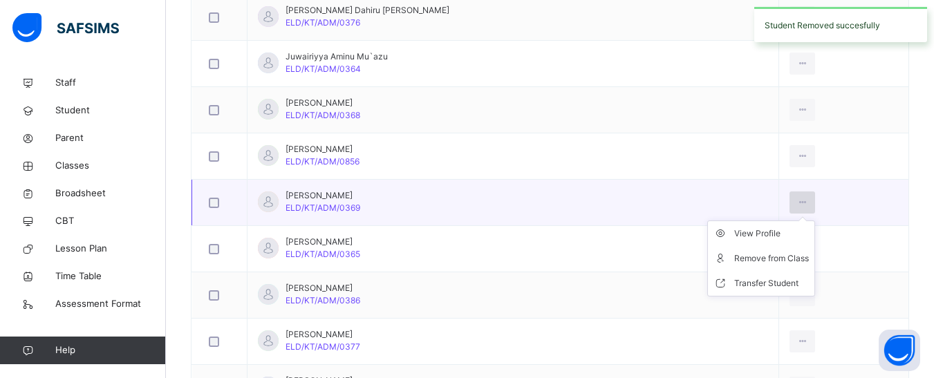
click at [790, 192] on div at bounding box center [803, 203] width 26 height 22
click at [796, 203] on icon at bounding box center [802, 202] width 12 height 12
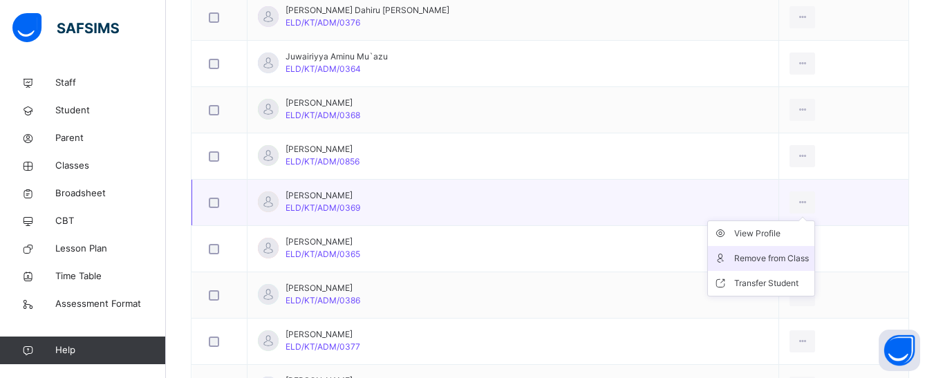
click at [735, 257] on div "Remove from Class" at bounding box center [771, 259] width 75 height 14
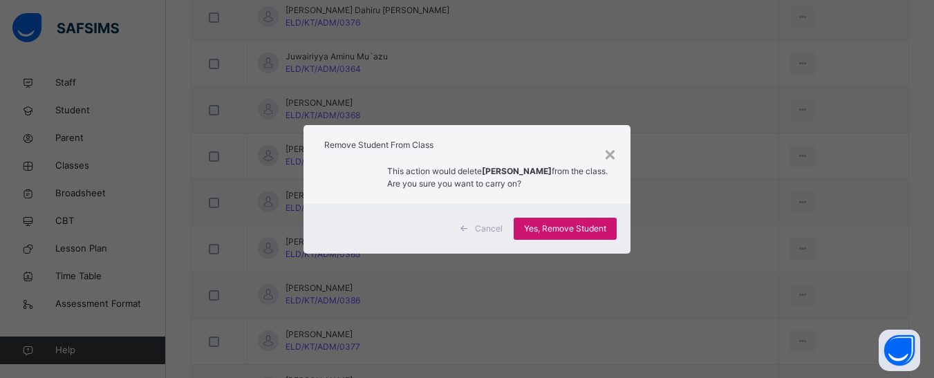
click at [579, 227] on span "Yes, Remove Student" at bounding box center [565, 229] width 82 height 12
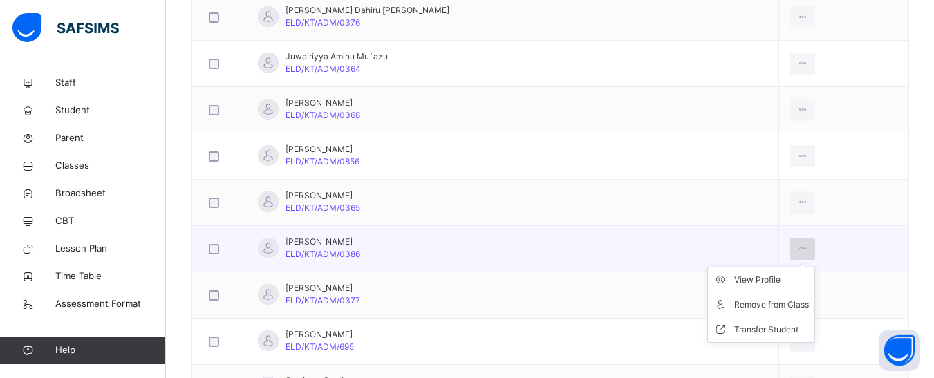
click at [796, 246] on icon at bounding box center [802, 249] width 12 height 12
click at [743, 309] on div "Remove from Class" at bounding box center [771, 305] width 75 height 14
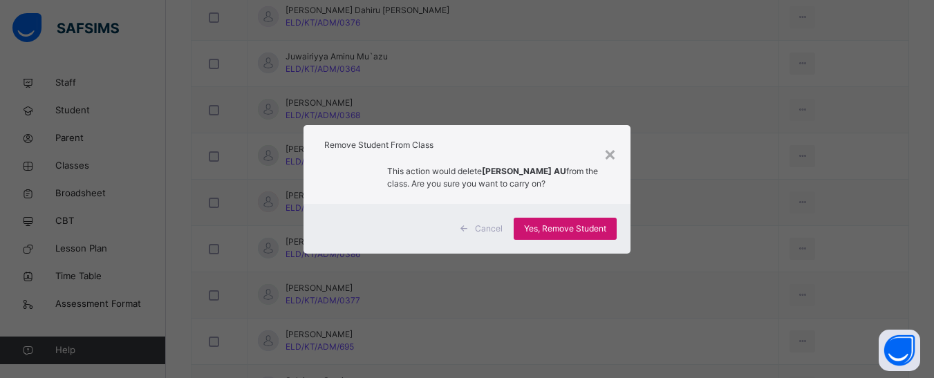
click at [552, 227] on span "Yes, Remove Student" at bounding box center [565, 229] width 82 height 12
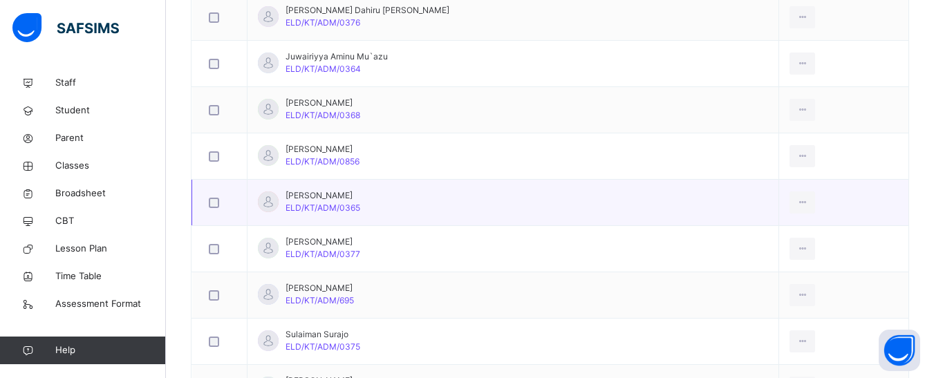
scroll to position [1037, 0]
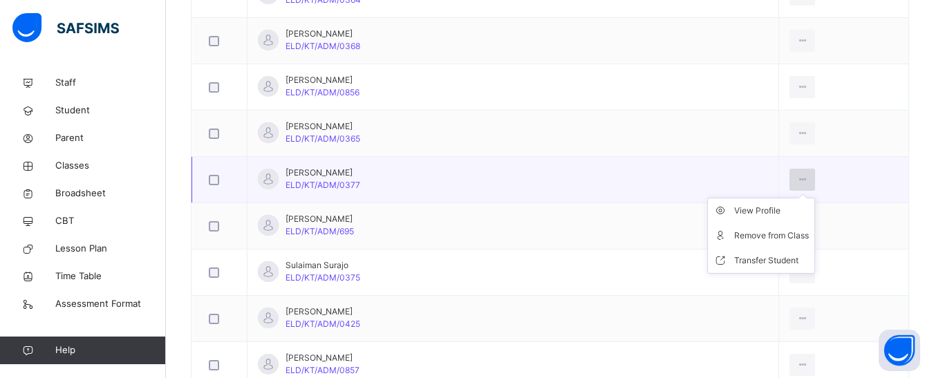
click at [796, 174] on icon at bounding box center [802, 180] width 12 height 12
click at [740, 234] on div "Remove from Class" at bounding box center [771, 236] width 75 height 14
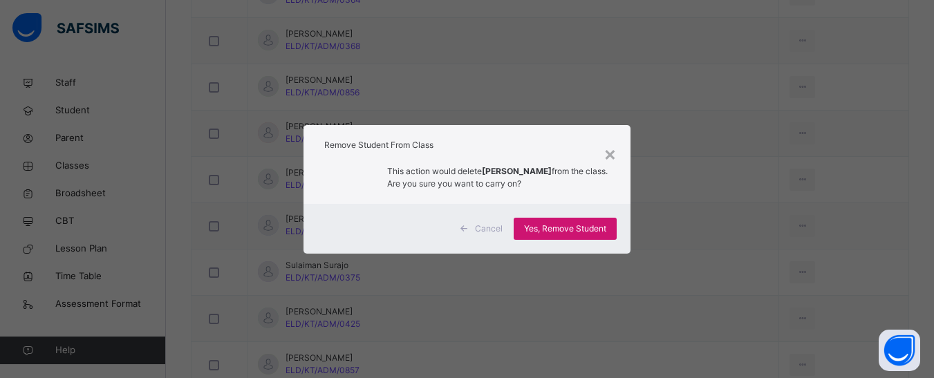
click at [575, 227] on span "Yes, Remove Student" at bounding box center [565, 229] width 82 height 12
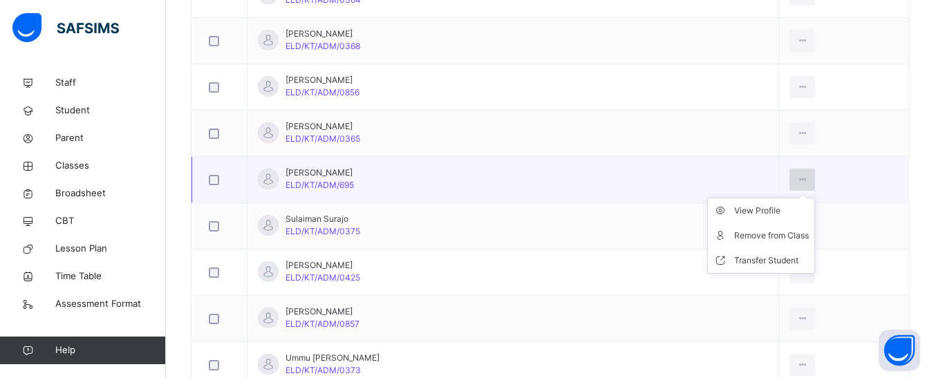
click at [796, 175] on icon at bounding box center [802, 180] width 12 height 12
click at [734, 242] on div "Remove from Class" at bounding box center [771, 236] width 75 height 14
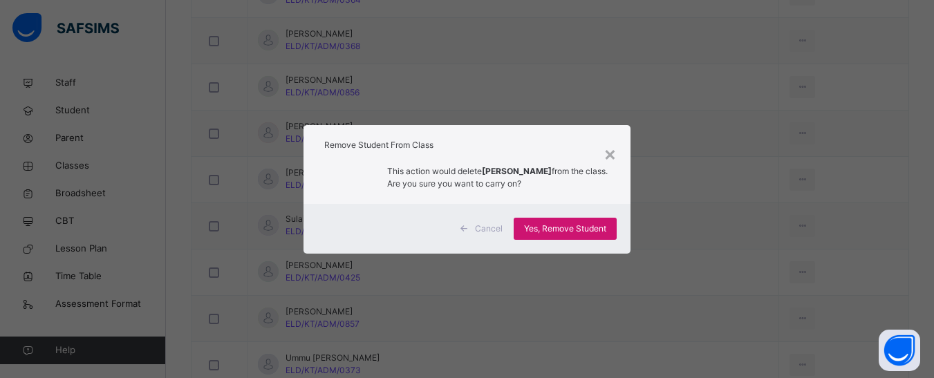
click at [583, 228] on span "Yes, Remove Student" at bounding box center [565, 229] width 82 height 12
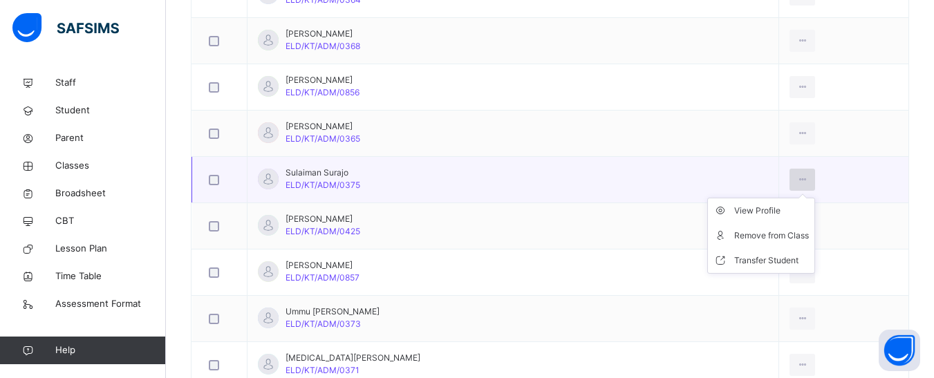
click at [796, 174] on icon at bounding box center [802, 180] width 12 height 12
click at [734, 236] on div "Remove from Class" at bounding box center [771, 236] width 75 height 14
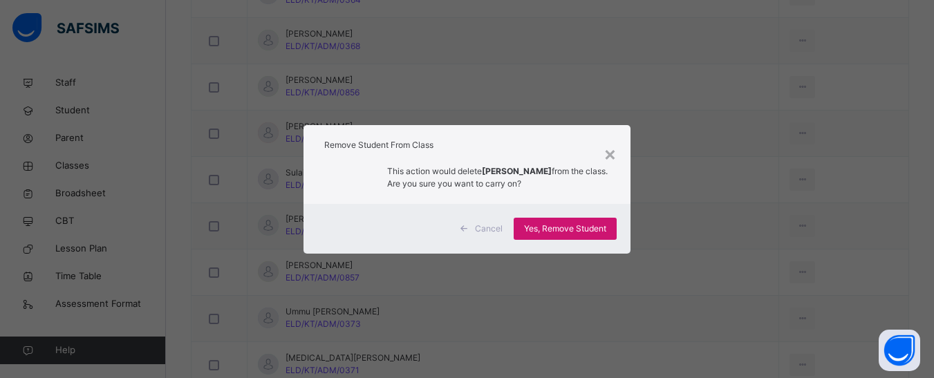
click at [579, 228] on span "Yes, Remove Student" at bounding box center [565, 229] width 82 height 12
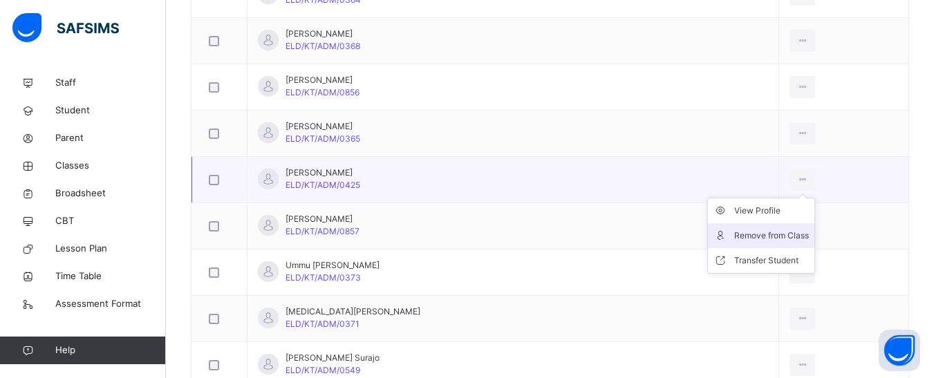
click at [761, 228] on li "Remove from Class" at bounding box center [761, 235] width 106 height 25
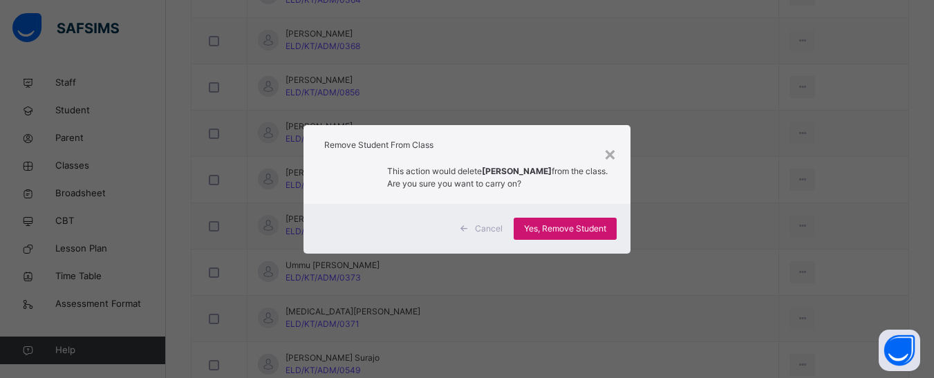
click at [570, 226] on span "Yes, Remove Student" at bounding box center [565, 229] width 82 height 12
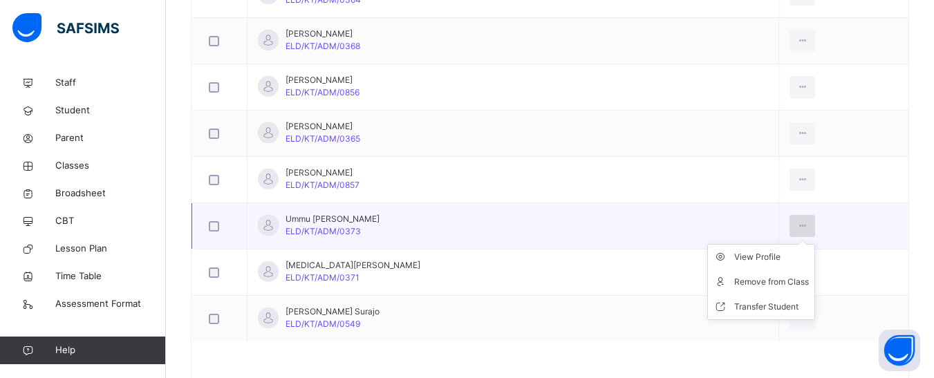
click at [796, 224] on icon at bounding box center [802, 226] width 12 height 12
click at [769, 277] on div "Remove from Class" at bounding box center [771, 282] width 75 height 14
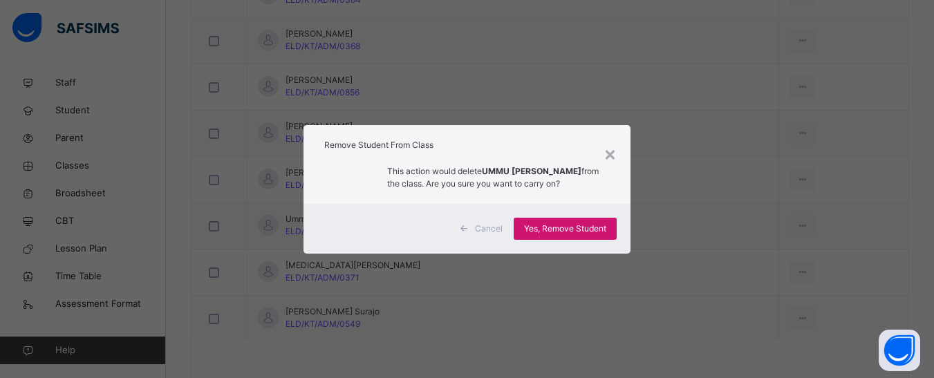
click at [560, 224] on span "Yes, Remove Student" at bounding box center [565, 229] width 82 height 12
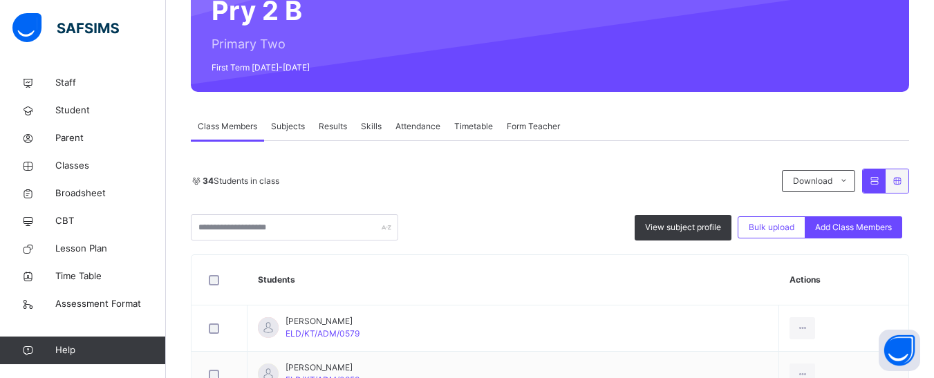
scroll to position [0, 0]
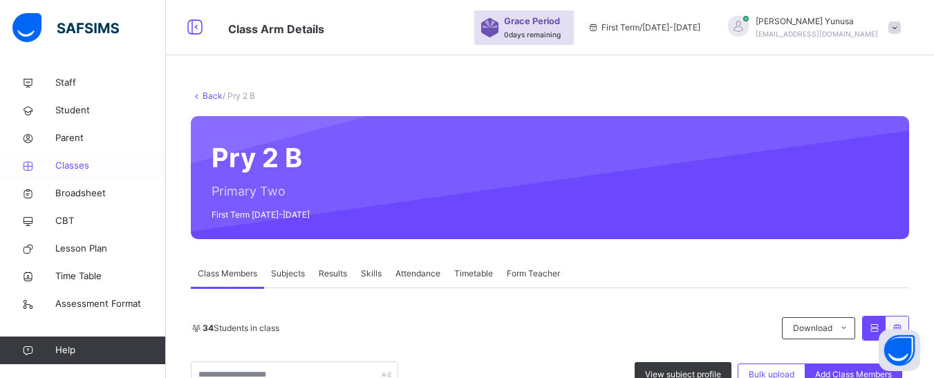
click at [74, 159] on span "Classes" at bounding box center [110, 166] width 111 height 14
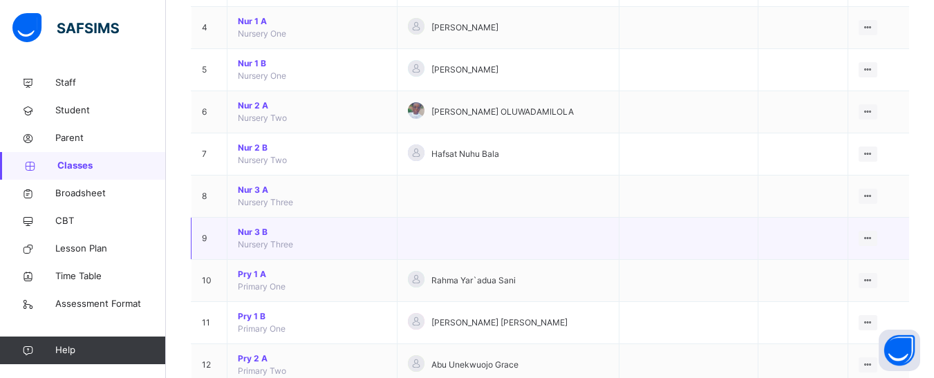
scroll to position [277, 0]
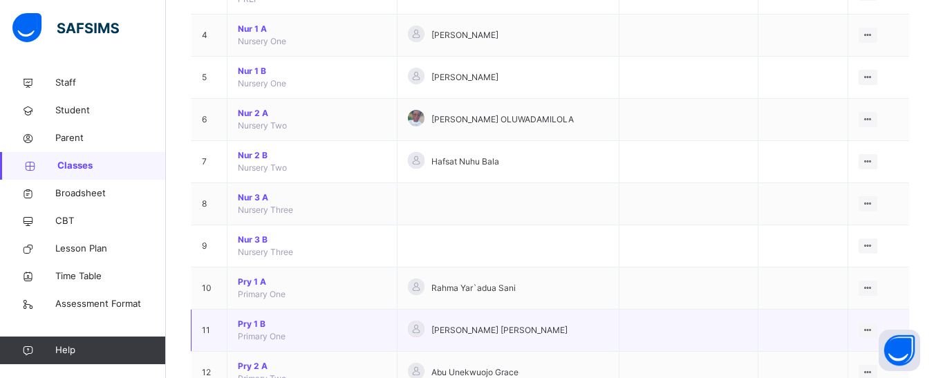
click at [258, 324] on span "Pry 1 B" at bounding box center [312, 324] width 149 height 12
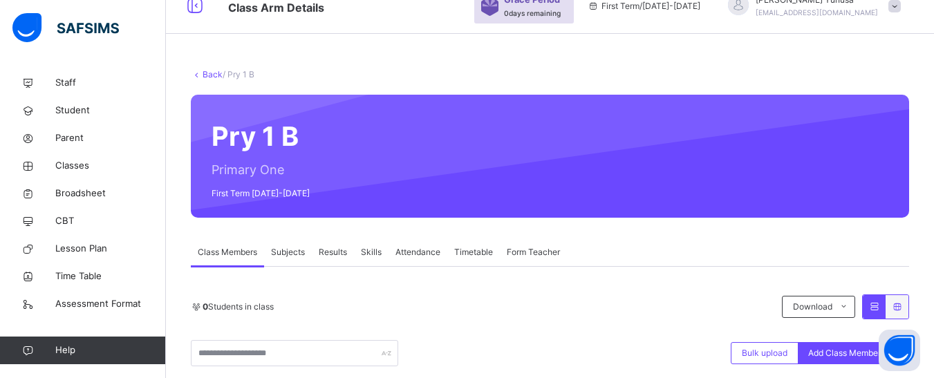
scroll to position [277, 0]
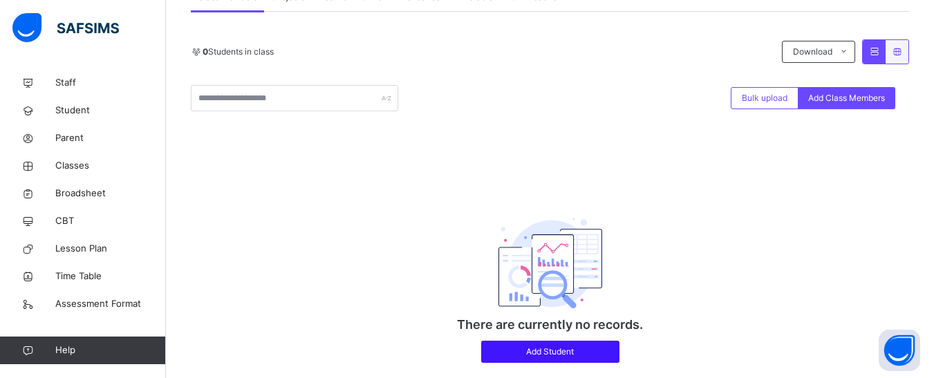
click at [550, 351] on span "Add Student" at bounding box center [551, 352] width 118 height 12
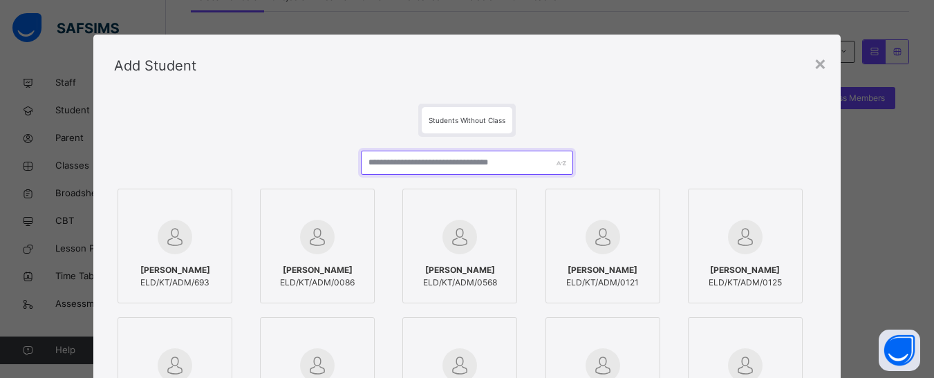
click at [409, 166] on input "text" at bounding box center [467, 163] width 212 height 24
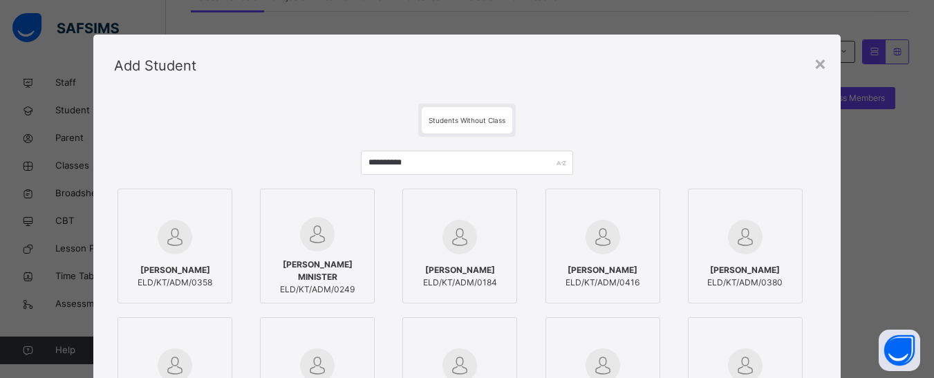
click at [180, 248] on img at bounding box center [175, 237] width 35 height 35
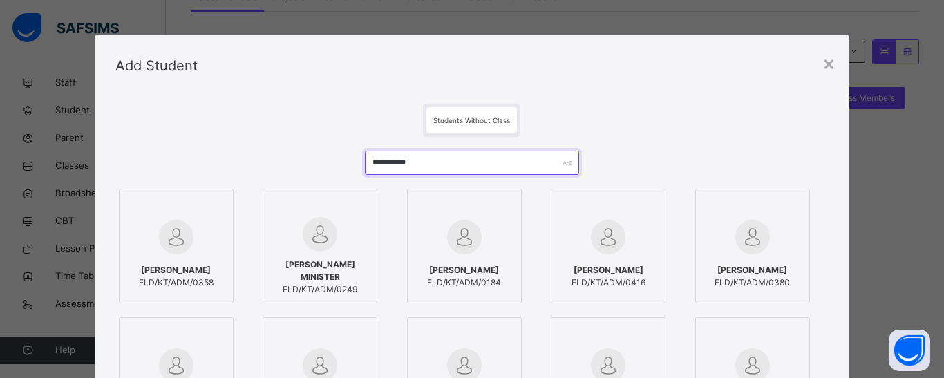
click at [445, 156] on input "**********" at bounding box center [472, 163] width 214 height 24
type input "*"
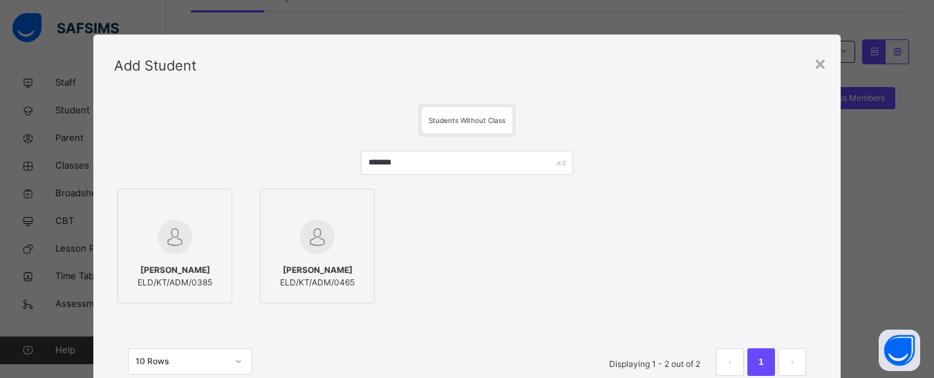
click at [176, 232] on img at bounding box center [175, 237] width 35 height 35
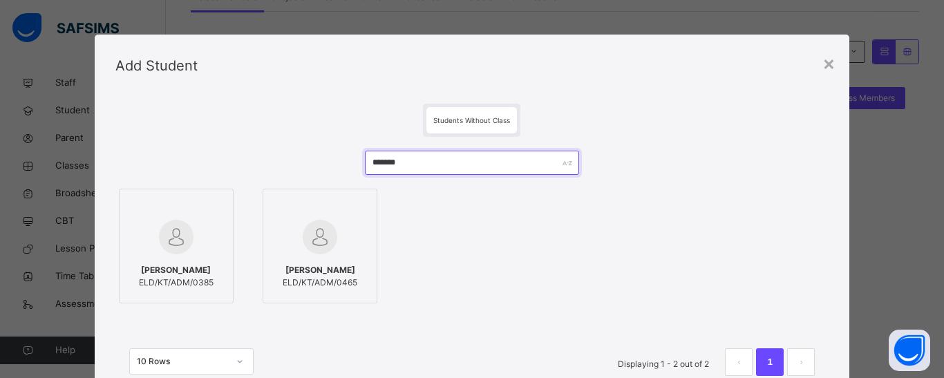
click at [386, 165] on input "*******" at bounding box center [472, 163] width 214 height 24
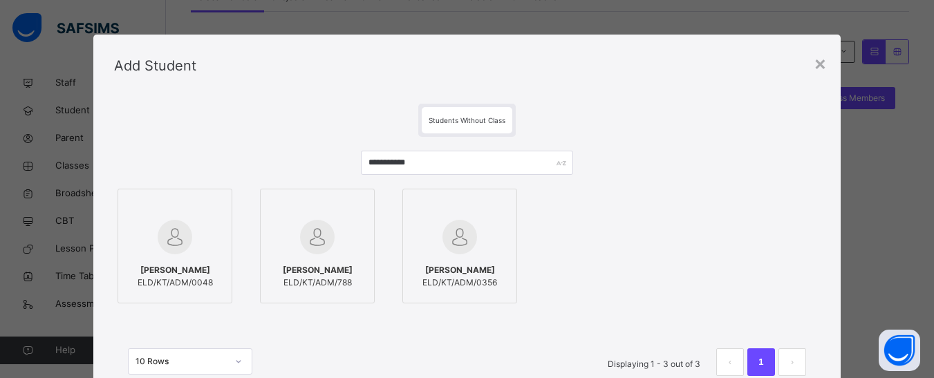
click at [480, 245] on div at bounding box center [460, 237] width 100 height 40
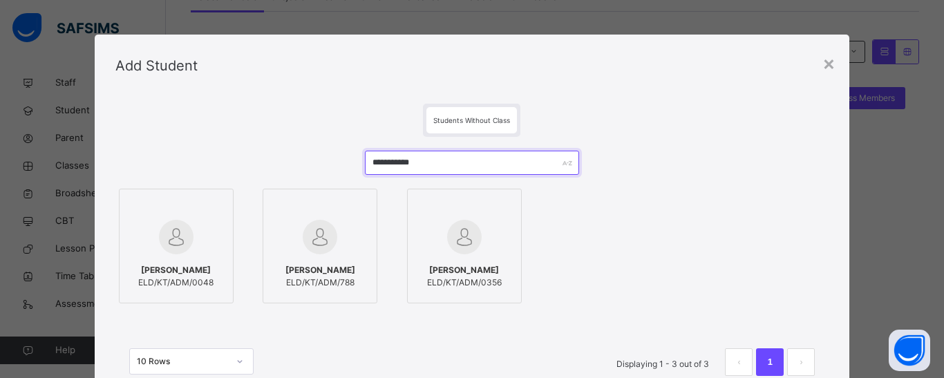
drag, startPoint x: 429, startPoint y: 162, endPoint x: 359, endPoint y: 166, distance: 69.2
click at [359, 166] on div "**********" at bounding box center [472, 270] width 714 height 267
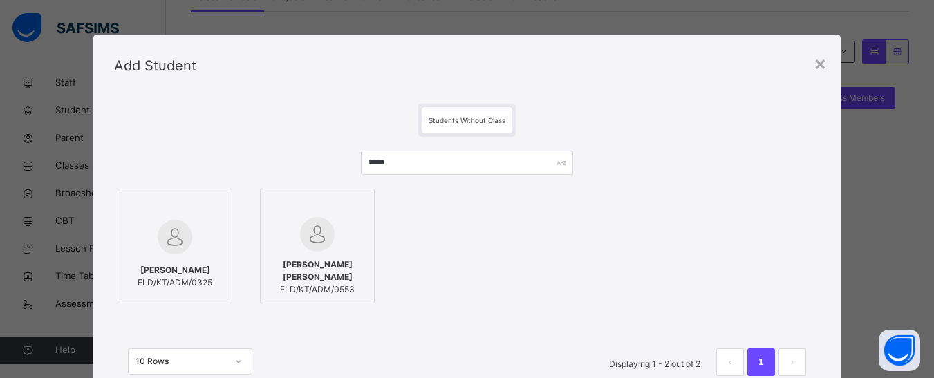
click at [293, 239] on div at bounding box center [318, 234] width 100 height 35
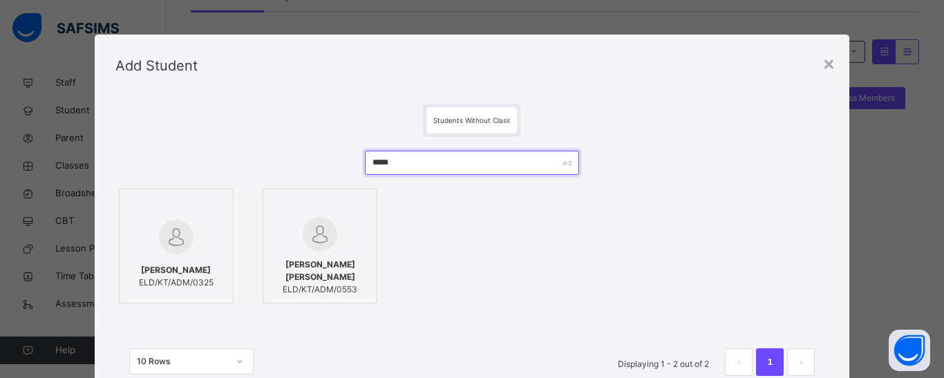
click at [384, 165] on input "*****" at bounding box center [472, 163] width 214 height 24
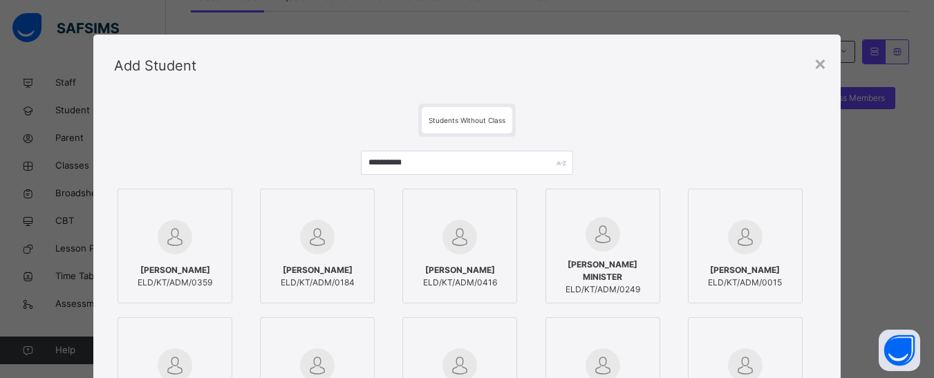
click at [194, 235] on div at bounding box center [175, 237] width 100 height 40
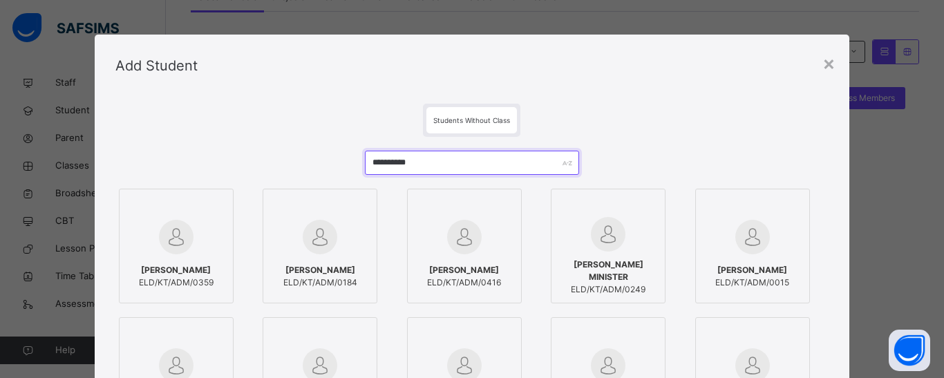
click at [387, 164] on input "**********" at bounding box center [472, 163] width 214 height 24
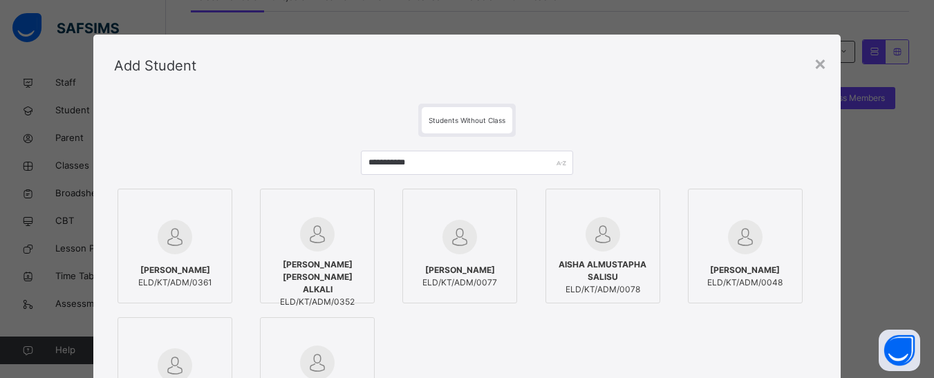
click at [185, 229] on img at bounding box center [175, 237] width 35 height 35
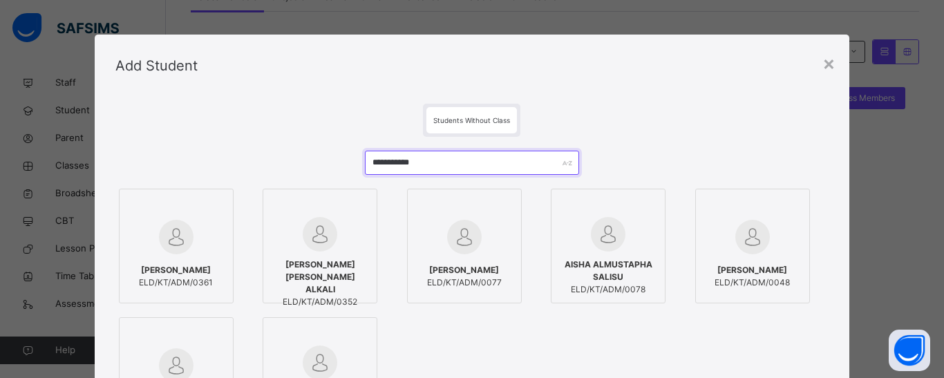
drag, startPoint x: 431, startPoint y: 159, endPoint x: 330, endPoint y: 168, distance: 101.3
click at [330, 168] on div "**********" at bounding box center [472, 334] width 714 height 395
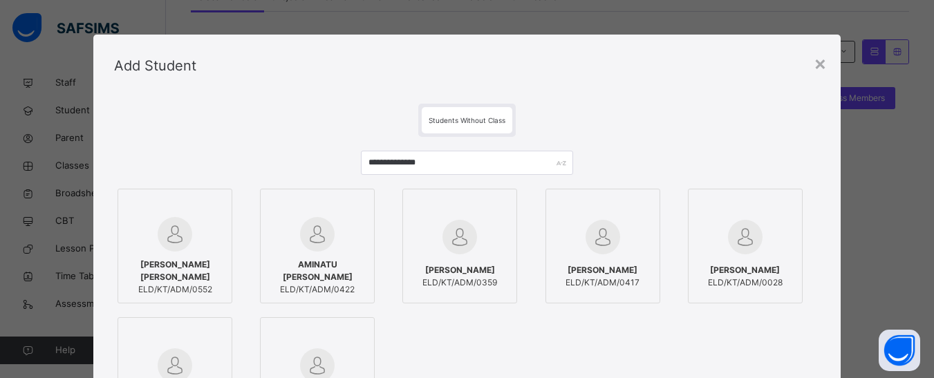
click at [182, 225] on img at bounding box center [175, 234] width 35 height 35
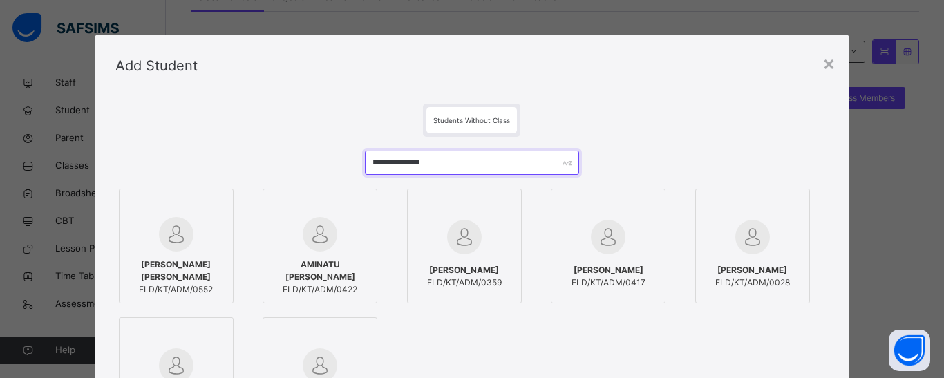
drag, startPoint x: 437, startPoint y: 162, endPoint x: 371, endPoint y: 165, distance: 66.4
click at [371, 165] on input "**********" at bounding box center [472, 163] width 214 height 24
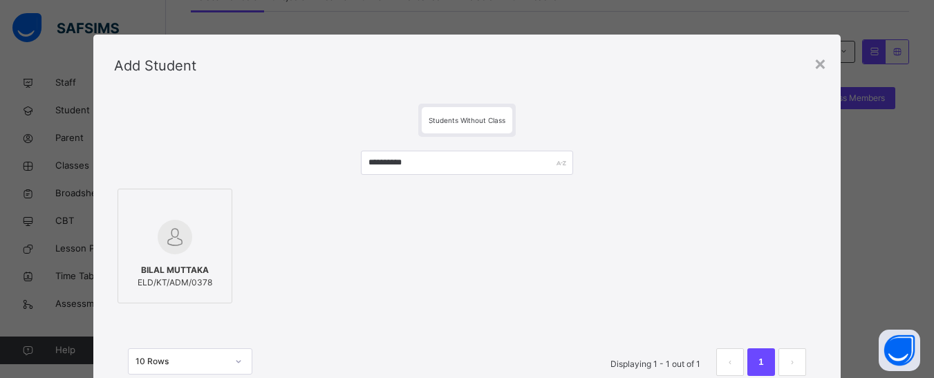
click at [180, 227] on img at bounding box center [175, 237] width 35 height 35
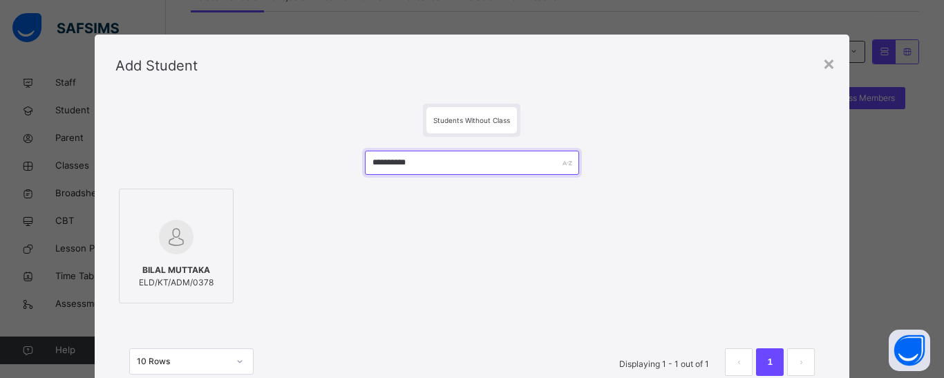
drag, startPoint x: 411, startPoint y: 162, endPoint x: 369, endPoint y: 166, distance: 42.4
click at [369, 166] on input "**********" at bounding box center [472, 163] width 214 height 24
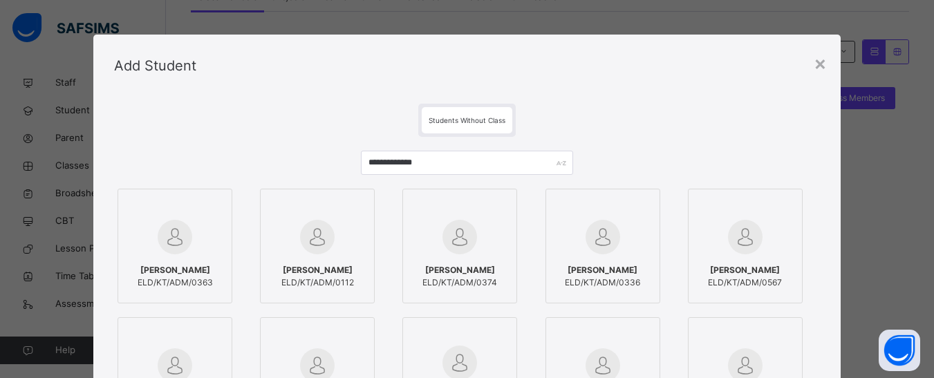
click at [175, 236] on img at bounding box center [175, 237] width 35 height 35
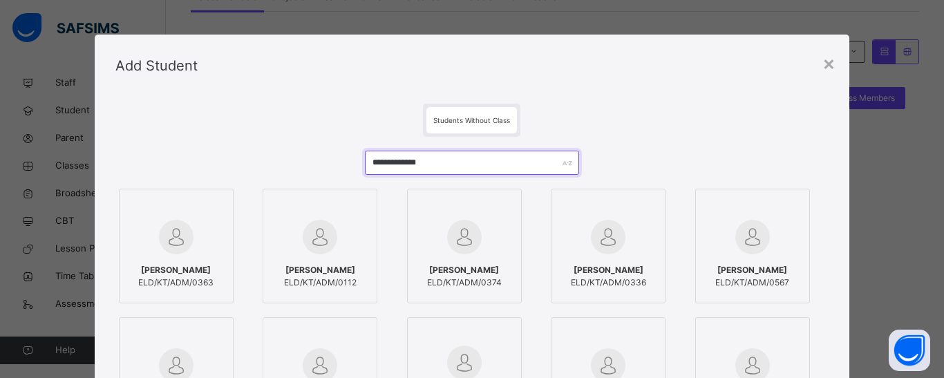
drag, startPoint x: 434, startPoint y: 158, endPoint x: 353, endPoint y: 171, distance: 82.5
click at [353, 171] on div "**********" at bounding box center [472, 334] width 714 height 395
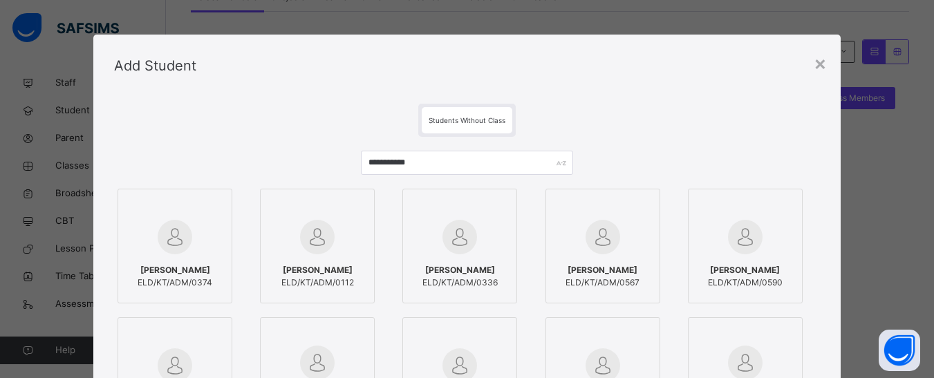
click at [191, 241] on div at bounding box center [175, 237] width 100 height 40
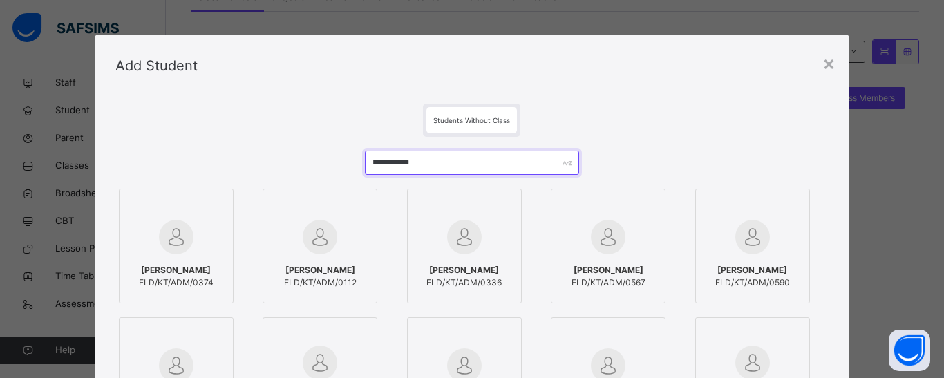
drag, startPoint x: 432, startPoint y: 163, endPoint x: 369, endPoint y: 166, distance: 63.0
click at [369, 166] on input "**********" at bounding box center [472, 163] width 214 height 24
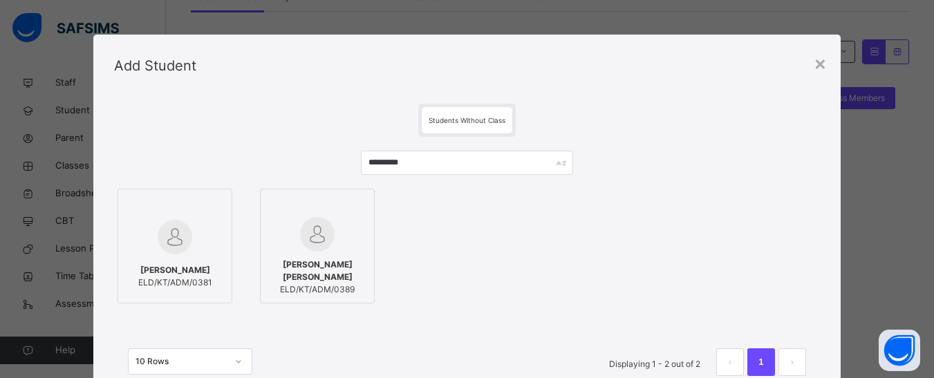
click at [189, 263] on div "[PERSON_NAME] ELD/KT/ADM/0381" at bounding box center [175, 276] width 100 height 39
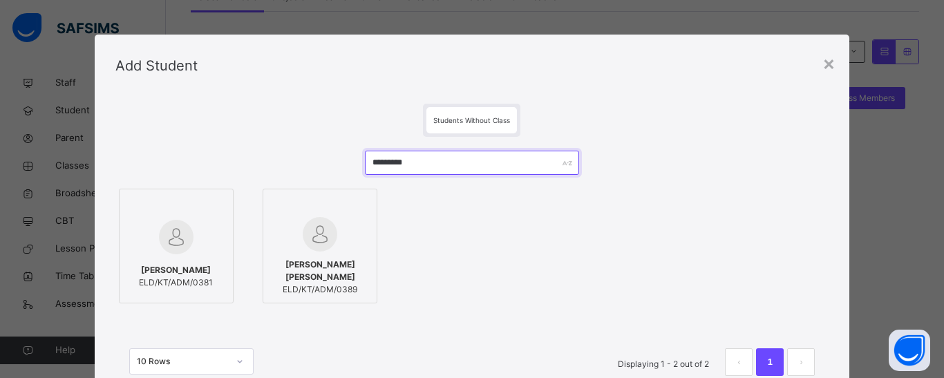
drag, startPoint x: 420, startPoint y: 158, endPoint x: 368, endPoint y: 165, distance: 52.9
click at [368, 165] on input "*********" at bounding box center [472, 163] width 214 height 24
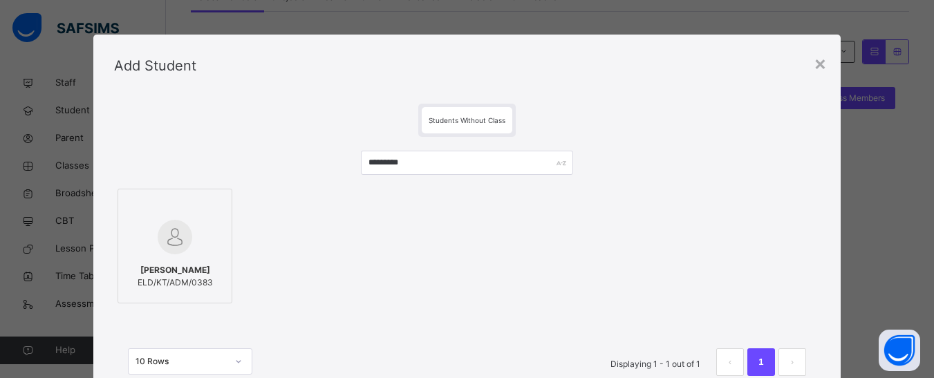
click at [167, 242] on img at bounding box center [175, 237] width 35 height 35
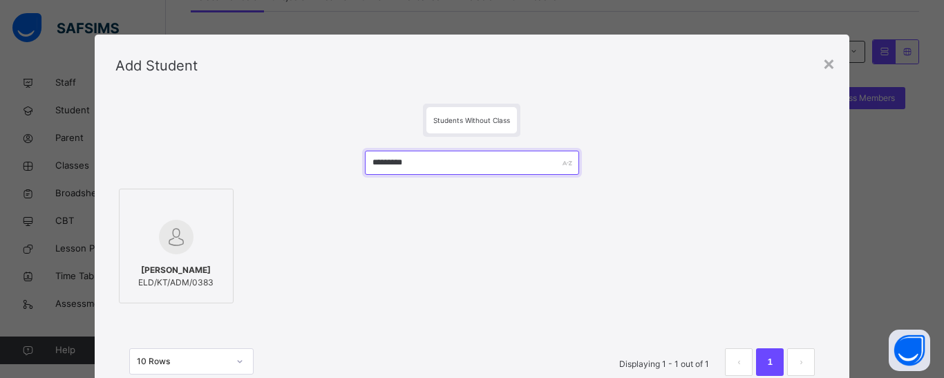
drag, startPoint x: 419, startPoint y: 166, endPoint x: 366, endPoint y: 164, distance: 52.6
click at [366, 164] on input "*********" at bounding box center [472, 163] width 214 height 24
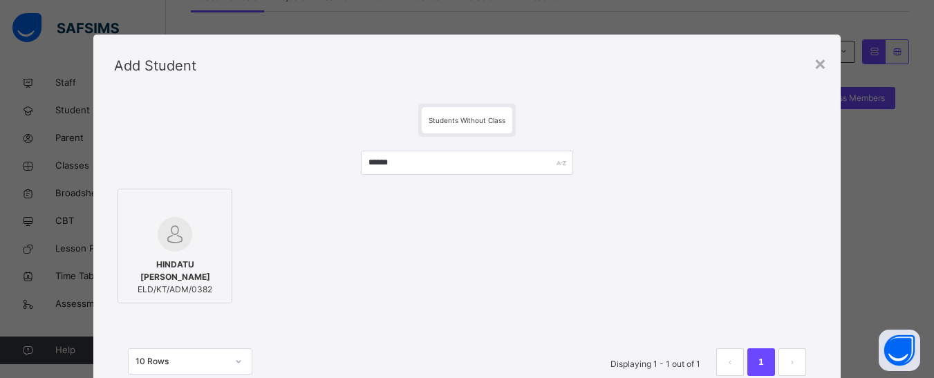
click at [158, 232] on img at bounding box center [175, 234] width 35 height 35
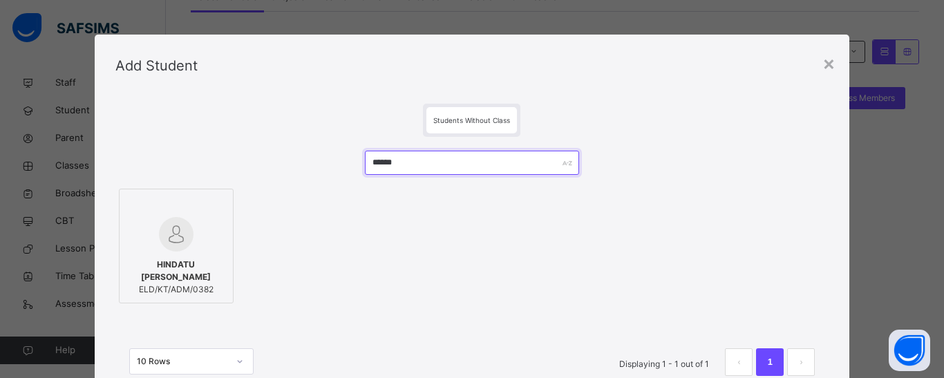
click at [375, 162] on input "******" at bounding box center [472, 163] width 214 height 24
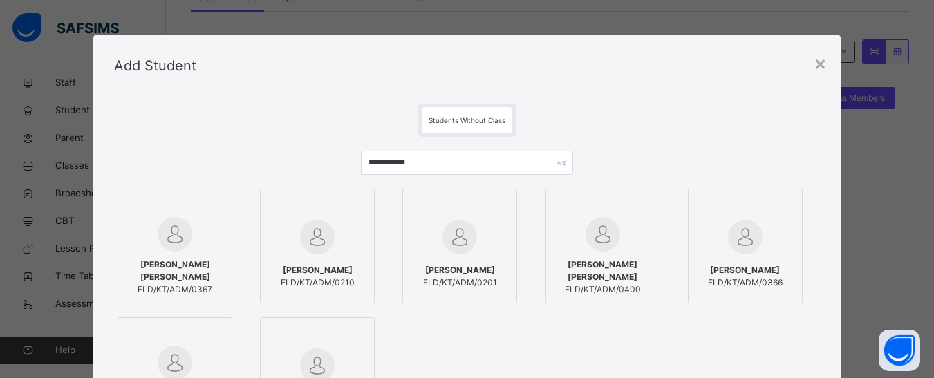
click at [173, 251] on img at bounding box center [175, 234] width 35 height 35
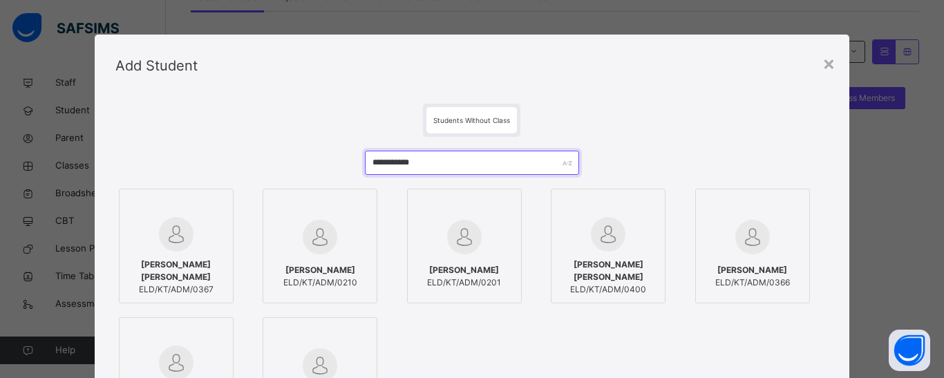
drag, startPoint x: 432, startPoint y: 161, endPoint x: 371, endPoint y: 166, distance: 61.7
click at [371, 166] on input "**********" at bounding box center [472, 163] width 214 height 24
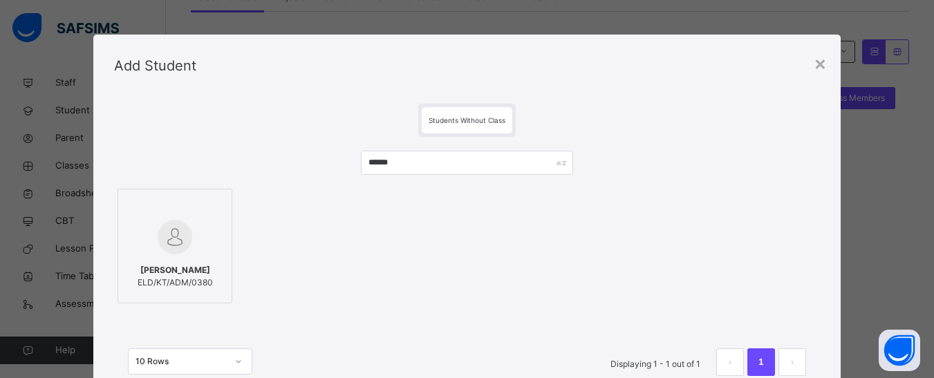
click at [180, 247] on img at bounding box center [175, 237] width 35 height 35
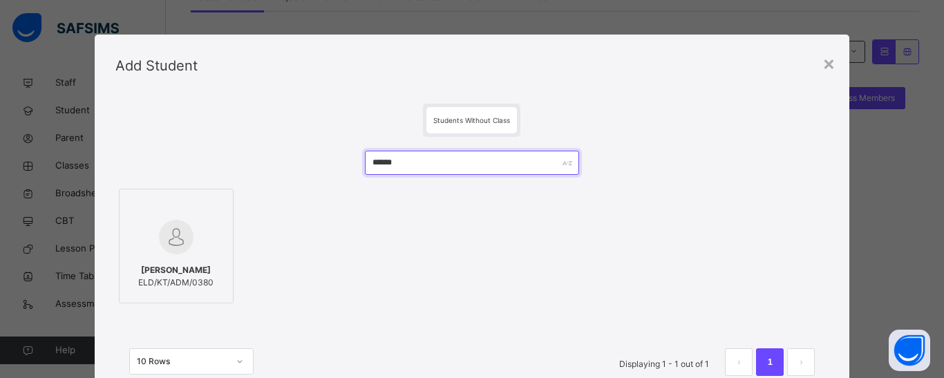
click at [378, 165] on input "******" at bounding box center [472, 163] width 214 height 24
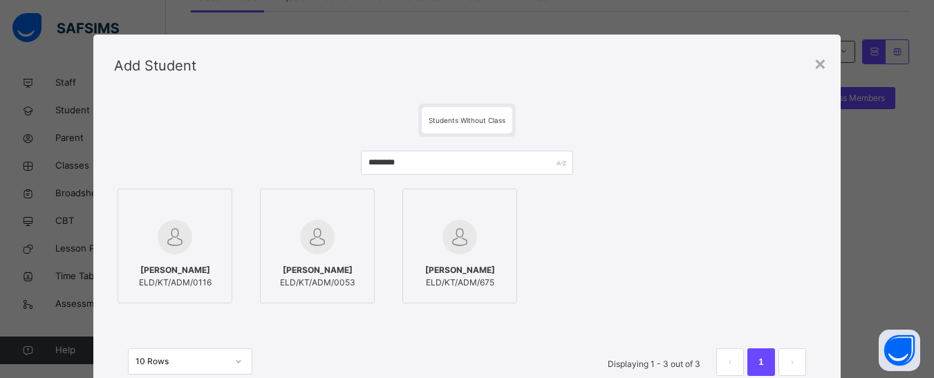
click at [418, 241] on div at bounding box center [460, 237] width 100 height 40
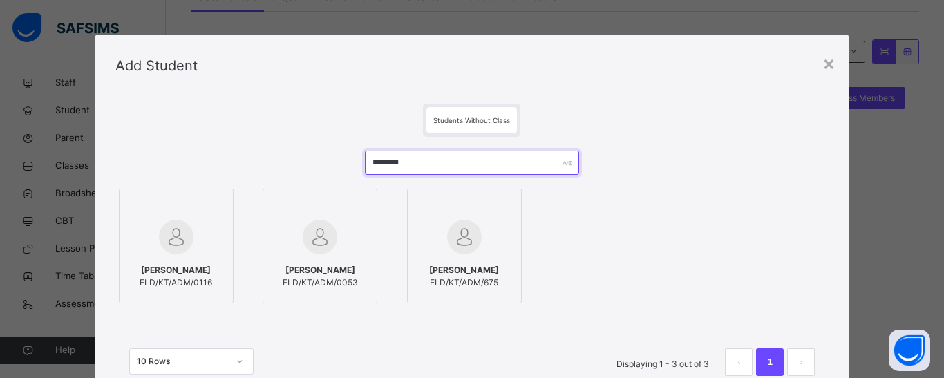
drag, startPoint x: 431, startPoint y: 164, endPoint x: 369, endPoint y: 164, distance: 62.2
click at [369, 164] on input "********" at bounding box center [472, 163] width 214 height 24
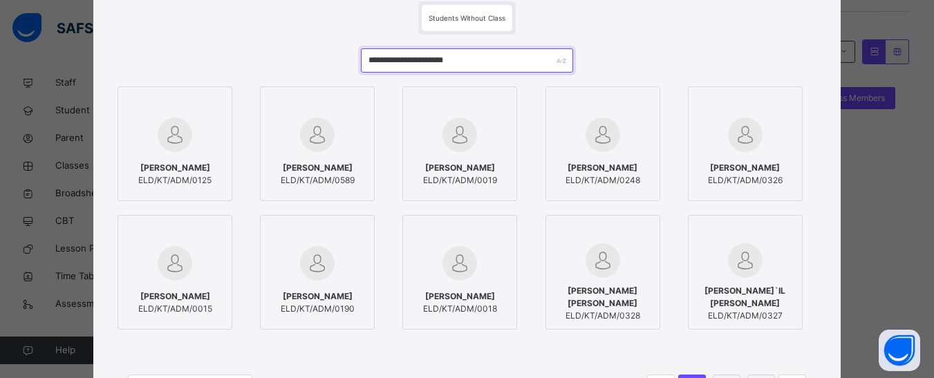
scroll to position [138, 0]
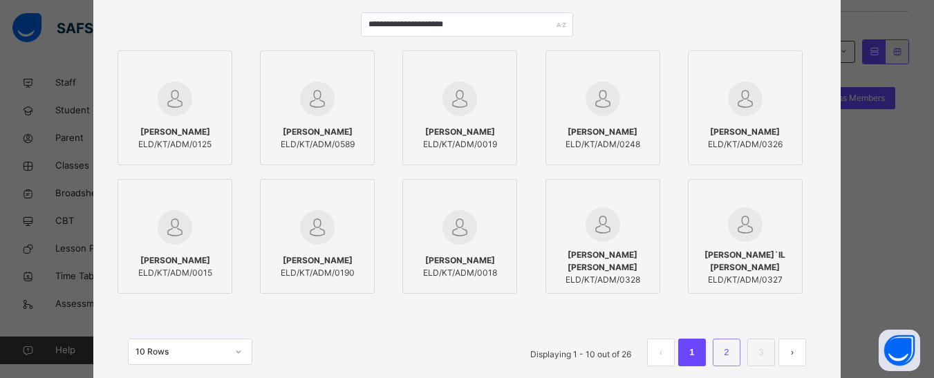
click at [726, 359] on link "2" at bounding box center [726, 353] width 13 height 18
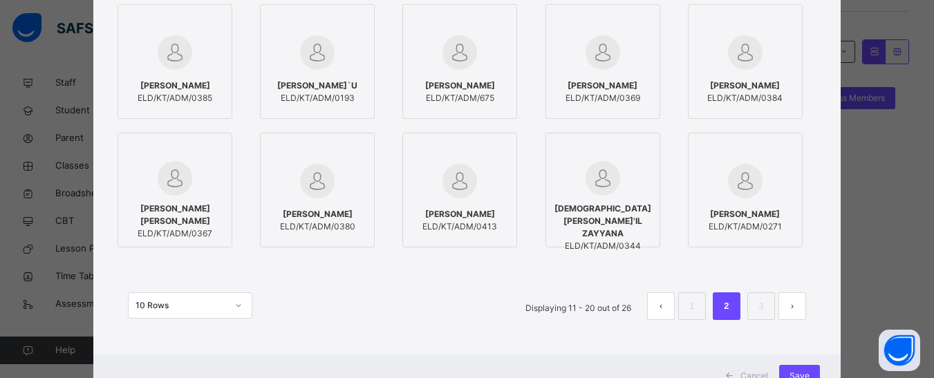
scroll to position [207, 0]
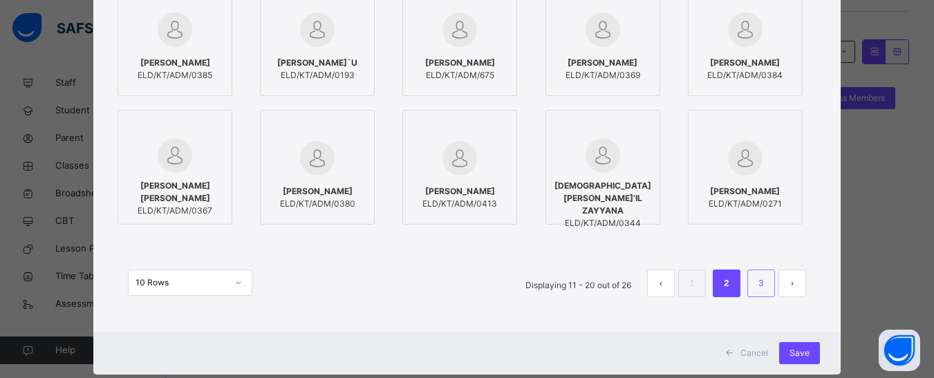
click at [758, 274] on link "3" at bounding box center [760, 283] width 13 height 18
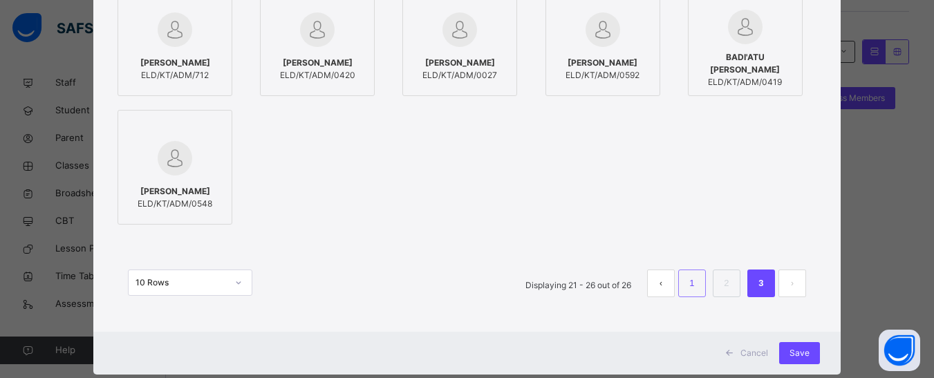
click at [700, 275] on li "1" at bounding box center [692, 284] width 28 height 28
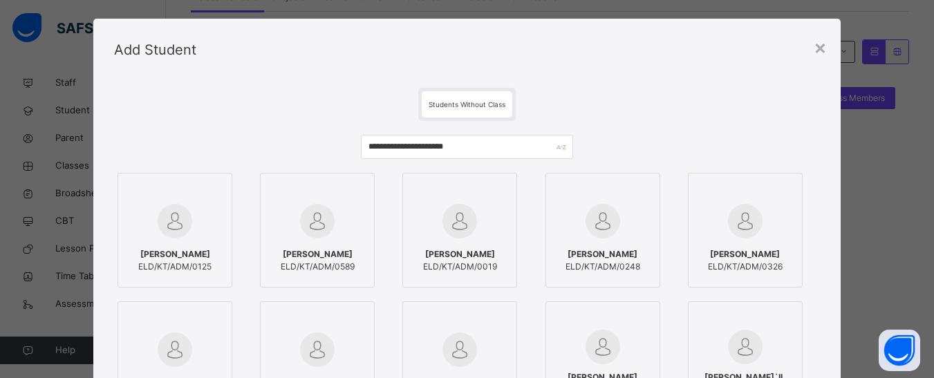
scroll to position [0, 0]
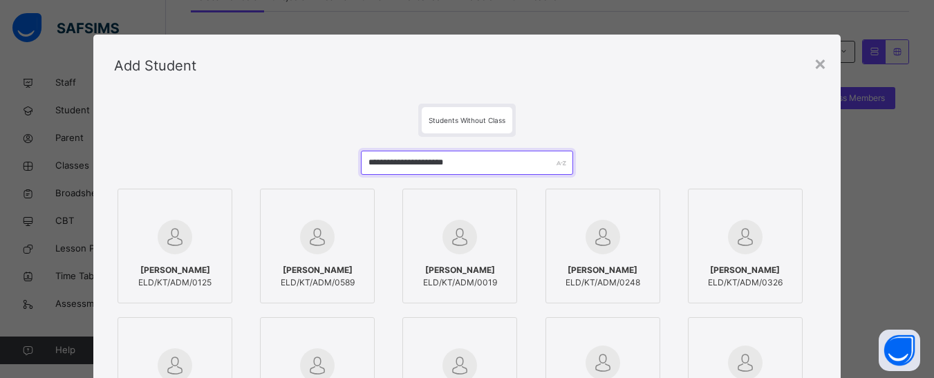
drag, startPoint x: 471, startPoint y: 163, endPoint x: 348, endPoint y: 166, distance: 123.1
click at [348, 166] on div "**********" at bounding box center [467, 334] width 706 height 395
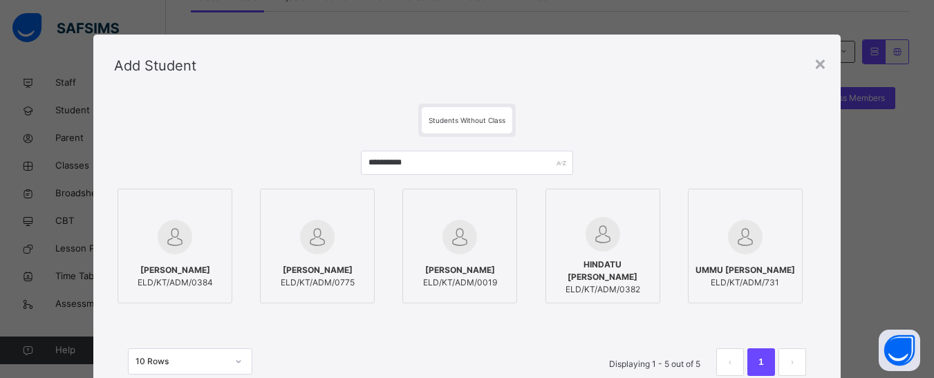
click at [174, 257] on div "[PERSON_NAME] ELD/KT/ADM/0384" at bounding box center [175, 276] width 100 height 39
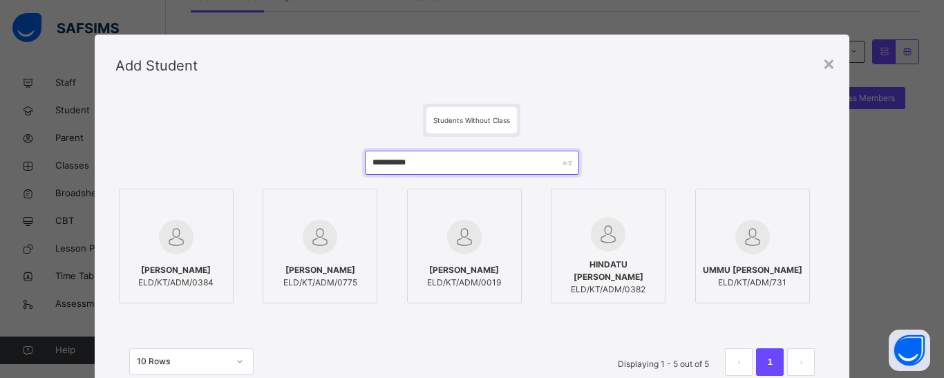
drag, startPoint x: 414, startPoint y: 158, endPoint x: 364, endPoint y: 167, distance: 50.6
click at [365, 167] on input "**********" at bounding box center [472, 163] width 214 height 24
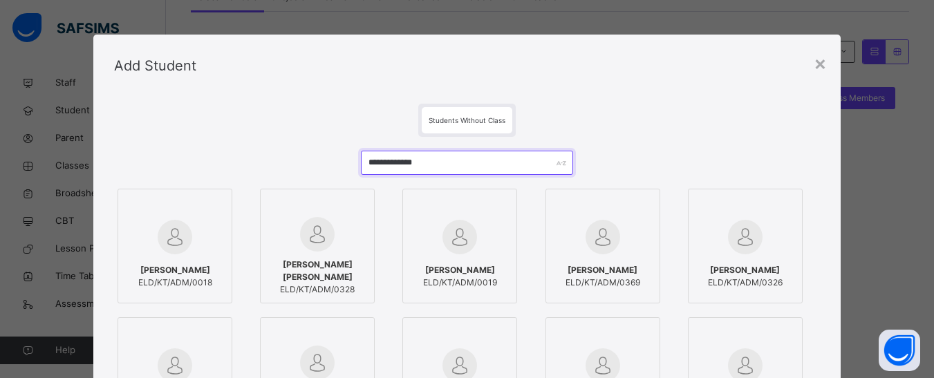
scroll to position [138, 0]
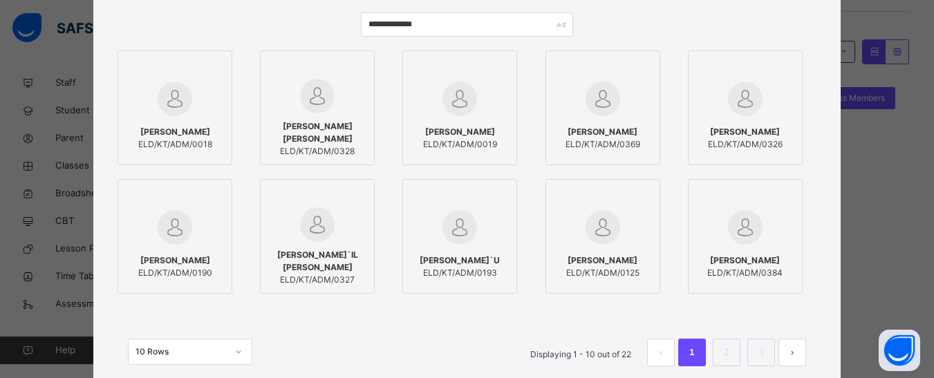
click at [576, 119] on div "[PERSON_NAME] ELD/KT/ADM/0369" at bounding box center [603, 138] width 100 height 39
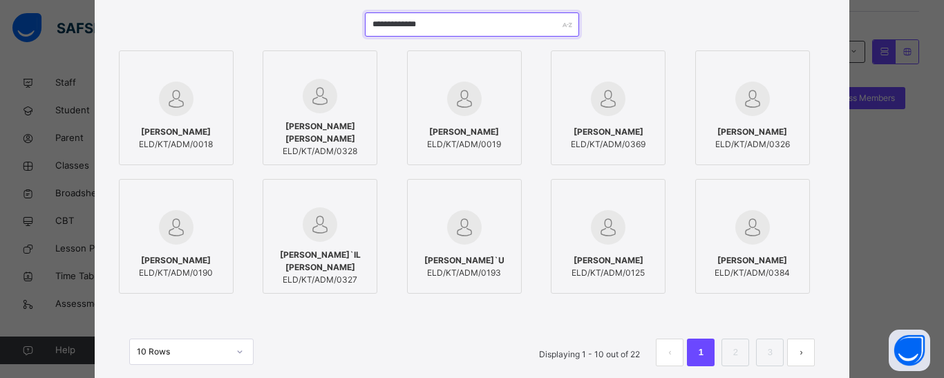
drag, startPoint x: 451, startPoint y: 21, endPoint x: 363, endPoint y: 32, distance: 88.6
click at [365, 32] on input "**********" at bounding box center [472, 24] width 214 height 24
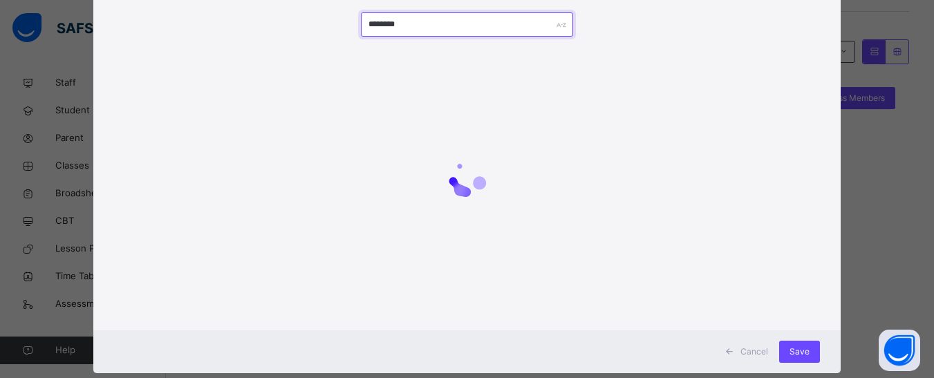
scroll to position [110, 0]
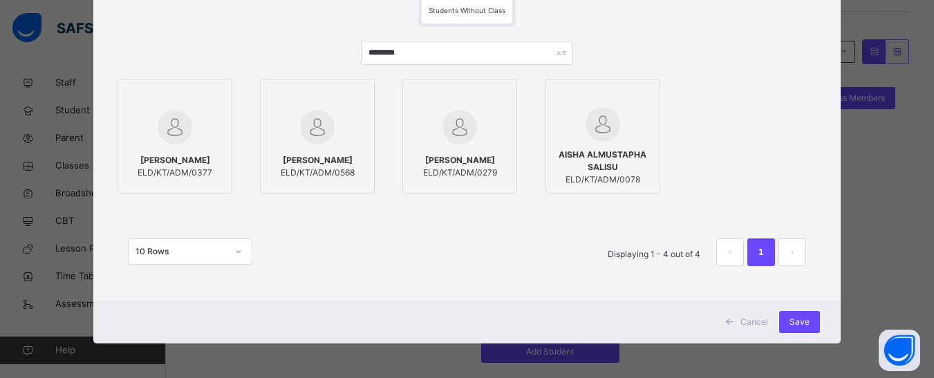
click at [175, 133] on img at bounding box center [175, 127] width 35 height 35
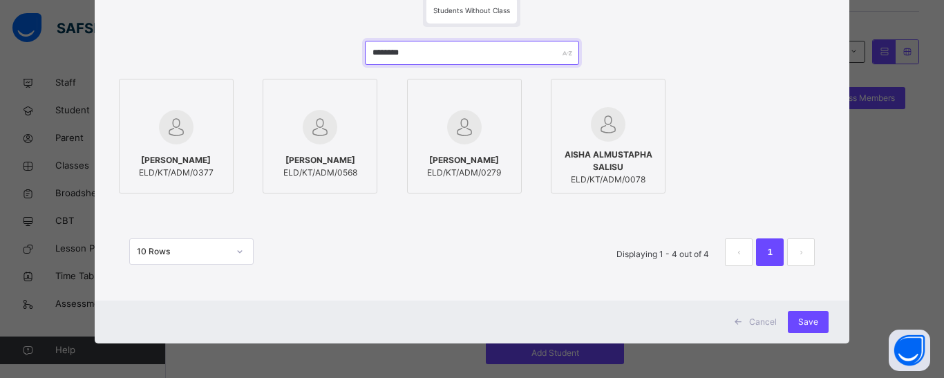
drag, startPoint x: 406, startPoint y: 50, endPoint x: 367, endPoint y: 54, distance: 38.9
click at [367, 54] on input "********" at bounding box center [472, 53] width 214 height 24
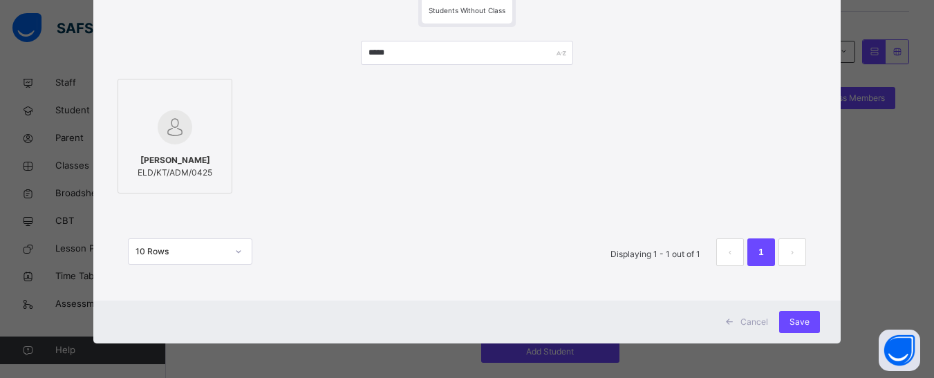
click at [160, 151] on div "[PERSON_NAME] ELD/KT/ADM/0425" at bounding box center [175, 166] width 100 height 39
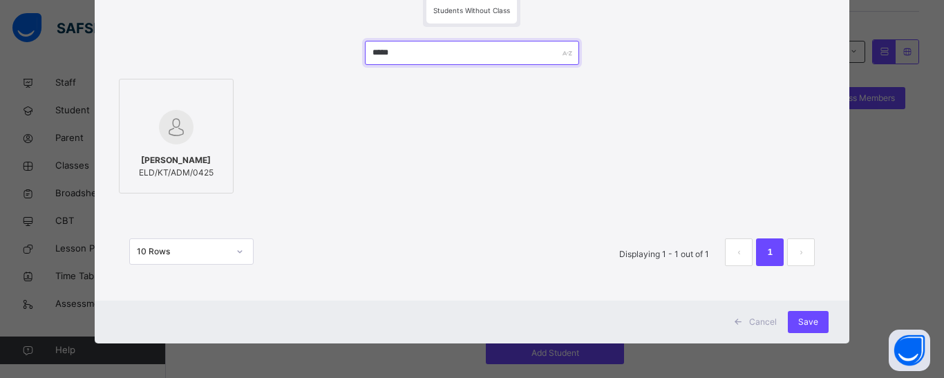
click at [377, 49] on input "*****" at bounding box center [472, 53] width 214 height 24
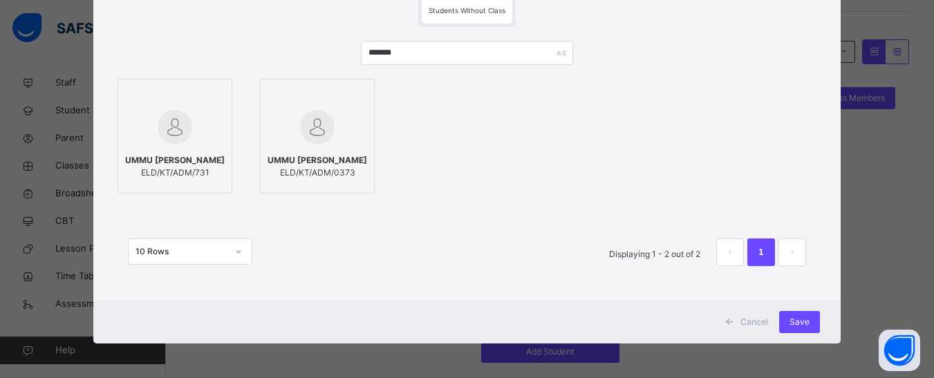
click at [300, 134] on img at bounding box center [317, 127] width 35 height 35
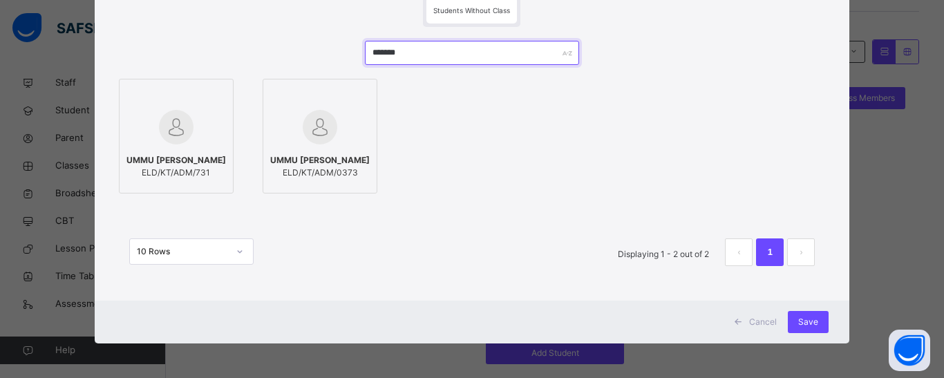
drag, startPoint x: 425, startPoint y: 51, endPoint x: 364, endPoint y: 51, distance: 60.8
click at [365, 51] on input "*******" at bounding box center [472, 53] width 214 height 24
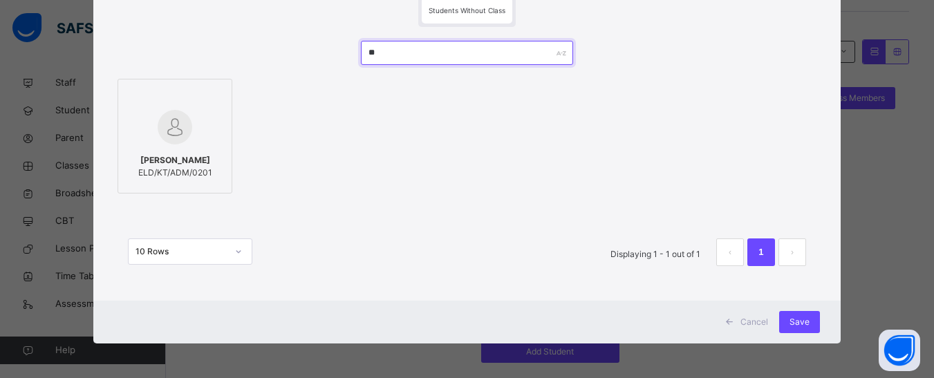
type input "*"
type input "******"
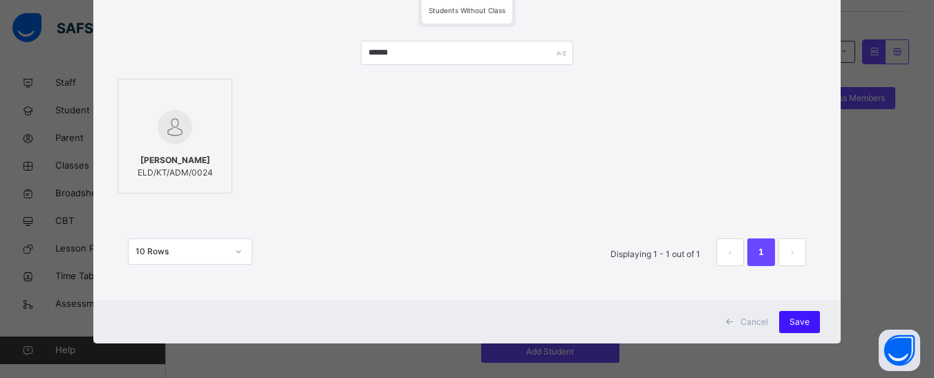
click at [802, 316] on span "Save" at bounding box center [800, 322] width 20 height 12
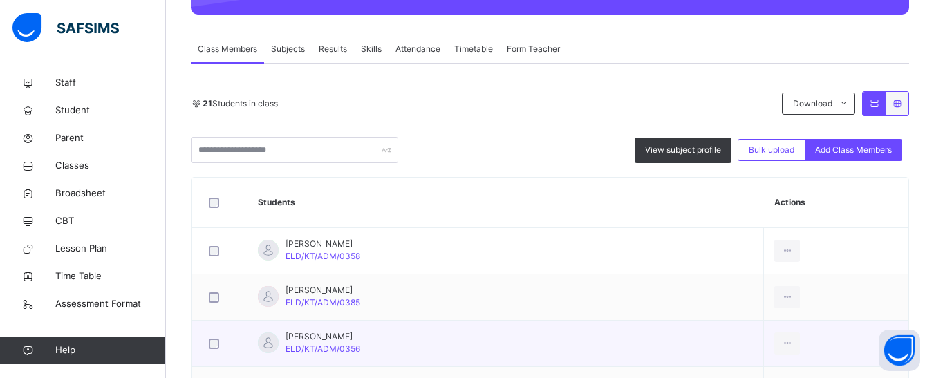
scroll to position [294, 0]
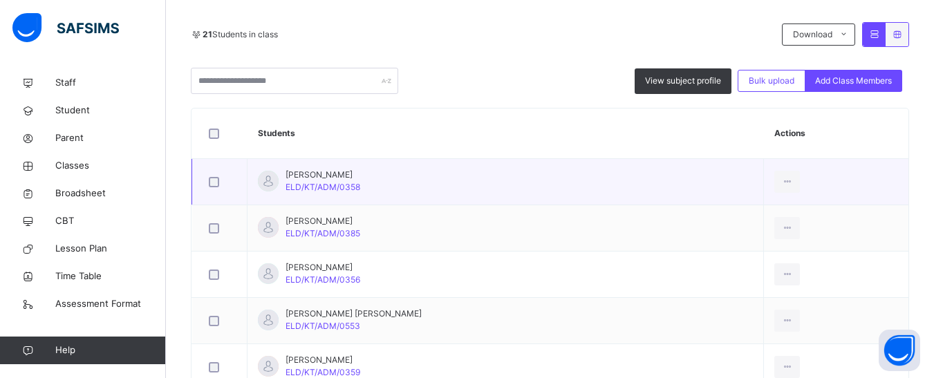
click at [406, 169] on td "[PERSON_NAME] ELD/KT/ADM/0358" at bounding box center [506, 182] width 516 height 46
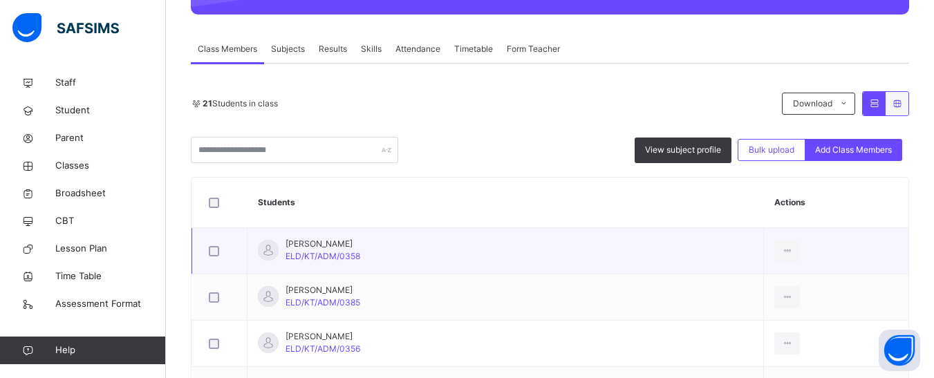
scroll to position [0, 0]
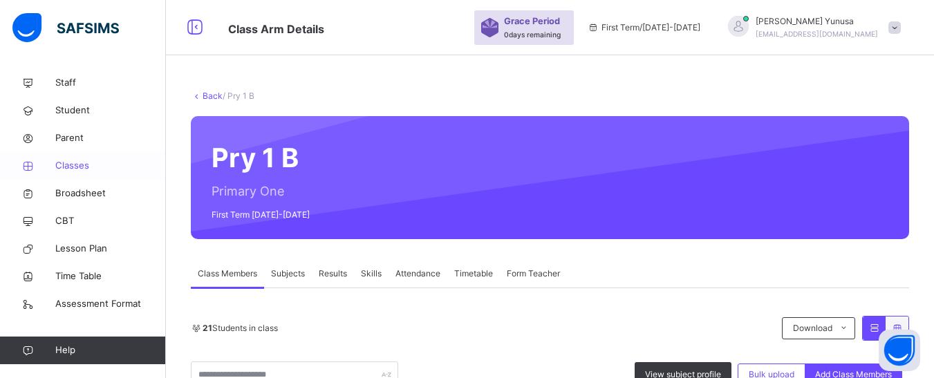
click at [73, 168] on span "Classes" at bounding box center [110, 166] width 111 height 14
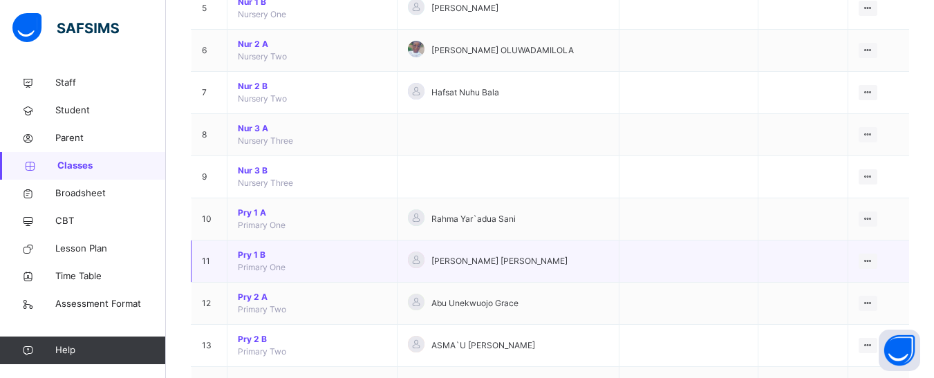
scroll to position [415, 0]
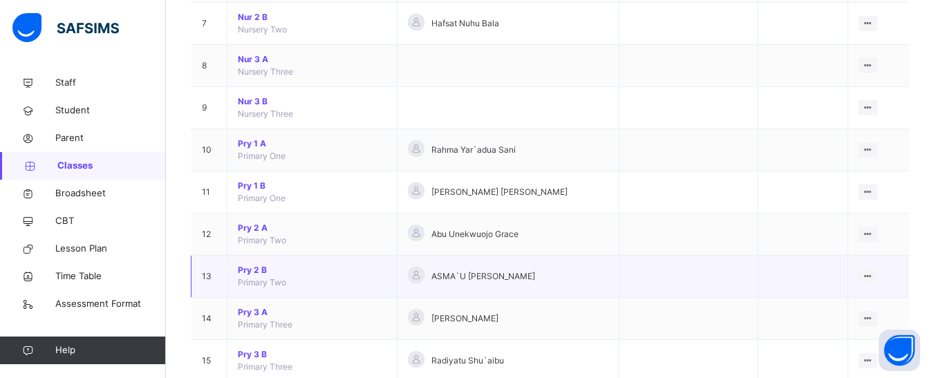
click at [263, 264] on span "Pry 2 B" at bounding box center [312, 270] width 149 height 12
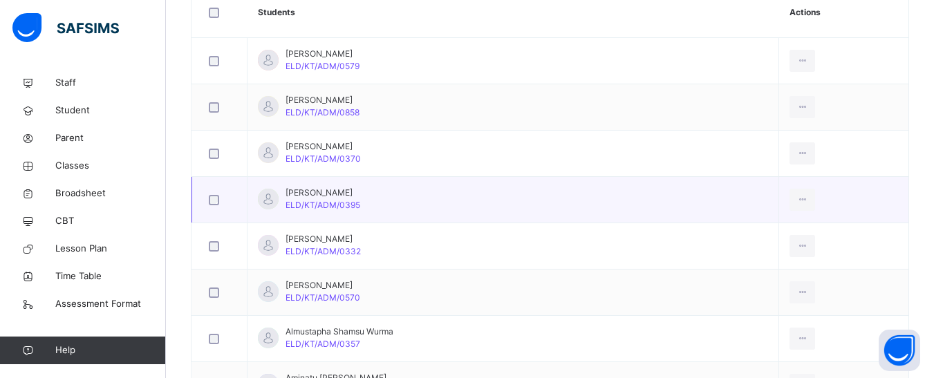
scroll to position [256, 0]
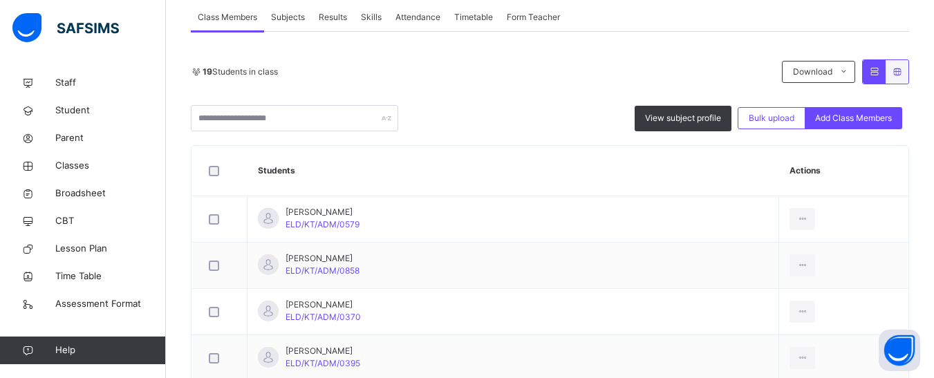
click at [852, 124] on span "Add Class Members" at bounding box center [853, 118] width 77 height 12
click at [0, 0] on div "× Add Student Students Without Class Customers There are currently no records. …" at bounding box center [0, 0] width 0 height 0
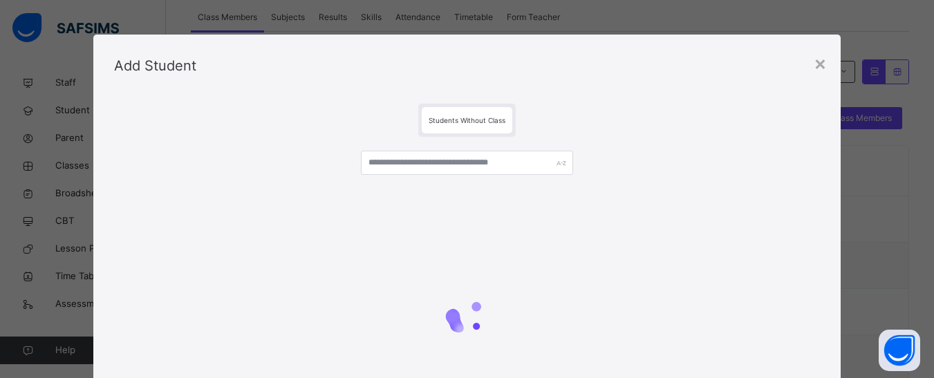
scroll to position [138, 0]
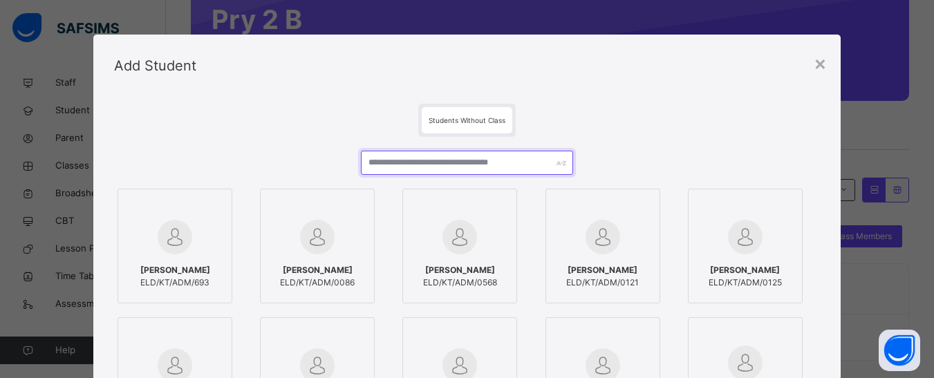
click at [454, 171] on input "text" at bounding box center [467, 163] width 212 height 24
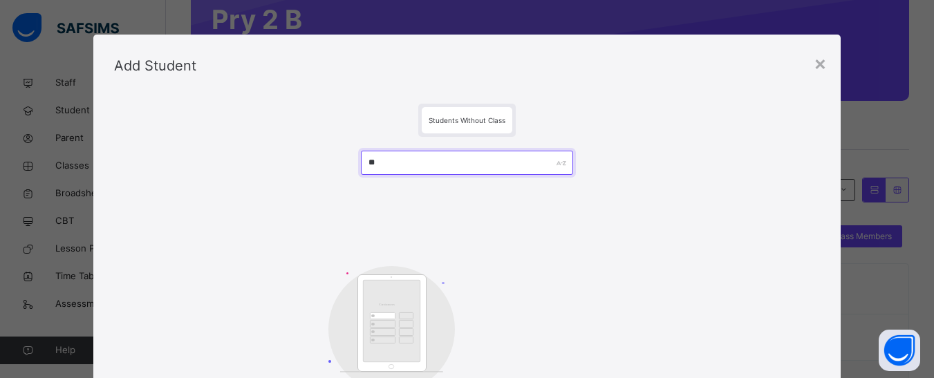
type input "*"
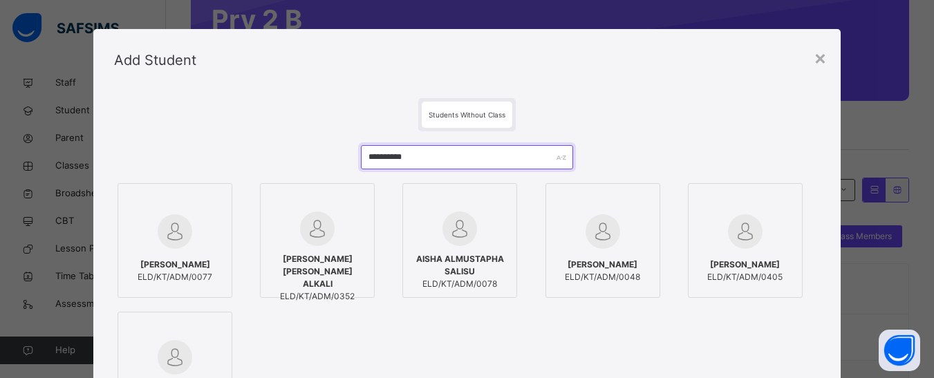
scroll to position [0, 0]
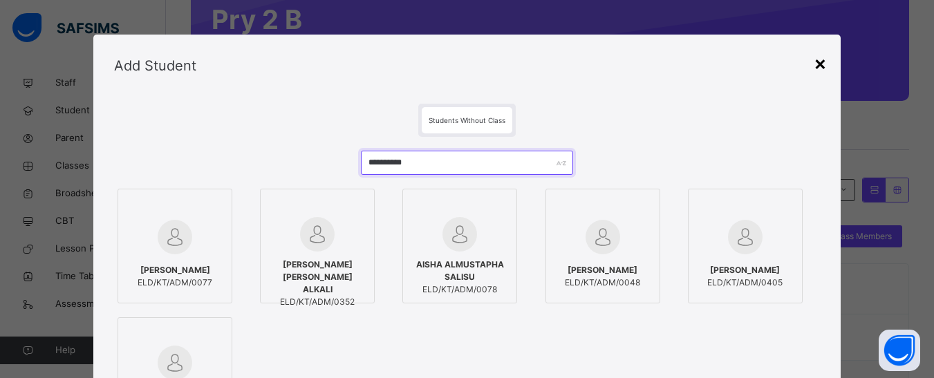
type input "**********"
click at [825, 62] on div "×" at bounding box center [820, 62] width 13 height 29
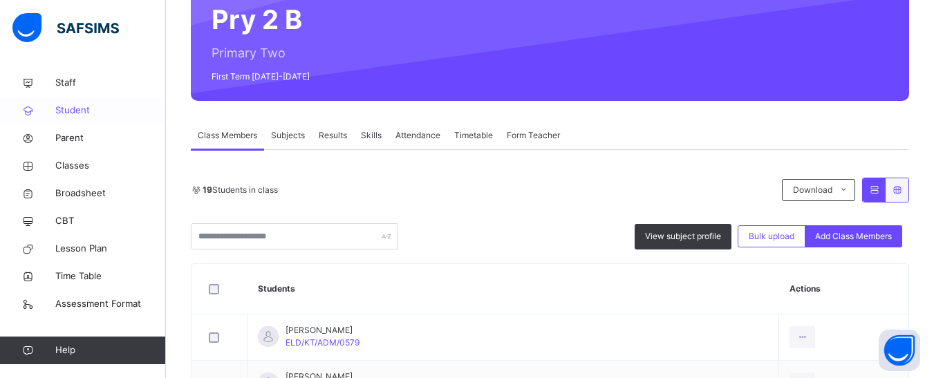
click at [76, 104] on span "Student" at bounding box center [110, 111] width 111 height 14
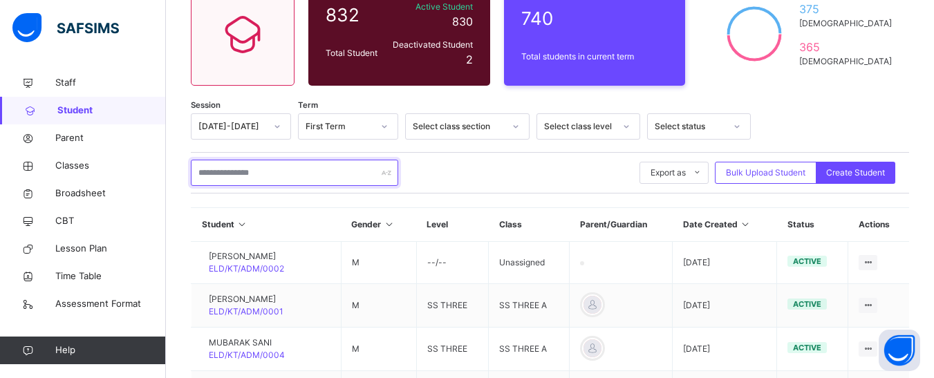
click at [317, 177] on input "text" at bounding box center [294, 173] width 207 height 26
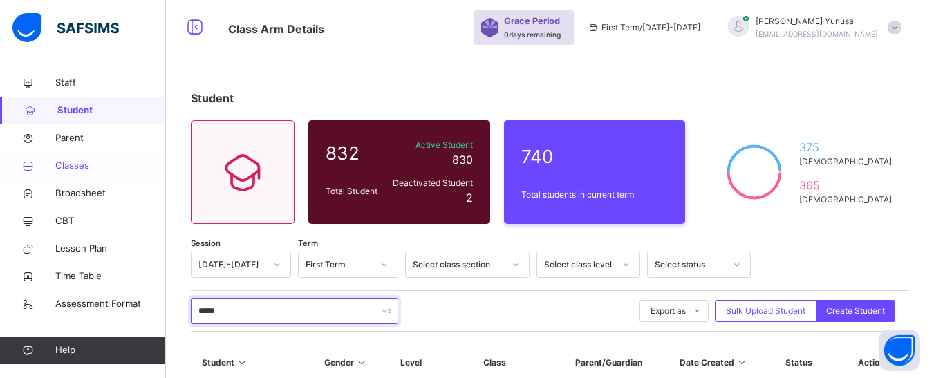
type input "*****"
click at [70, 159] on span "Classes" at bounding box center [110, 166] width 111 height 14
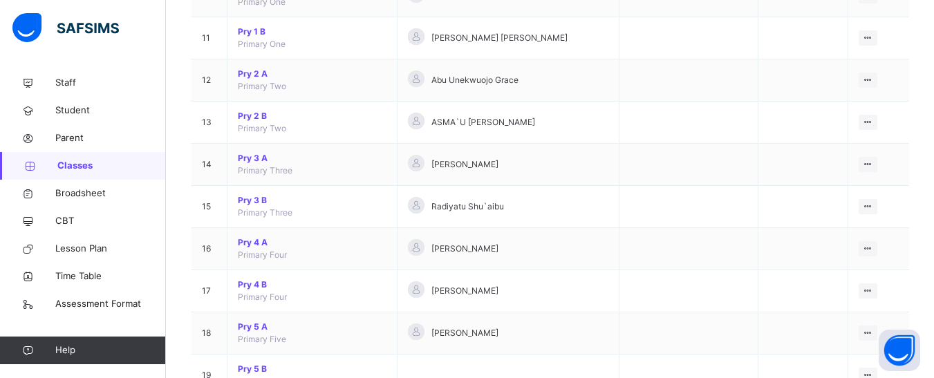
scroll to position [644, 0]
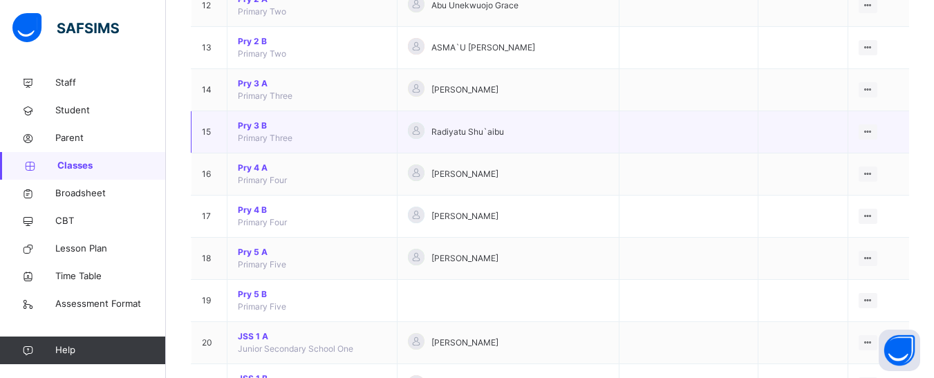
click at [256, 122] on span "Pry 3 B" at bounding box center [312, 126] width 149 height 12
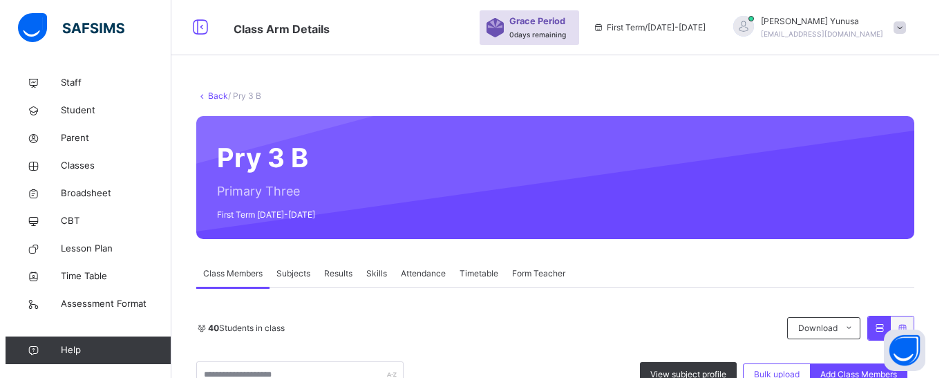
scroll to position [277, 0]
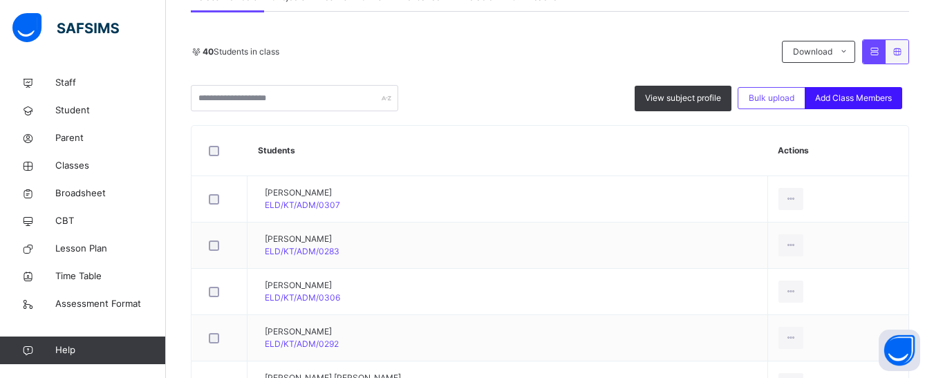
click at [848, 95] on span "Add Class Members" at bounding box center [853, 98] width 77 height 12
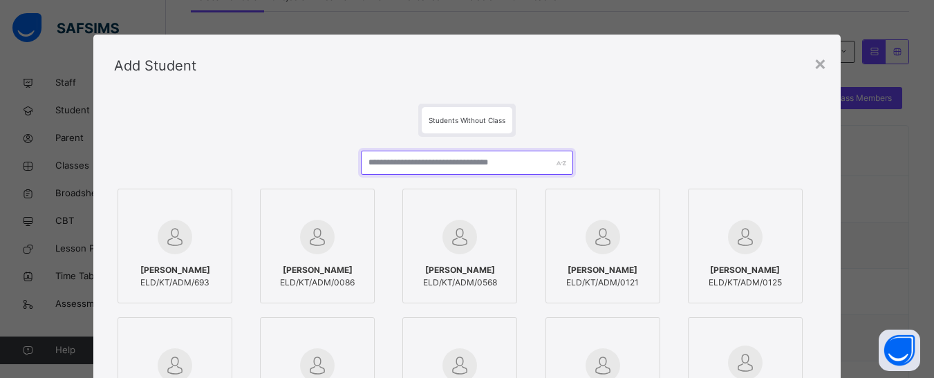
click at [429, 159] on input "text" at bounding box center [467, 163] width 212 height 24
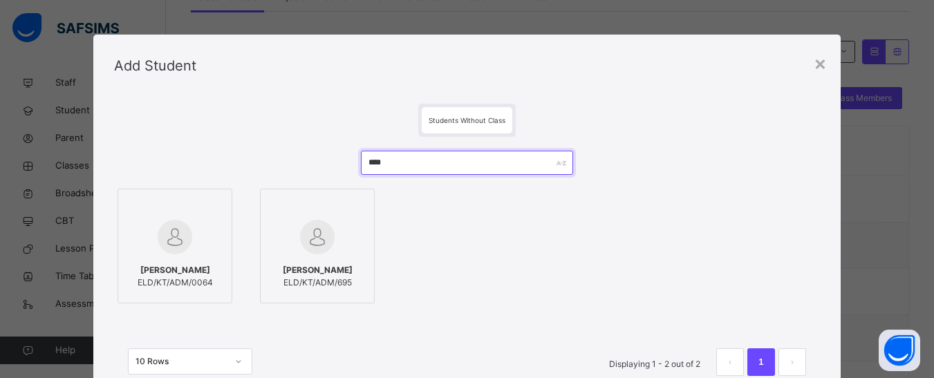
type input "****"
click at [315, 262] on div "[PERSON_NAME]/KT/ADM/695" at bounding box center [318, 276] width 100 height 39
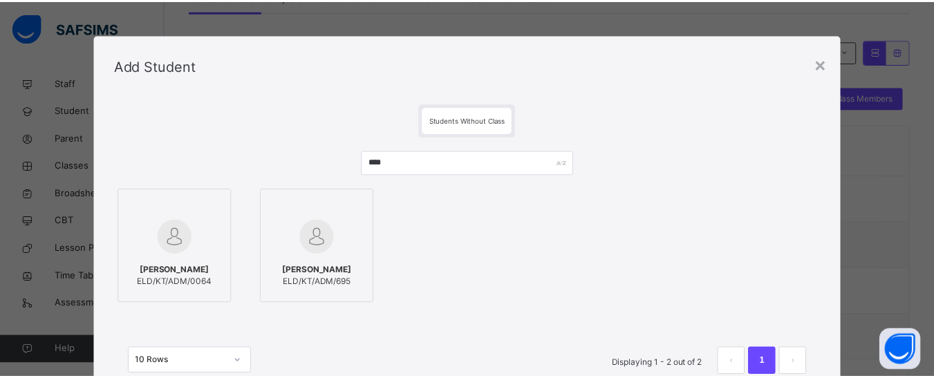
scroll to position [69, 0]
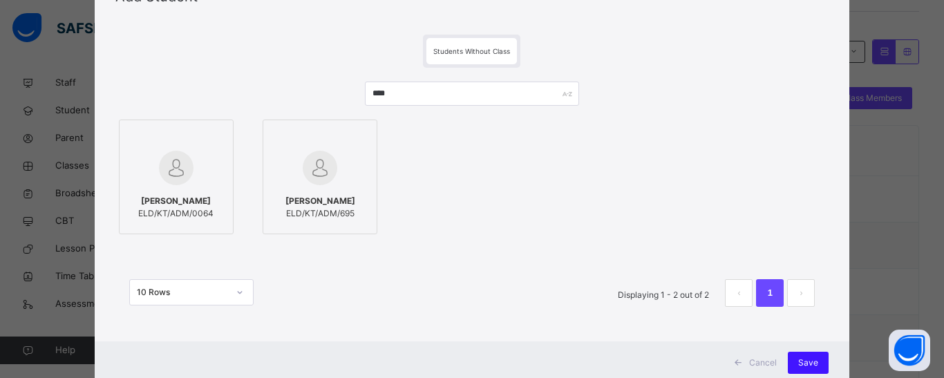
click at [811, 359] on span "Save" at bounding box center [809, 363] width 20 height 12
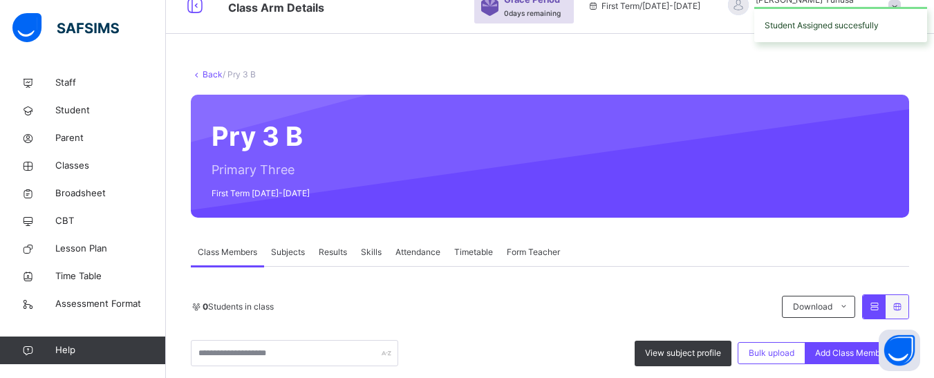
scroll to position [277, 0]
